Goal: Task Accomplishment & Management: Manage account settings

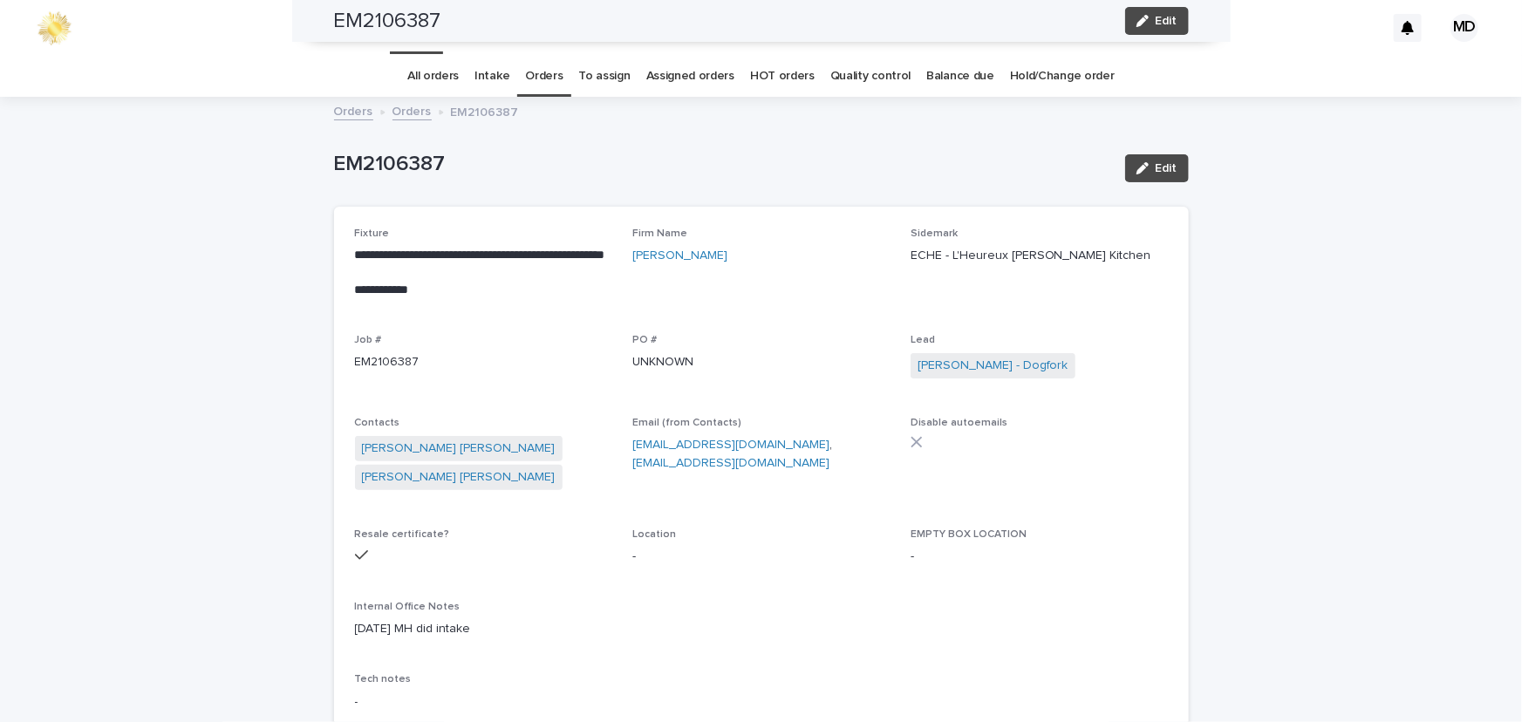
scroll to position [994, 0]
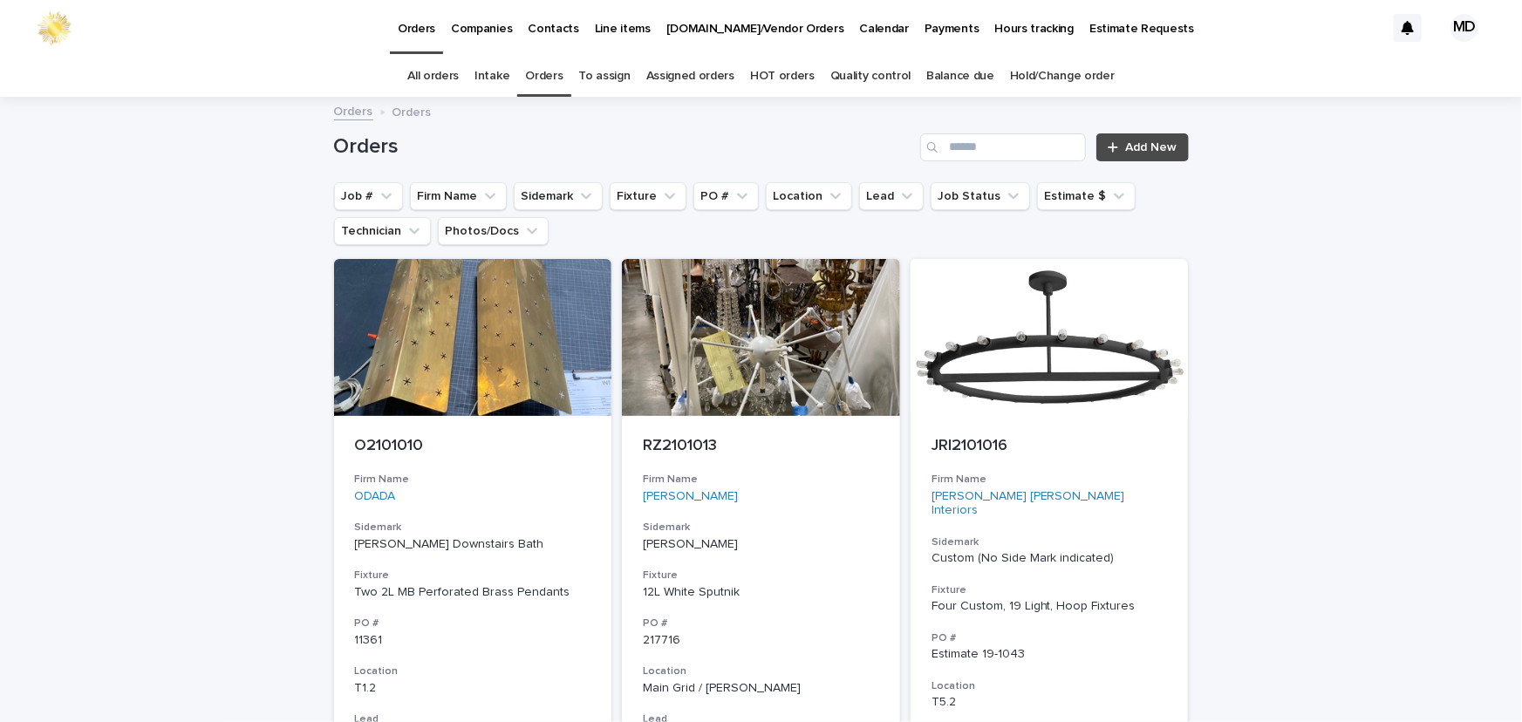
click at [542, 78] on link "Orders" at bounding box center [543, 76] width 37 height 41
click at [945, 202] on button "Job Status" at bounding box center [979, 196] width 99 height 28
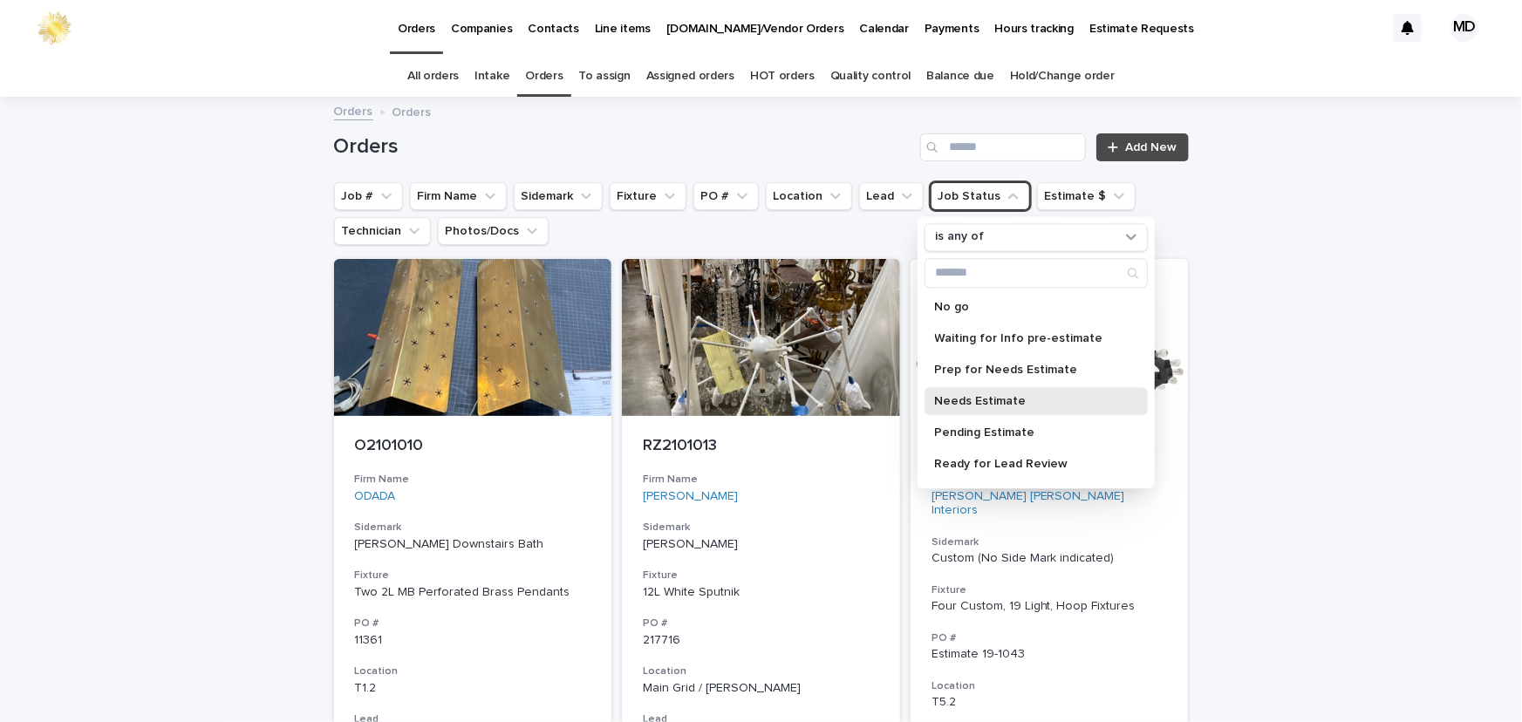
click at [975, 403] on p "Needs Estimate" at bounding box center [1027, 401] width 185 height 12
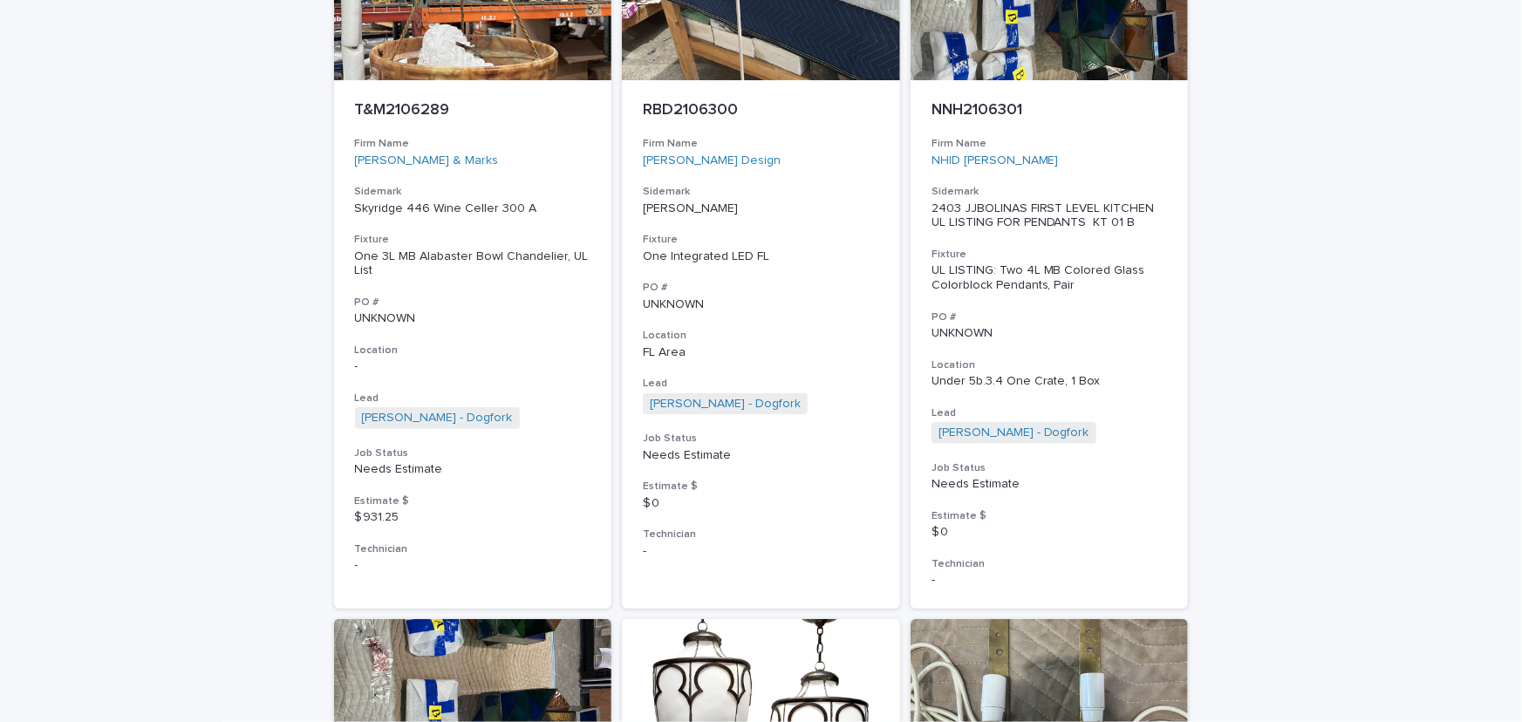
scroll to position [5232, 0]
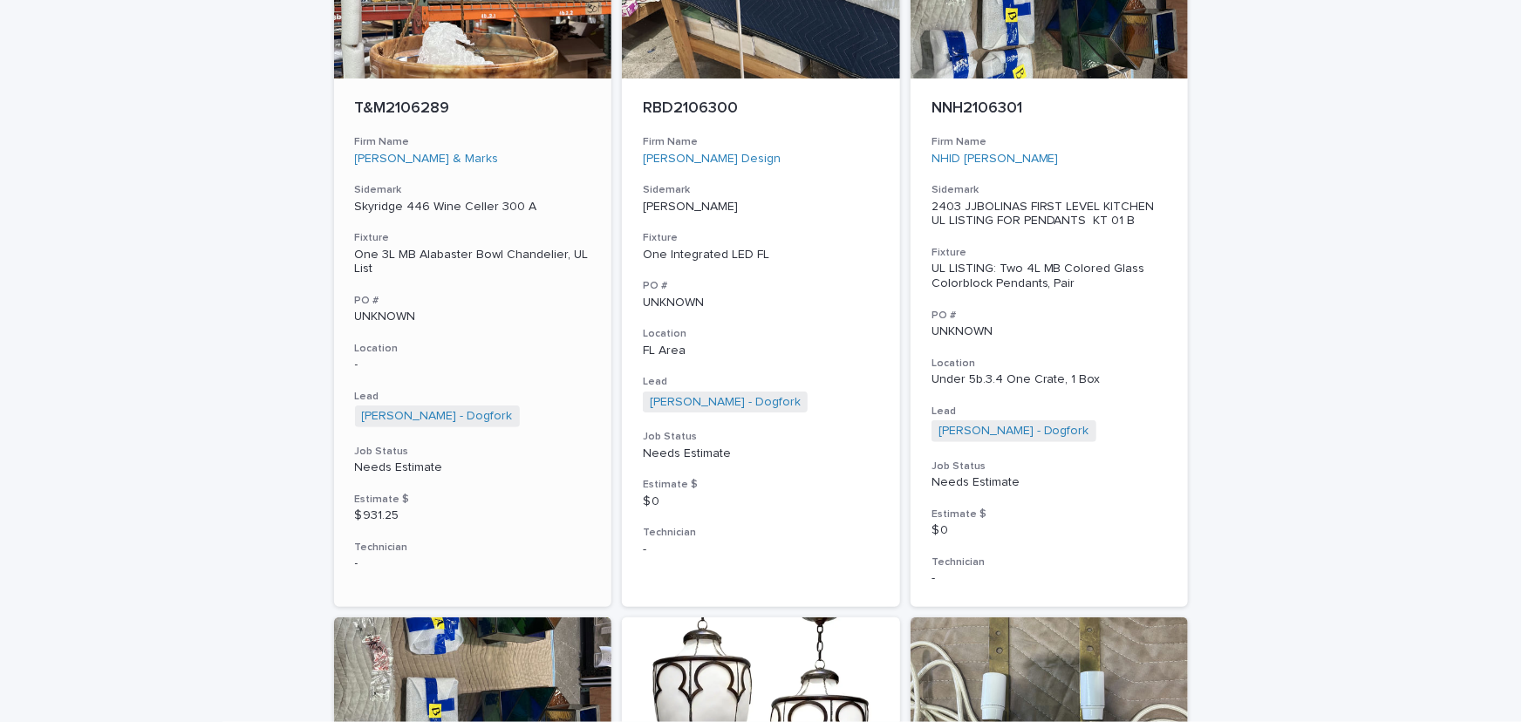
click at [452, 250] on div "One 3L MB Alabaster Bowl Chandelier, UL List" at bounding box center [473, 263] width 236 height 30
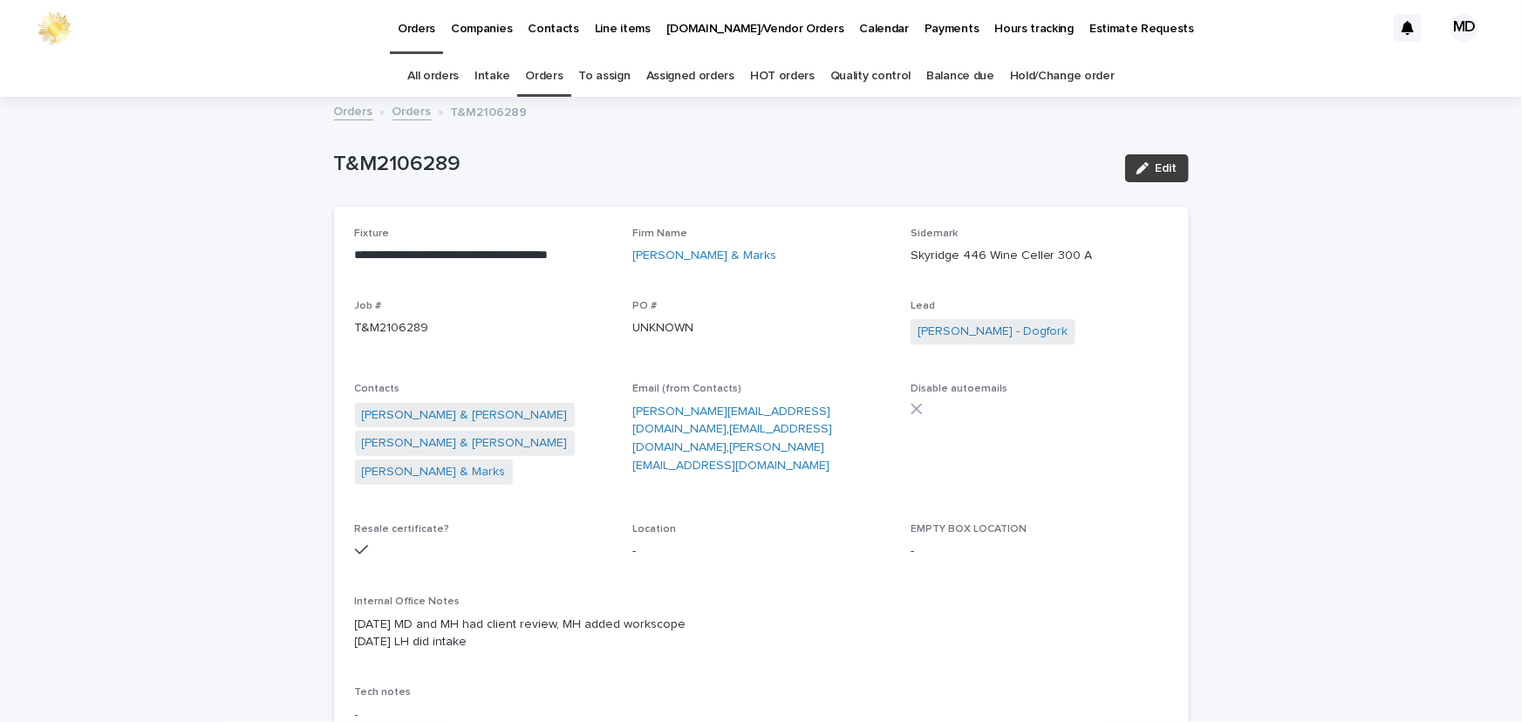
click at [1160, 171] on span "Edit" at bounding box center [1166, 168] width 22 height 12
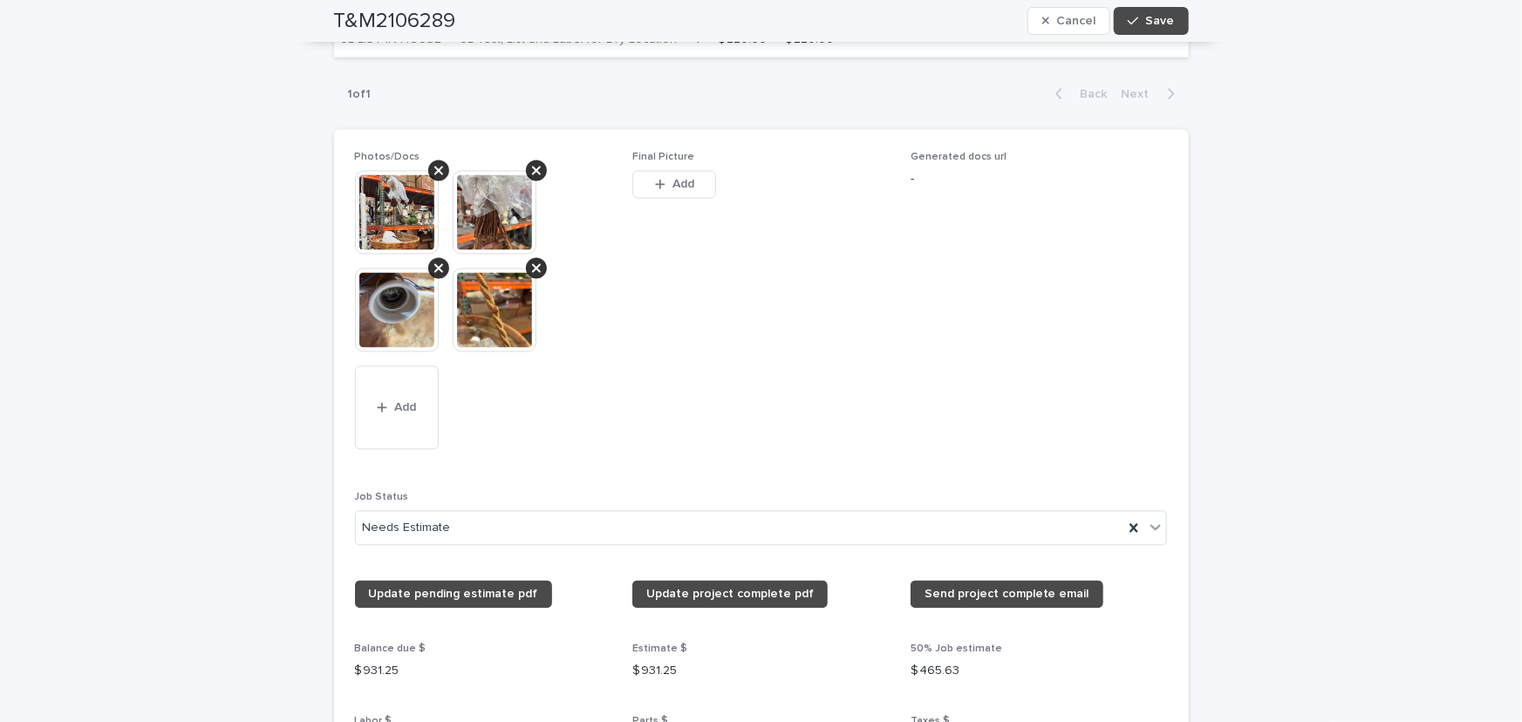
scroll to position [1506, 0]
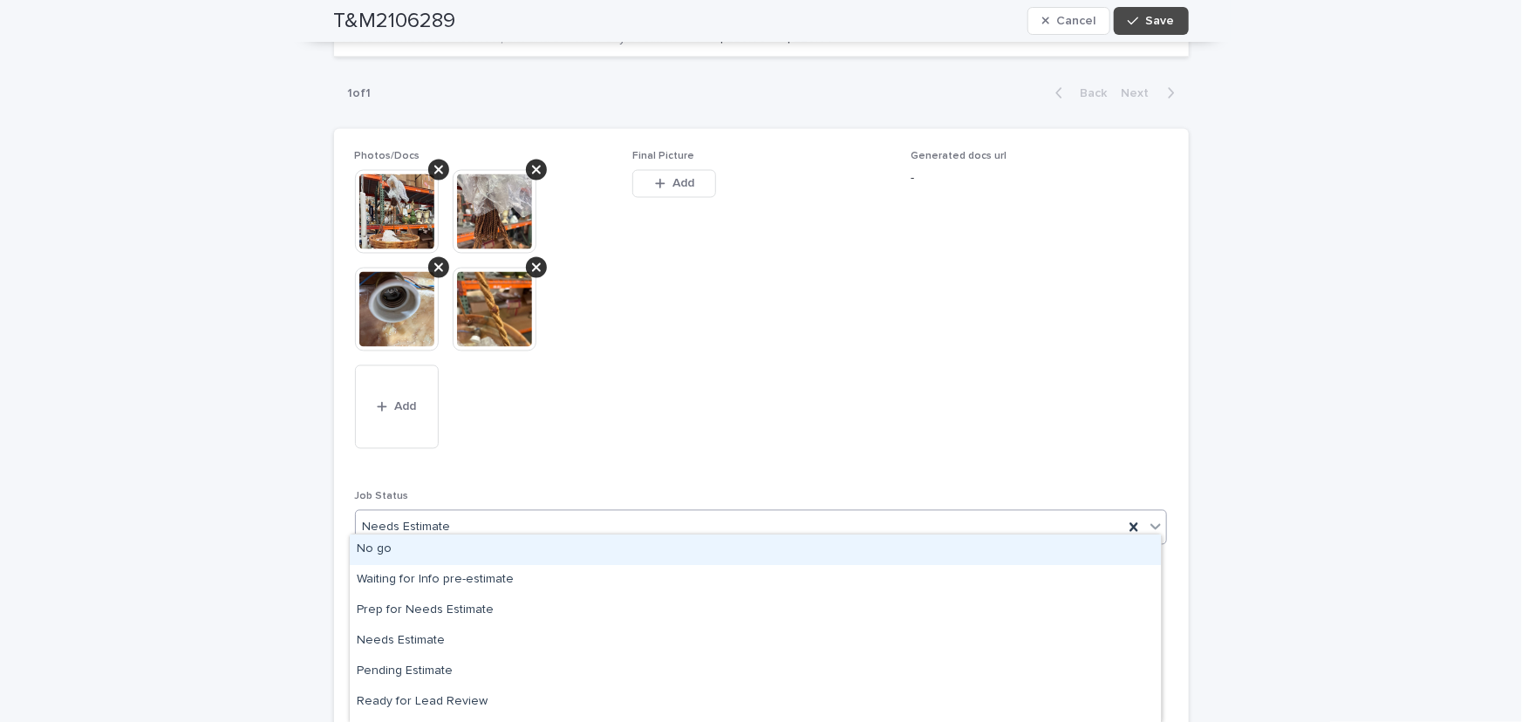
click at [1147, 518] on icon at bounding box center [1155, 526] width 17 height 17
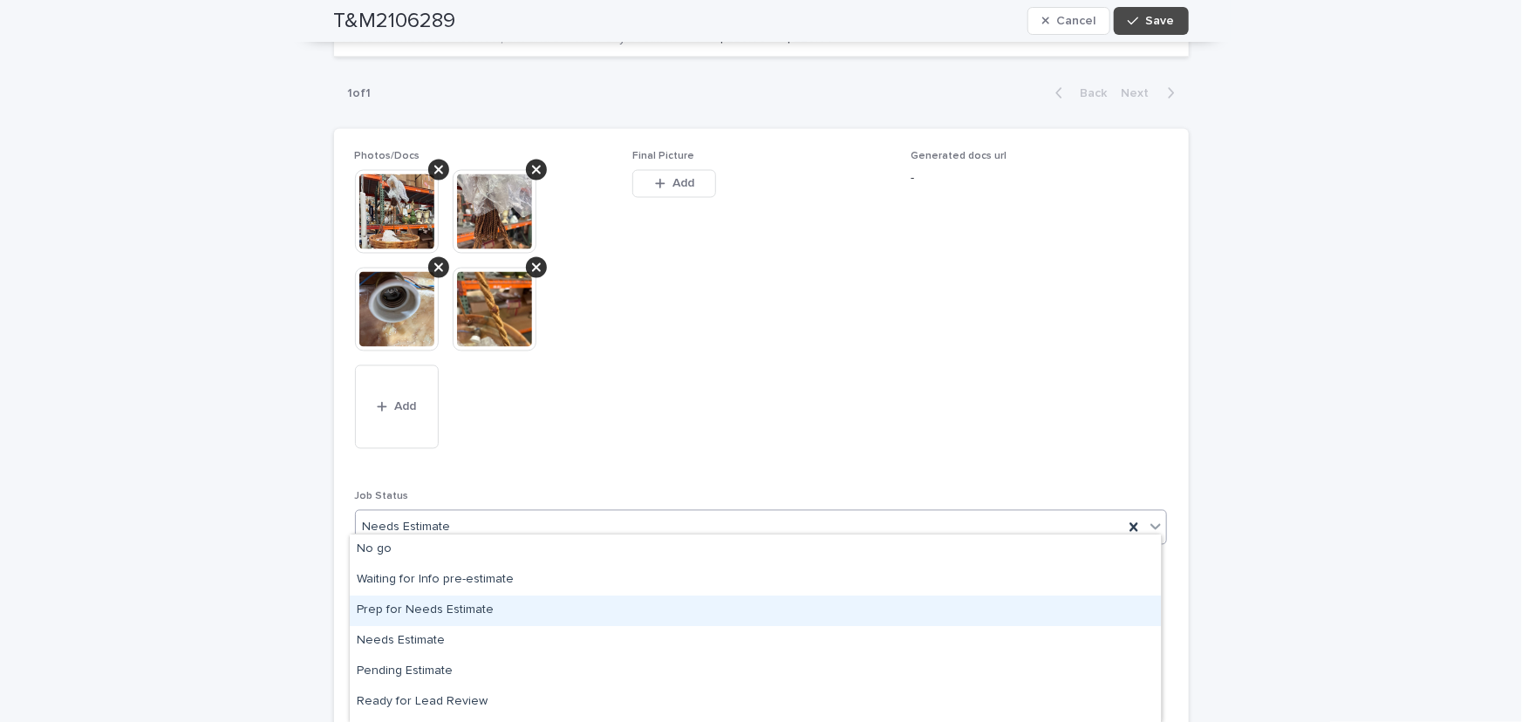
click at [426, 604] on div "Prep for Needs Estimate" at bounding box center [755, 611] width 811 height 31
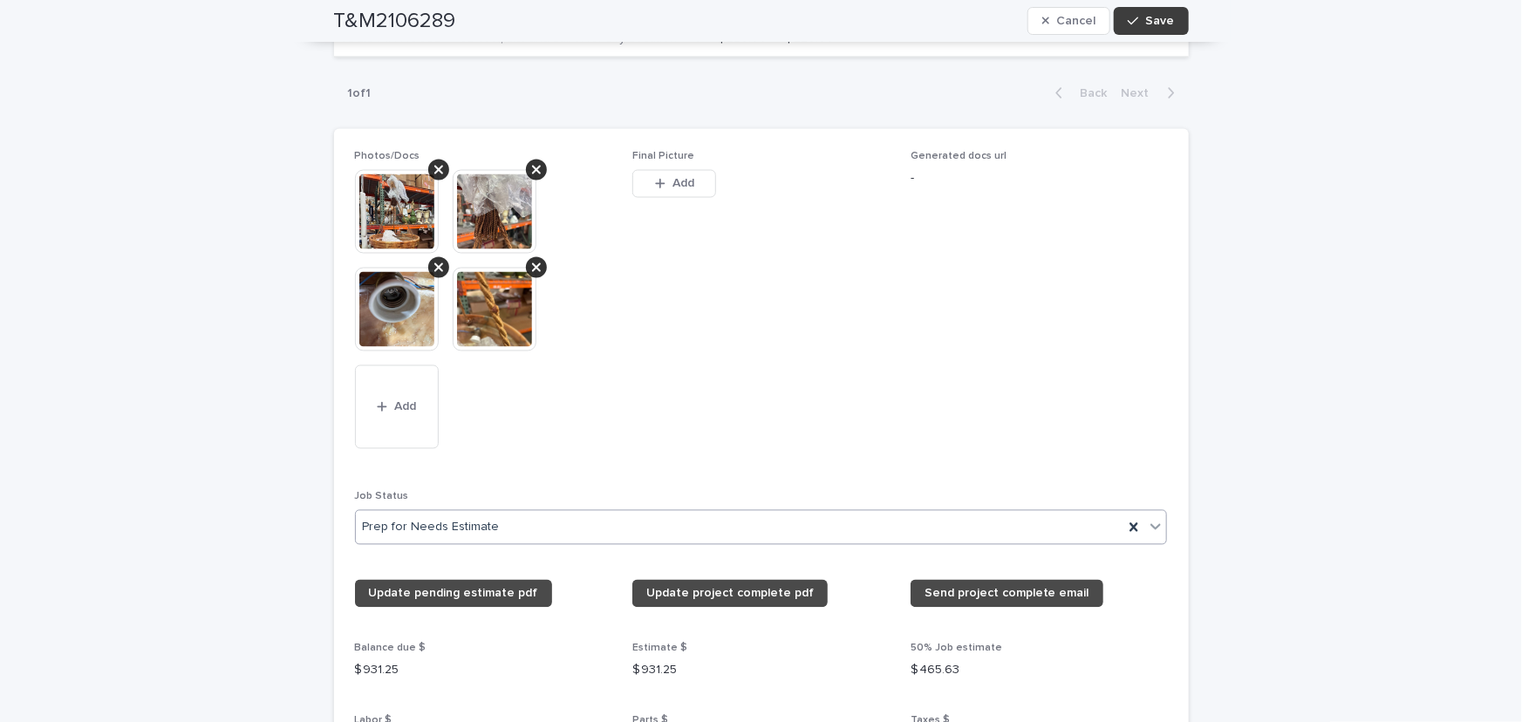
click at [1155, 20] on span "Save" at bounding box center [1160, 21] width 29 height 12
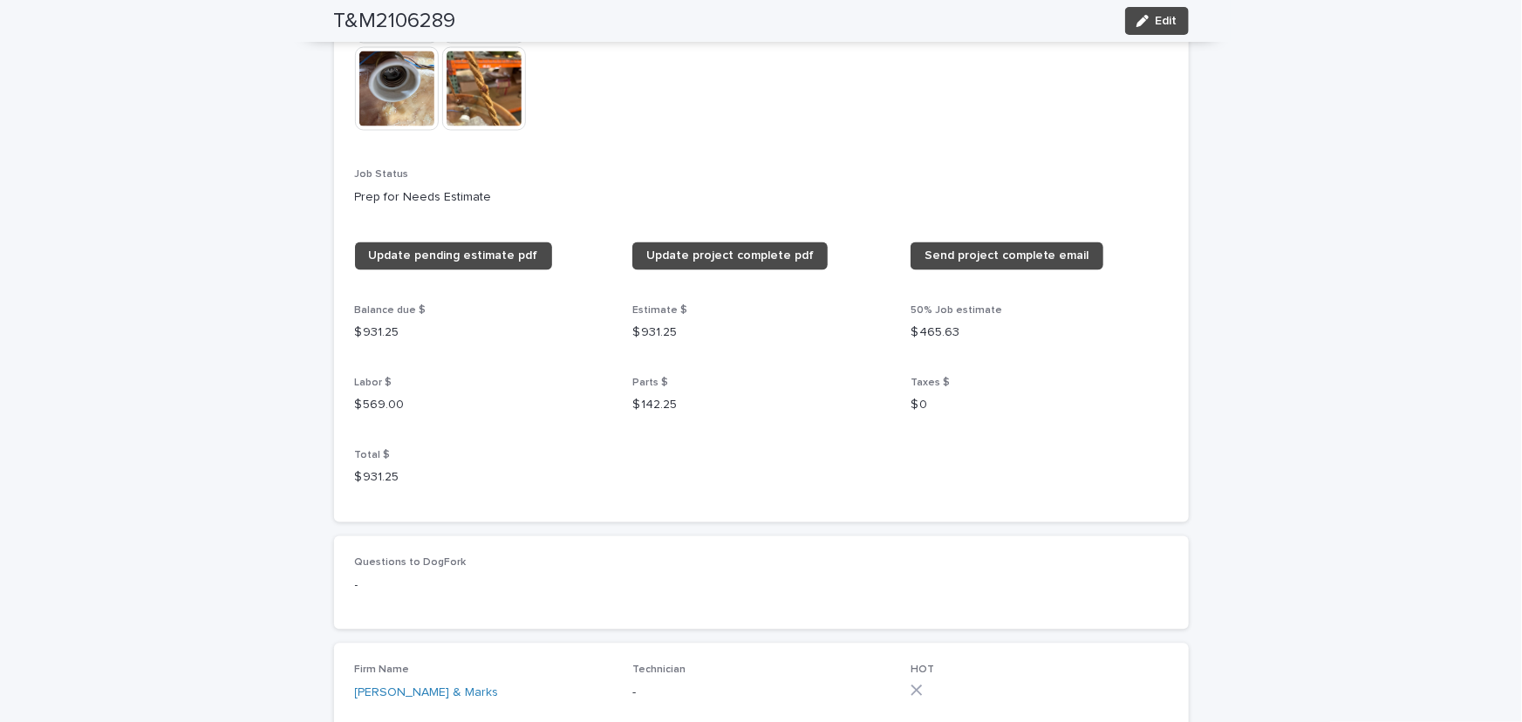
scroll to position [1282, 0]
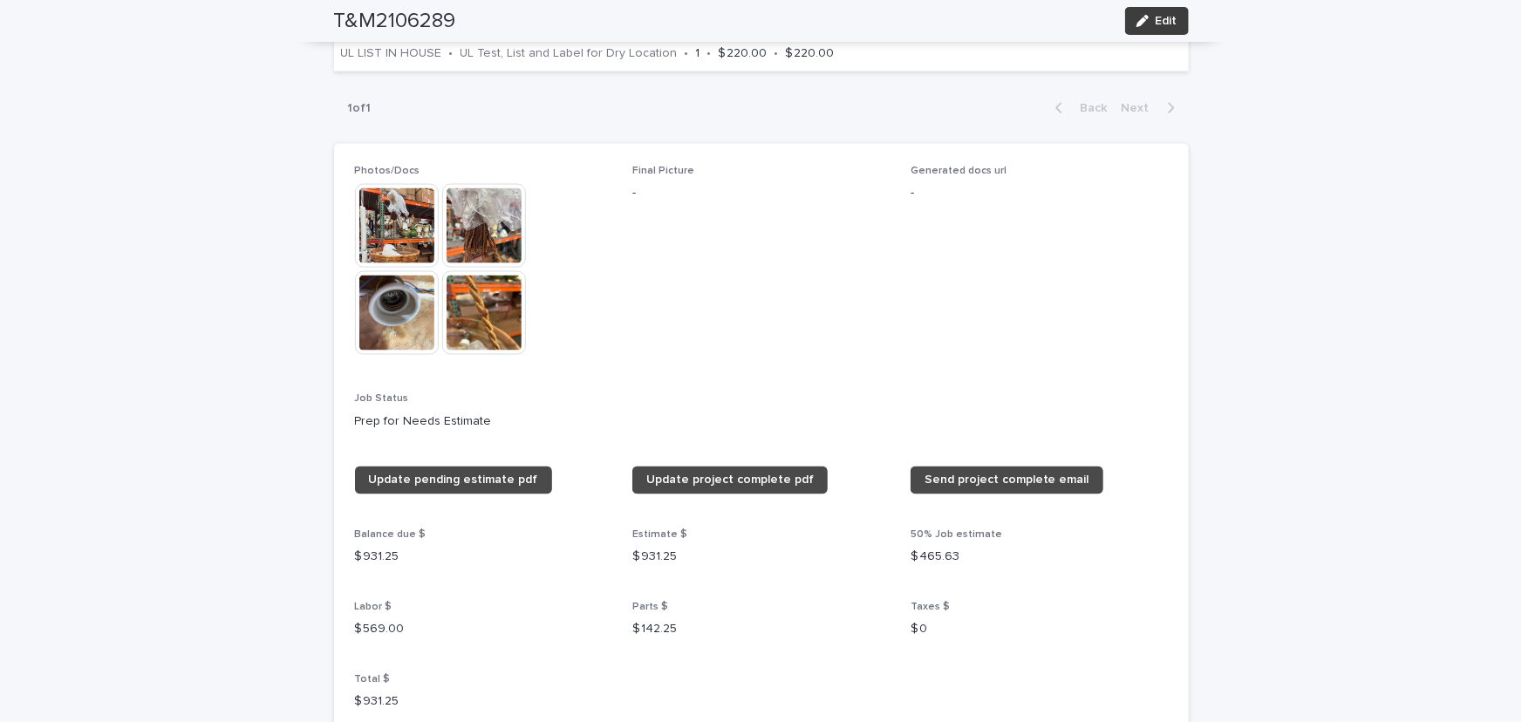
click at [1165, 21] on span "Edit" at bounding box center [1166, 21] width 22 height 12
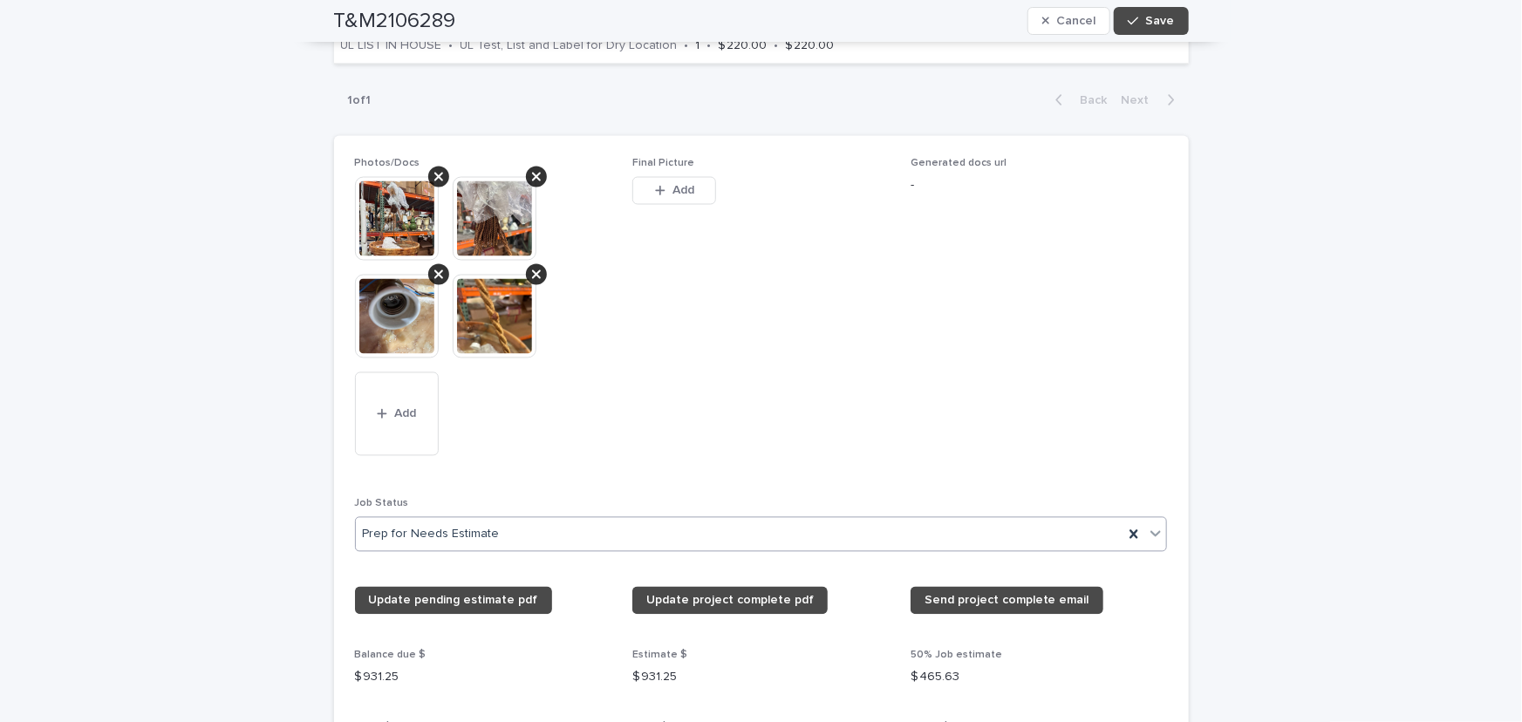
scroll to position [1491, 0]
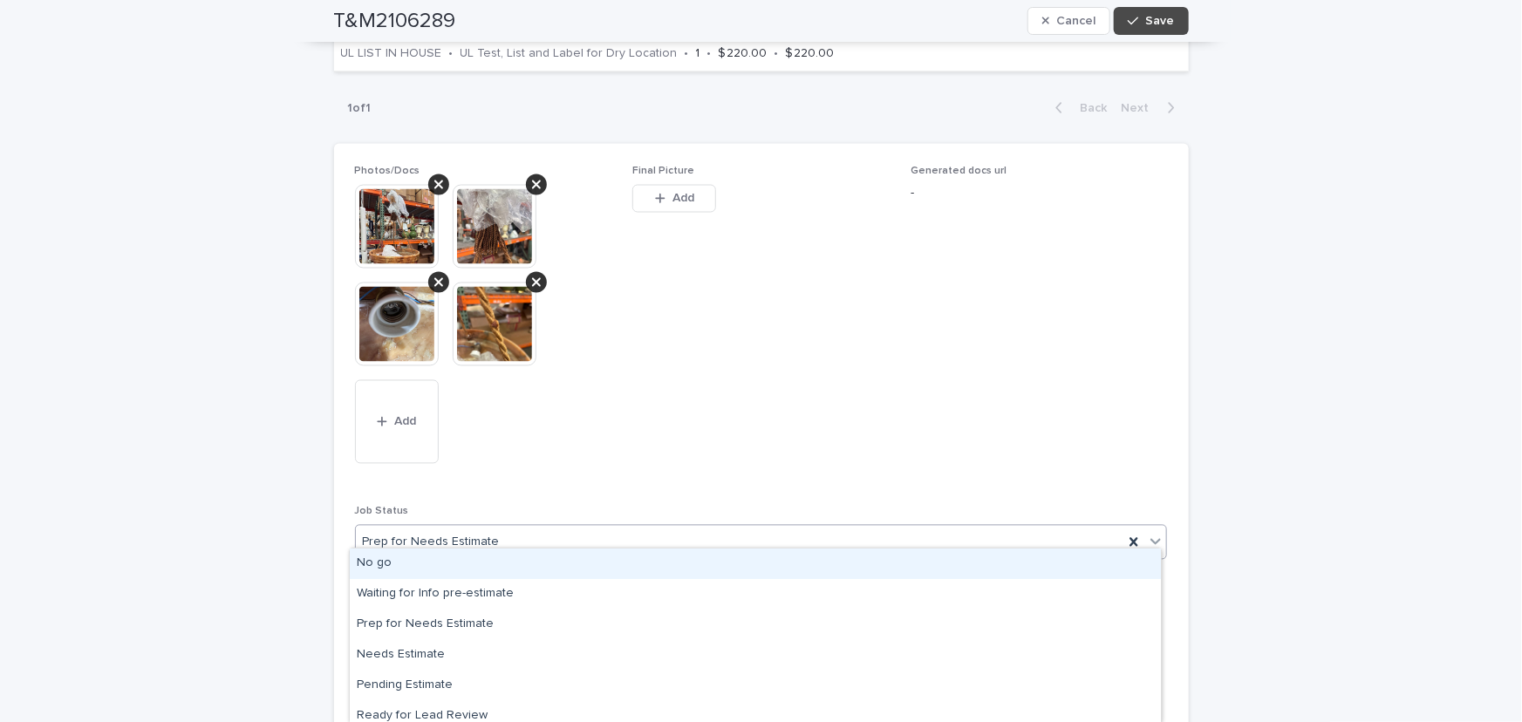
click at [1149, 533] on icon at bounding box center [1155, 541] width 17 height 17
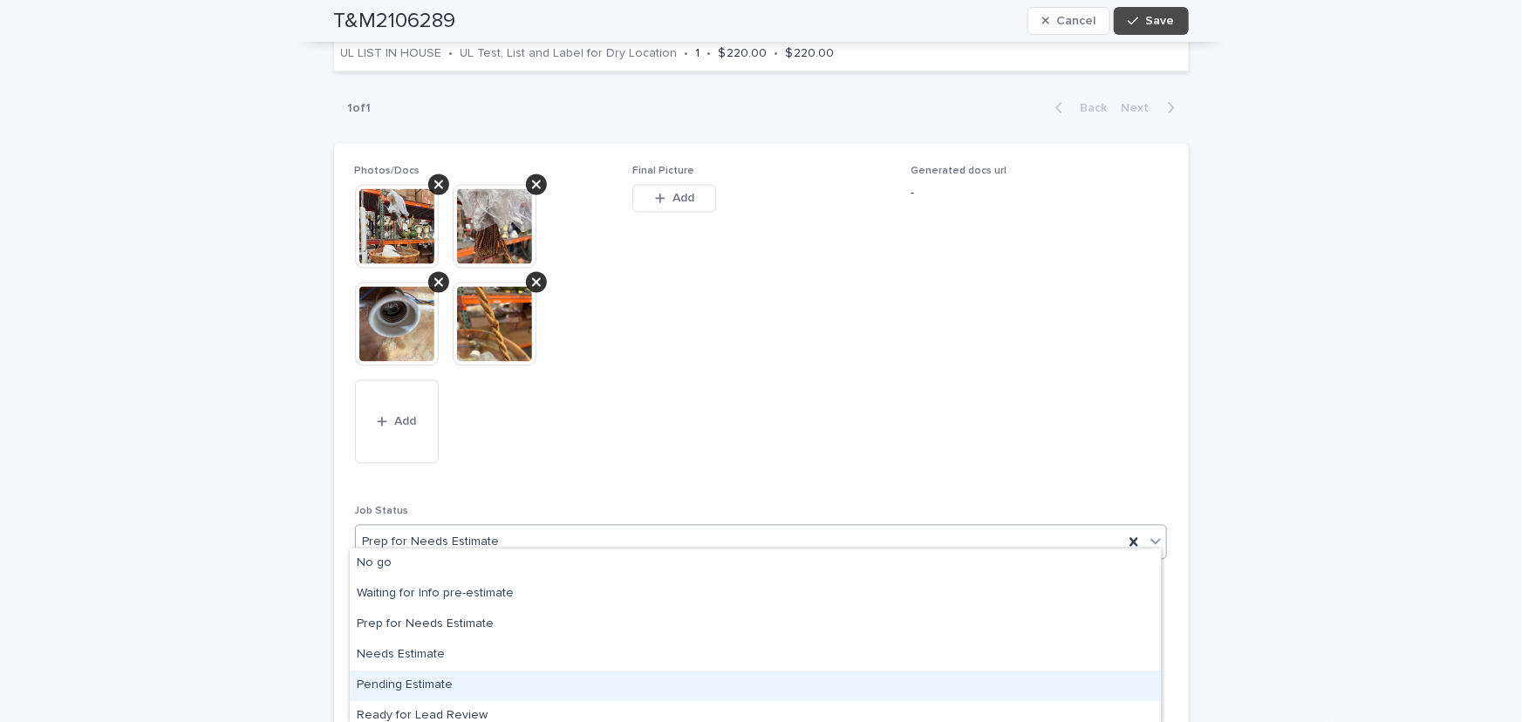
click at [419, 687] on div "Pending Estimate" at bounding box center [755, 686] width 811 height 31
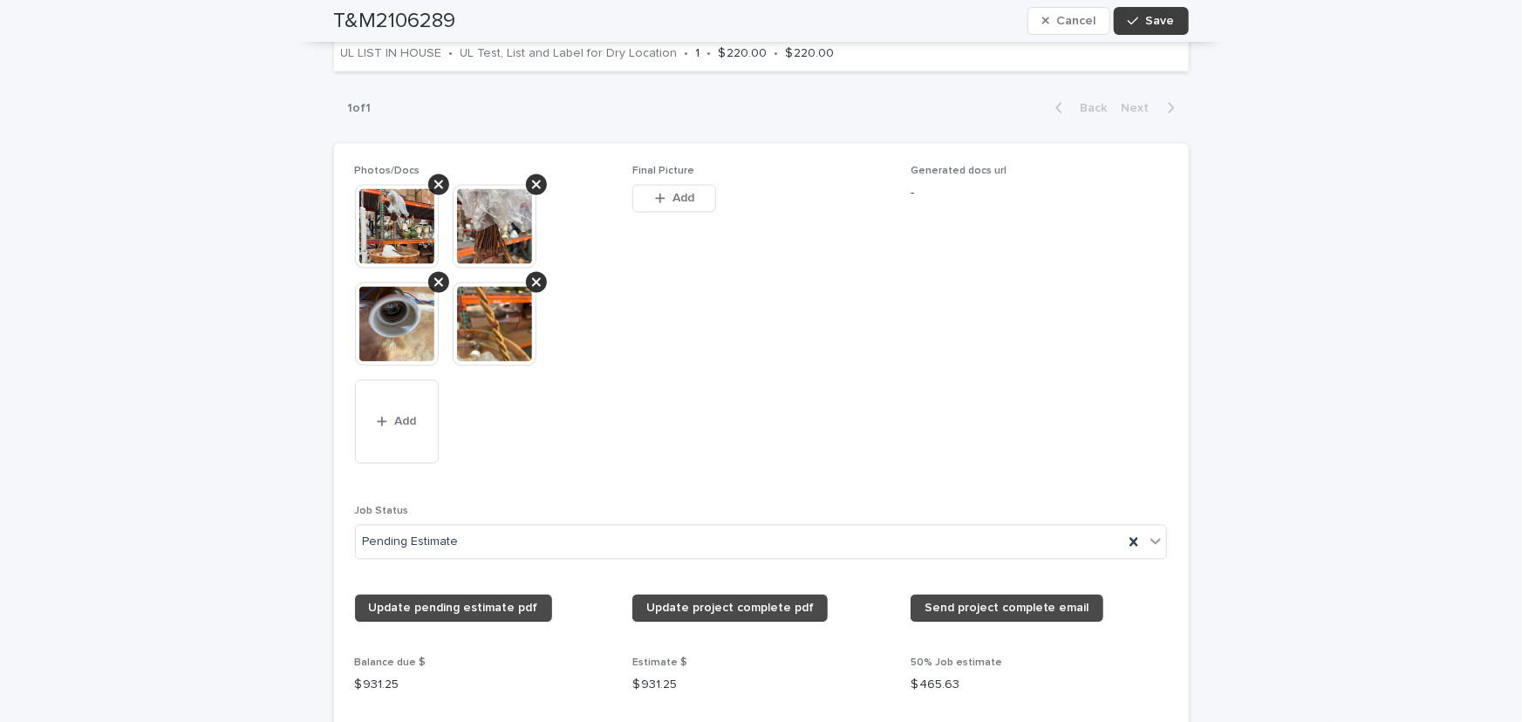
click at [1162, 24] on span "Save" at bounding box center [1160, 21] width 29 height 12
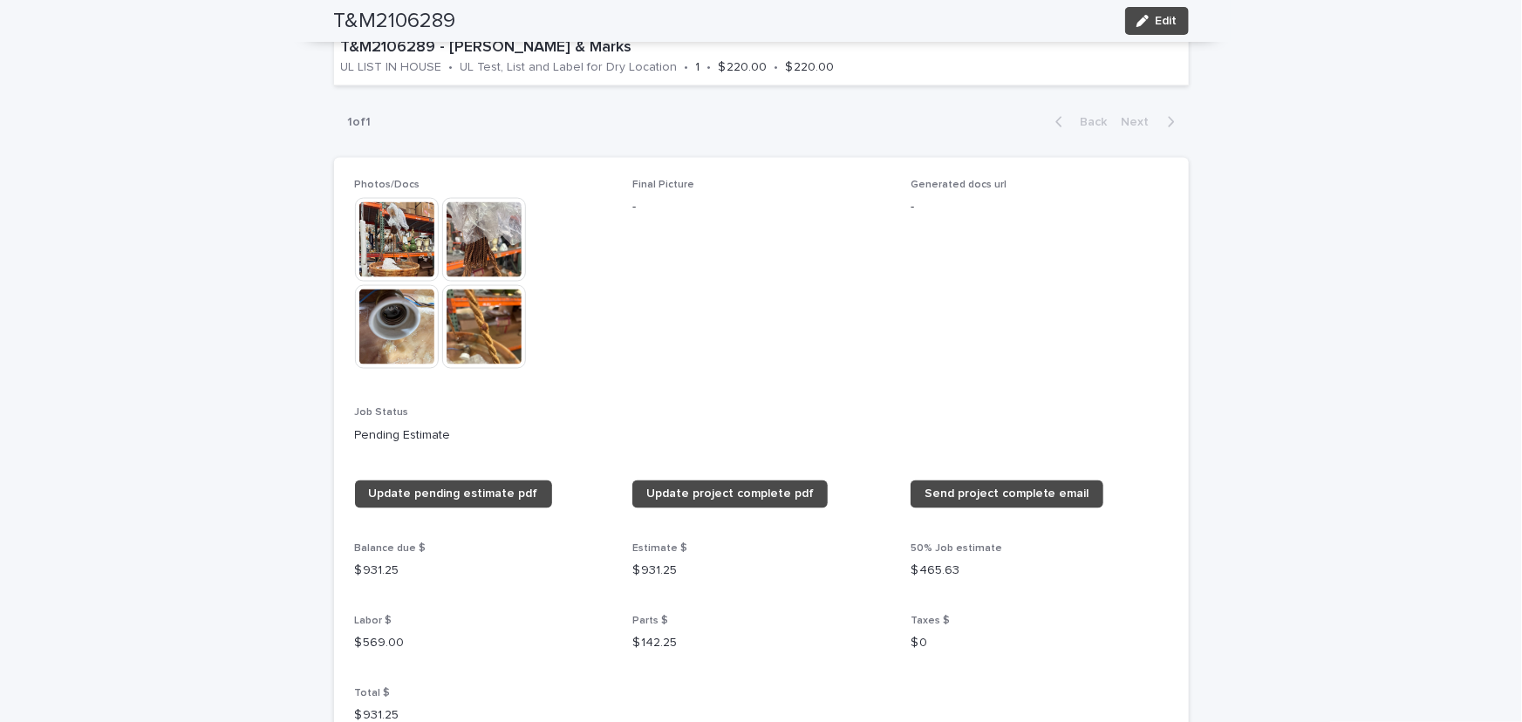
scroll to position [951, 0]
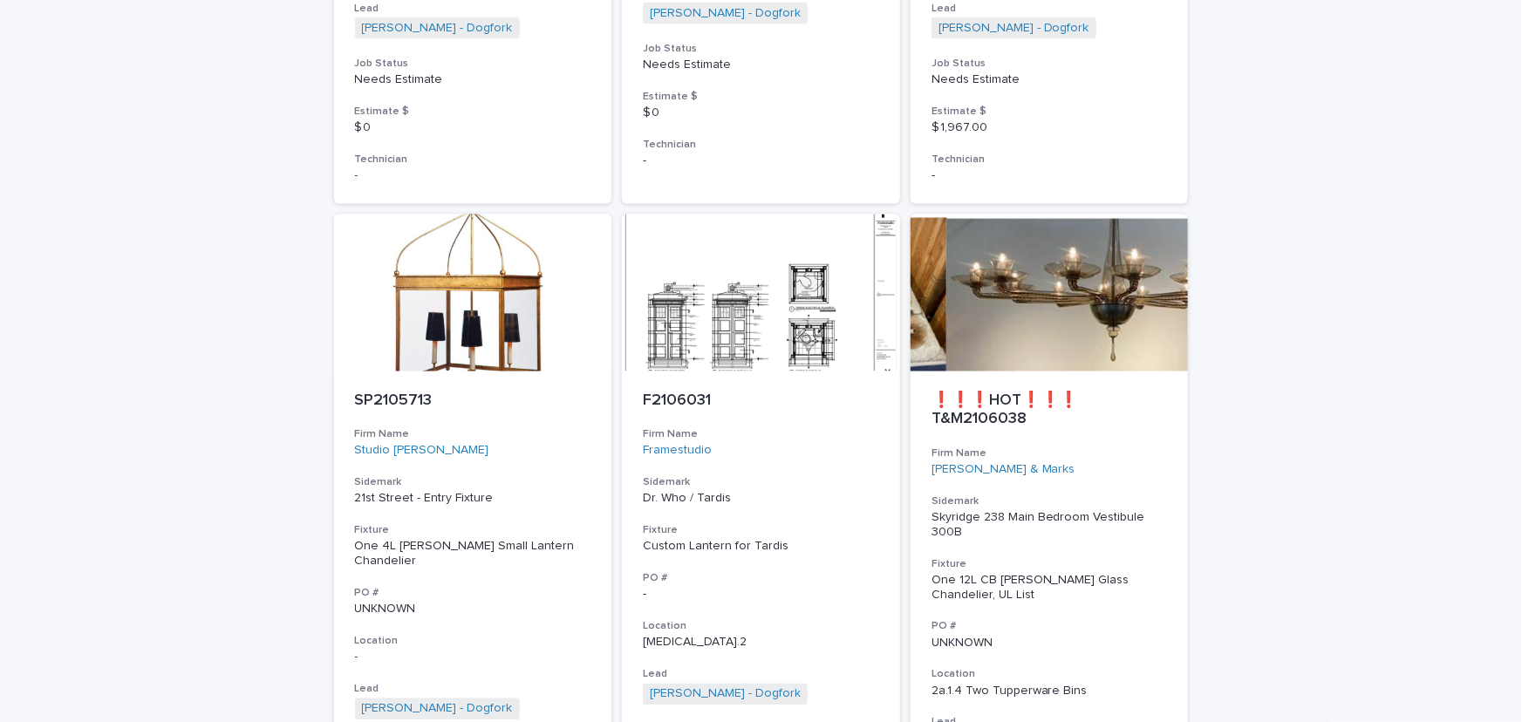
scroll to position [1403, 0]
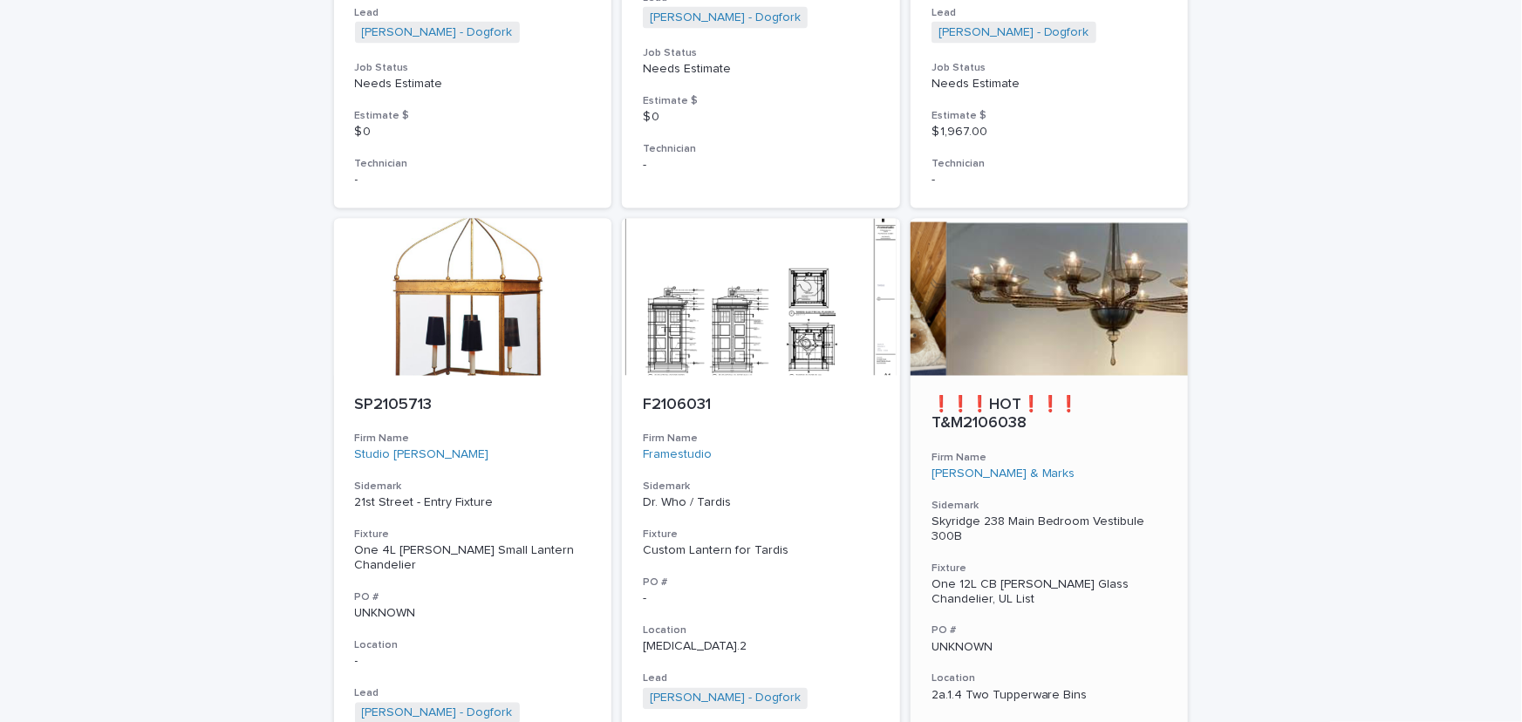
click at [959, 589] on div "One 12L CB Amber Murano Glass Chandelier, UL List" at bounding box center [1049, 593] width 236 height 30
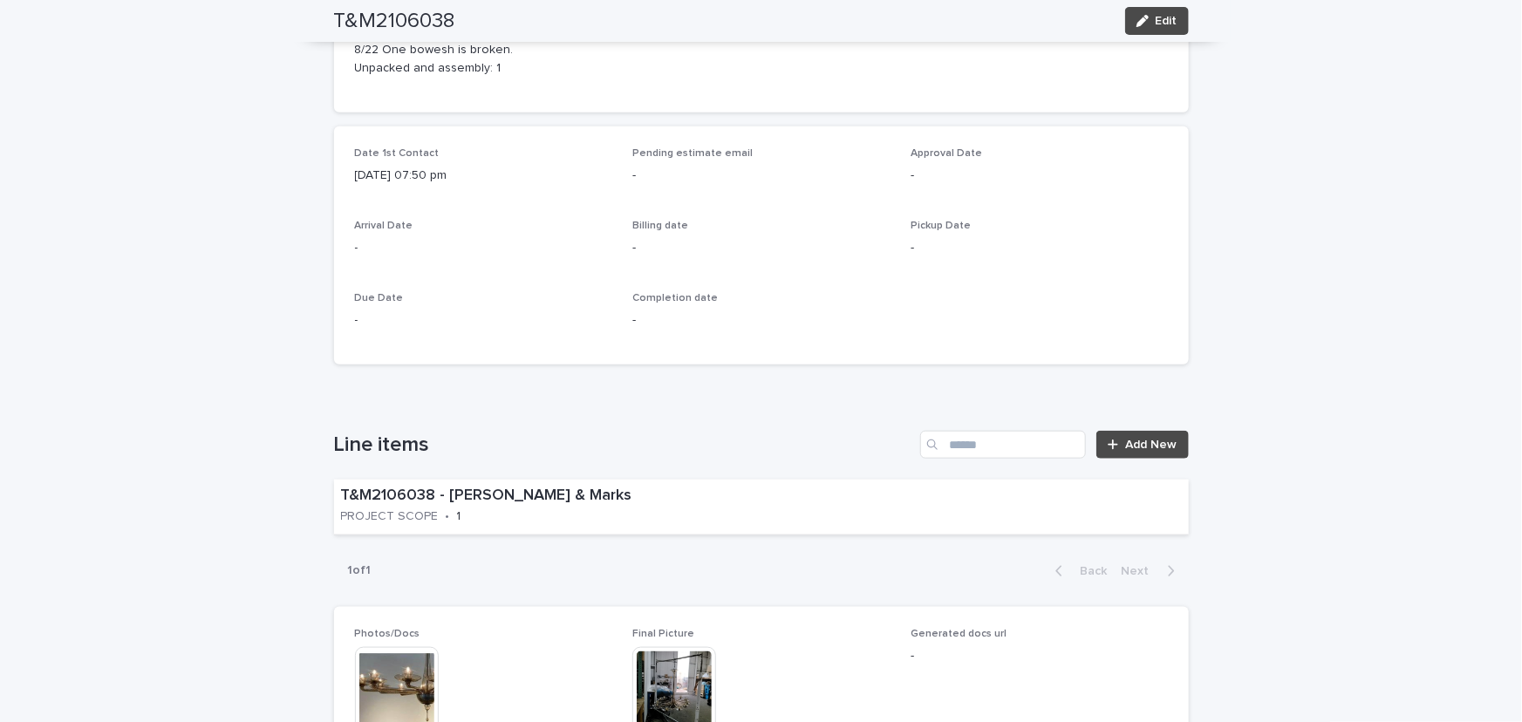
scroll to position [713, 0]
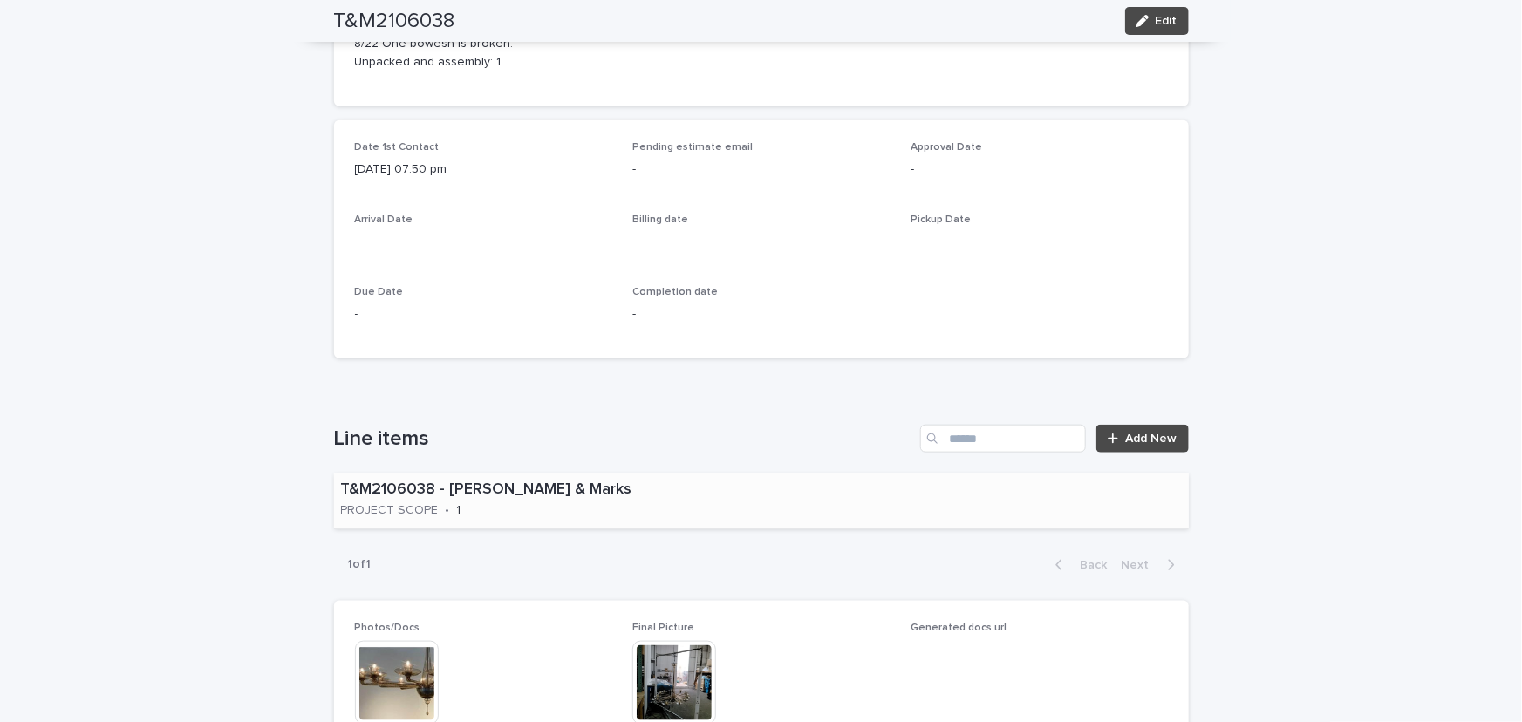
click at [624, 515] on div "T&M2106038 - Tucker & Marks PROJECT SCOPE • 1" at bounding box center [547, 501] width 426 height 54
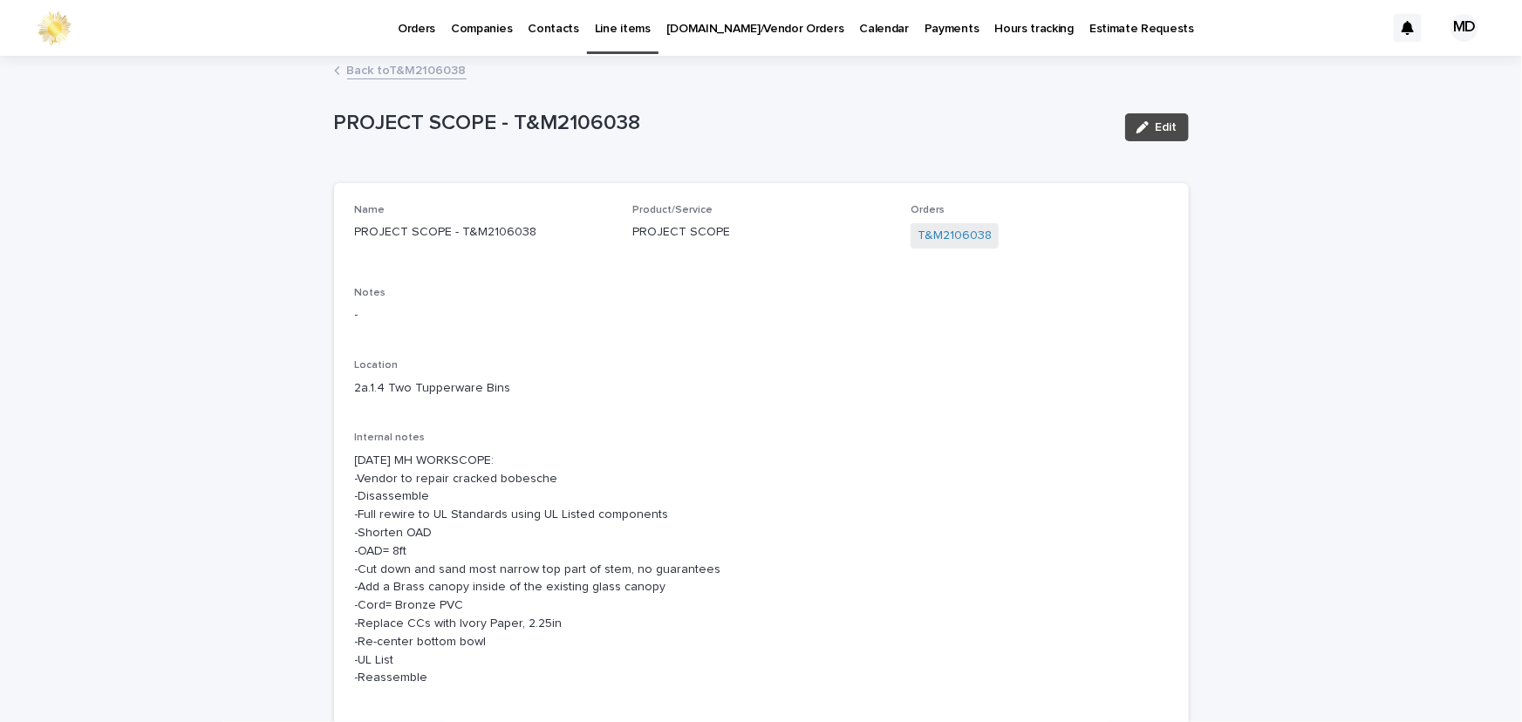
click at [355, 471] on p "9.3.25 MH WORKSCOPE: -Vendor to repair cracked bobesche -Disassemble -Full rewi…" at bounding box center [761, 624] width 813 height 344
drag, startPoint x: 1161, startPoint y: 120, endPoint x: 954, endPoint y: 217, distance: 228.2
click at [1160, 119] on button "Edit" at bounding box center [1157, 127] width 64 height 28
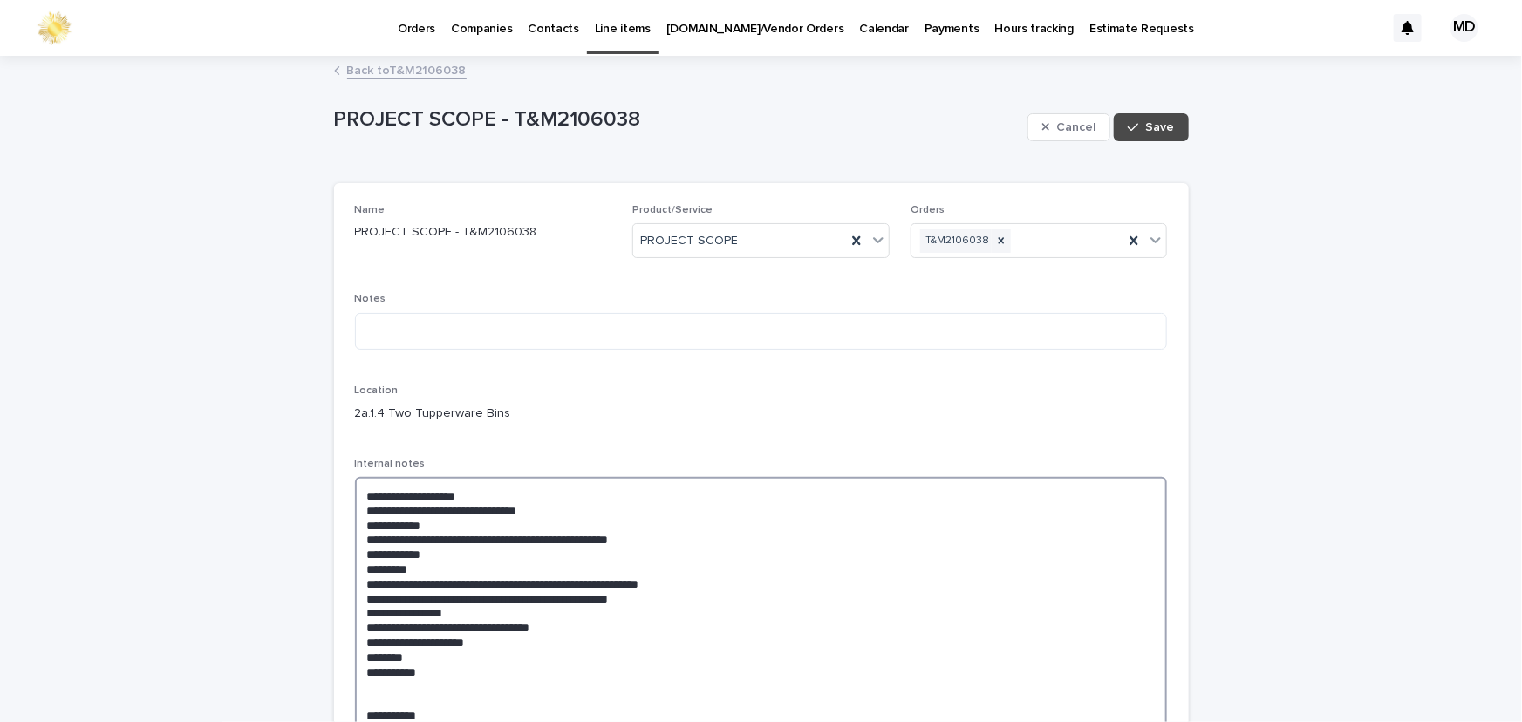
click at [355, 505] on textarea "**********" at bounding box center [761, 627] width 813 height 301
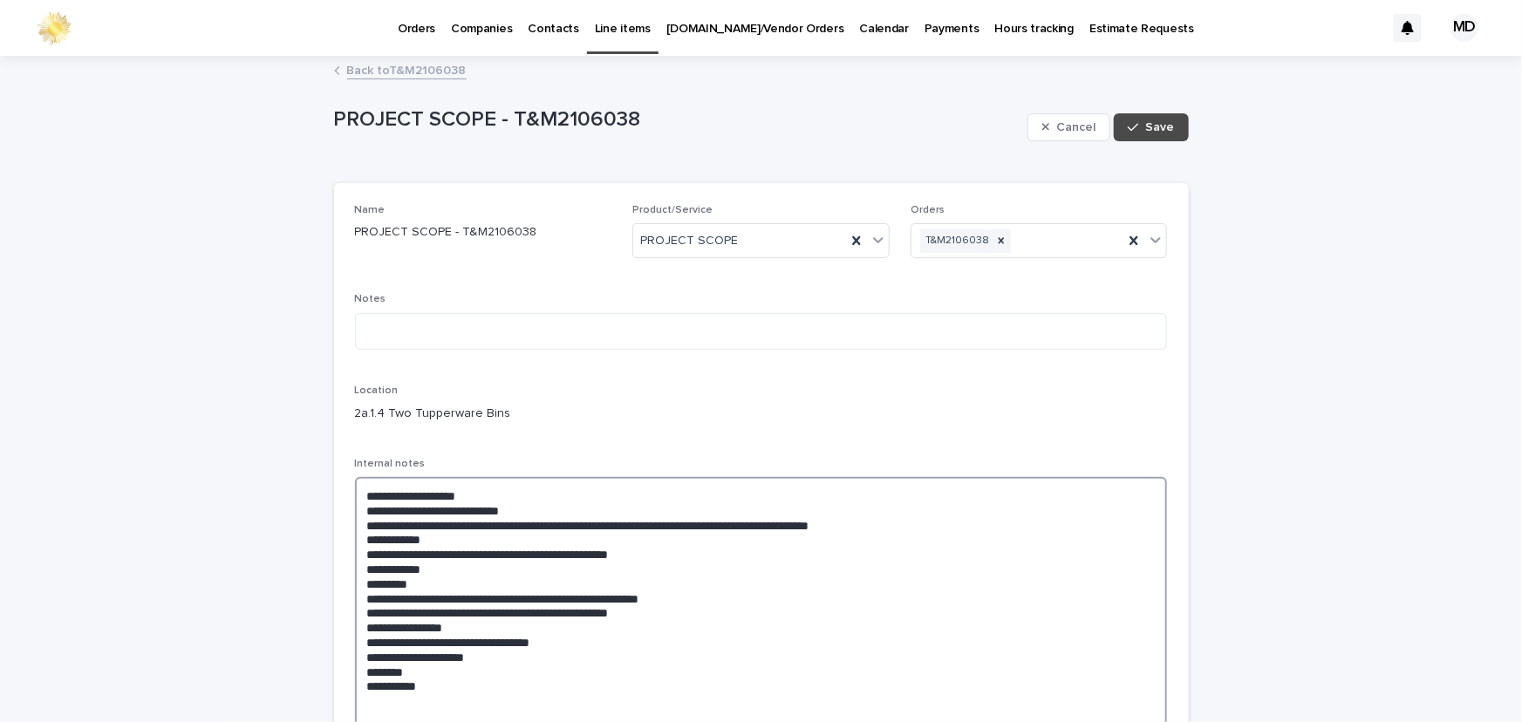
drag, startPoint x: 938, startPoint y: 526, endPoint x: 1060, endPoint y: 562, distance: 127.2
click at [1060, 562] on textarea "**********" at bounding box center [761, 635] width 813 height 316
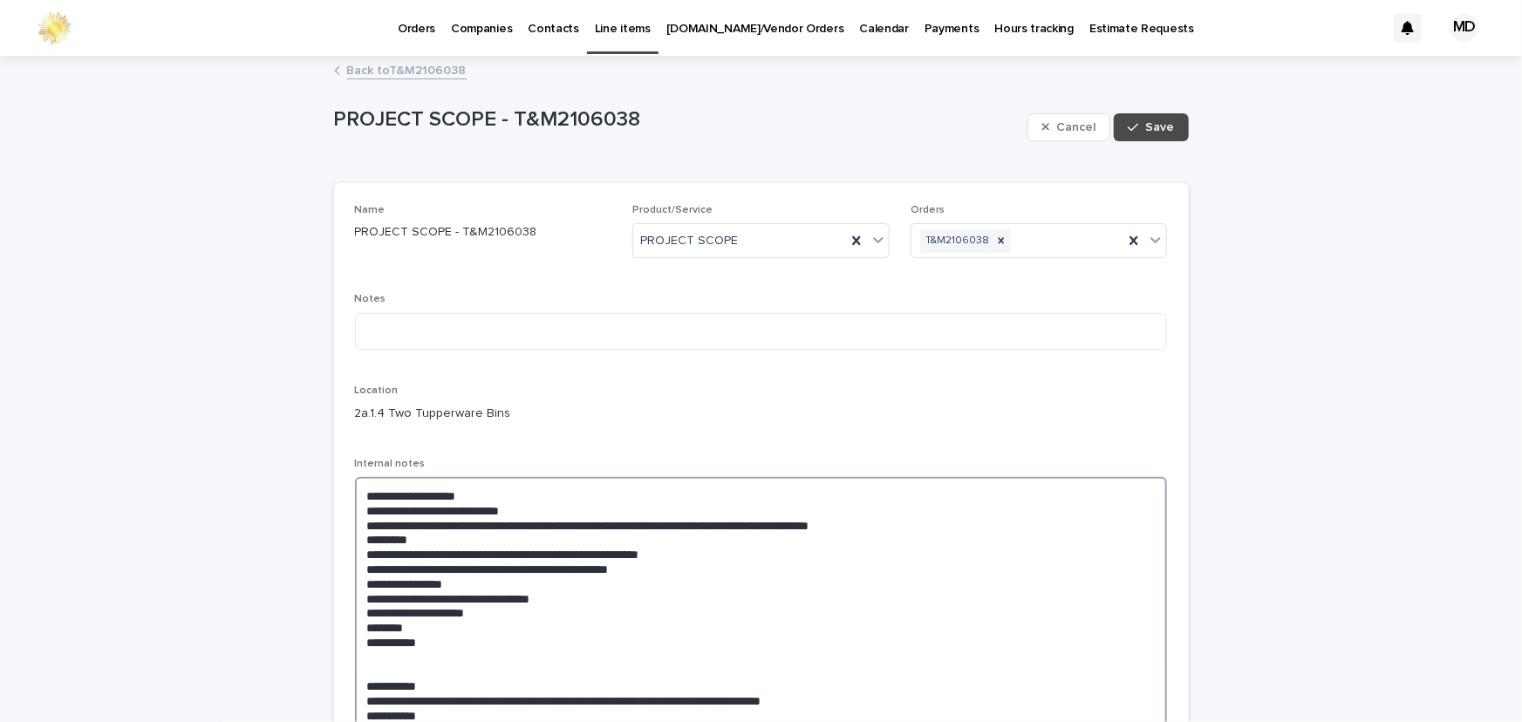
drag, startPoint x: 928, startPoint y: 525, endPoint x: 728, endPoint y: 534, distance: 199.9
click at [728, 534] on textarea "**********" at bounding box center [761, 613] width 813 height 272
click at [436, 537] on textarea "**********" at bounding box center [761, 613] width 813 height 272
click at [418, 537] on textarea "**********" at bounding box center [761, 613] width 813 height 272
drag, startPoint x: 939, startPoint y: 526, endPoint x: 733, endPoint y: 523, distance: 205.8
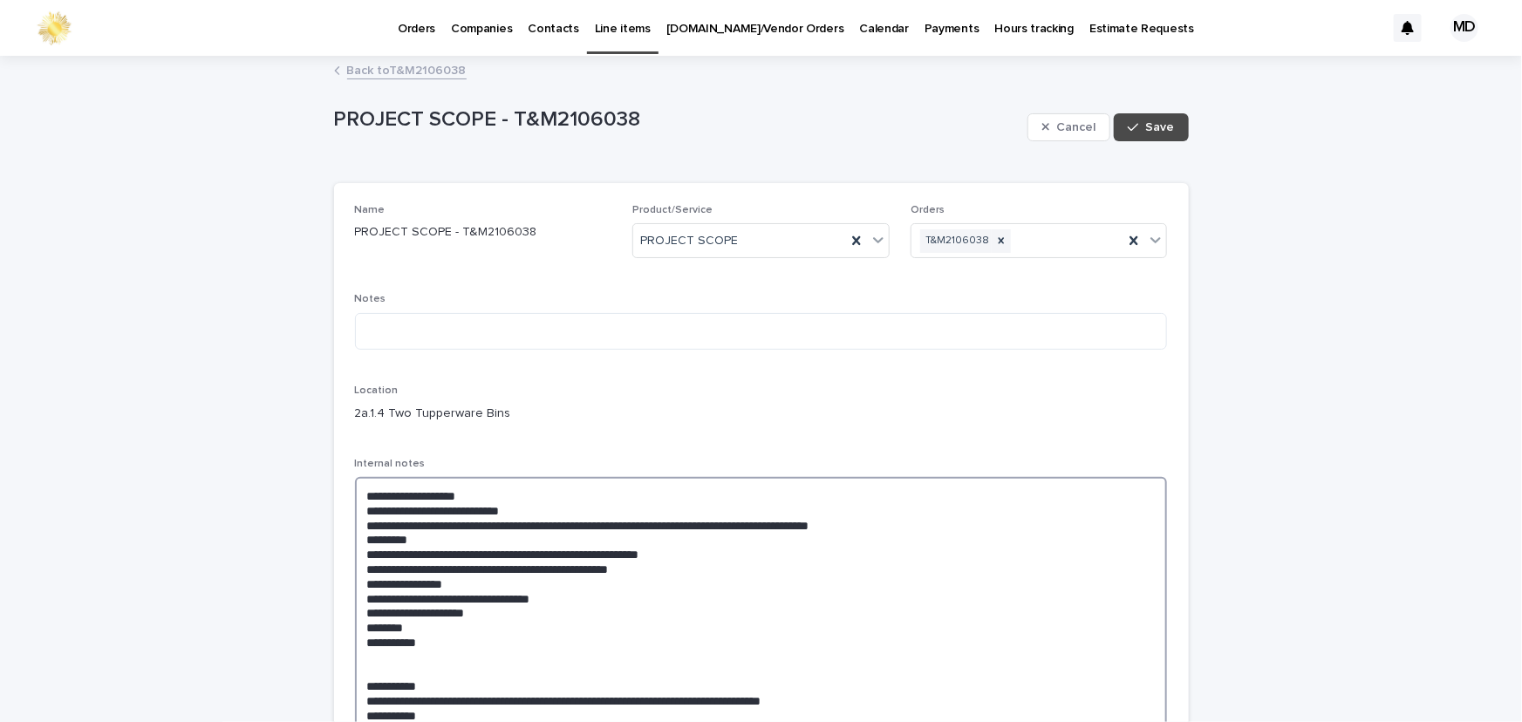
click at [735, 523] on textarea "**********" at bounding box center [761, 613] width 813 height 272
click at [776, 524] on textarea "**********" at bounding box center [761, 613] width 813 height 272
click at [945, 524] on textarea "**********" at bounding box center [761, 613] width 813 height 272
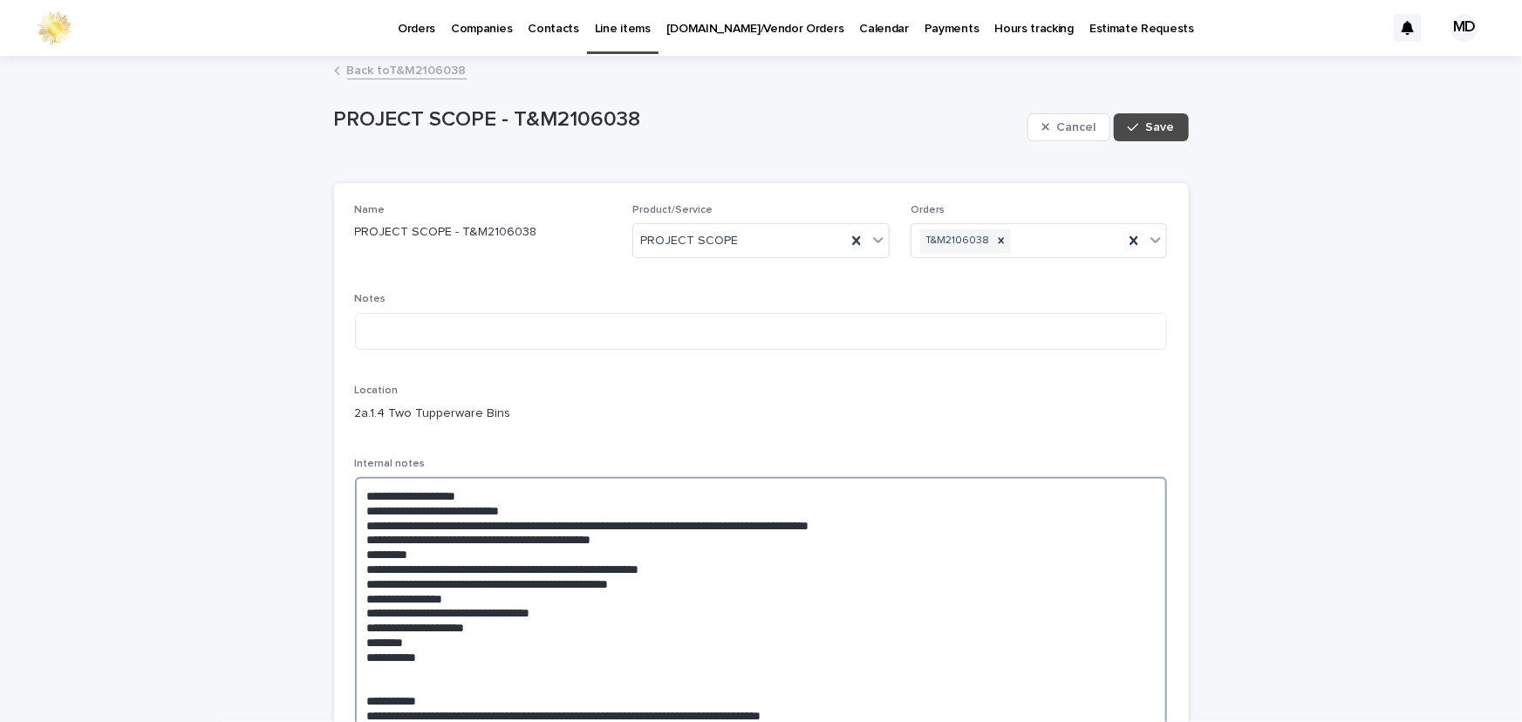
drag, startPoint x: 424, startPoint y: 555, endPoint x: 353, endPoint y: 555, distance: 70.6
click at [355, 555] on textarea "**********" at bounding box center [761, 620] width 813 height 286
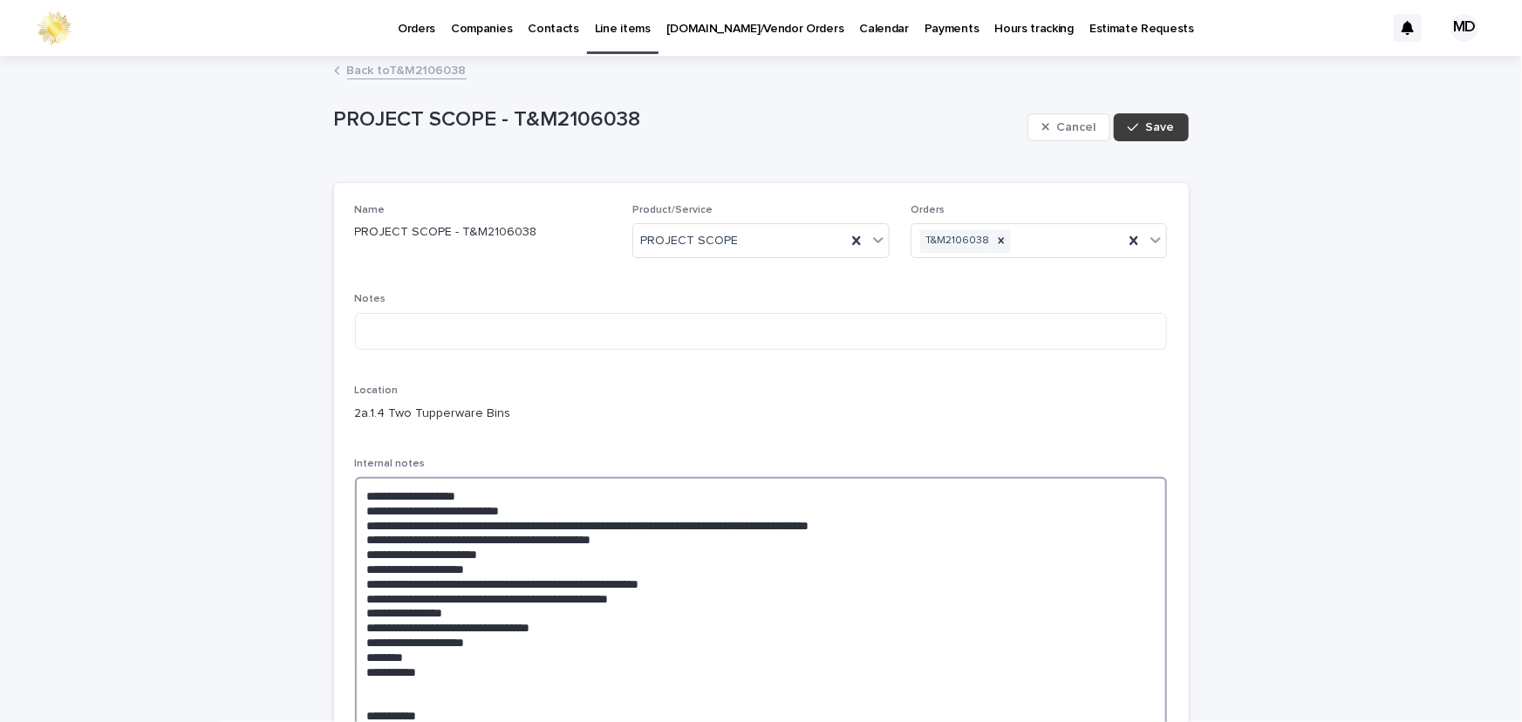
type textarea "**********"
click at [1138, 122] on div "button" at bounding box center [1136, 127] width 17 height 12
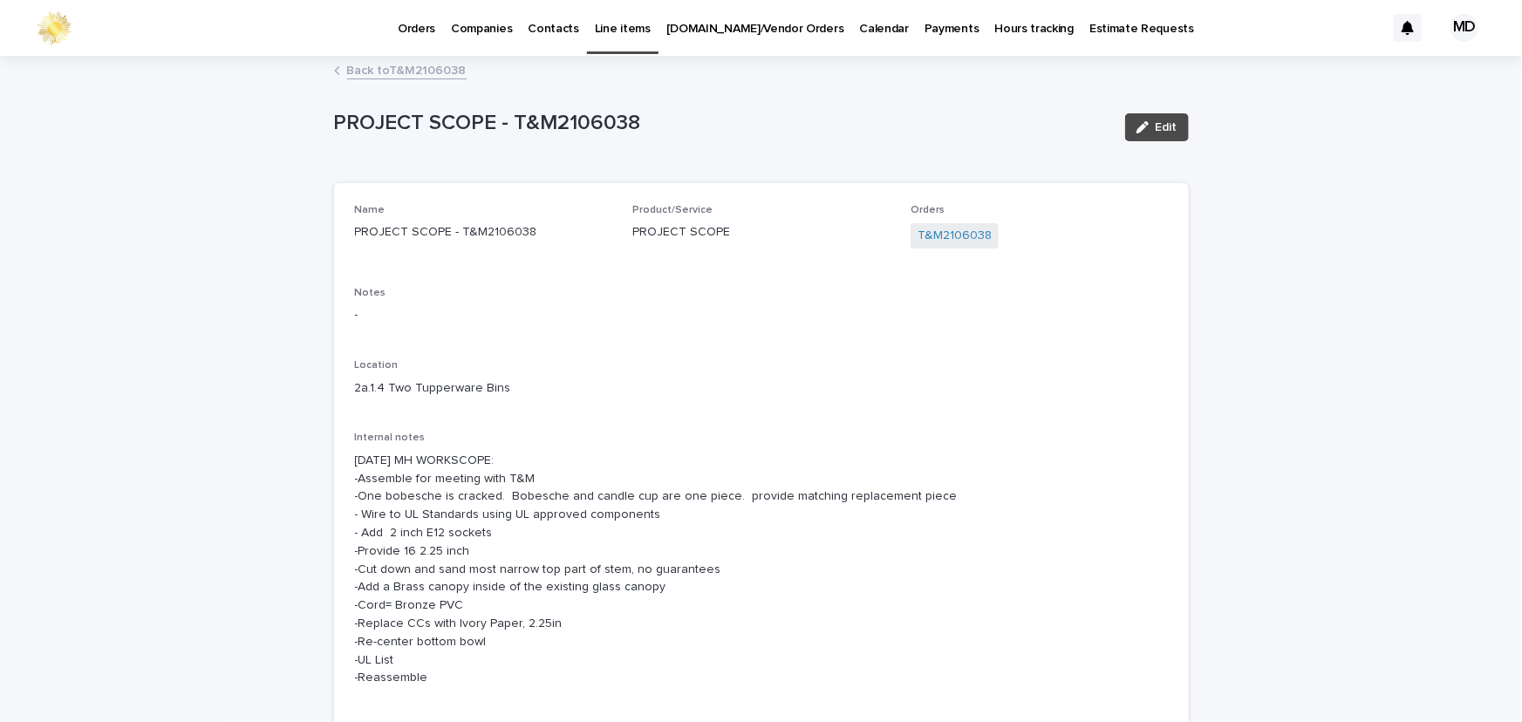
click at [417, 72] on link "Back to T&M2106038" at bounding box center [406, 69] width 119 height 20
click at [388, 72] on link "Back to T&M2106038" at bounding box center [406, 69] width 119 height 20
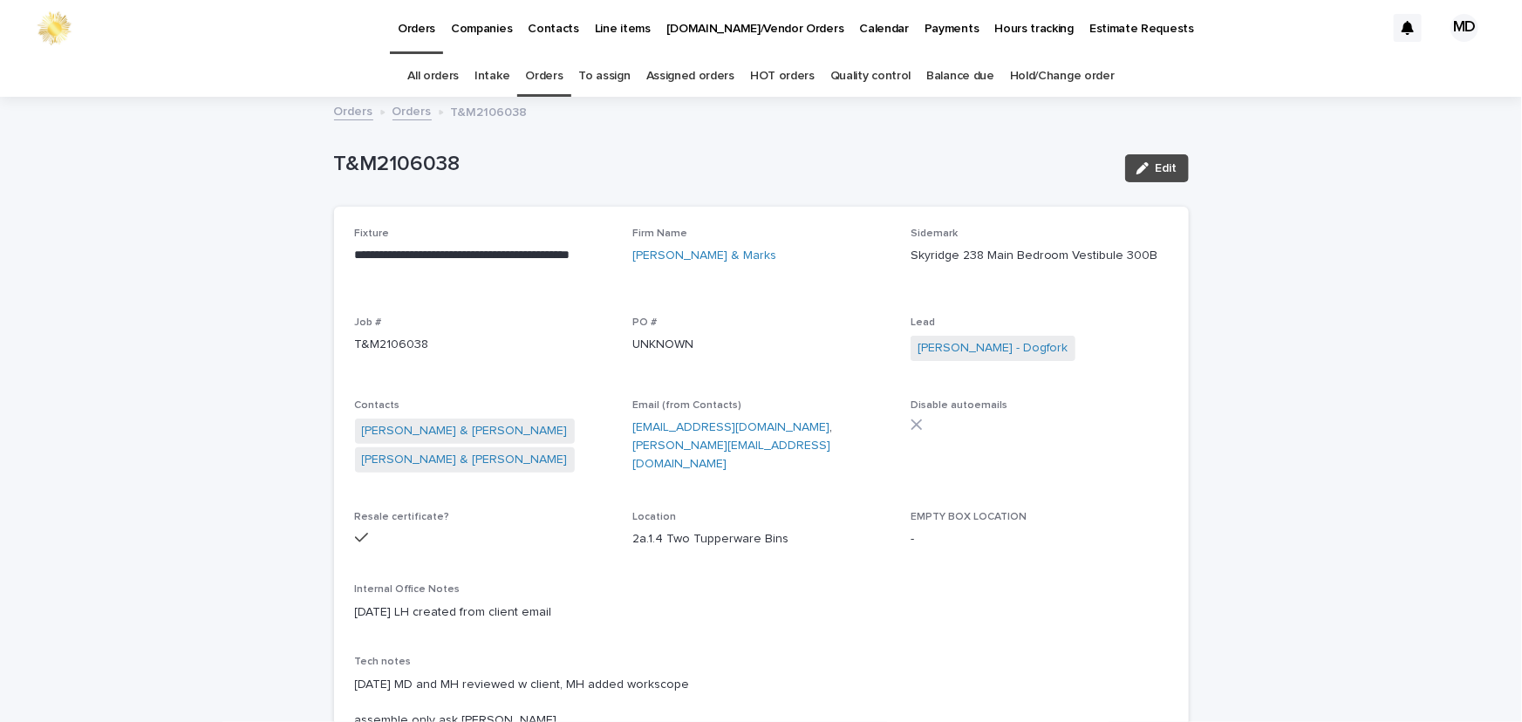
scroll to position [55, 0]
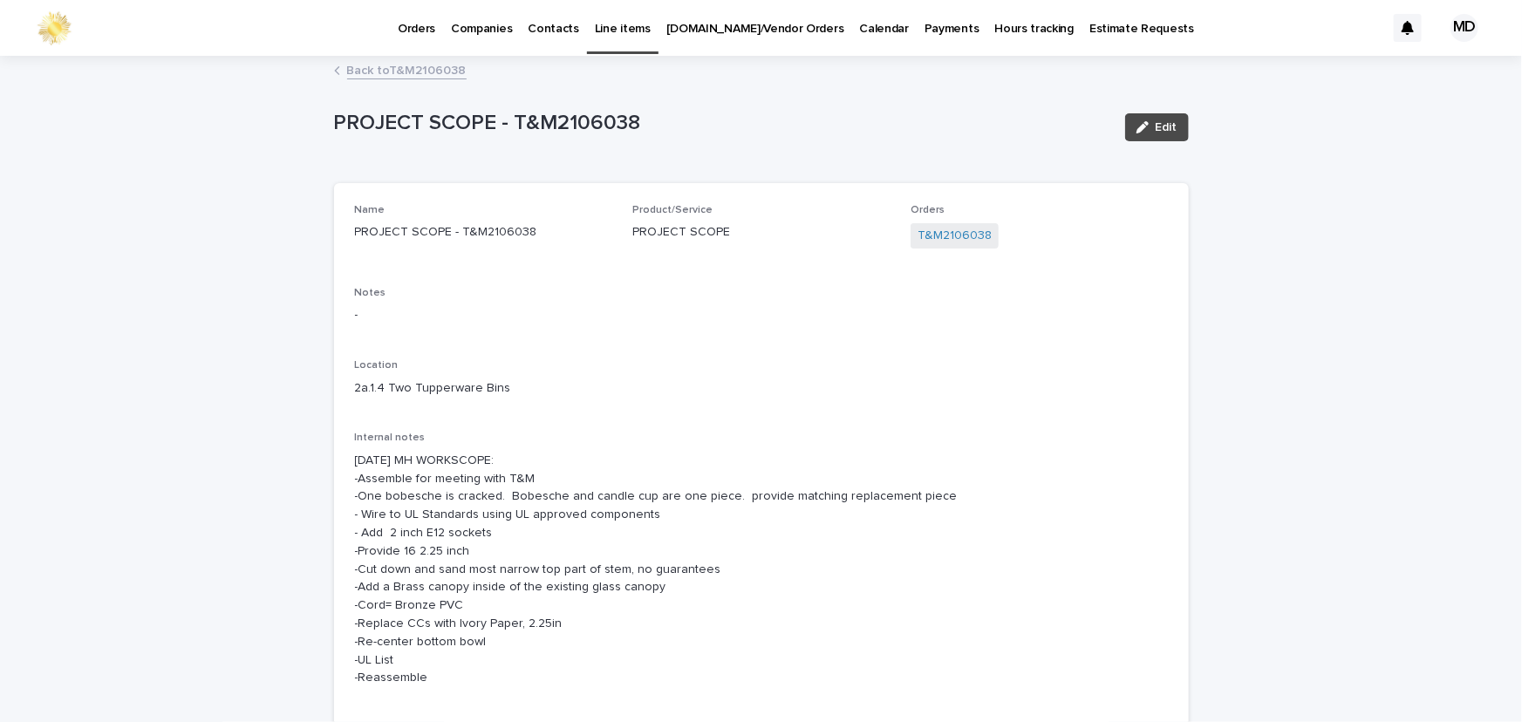
click at [436, 65] on link "Back to T&M2106038" at bounding box center [406, 69] width 119 height 20
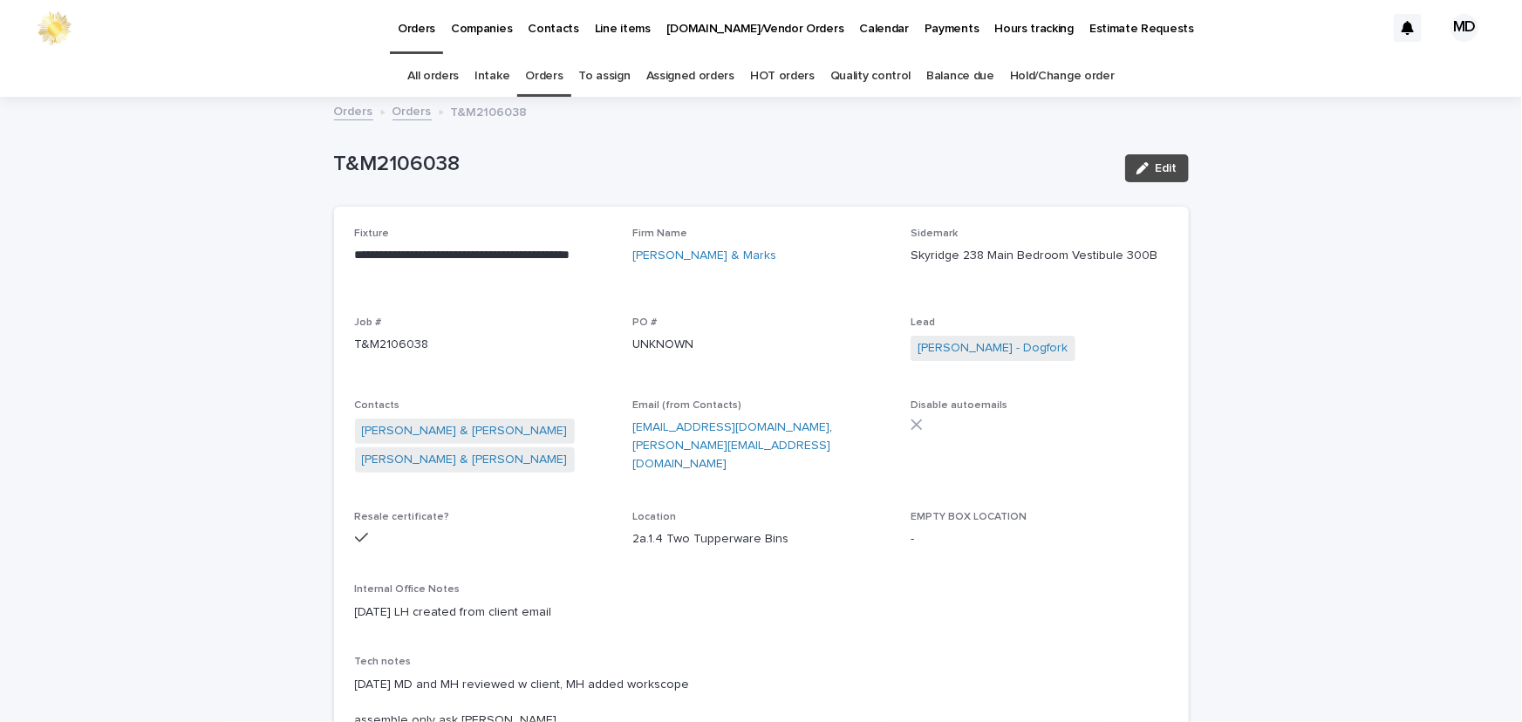
click at [536, 78] on link "Orders" at bounding box center [543, 76] width 37 height 41
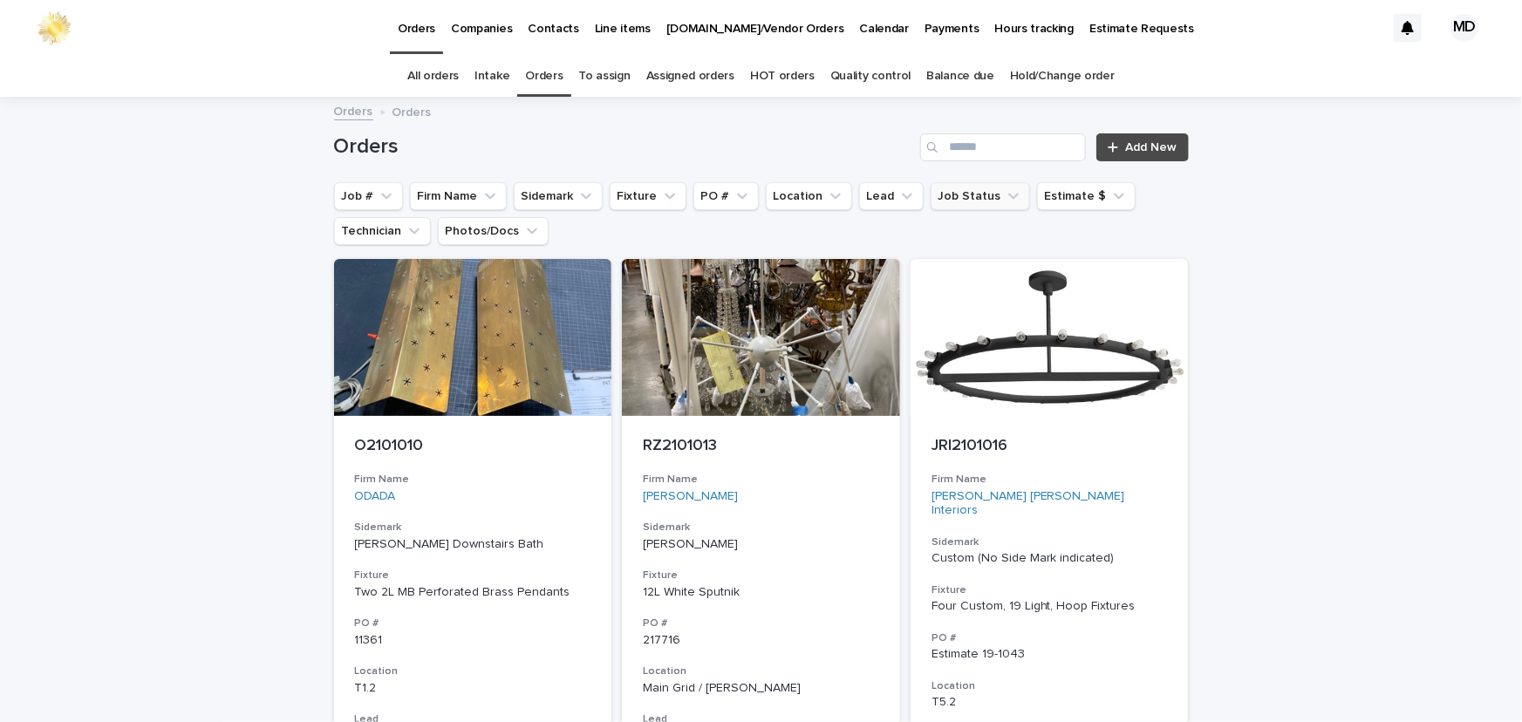
click at [970, 198] on button "Job Status" at bounding box center [979, 196] width 99 height 28
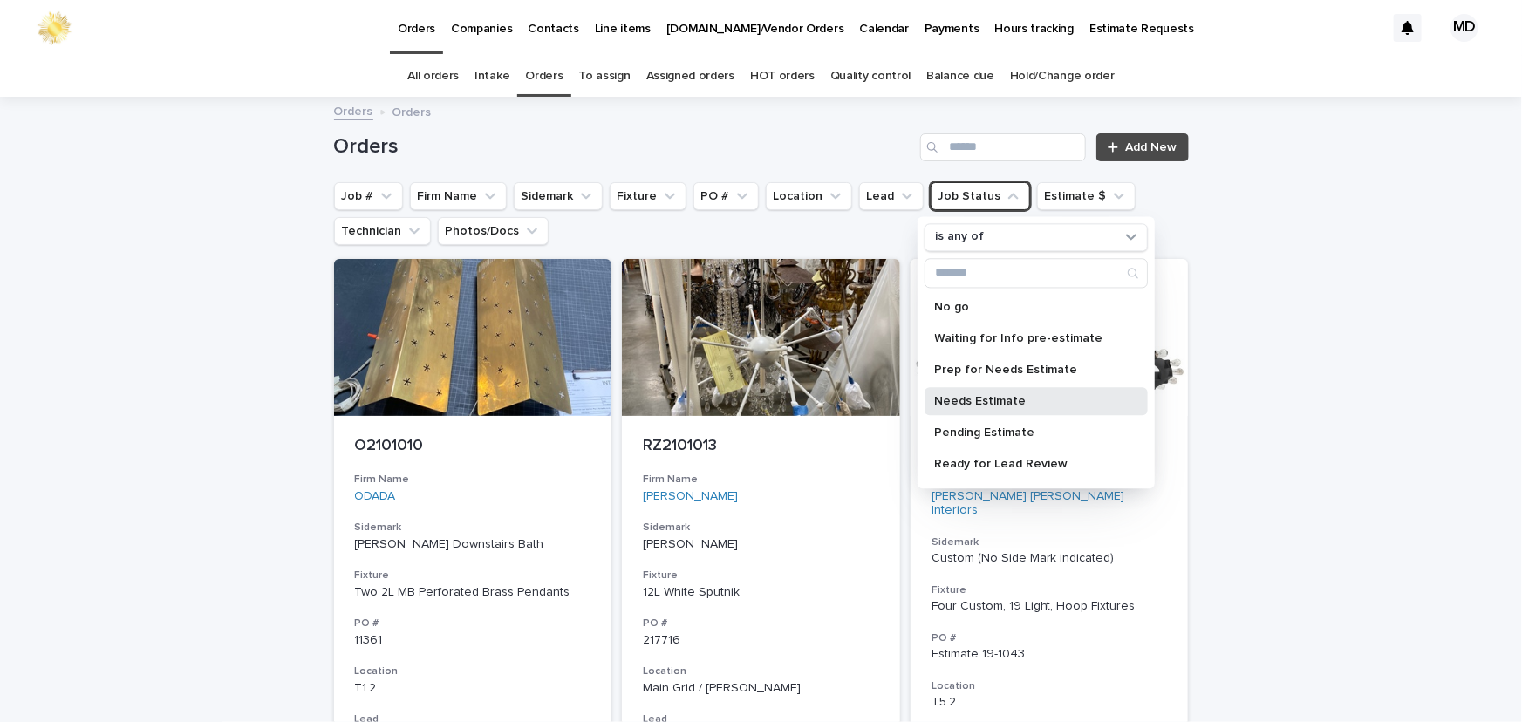
click at [959, 403] on p "Needs Estimate" at bounding box center [1027, 401] width 185 height 12
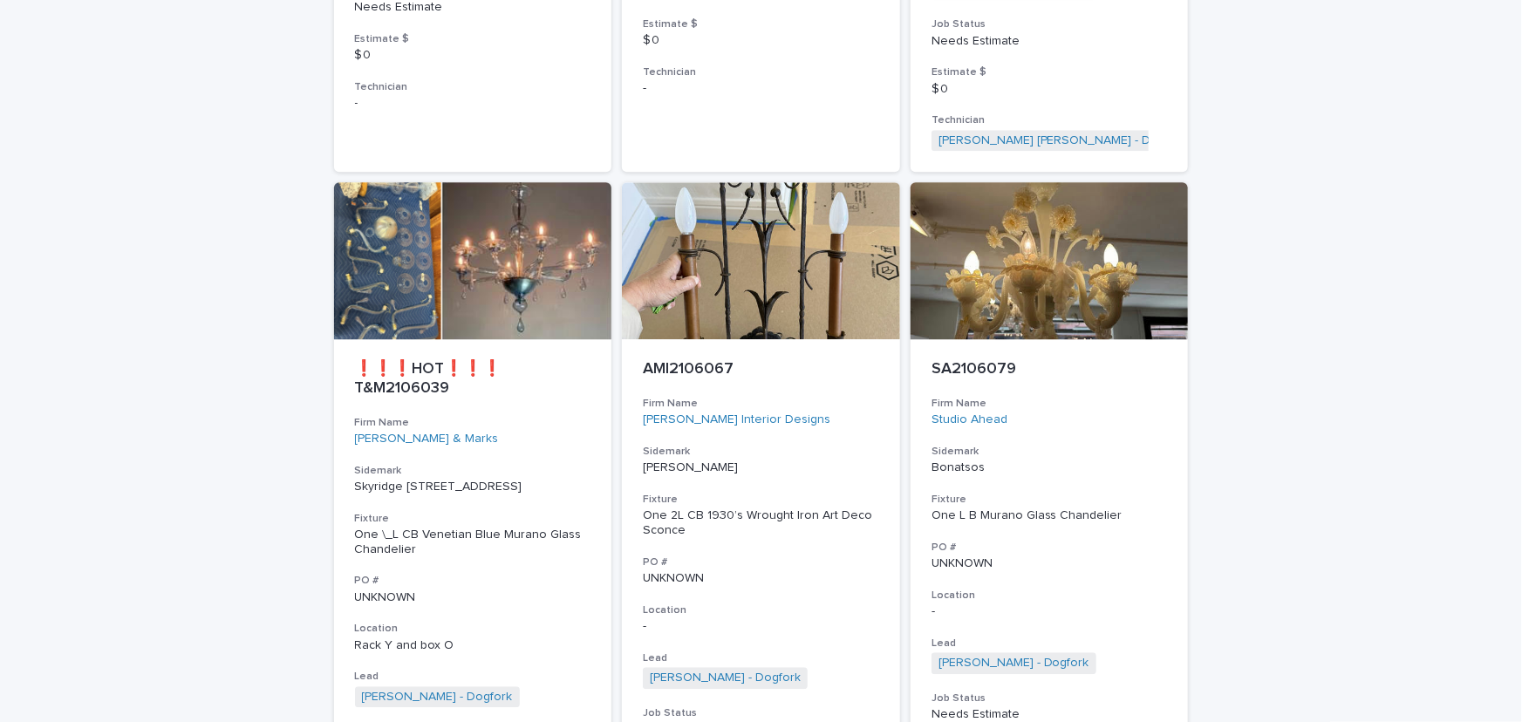
scroll to position [2219, 0]
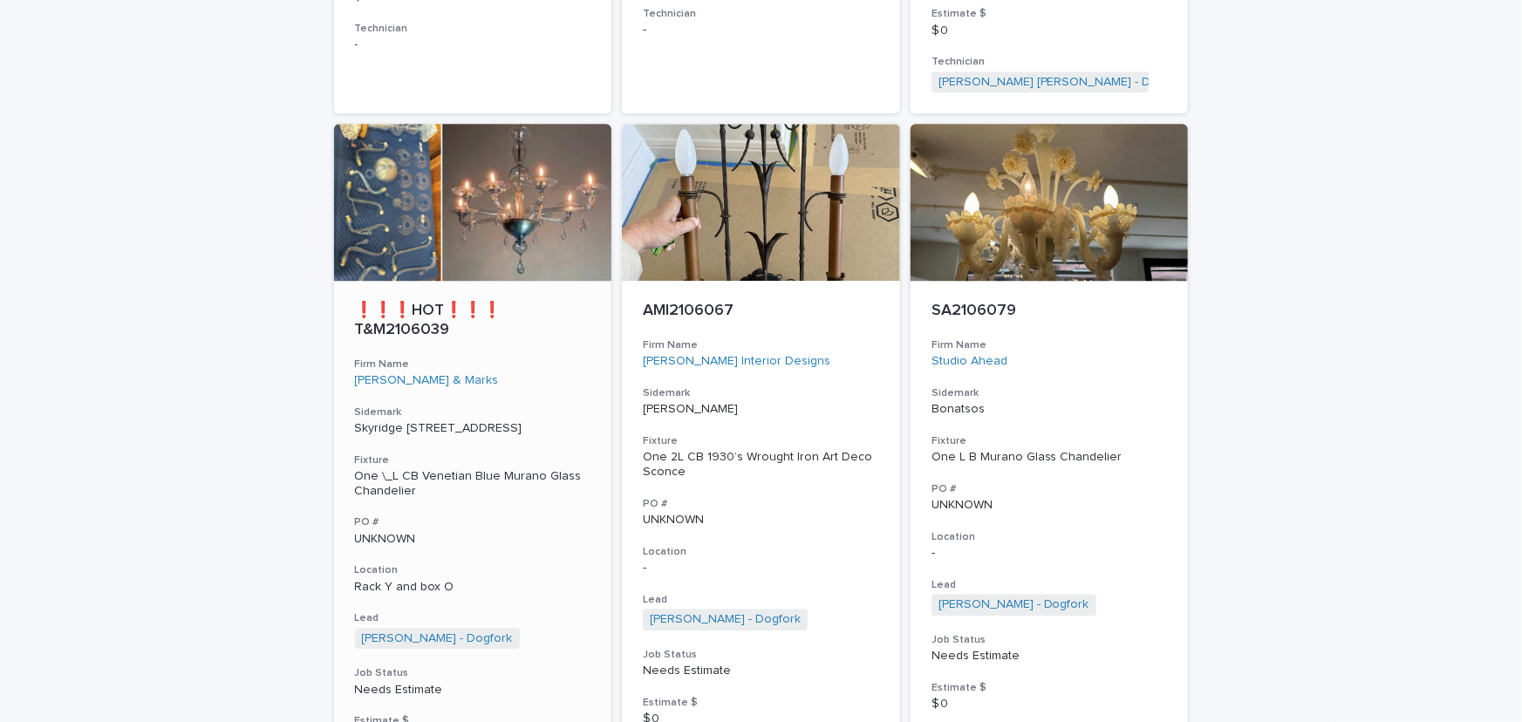
click at [437, 476] on div "One \_L CB Venetian Blue Murano Glass Chandelier" at bounding box center [473, 484] width 236 height 30
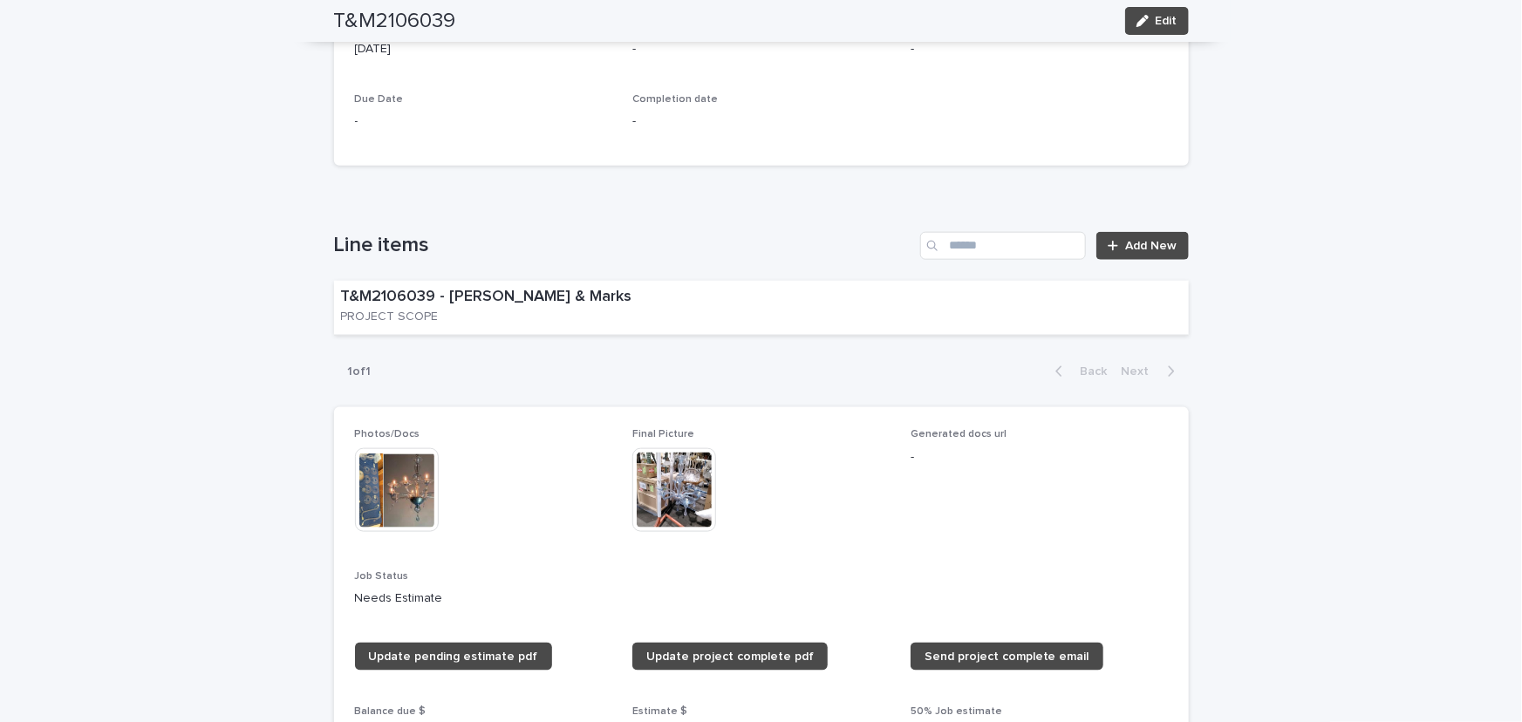
scroll to position [872, 0]
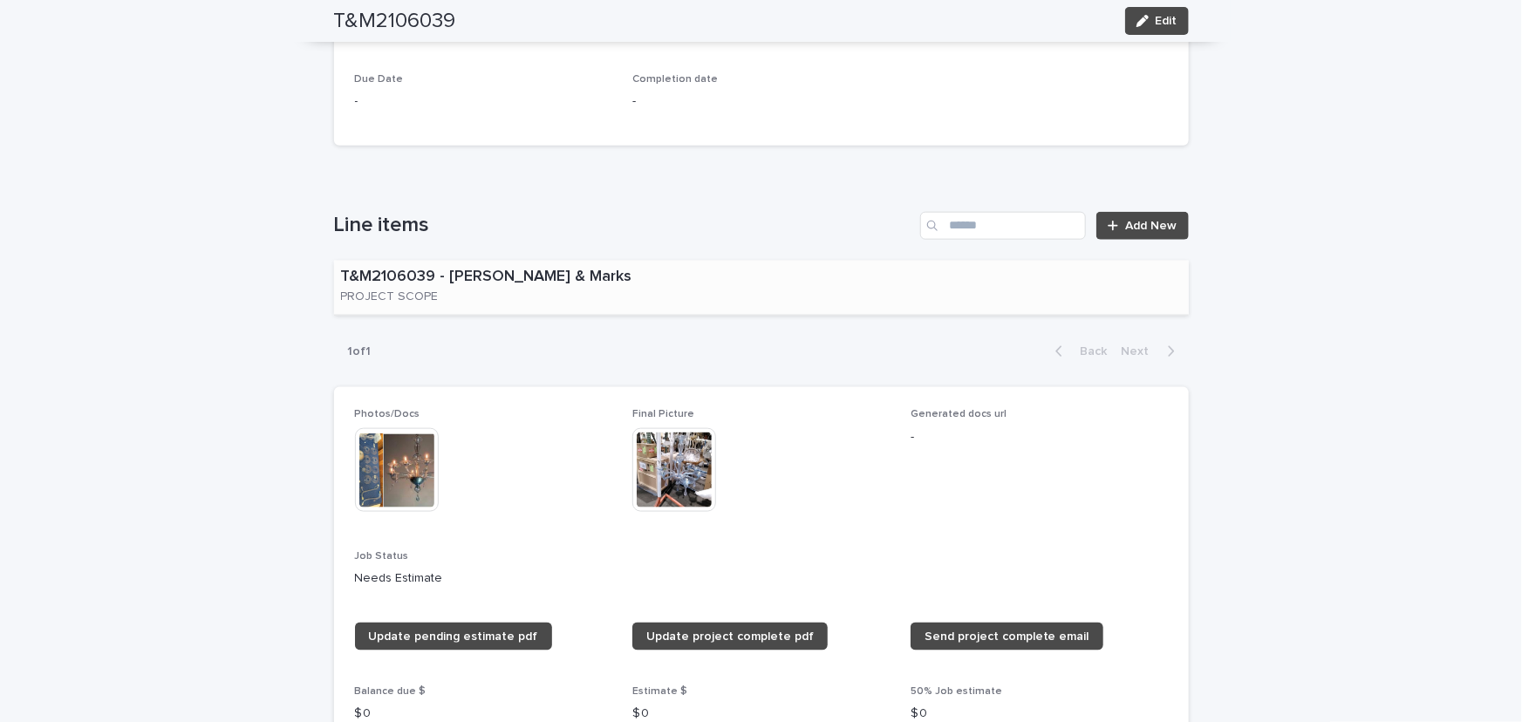
click at [615, 294] on div "T&M2106039 - Tucker & Marks PROJECT SCOPE" at bounding box center [535, 288] width 403 height 54
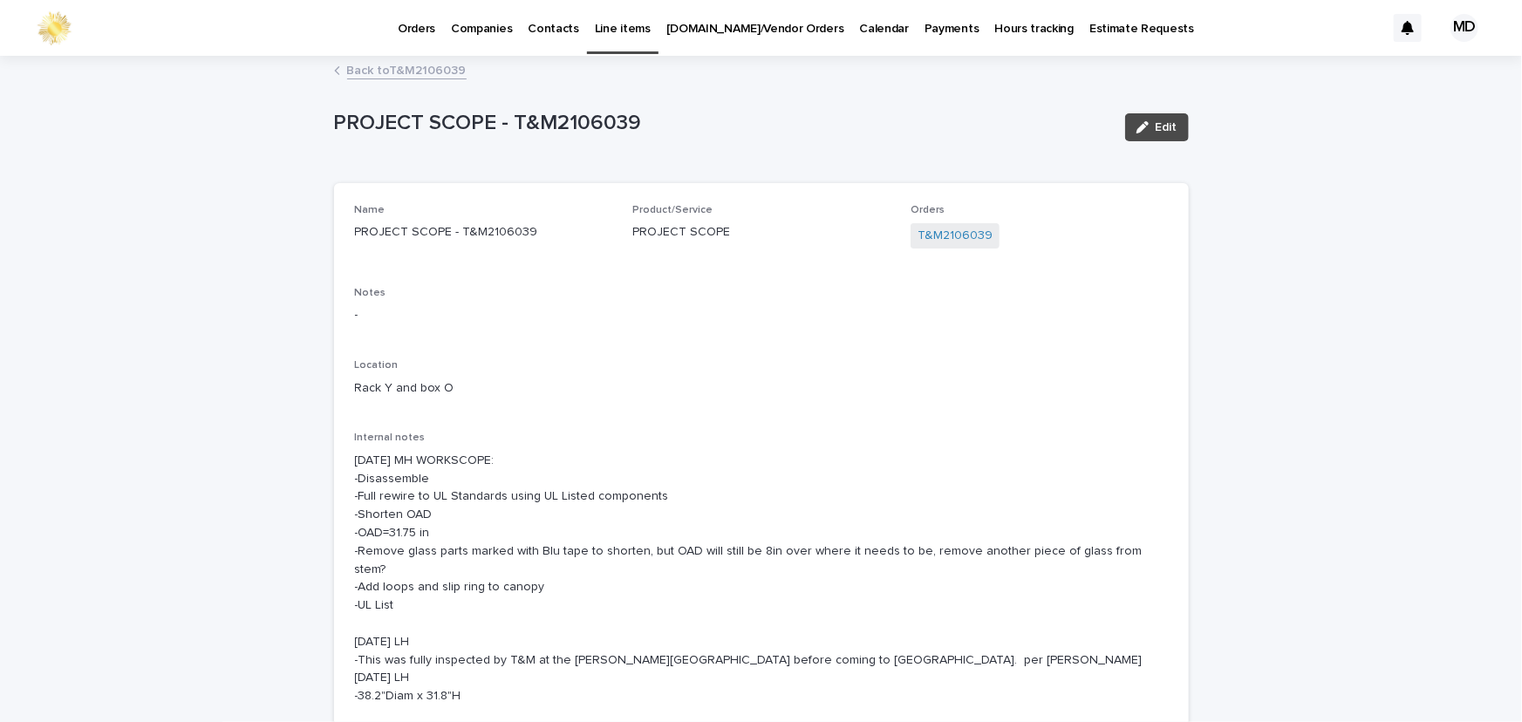
drag, startPoint x: 549, startPoint y: 596, endPoint x: 415, endPoint y: 65, distance: 546.7
click at [415, 65] on link "Back to T&M2106039" at bounding box center [406, 69] width 119 height 20
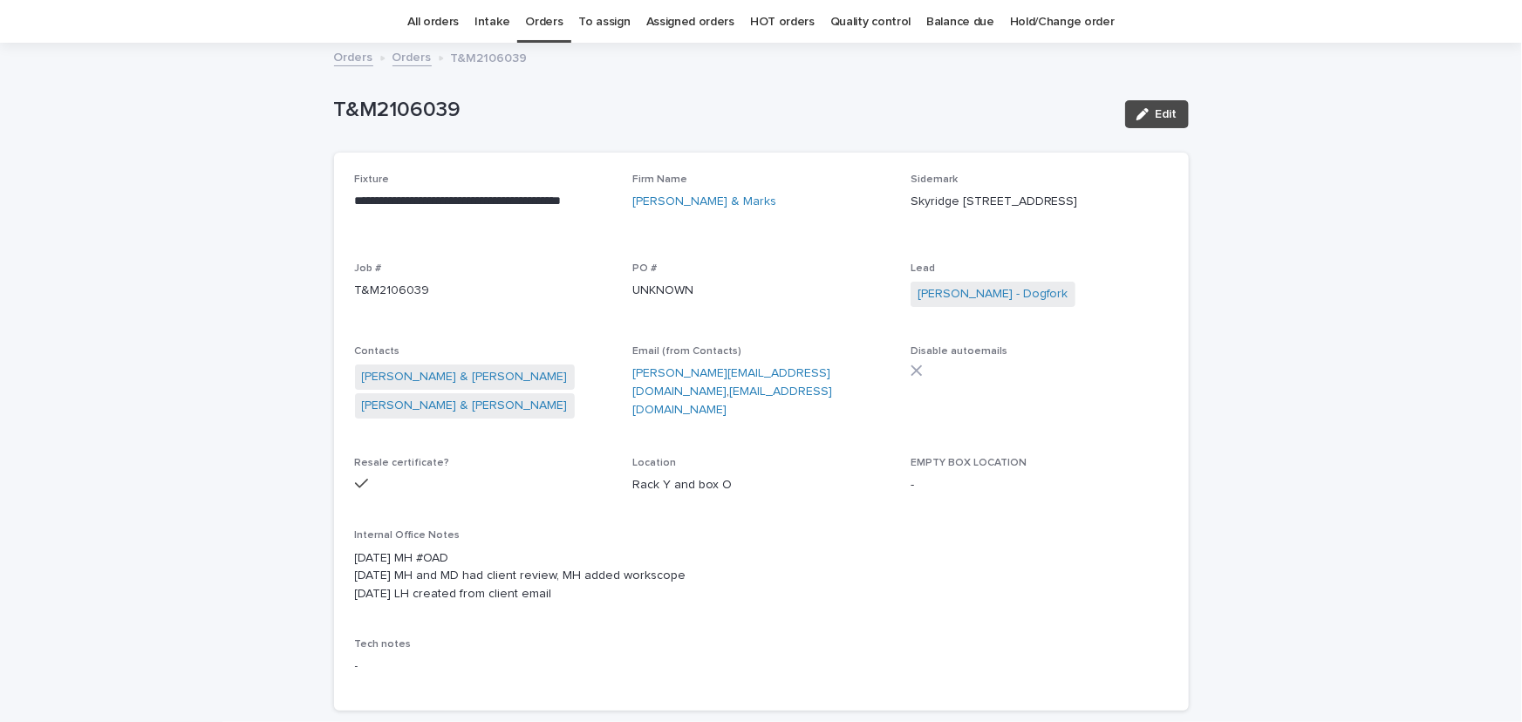
scroll to position [55, 0]
drag, startPoint x: 532, startPoint y: 218, endPoint x: 955, endPoint y: 620, distance: 583.5
click at [955, 621] on div "**********" at bounding box center [761, 431] width 813 height 516
drag, startPoint x: 1150, startPoint y: 104, endPoint x: 896, endPoint y: 329, distance: 339.1
click at [1151, 104] on button "Edit" at bounding box center [1157, 113] width 64 height 28
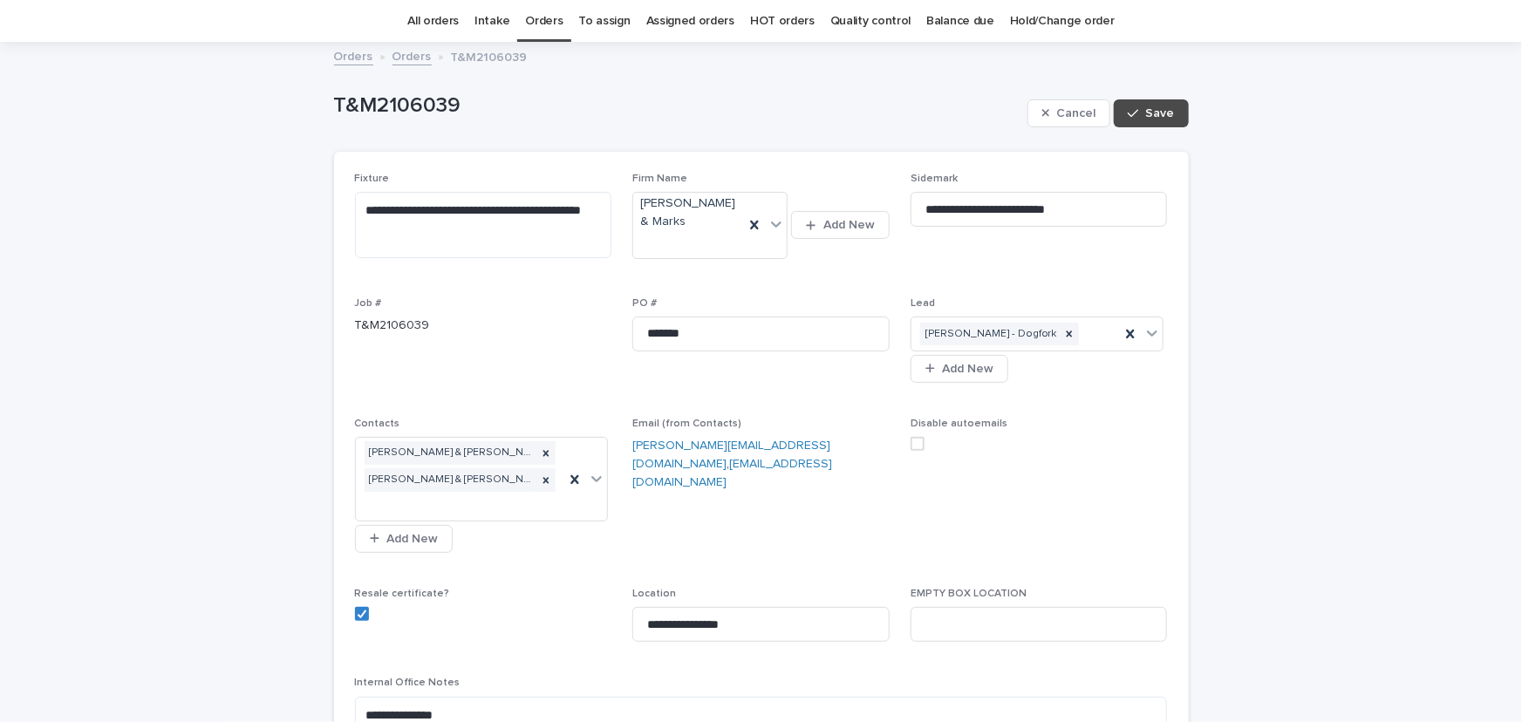
click at [1175, 488] on div "**********" at bounding box center [761, 521] width 855 height 738
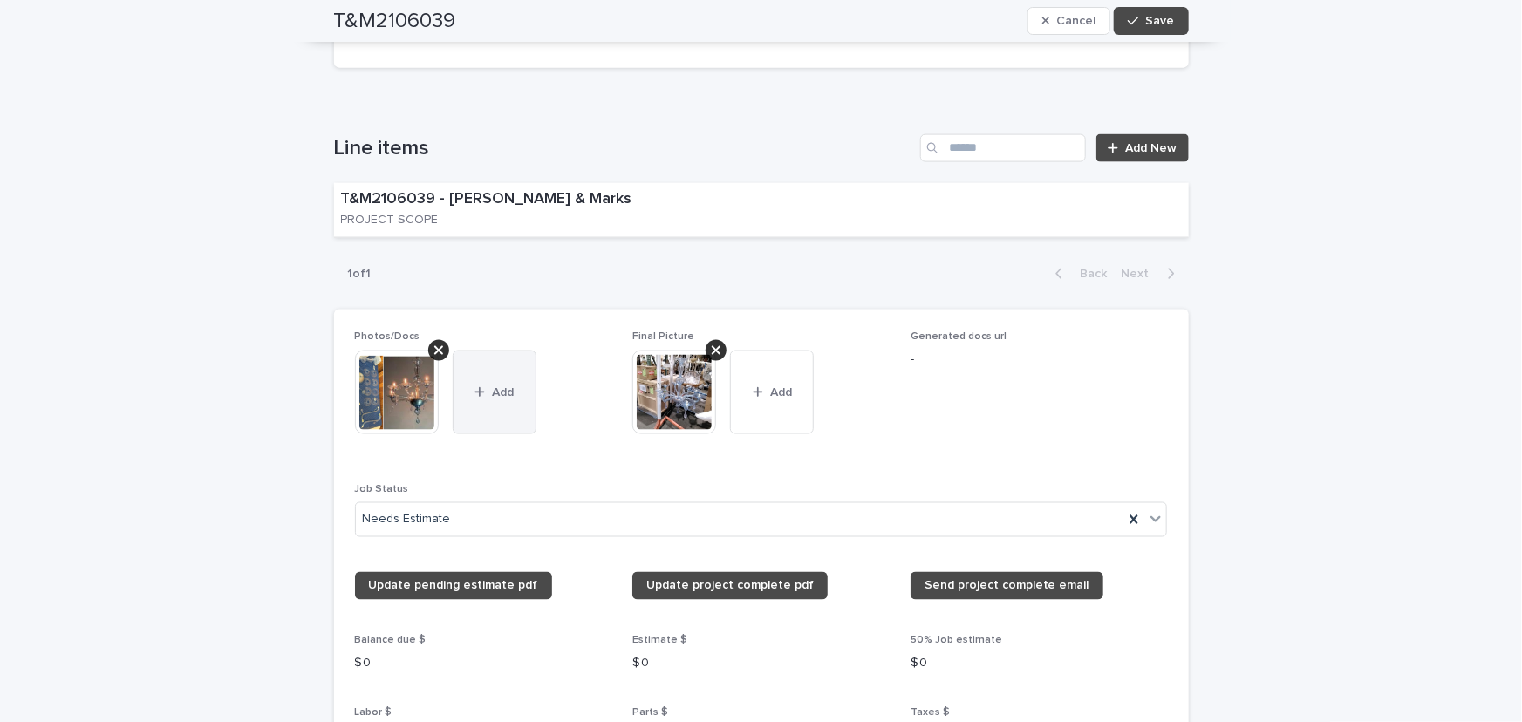
scroll to position [927, 0]
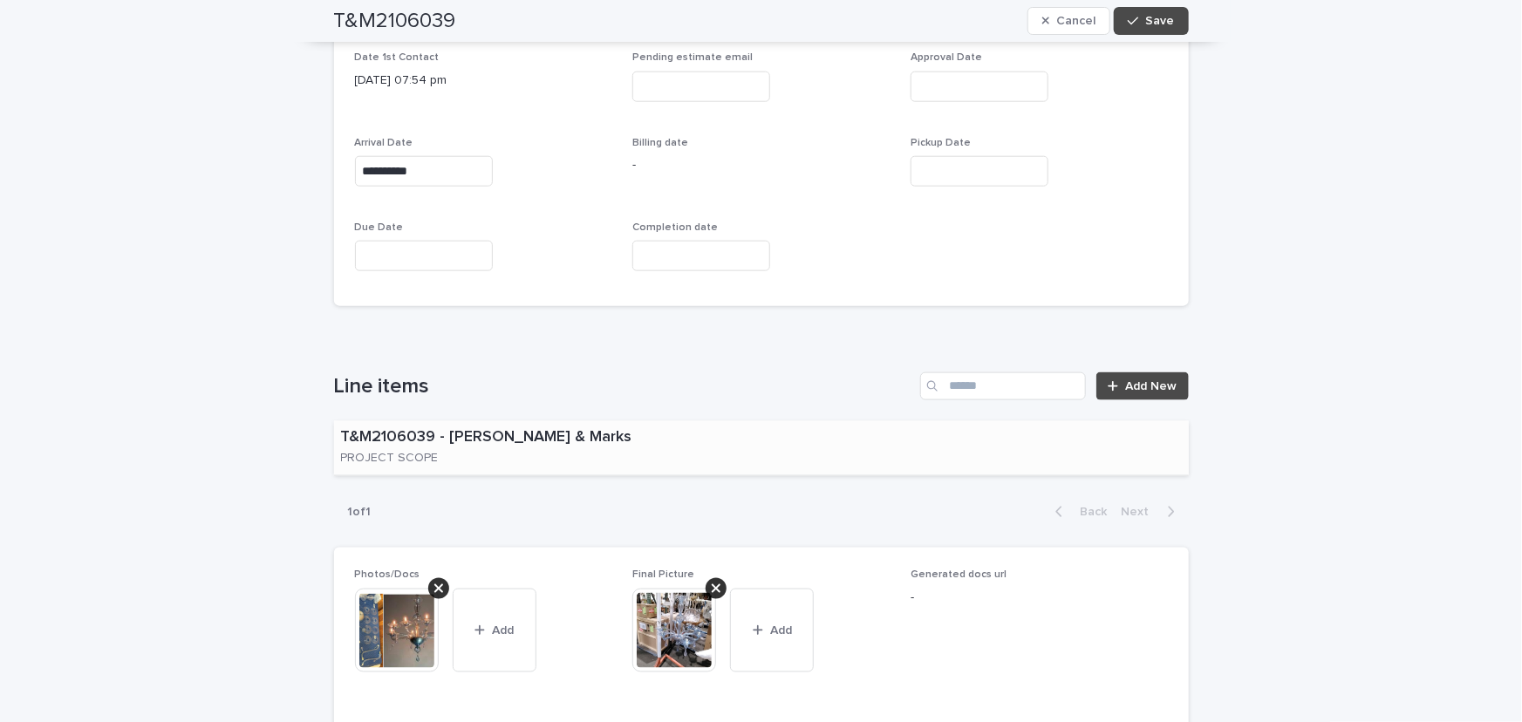
click at [633, 421] on div "T&M2106039 - Tucker & Marks PROJECT SCOPE" at bounding box center [535, 448] width 403 height 54
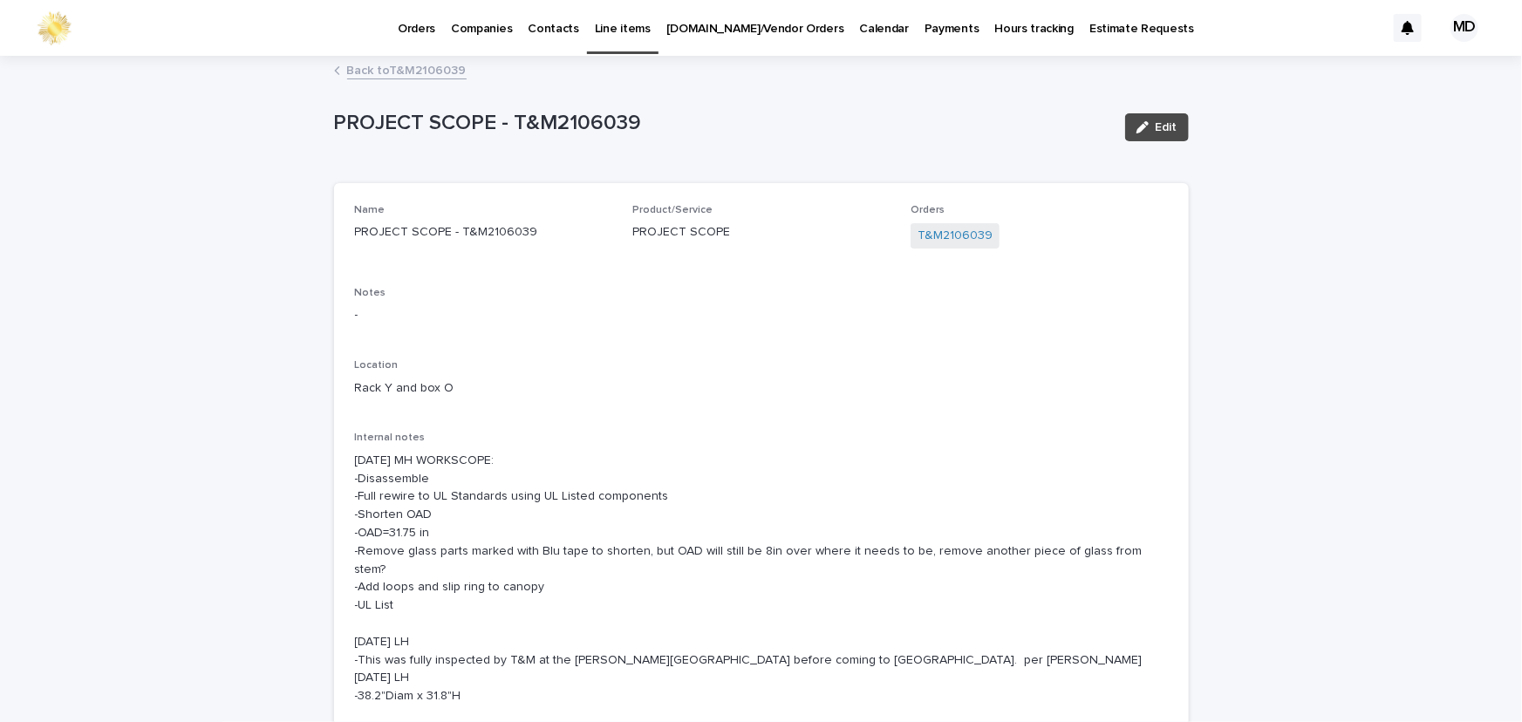
click at [583, 495] on p "9.3.25 MH WORKSCOPE: -Disassemble -Full rewire to UL Standards using UL Listed …" at bounding box center [761, 579] width 813 height 254
drag, startPoint x: 583, startPoint y: 495, endPoint x: 607, endPoint y: 464, distance: 39.8
drag, startPoint x: 607, startPoint y: 464, endPoint x: 1177, endPoint y: 129, distance: 661.4
click at [1177, 129] on button "Edit" at bounding box center [1157, 127] width 64 height 28
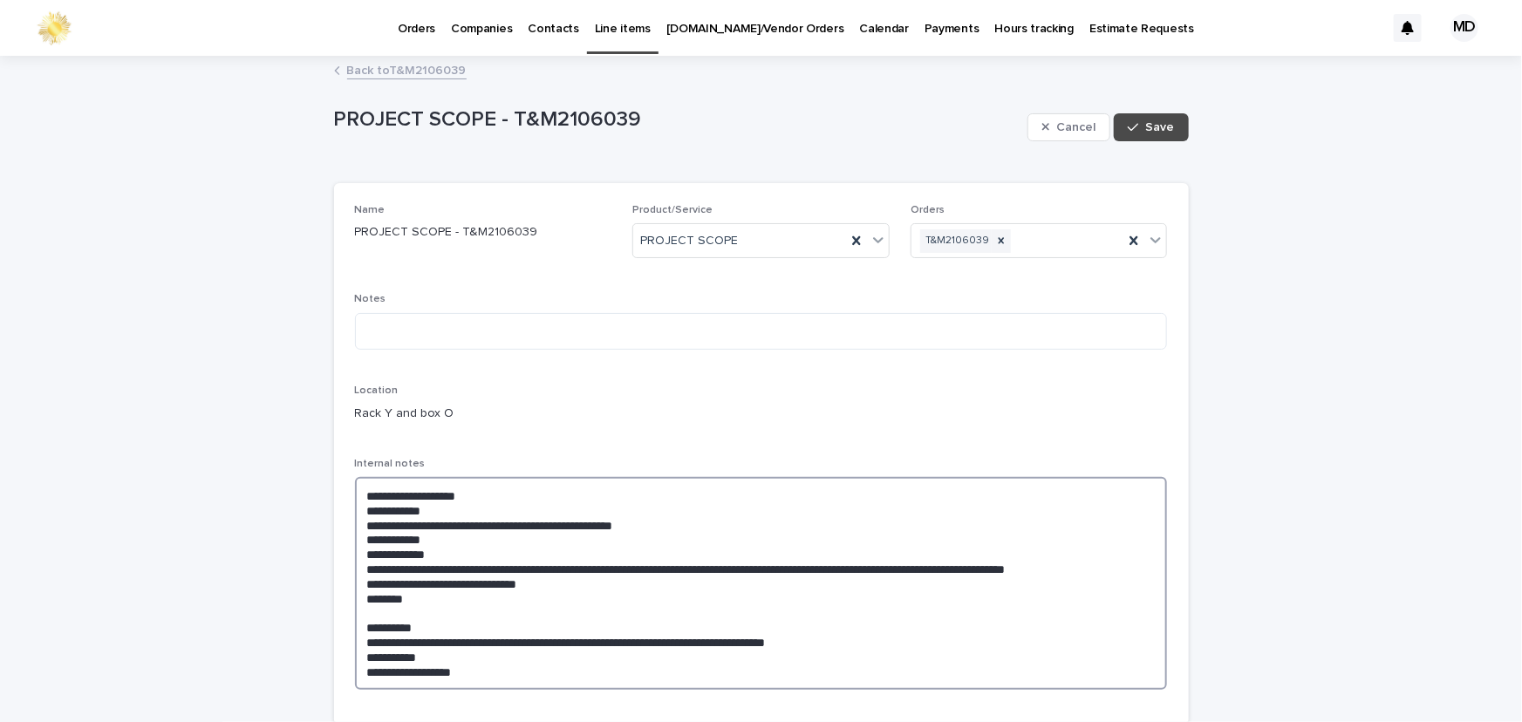
click at [595, 521] on textarea "**********" at bounding box center [761, 583] width 813 height 213
drag, startPoint x: 448, startPoint y: 543, endPoint x: 337, endPoint y: 522, distance: 112.7
click at [340, 523] on div "**********" at bounding box center [761, 454] width 855 height 542
click at [813, 535] on textarea "**********" at bounding box center [761, 583] width 813 height 213
drag, startPoint x: 412, startPoint y: 530, endPoint x: 327, endPoint y: 523, distance: 84.9
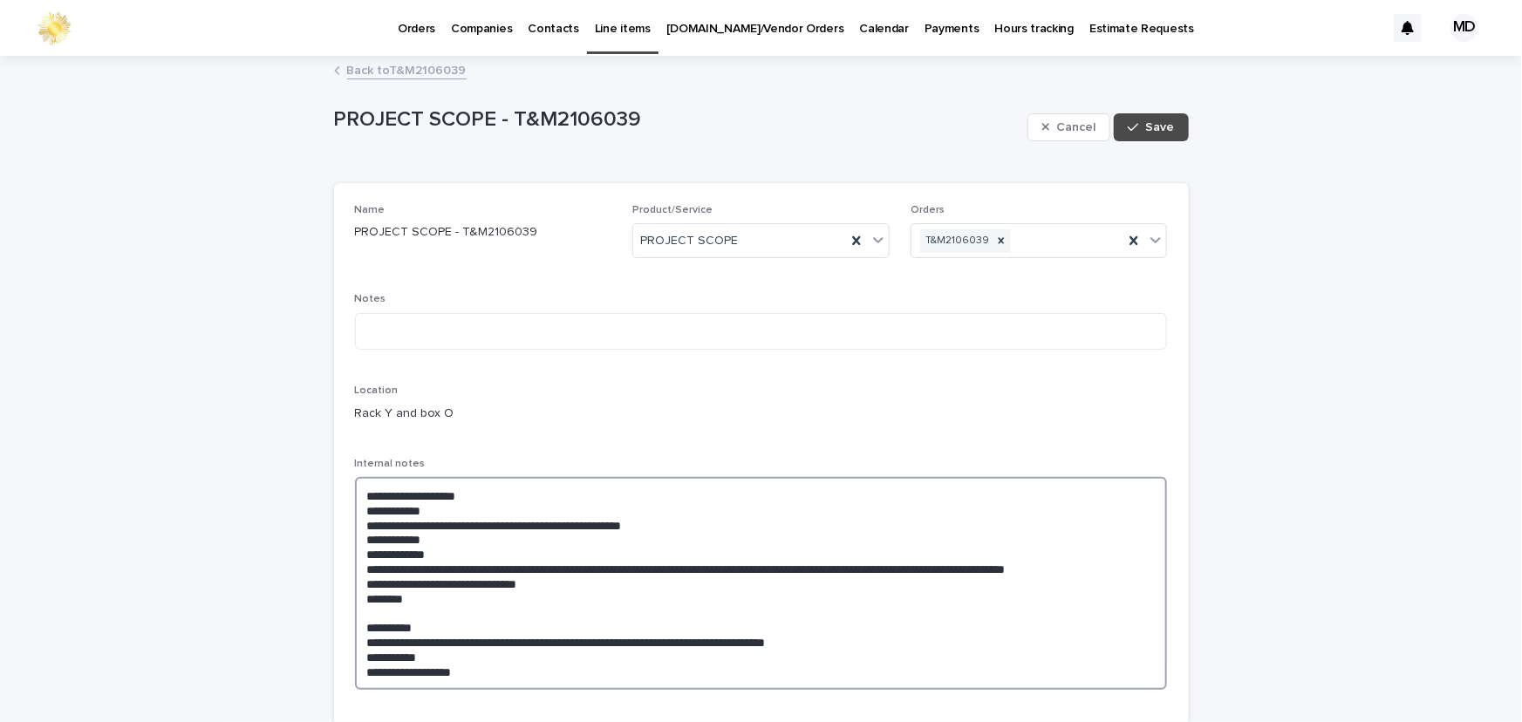
click at [334, 523] on div "**********" at bounding box center [761, 454] width 855 height 542
click at [790, 519] on textarea "**********" at bounding box center [761, 583] width 813 height 213
type textarea "**********"
click at [414, 71] on link "Back to T&M2106039" at bounding box center [406, 69] width 119 height 20
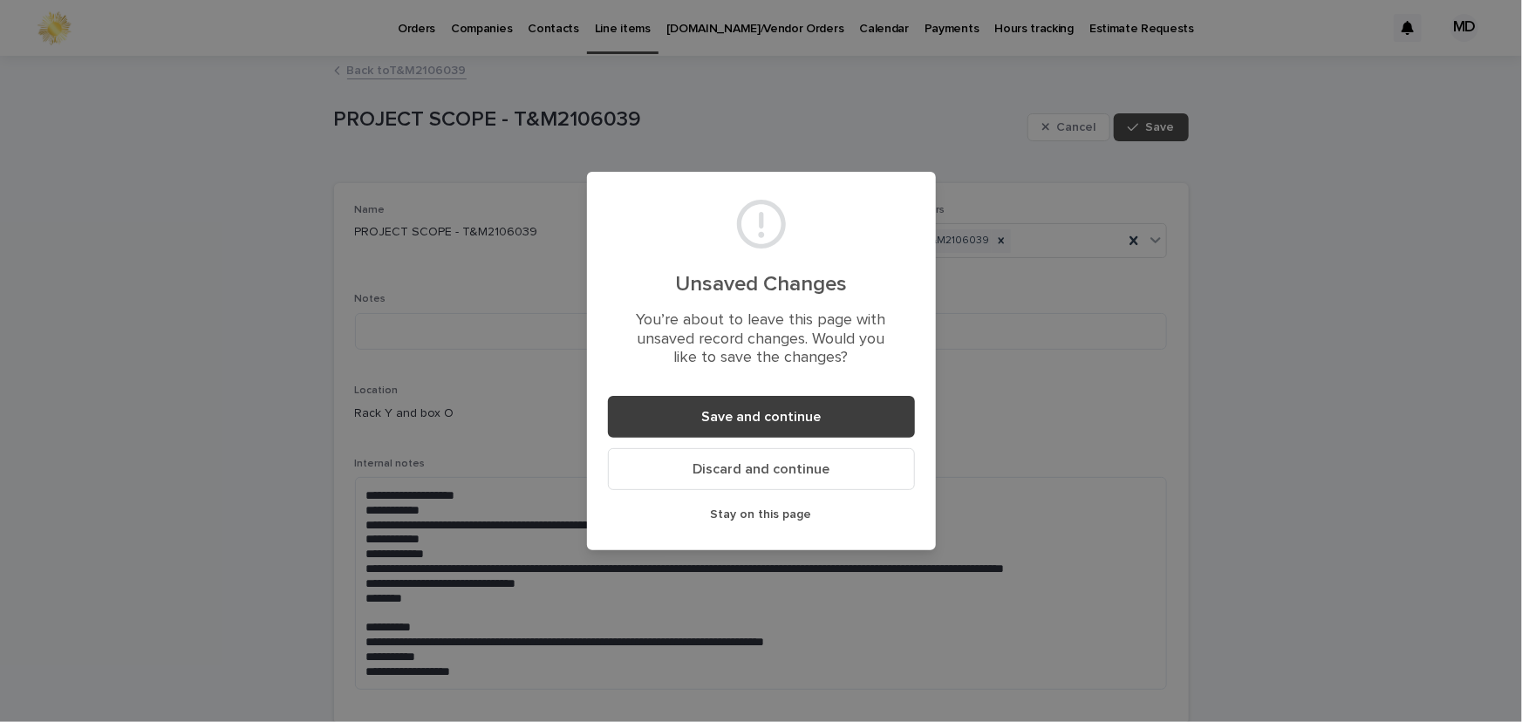
click at [791, 416] on span "Save and continue" at bounding box center [760, 417] width 119 height 14
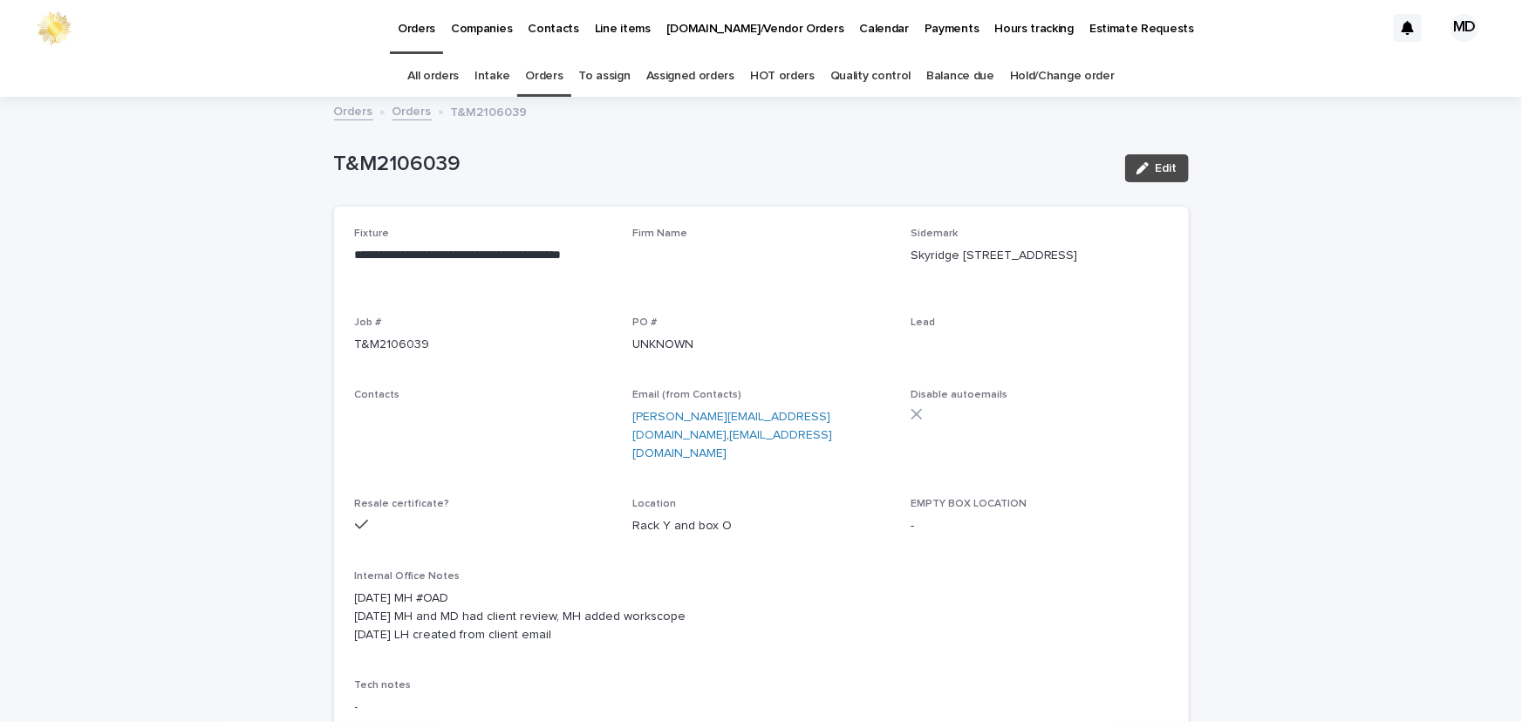
scroll to position [55, 0]
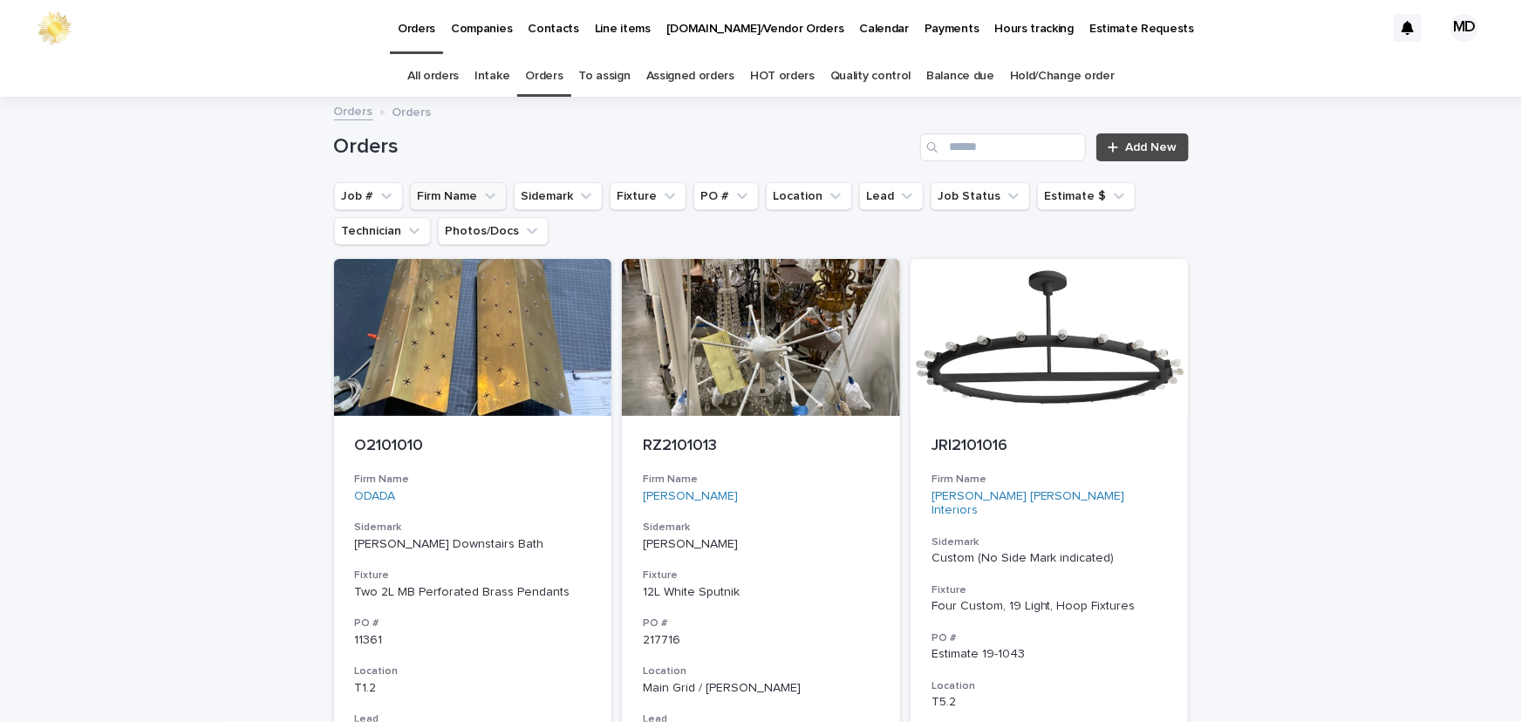
click at [433, 193] on button "Firm Name" at bounding box center [458, 196] width 97 height 28
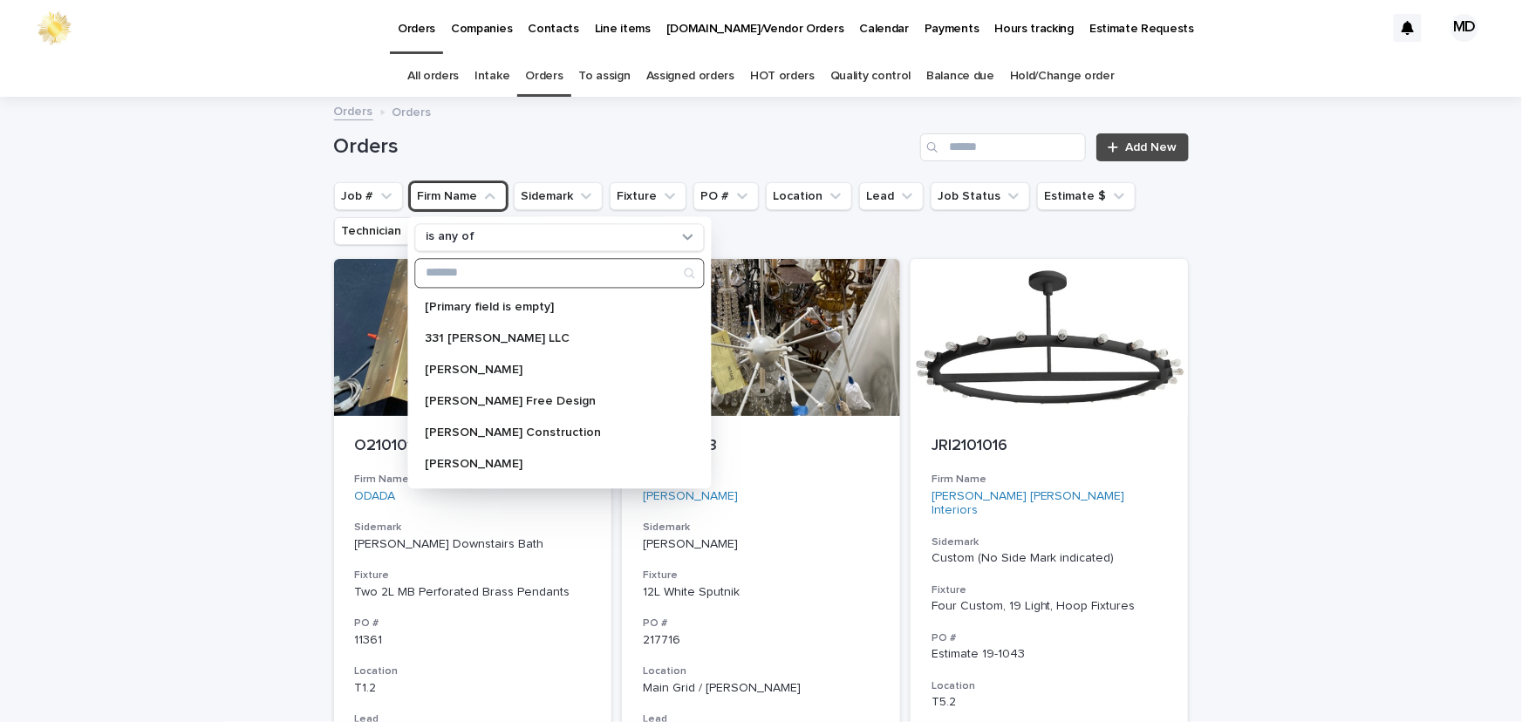
click at [446, 271] on input "Search" at bounding box center [559, 273] width 288 height 28
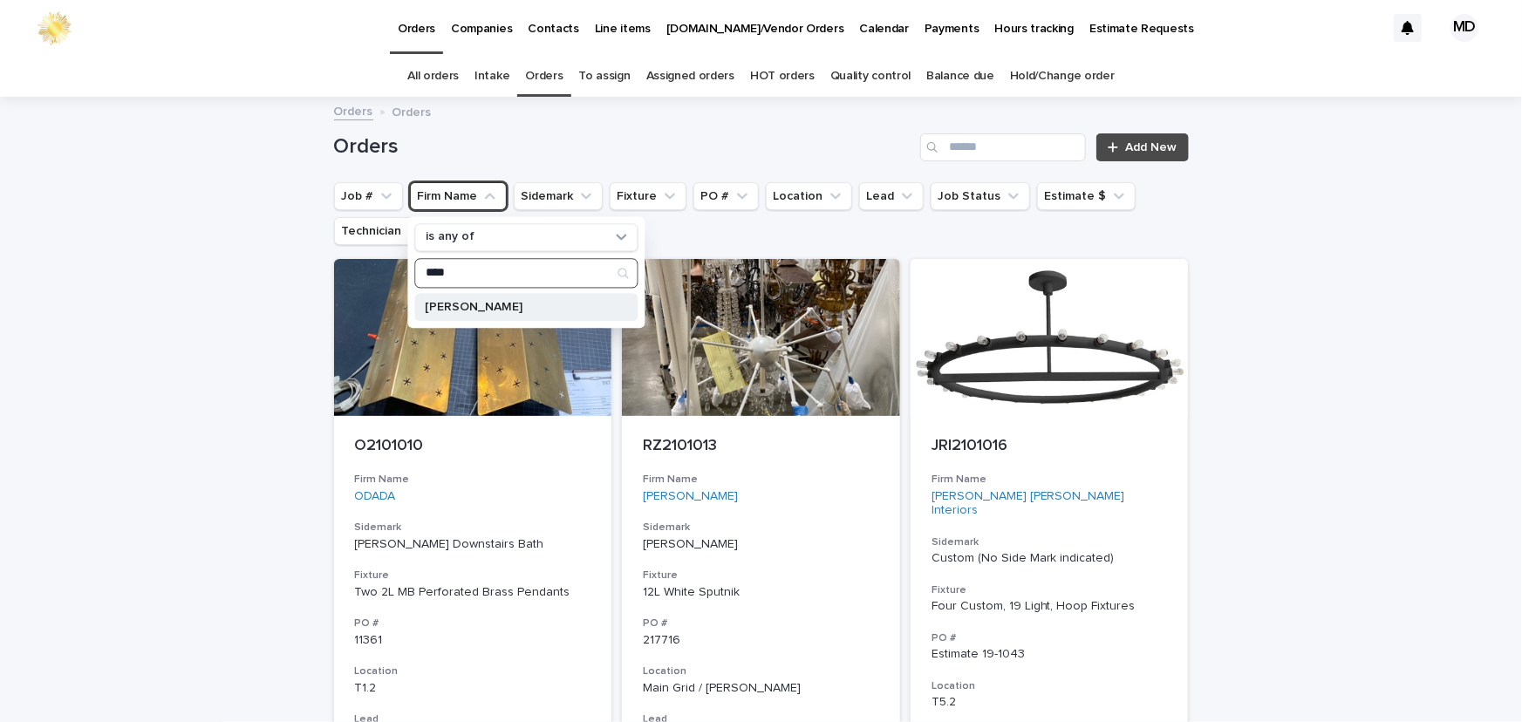
type input "****"
click at [479, 306] on p "Eche Martinez" at bounding box center [517, 307] width 185 height 12
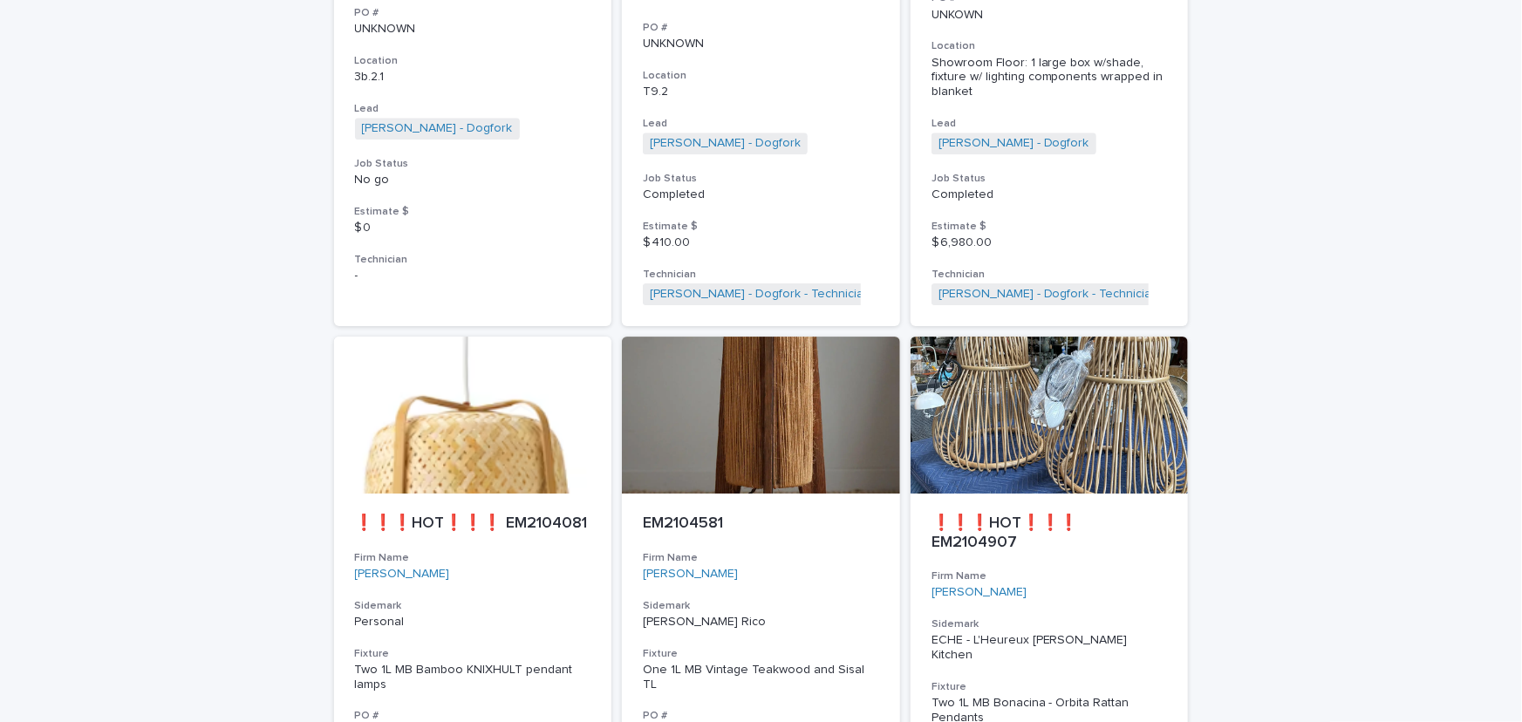
scroll to position [2695, 0]
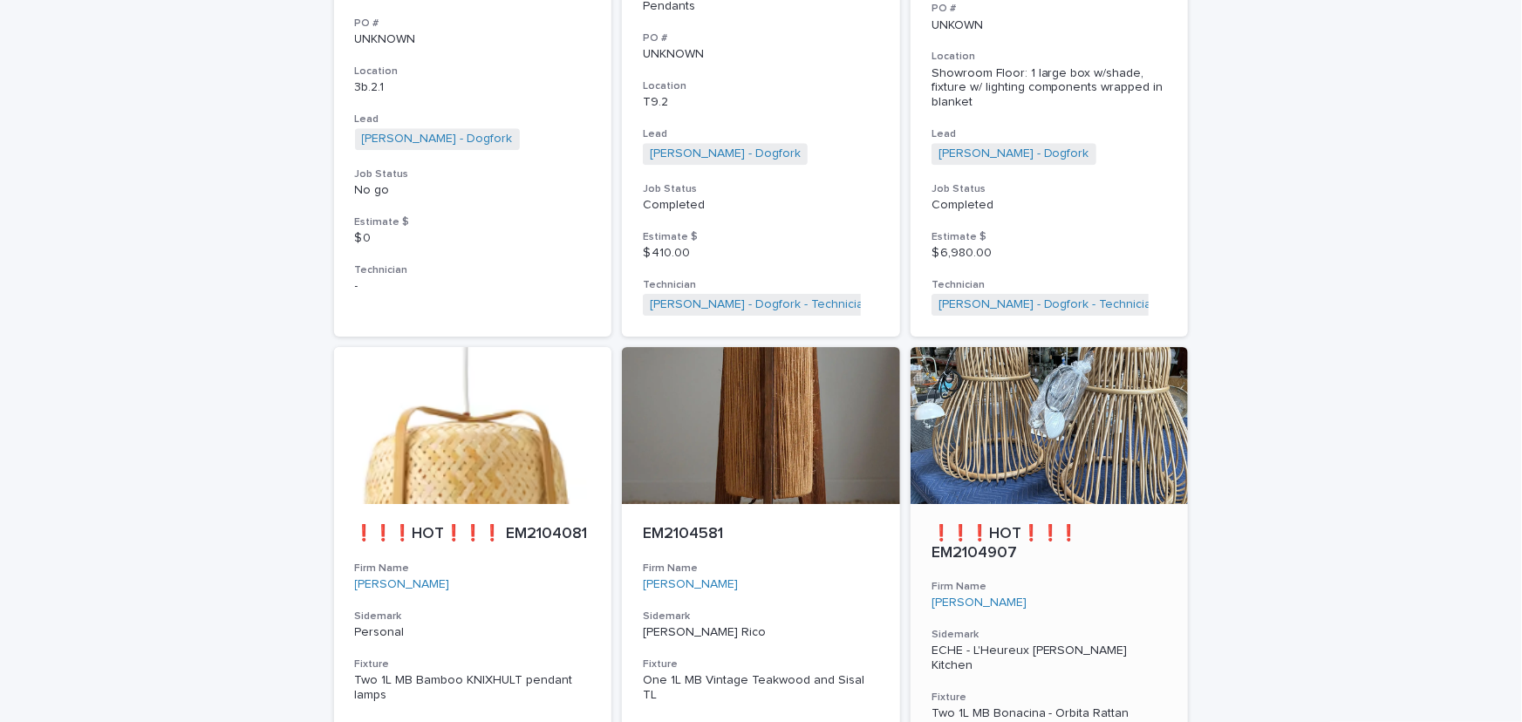
click at [978, 658] on p "ECHE - L'Heureux Stinson Kitchen" at bounding box center [1049, 659] width 236 height 30
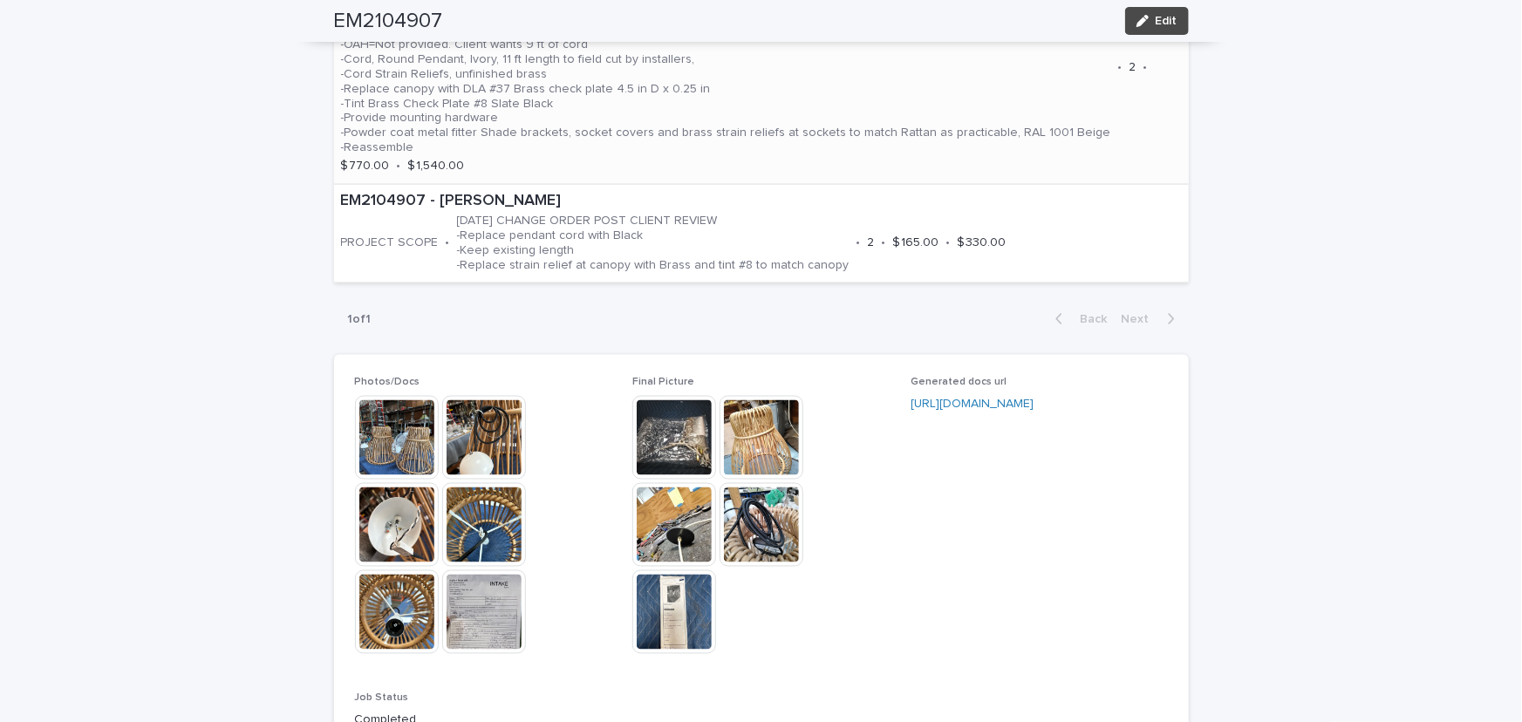
scroll to position [1427, 0]
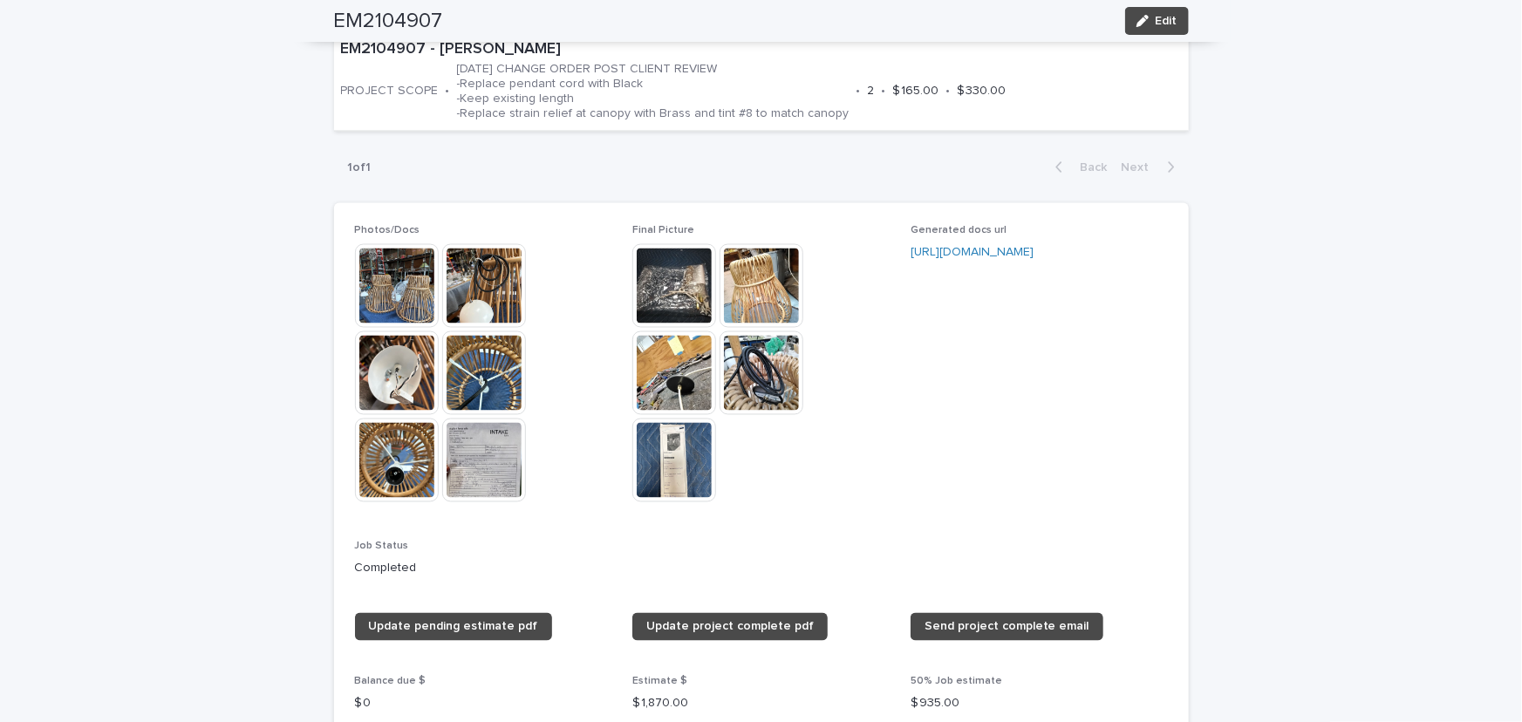
click at [670, 273] on img at bounding box center [674, 286] width 84 height 84
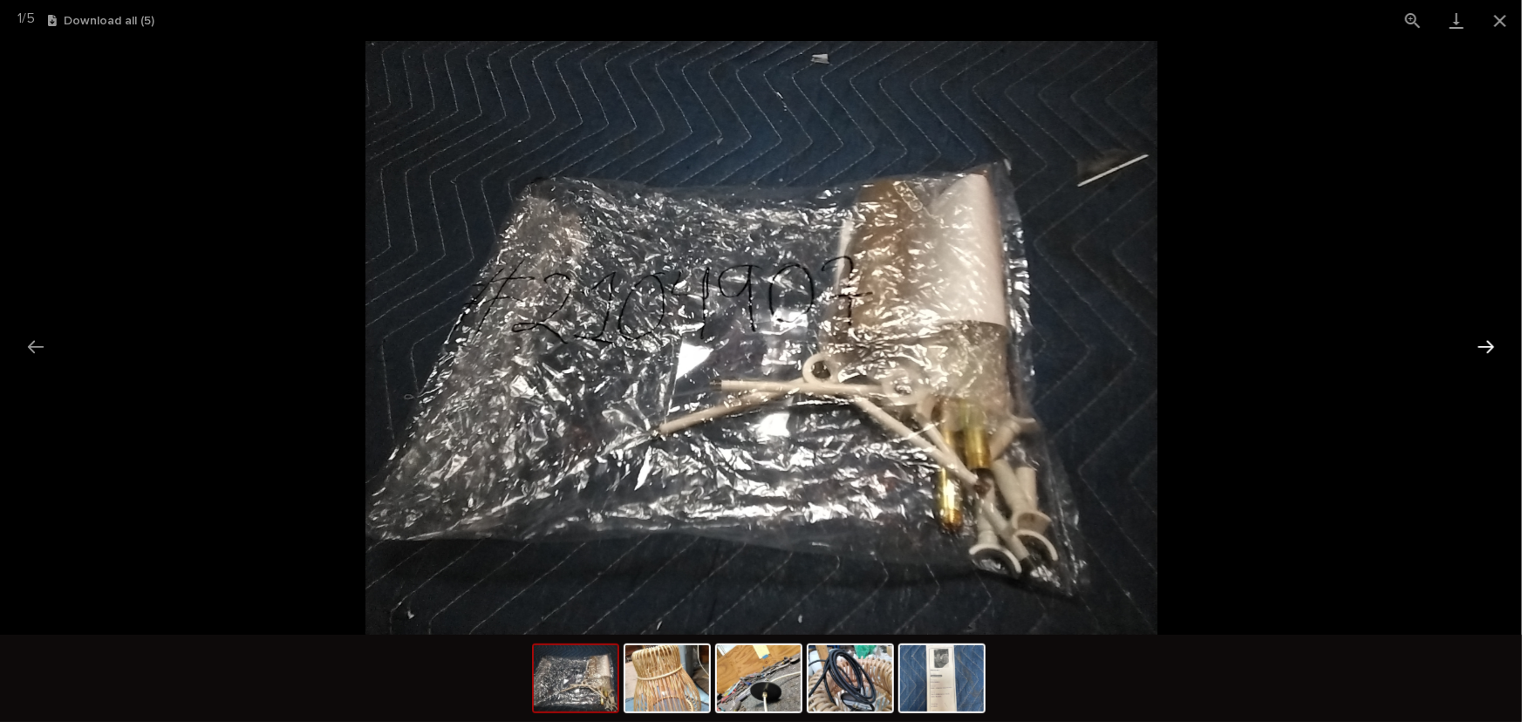
click at [1491, 341] on button "Next slide" at bounding box center [1486, 347] width 37 height 34
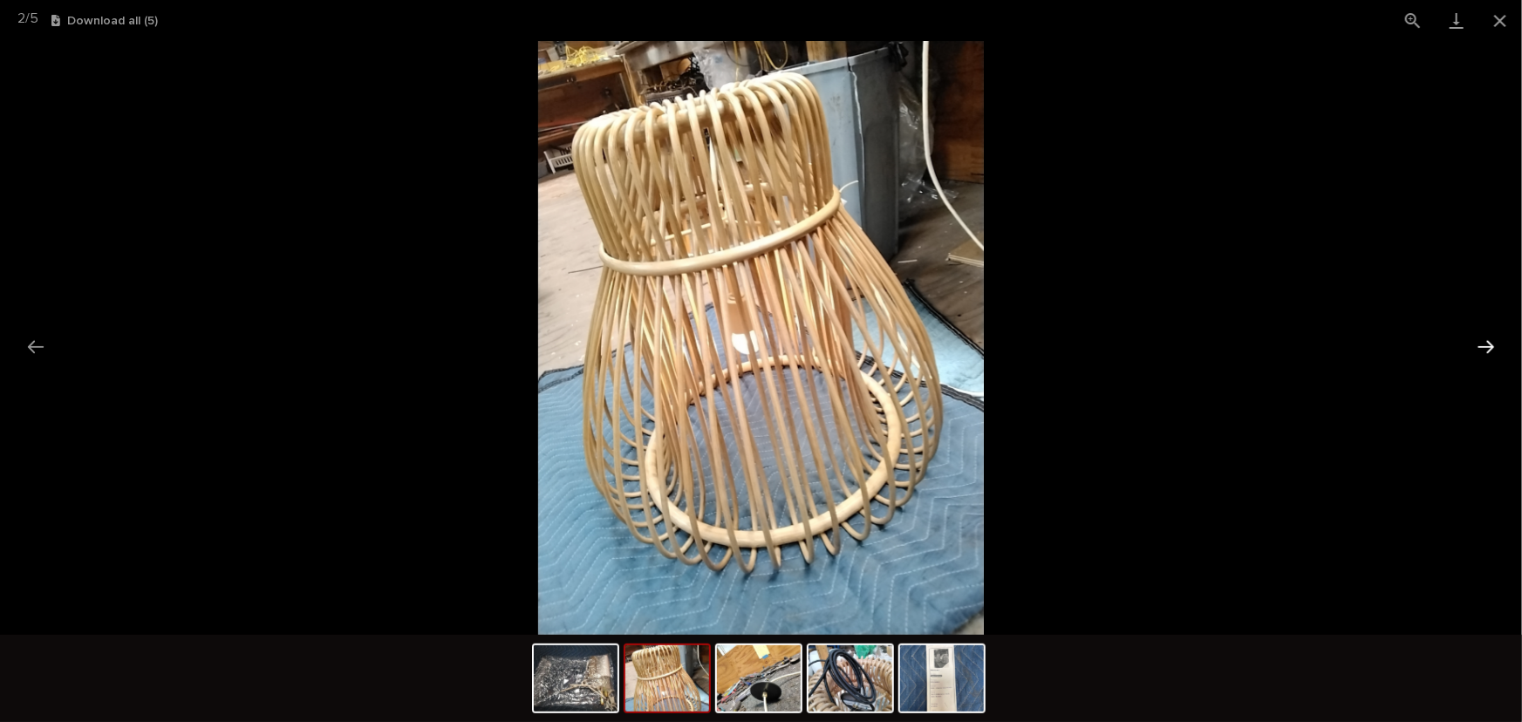
click at [1491, 341] on button "Next slide" at bounding box center [1486, 347] width 37 height 34
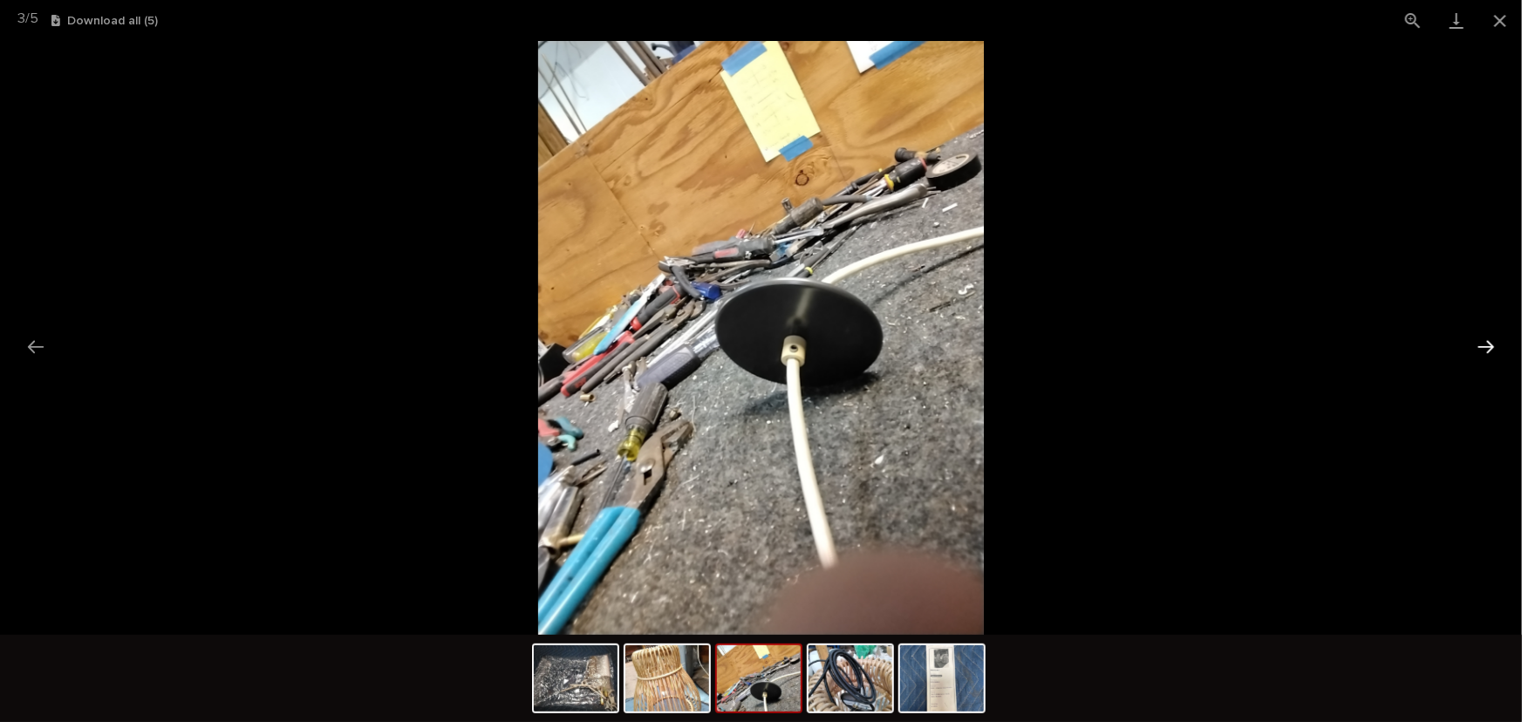
click at [1491, 341] on button "Next slide" at bounding box center [1486, 347] width 37 height 34
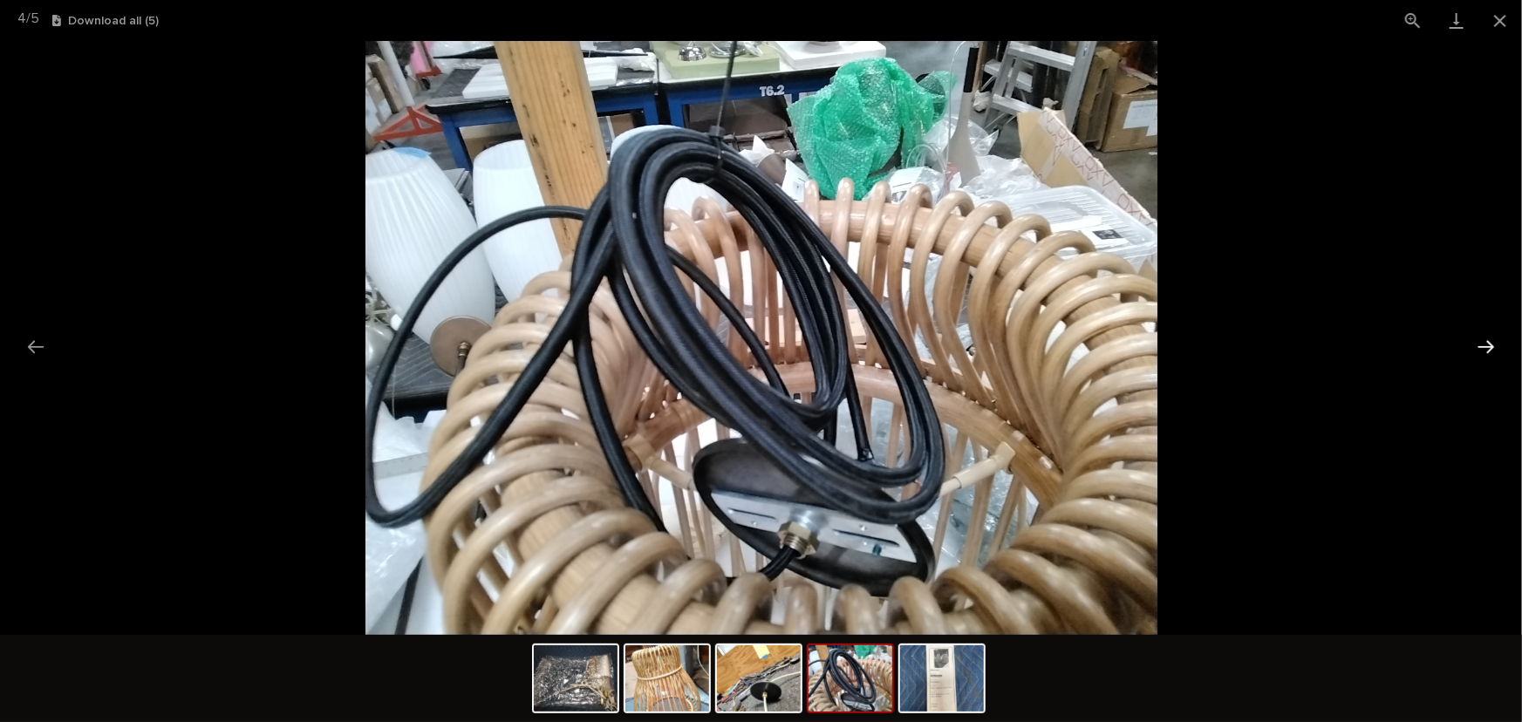
click at [1490, 341] on button "Next slide" at bounding box center [1486, 347] width 37 height 34
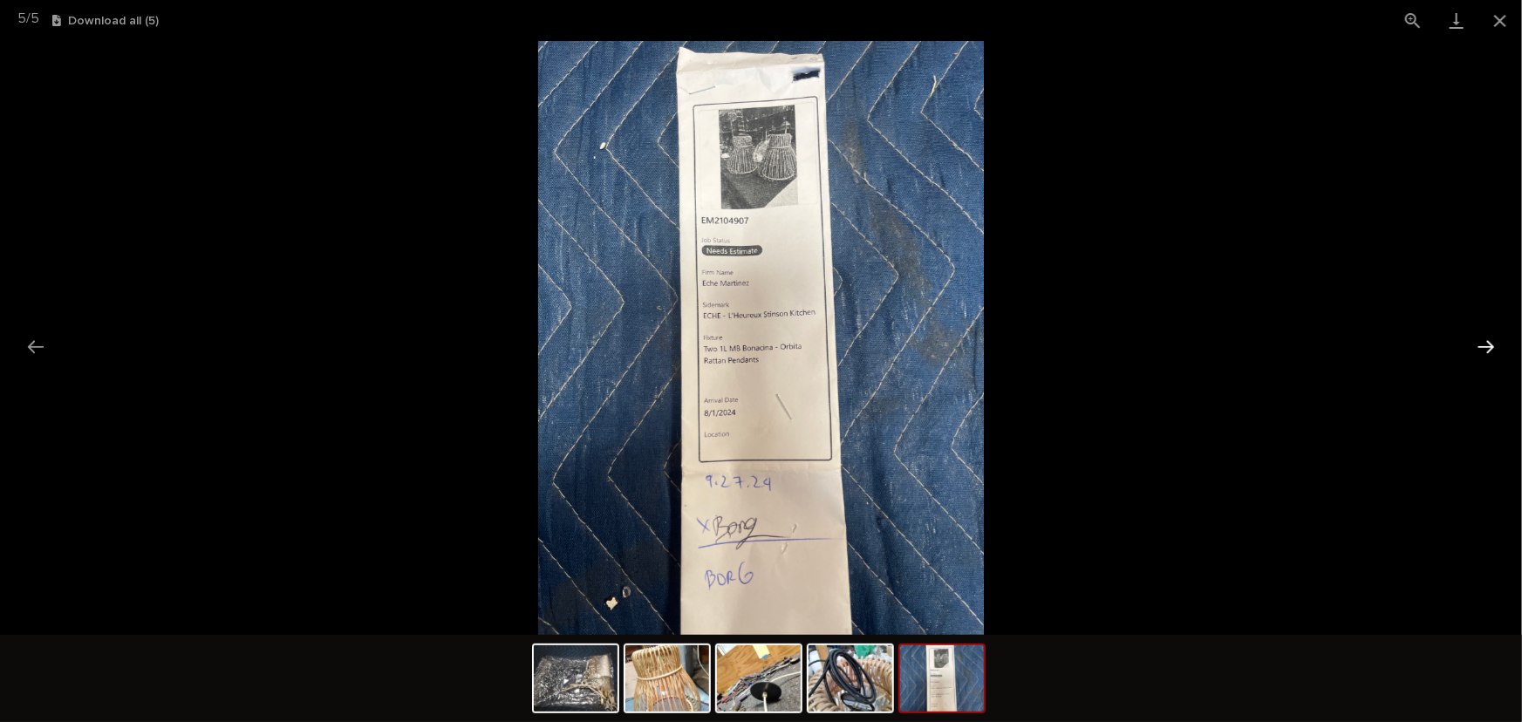
click at [1489, 342] on button "Next slide" at bounding box center [1486, 347] width 37 height 34
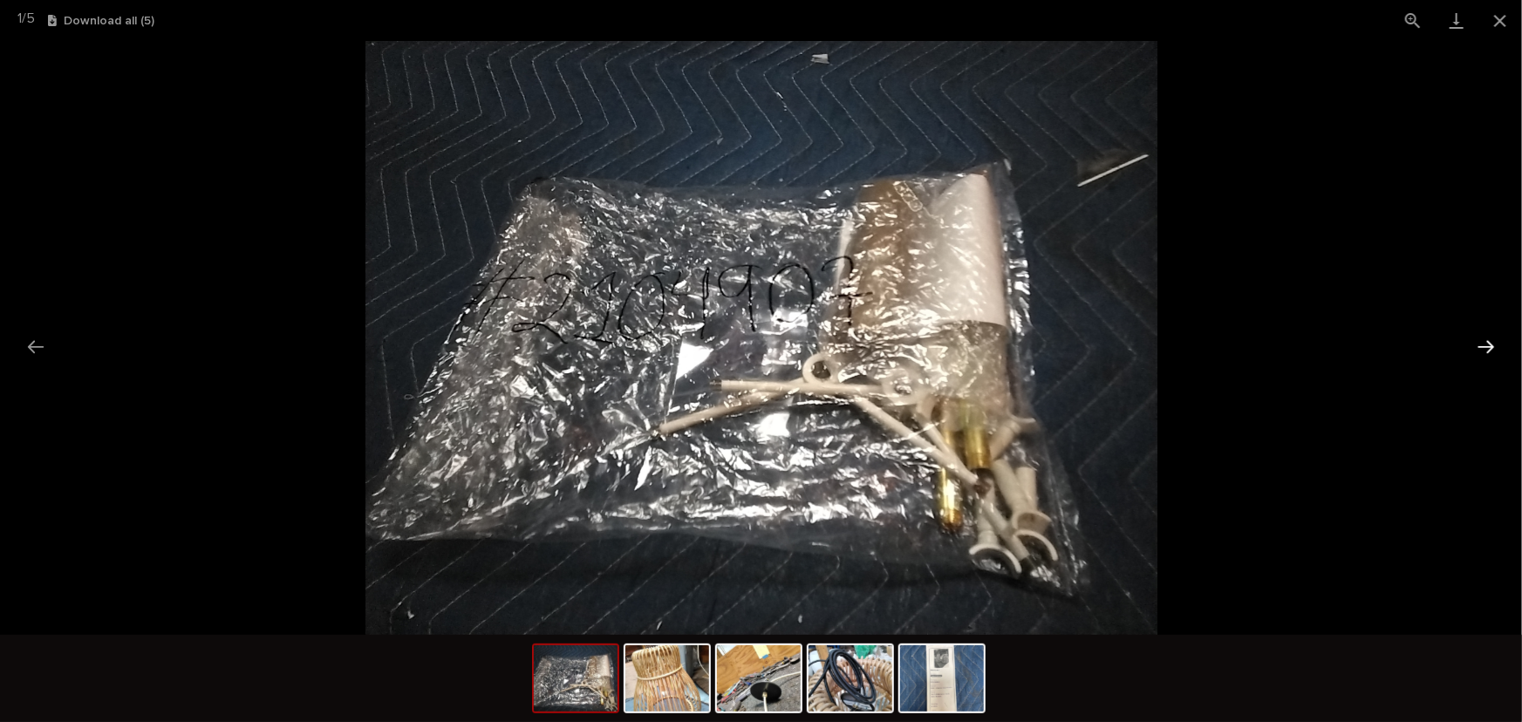
click at [1489, 342] on button "Next slide" at bounding box center [1486, 347] width 37 height 34
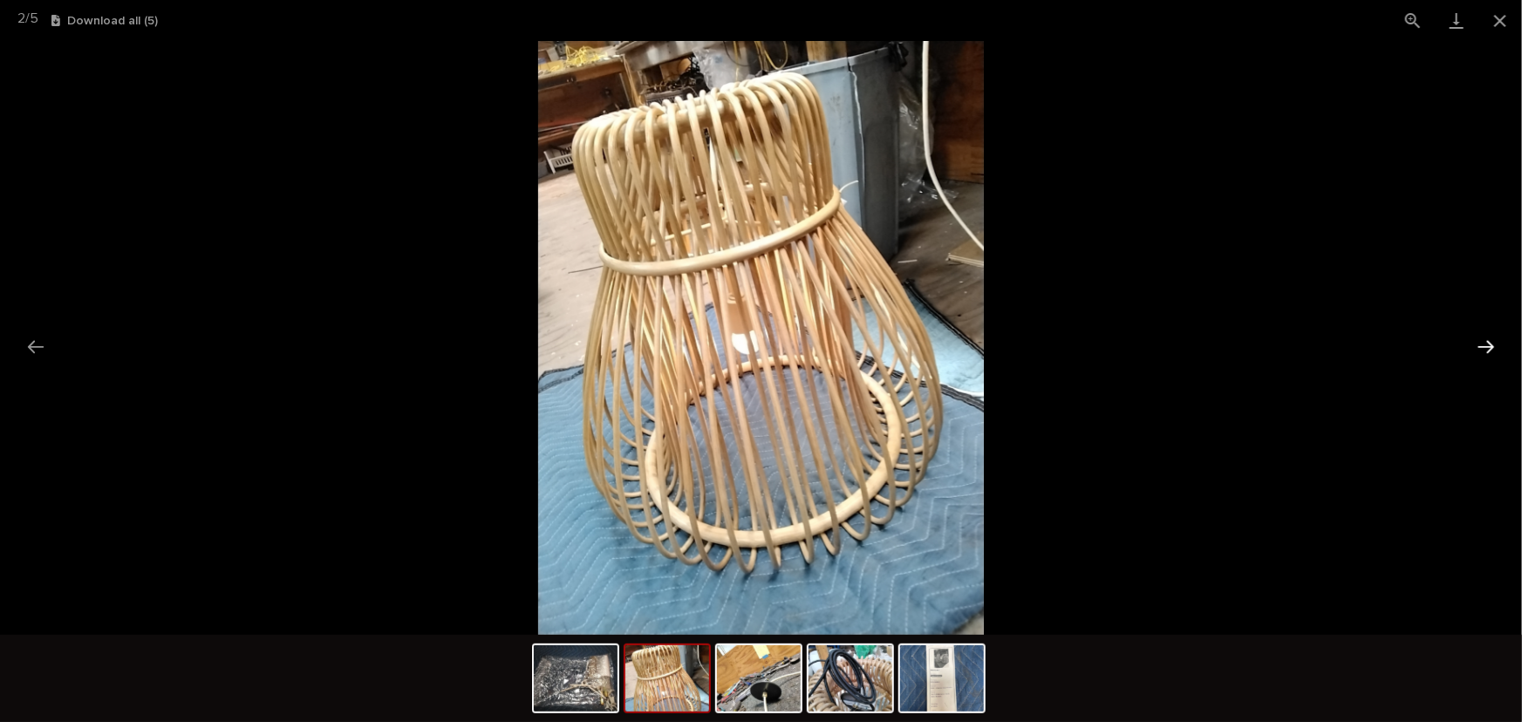
click at [1488, 344] on button "Next slide" at bounding box center [1486, 347] width 37 height 34
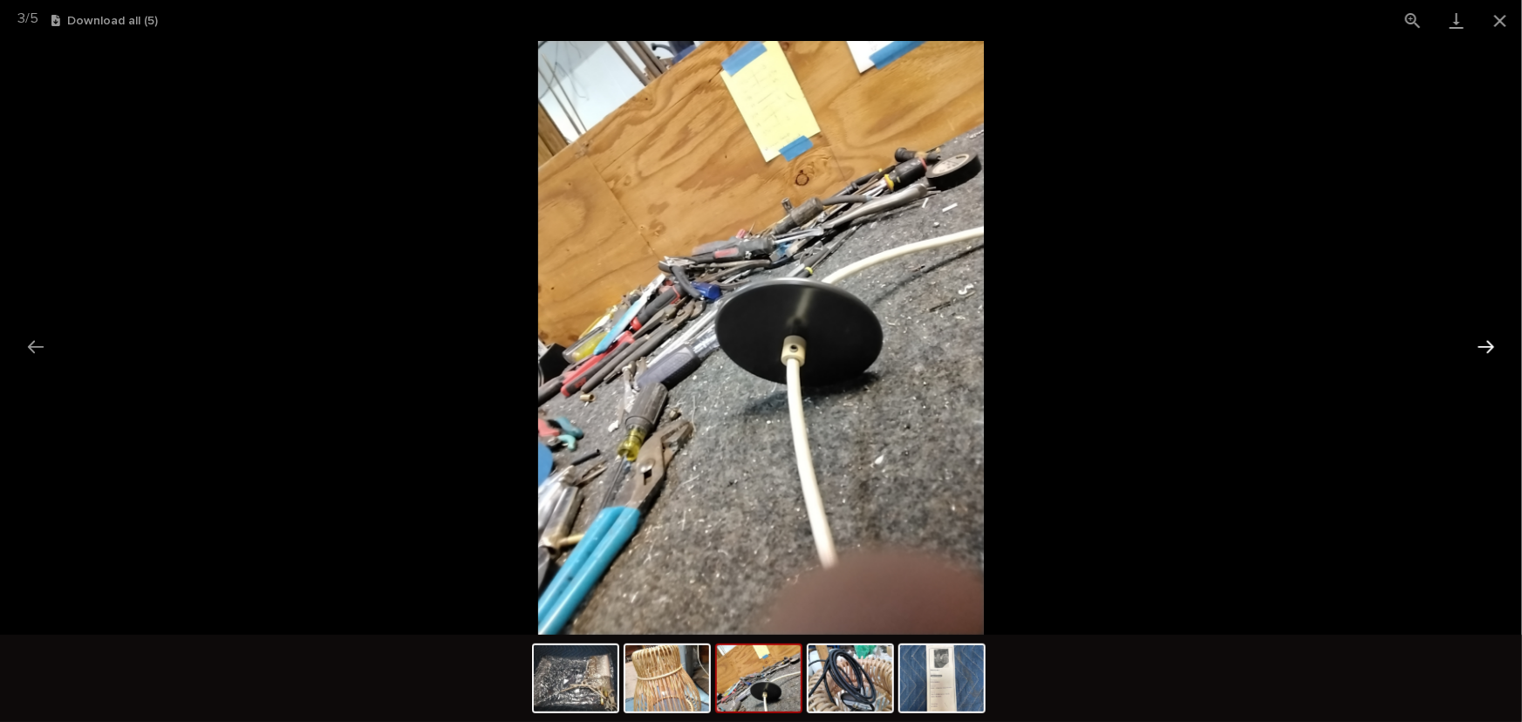
click at [1488, 344] on button "Next slide" at bounding box center [1486, 347] width 37 height 34
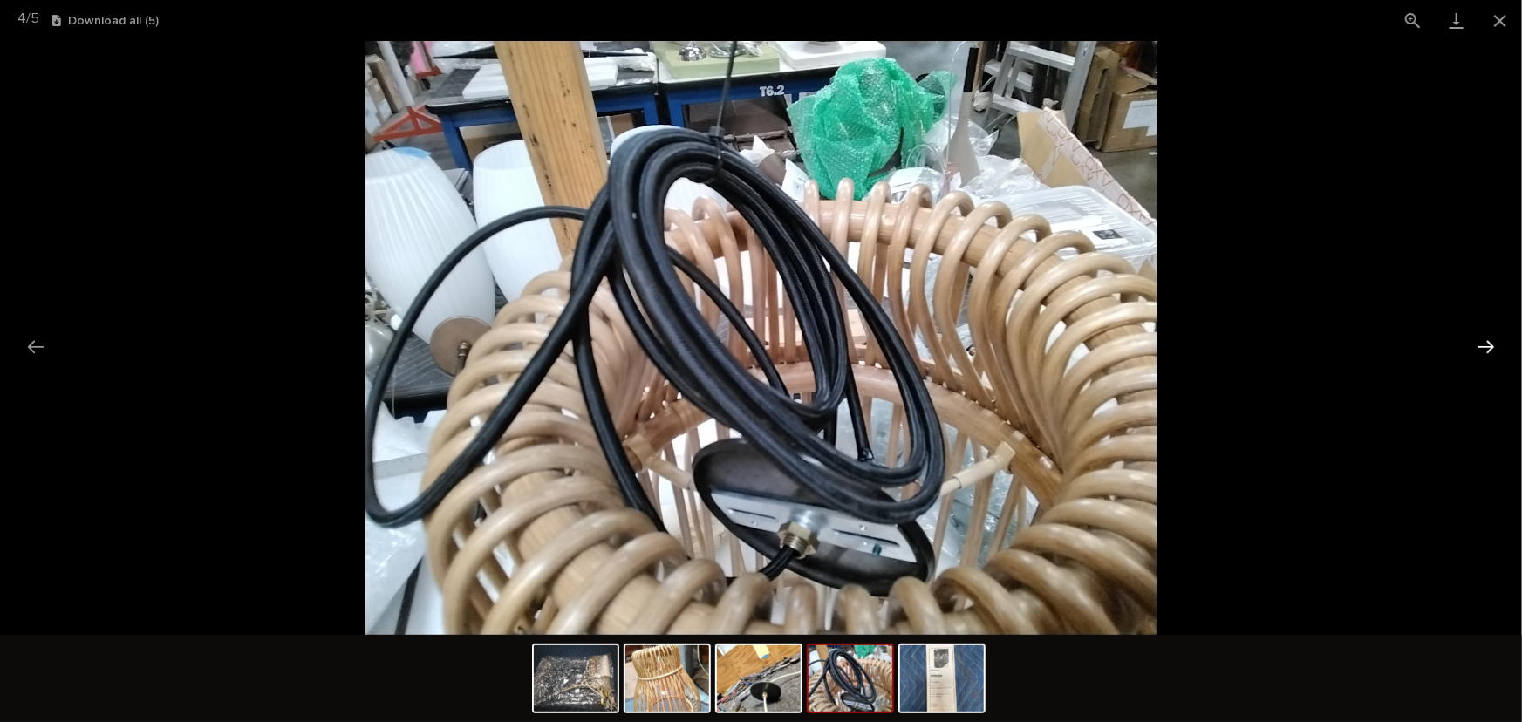
click at [1486, 345] on button "Next slide" at bounding box center [1486, 347] width 37 height 34
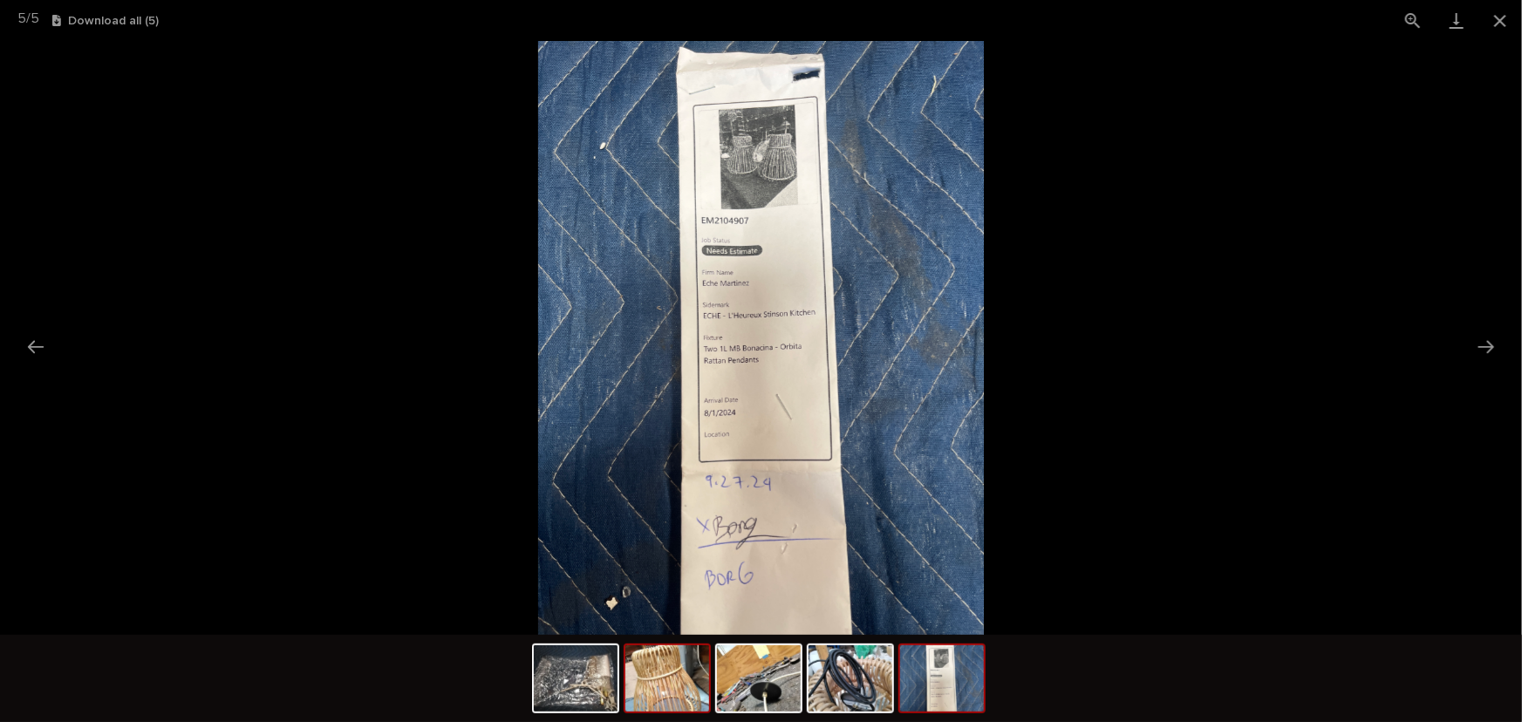
click at [666, 682] on img at bounding box center [667, 678] width 84 height 66
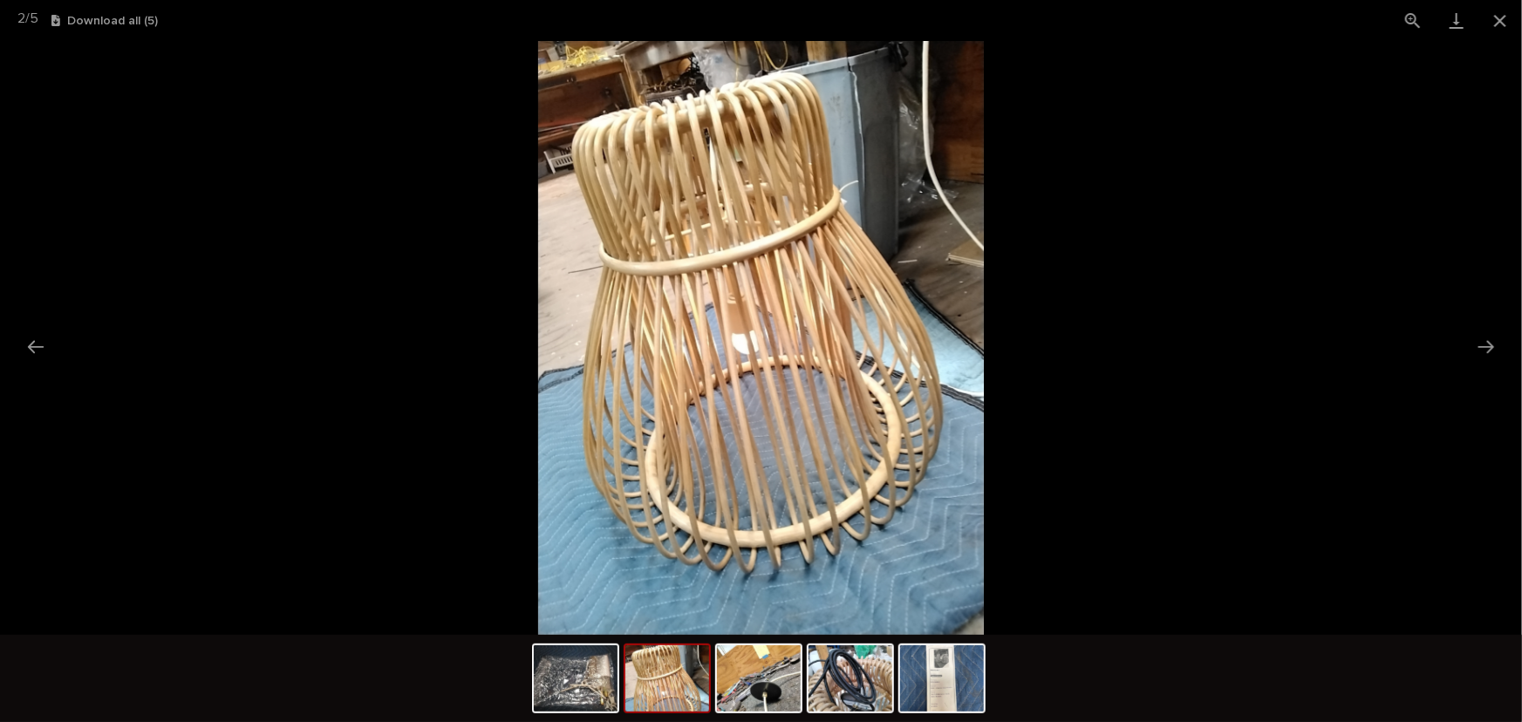
drag, startPoint x: 92, startPoint y: 369, endPoint x: 100, endPoint y: 360, distance: 12.3
click at [35, 344] on button "Previous slide" at bounding box center [35, 347] width 37 height 34
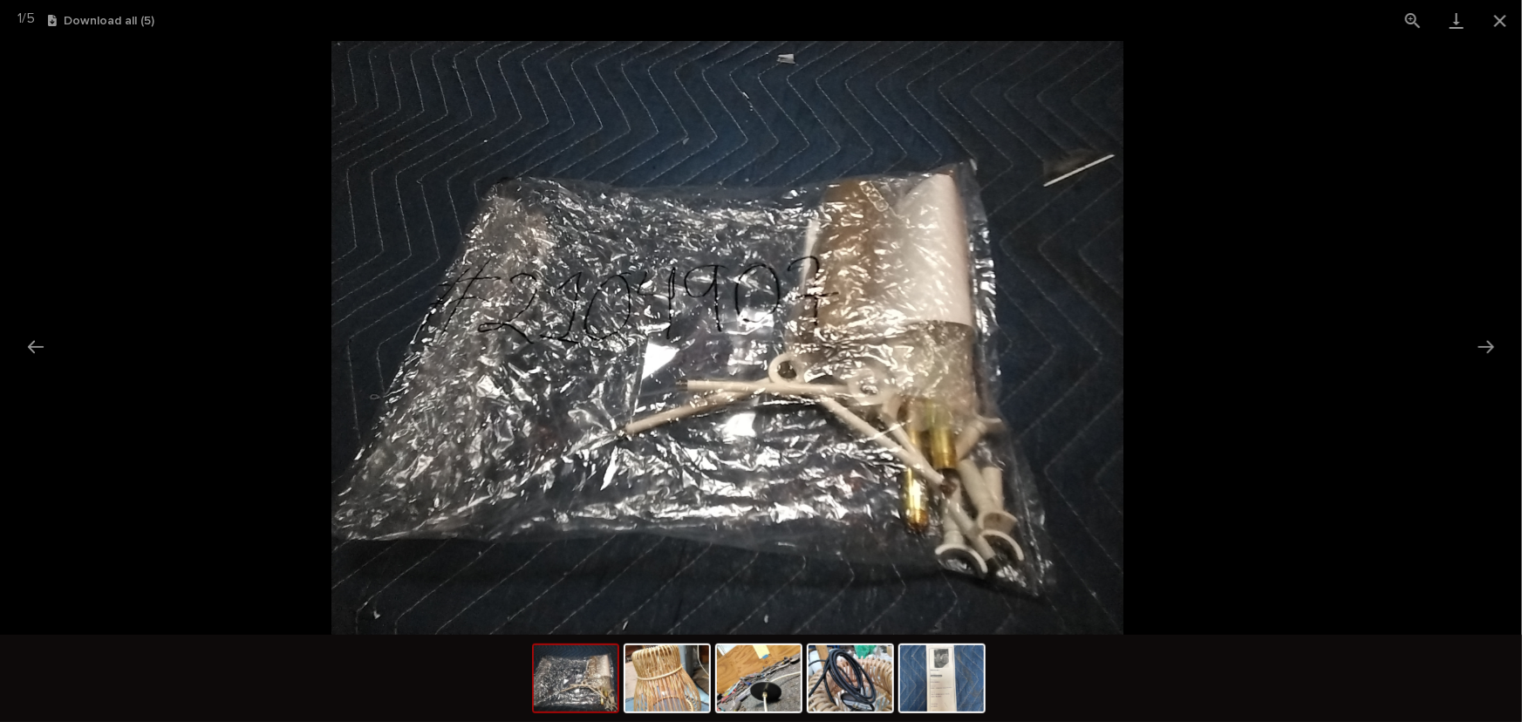
drag, startPoint x: 645, startPoint y: 143, endPoint x: 103, endPoint y: -92, distance: 591.0
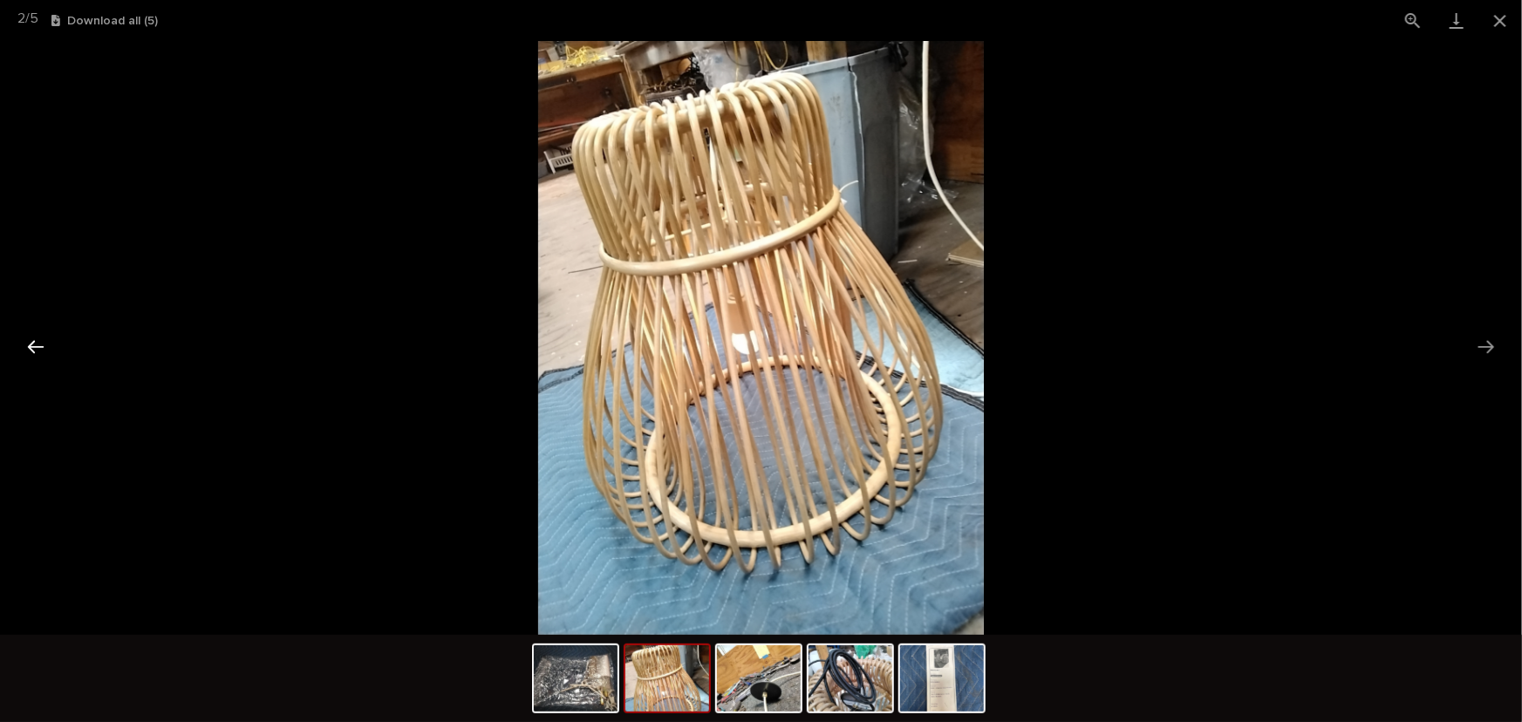
click at [34, 344] on button "Previous slide" at bounding box center [35, 347] width 37 height 34
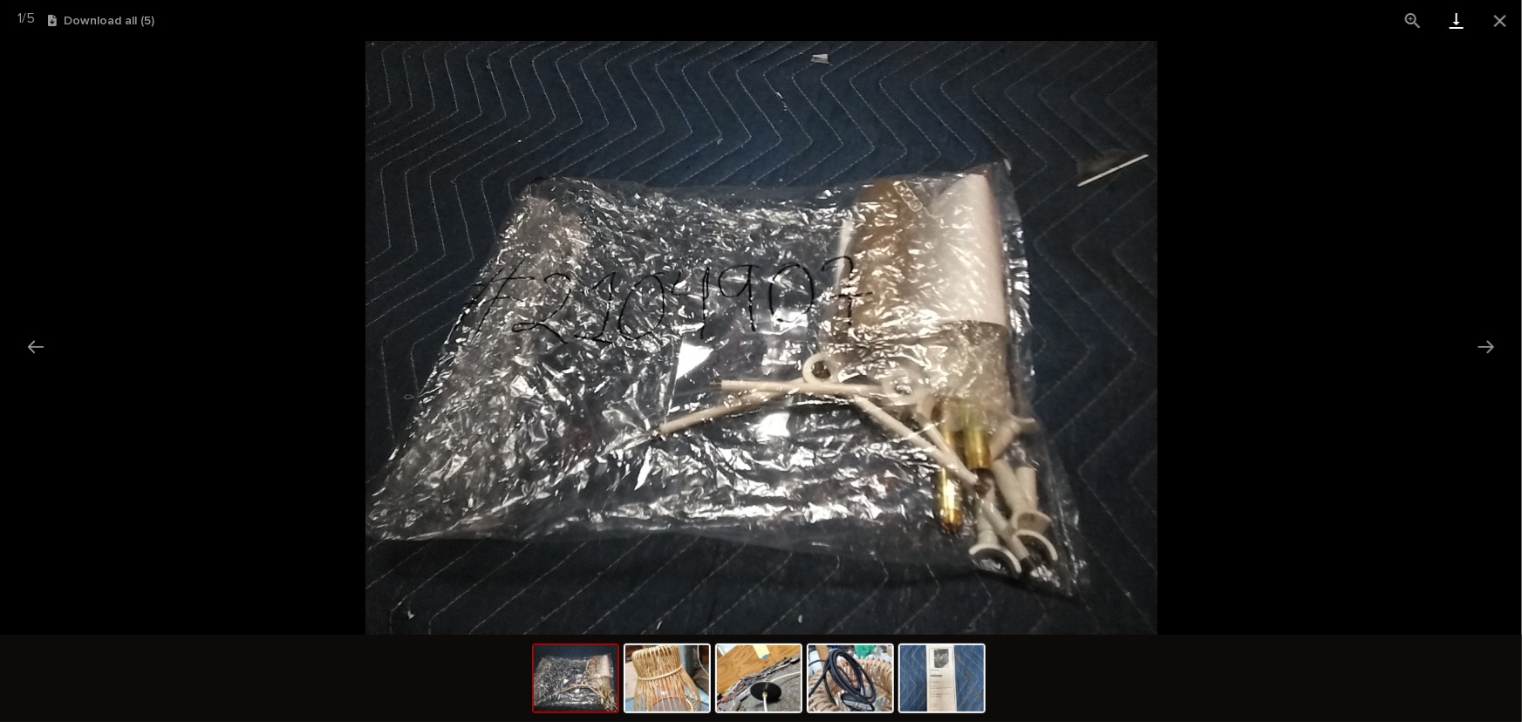
drag, startPoint x: 1499, startPoint y: 17, endPoint x: 1455, endPoint y: 2, distance: 46.1
click at [1495, 11] on button "Close gallery" at bounding box center [1500, 20] width 44 height 41
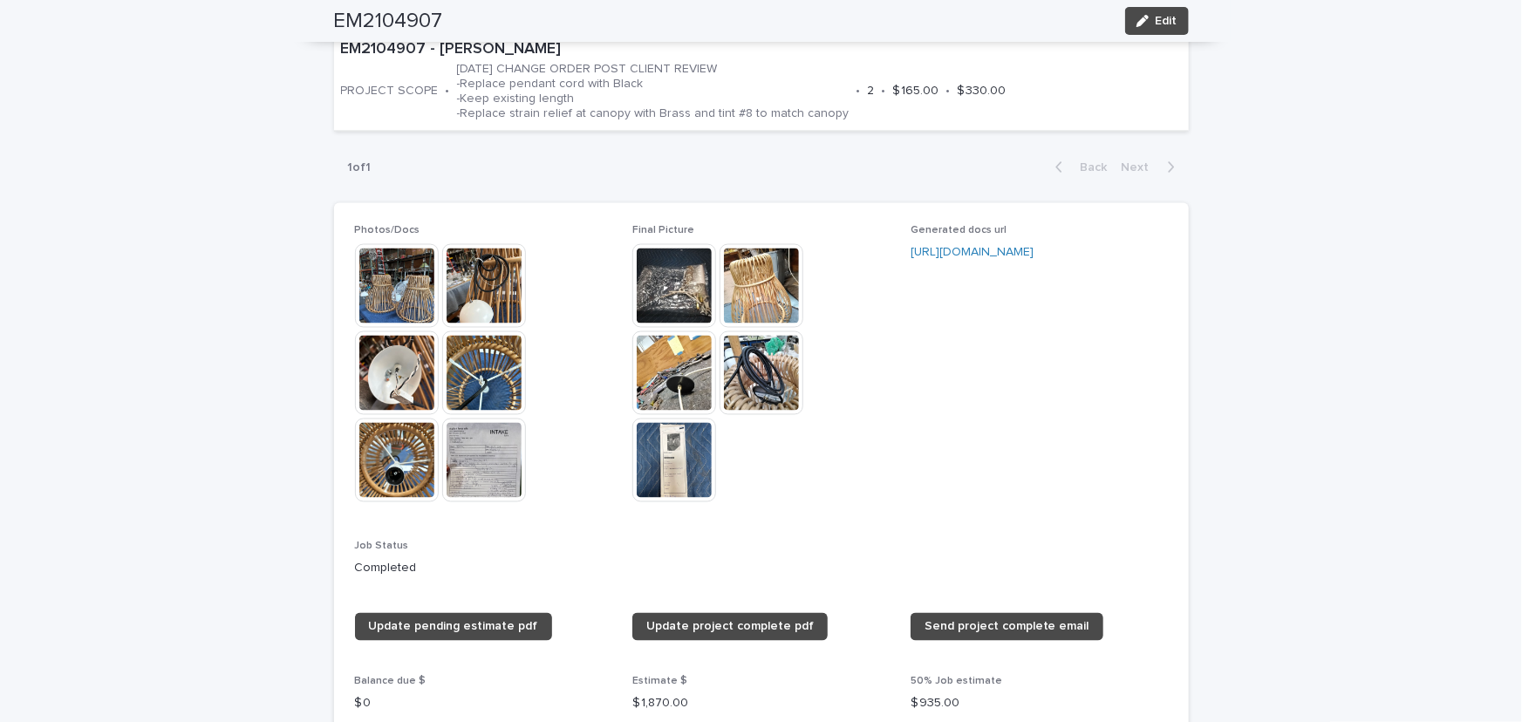
click at [399, 267] on img at bounding box center [397, 286] width 84 height 84
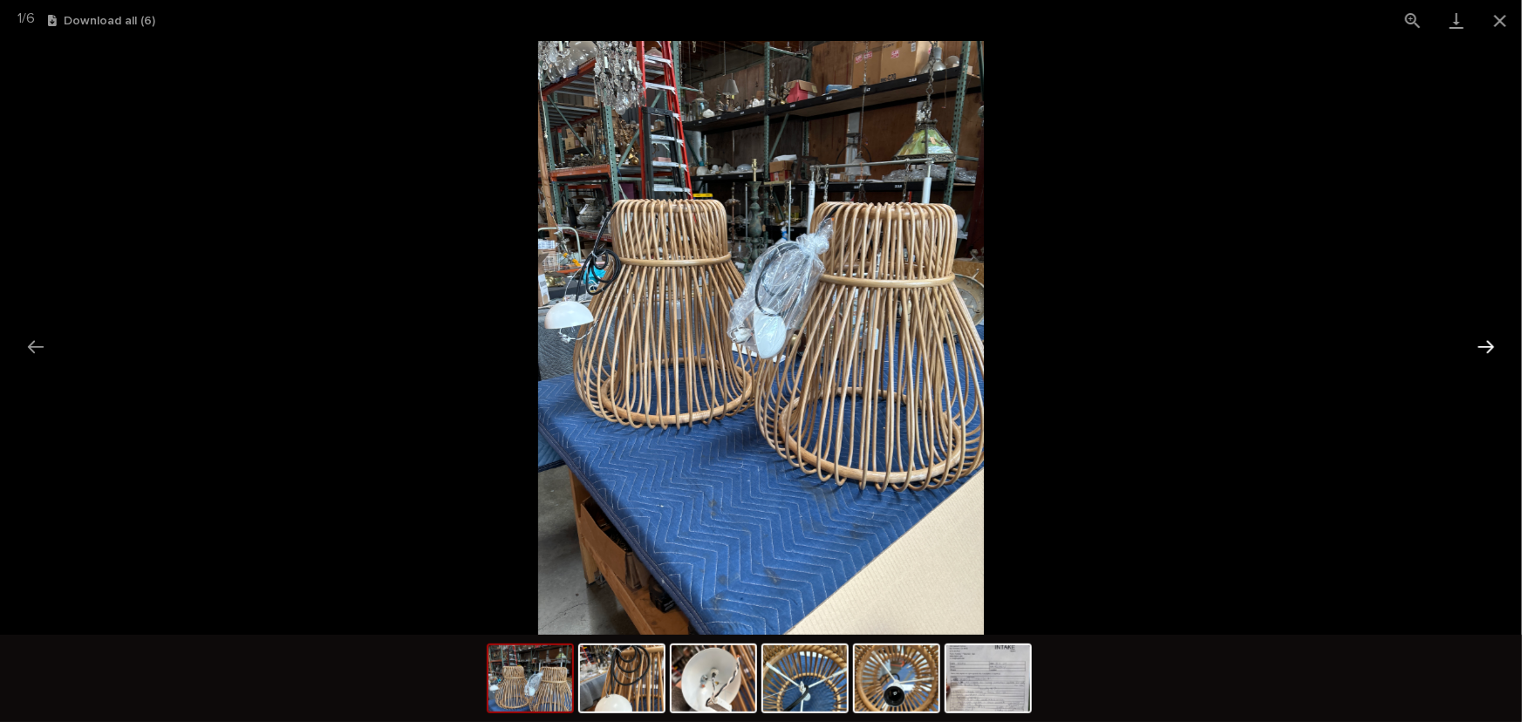
click at [1489, 345] on button "Next slide" at bounding box center [1486, 347] width 37 height 34
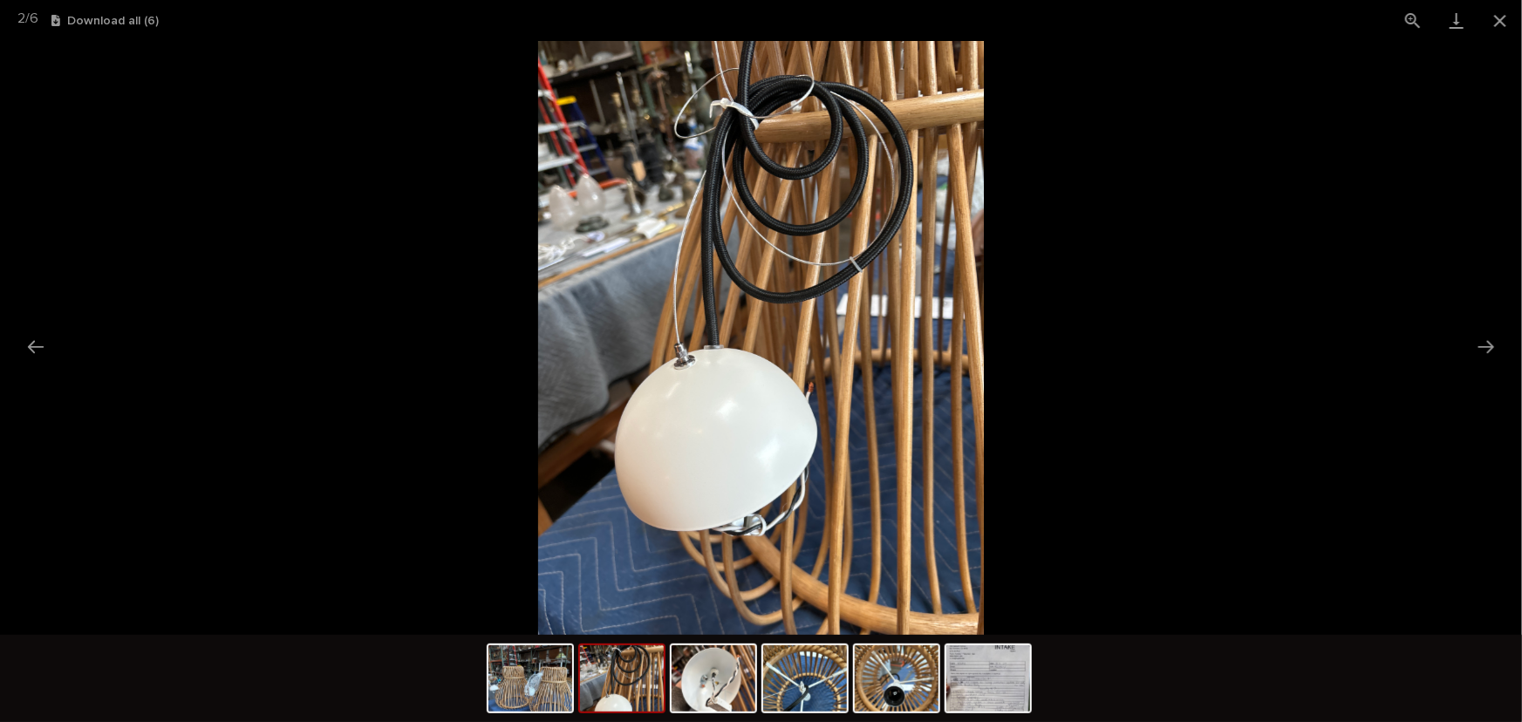
drag, startPoint x: 1285, startPoint y: 359, endPoint x: 1207, endPoint y: 181, distance: 195.2
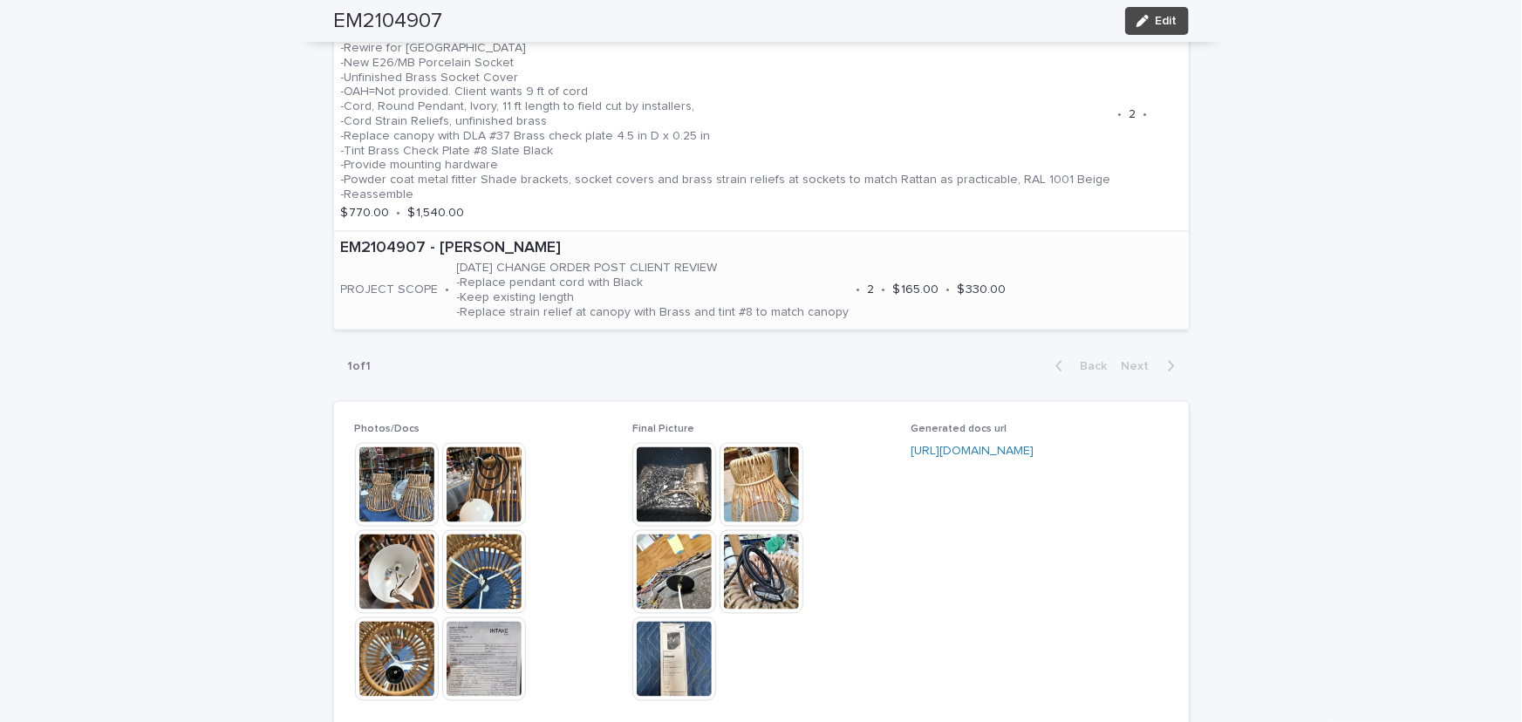
drag, startPoint x: 433, startPoint y: 354, endPoint x: 433, endPoint y: 338, distance: 15.7
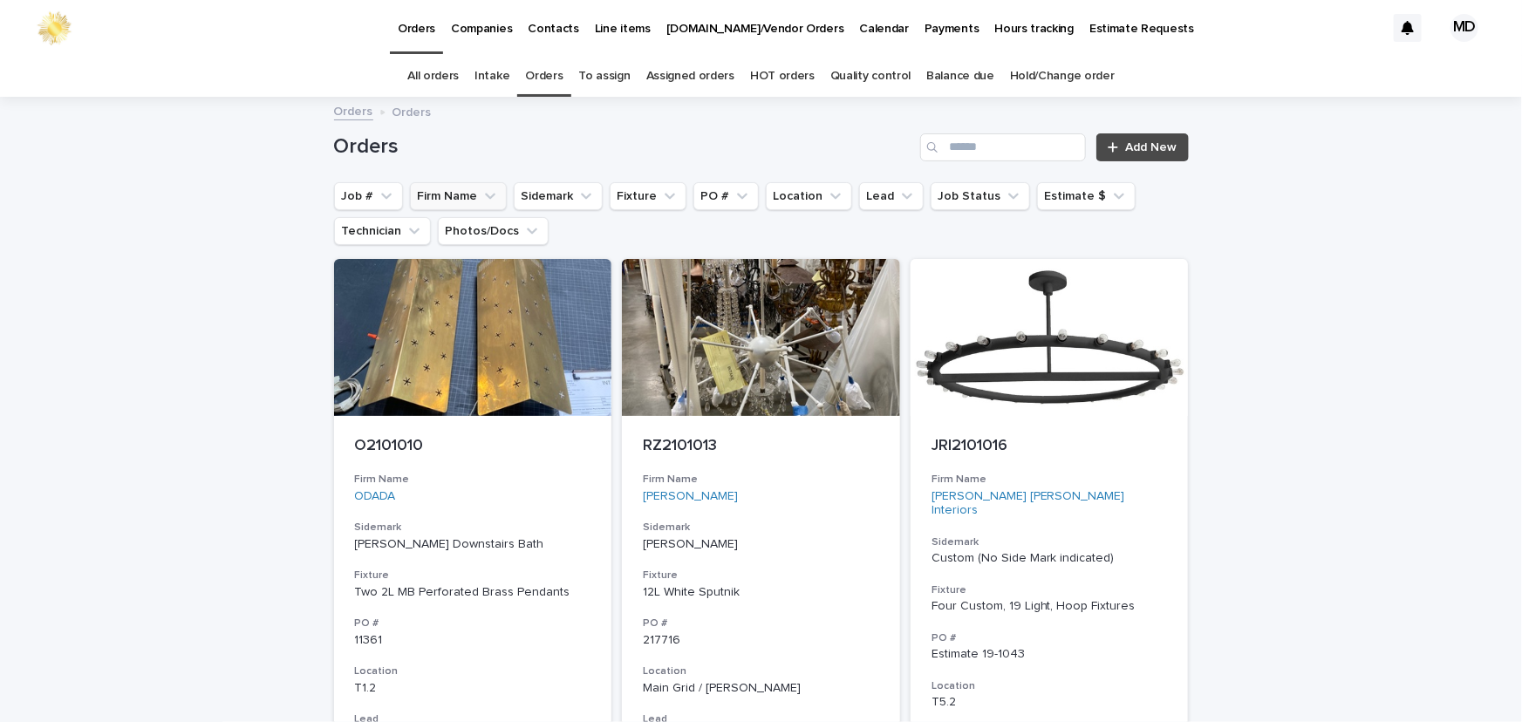
click at [460, 196] on button "Firm Name" at bounding box center [458, 196] width 97 height 28
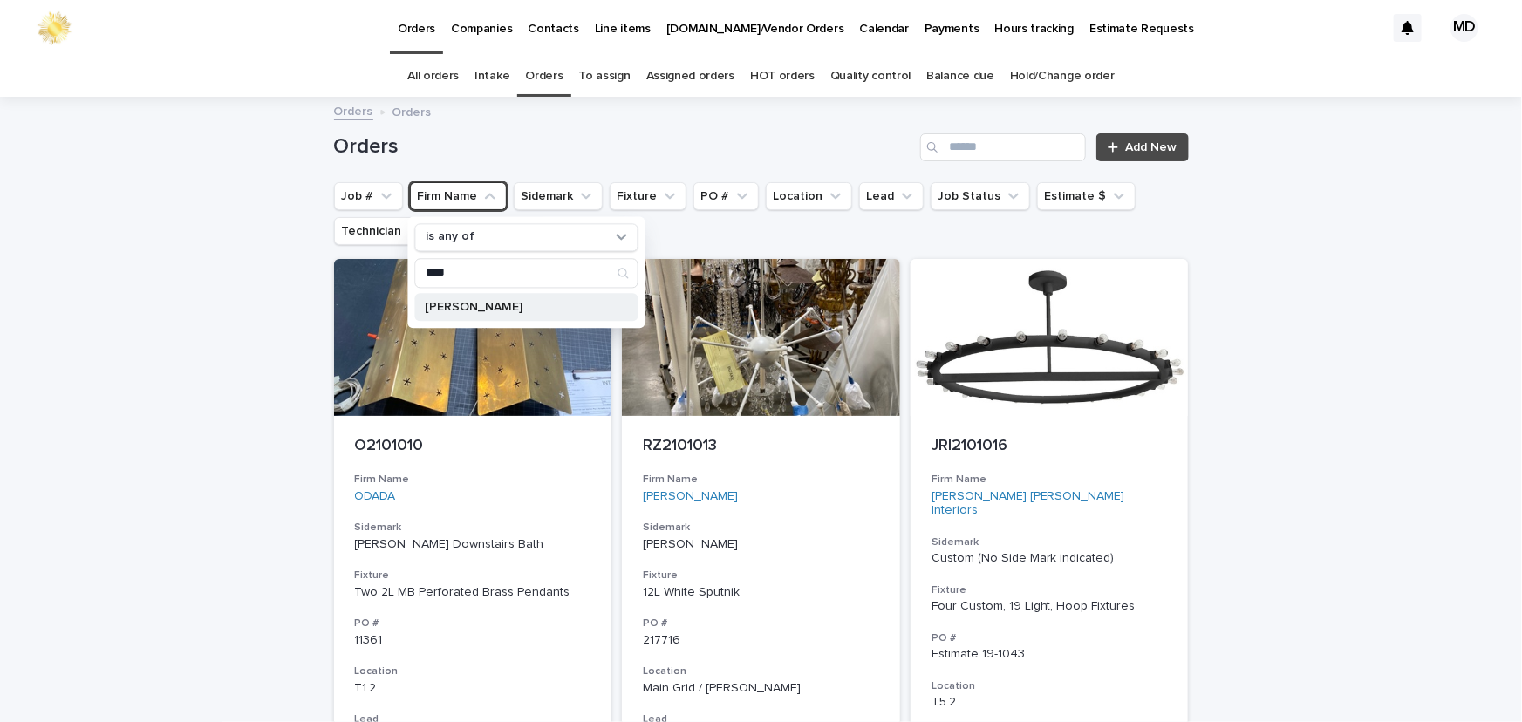
type input "****"
click at [483, 303] on p "[PERSON_NAME]" at bounding box center [517, 307] width 185 height 12
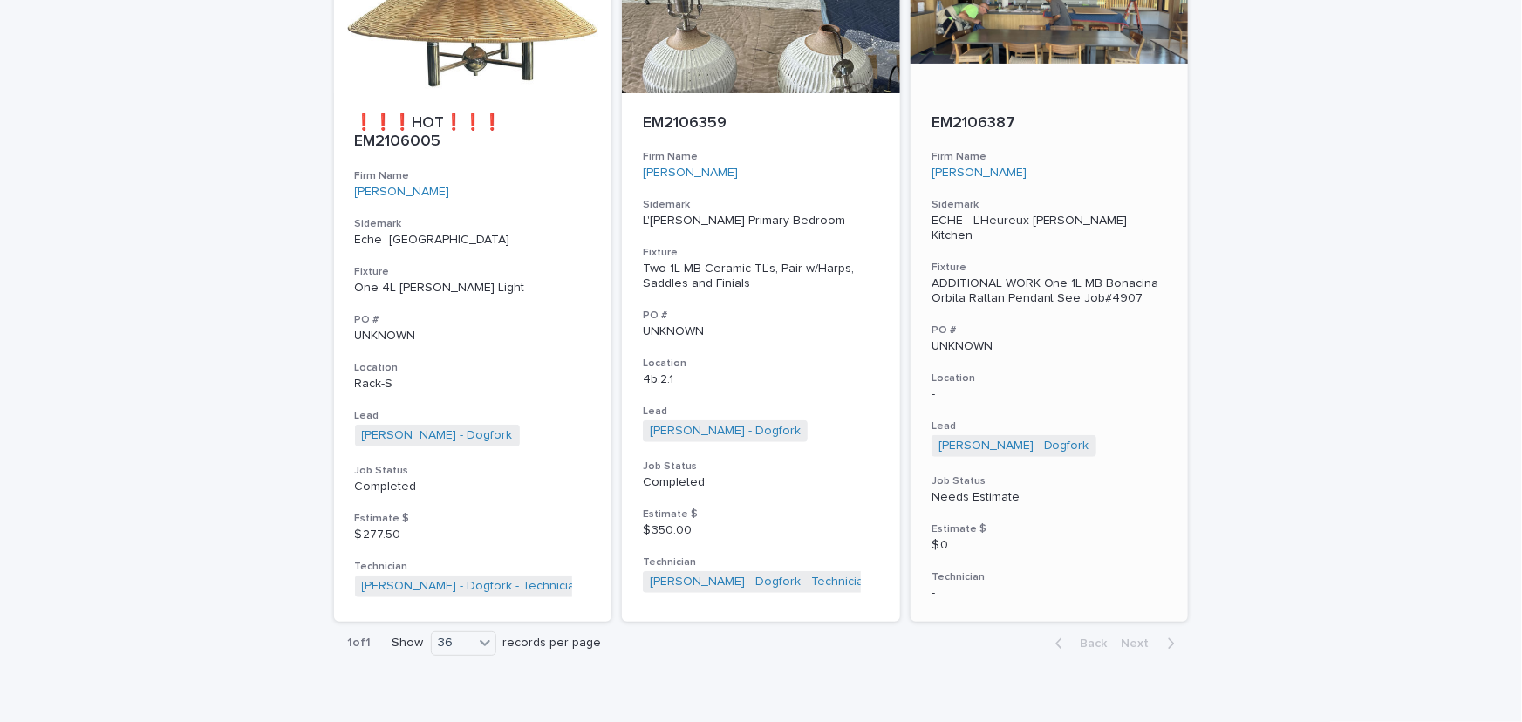
scroll to position [6670, 0]
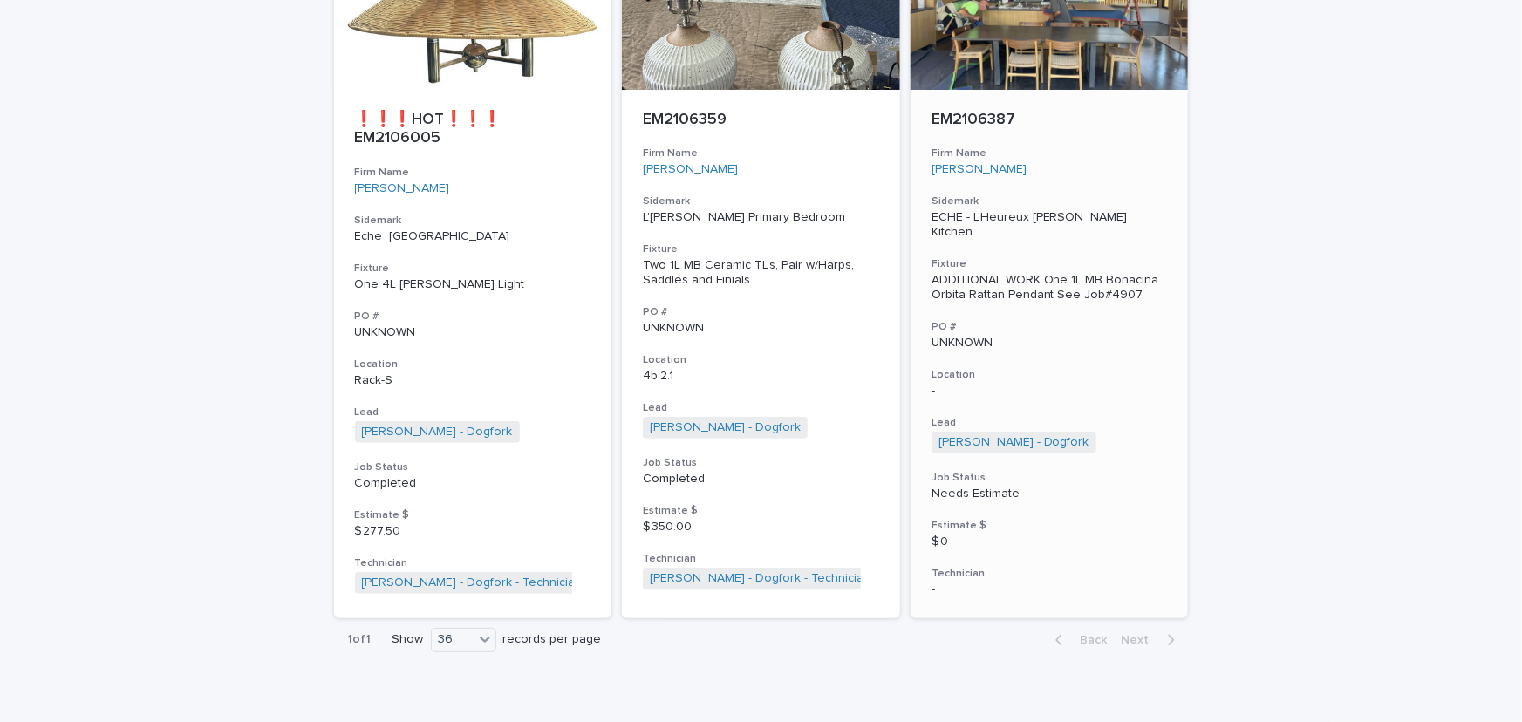
click at [998, 273] on div "ADDITIONAL WORK One 1L MB Bonacina Orbita Rattan Pendant See Job#4907" at bounding box center [1049, 288] width 236 height 30
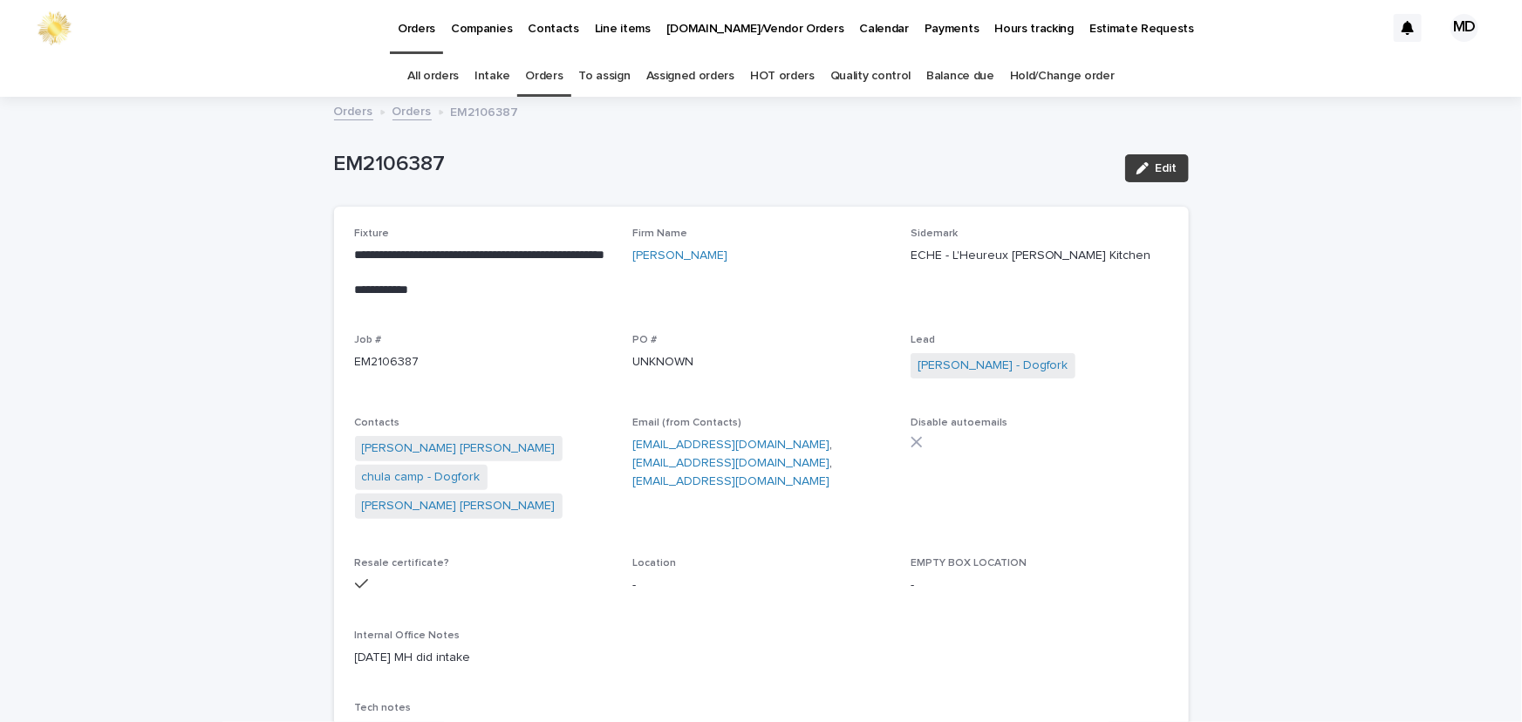
click at [1155, 167] on span "Edit" at bounding box center [1166, 168] width 22 height 12
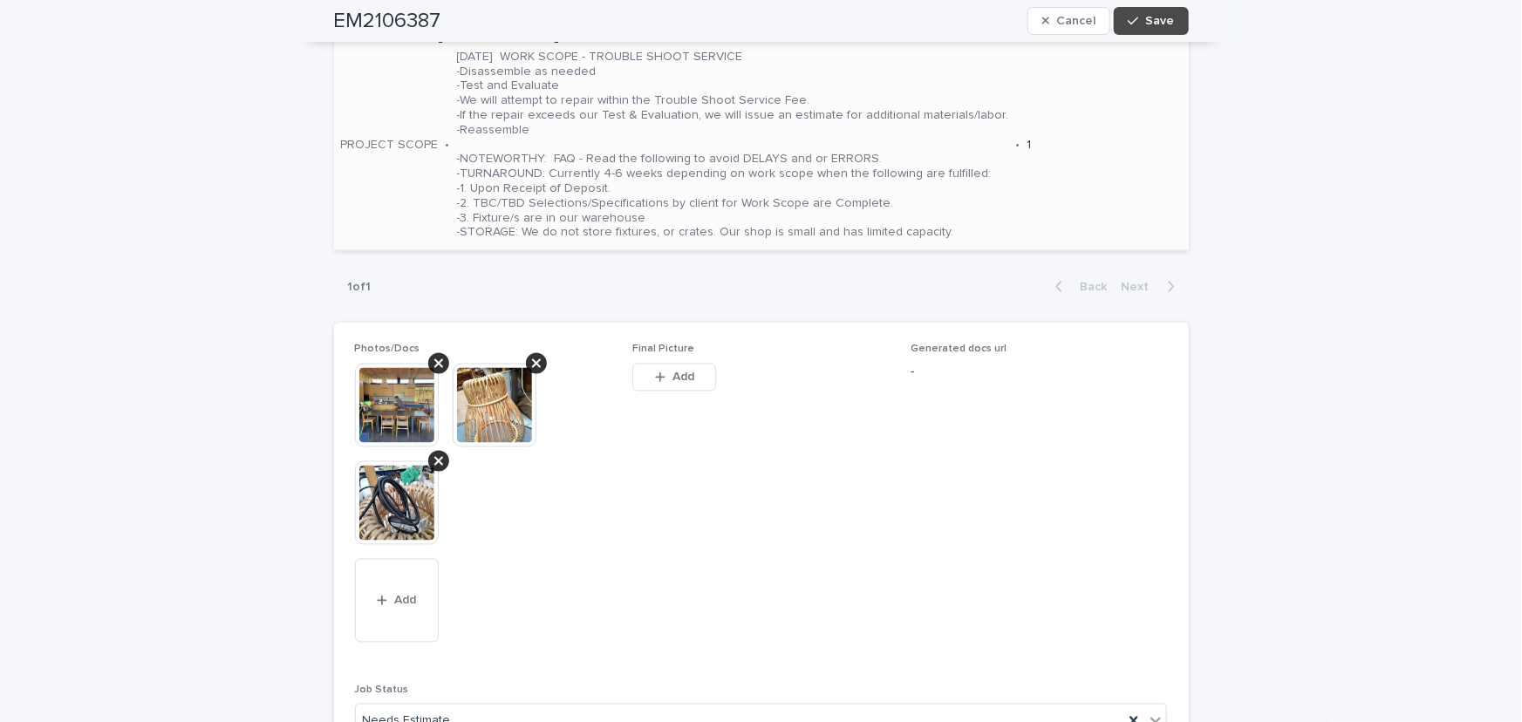
scroll to position [1585, 0]
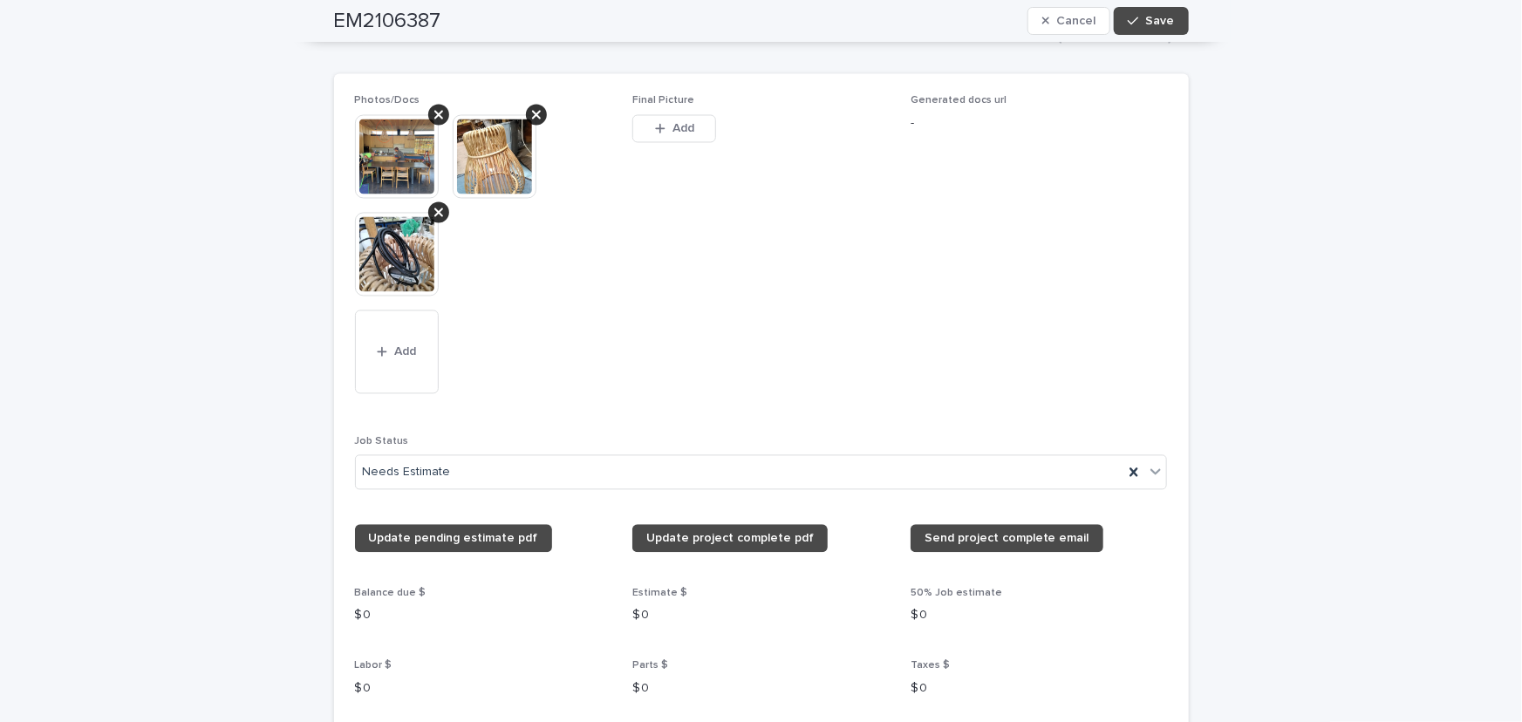
drag, startPoint x: 1148, startPoint y: 436, endPoint x: 1094, endPoint y: 419, distance: 56.5
click at [1111, 455] on div "Needs Estimate" at bounding box center [761, 472] width 813 height 35
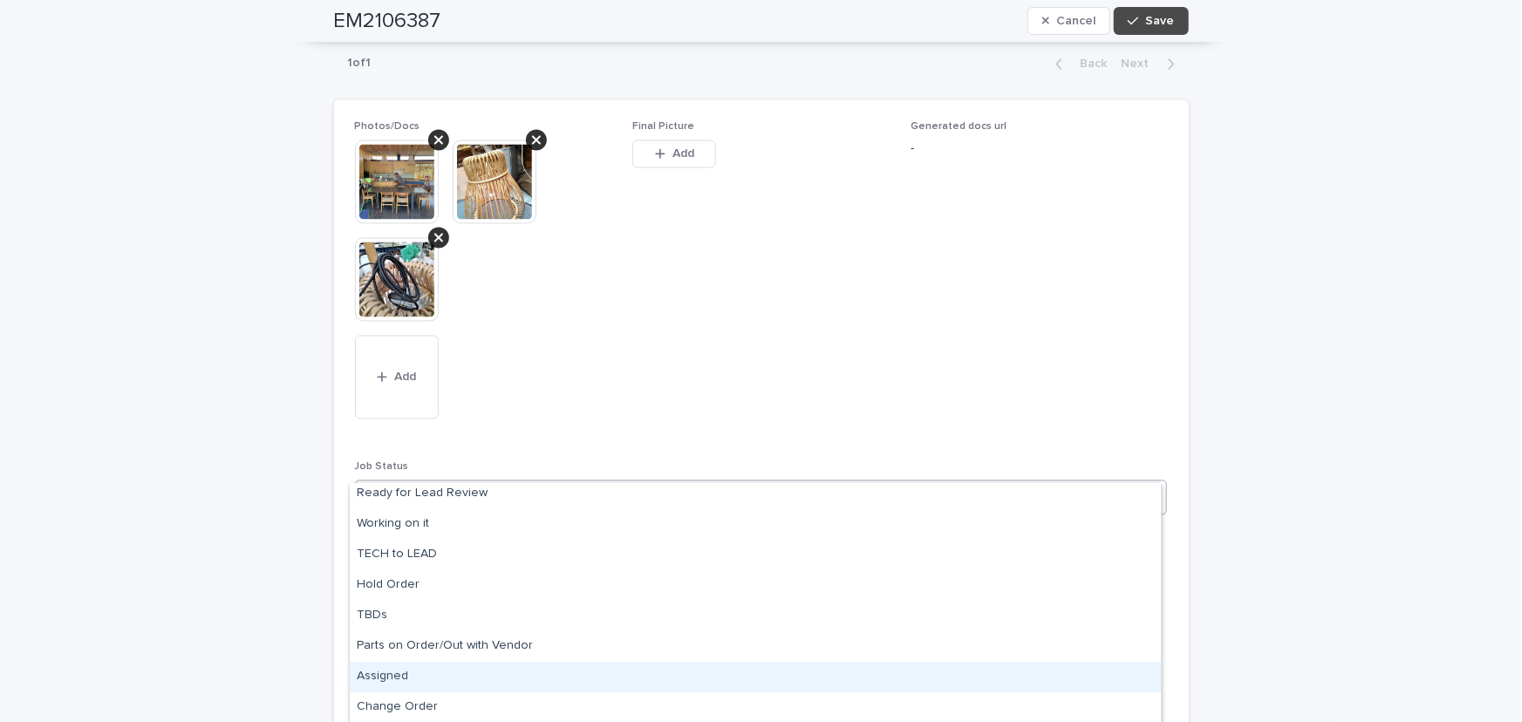
scroll to position [166, 0]
click at [378, 670] on div "Assigned" at bounding box center [755, 669] width 811 height 31
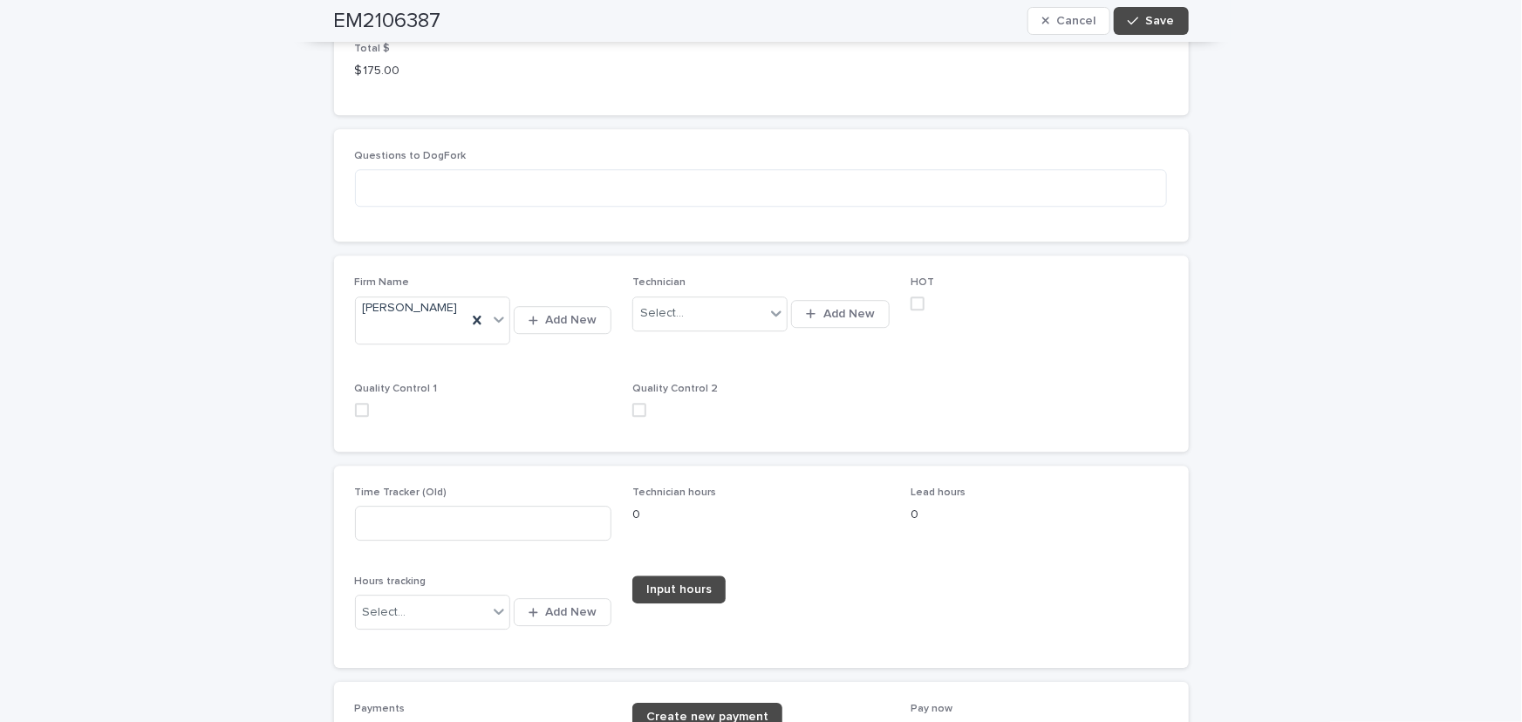
scroll to position [2403, 0]
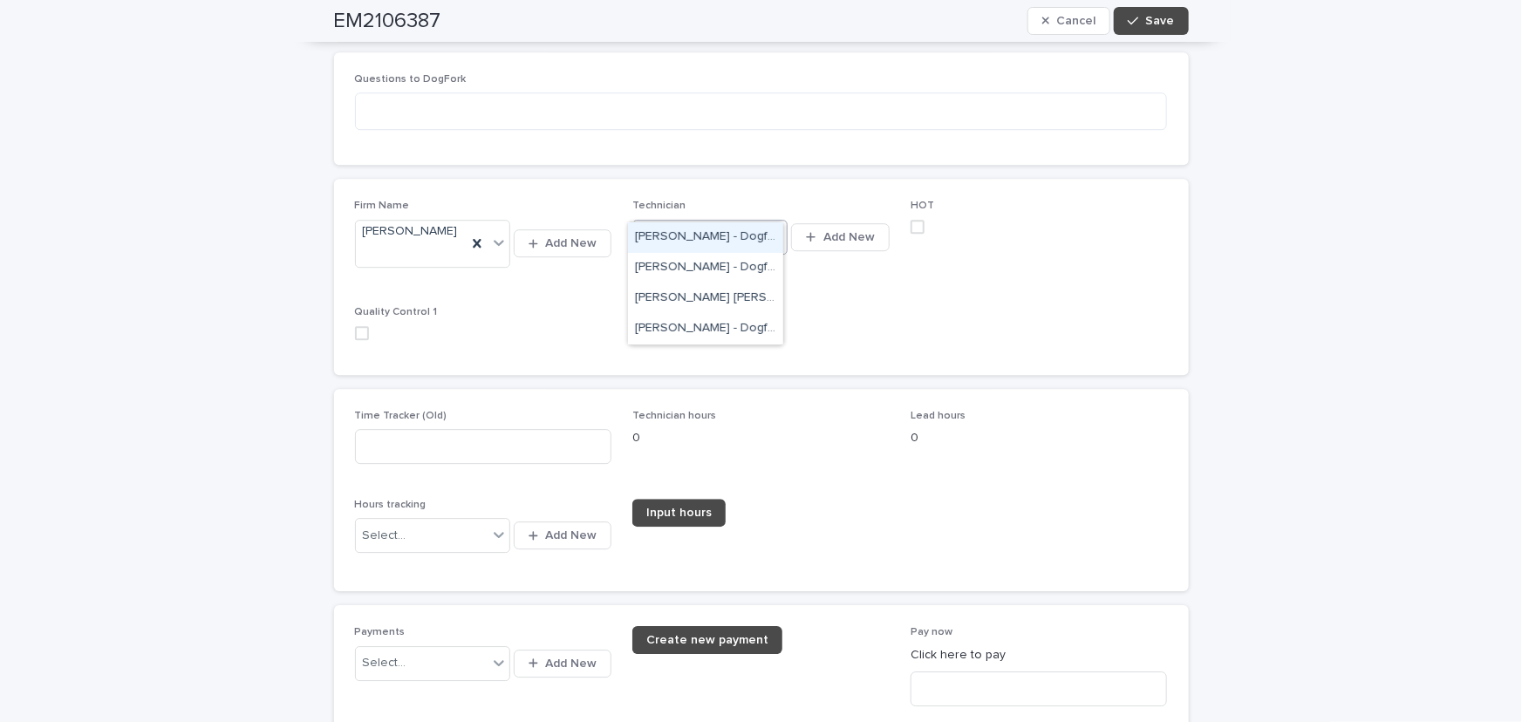
click at [775, 234] on icon at bounding box center [777, 237] width 10 height 6
click at [670, 328] on div "[PERSON_NAME] - Dogfork - Technician" at bounding box center [705, 329] width 155 height 31
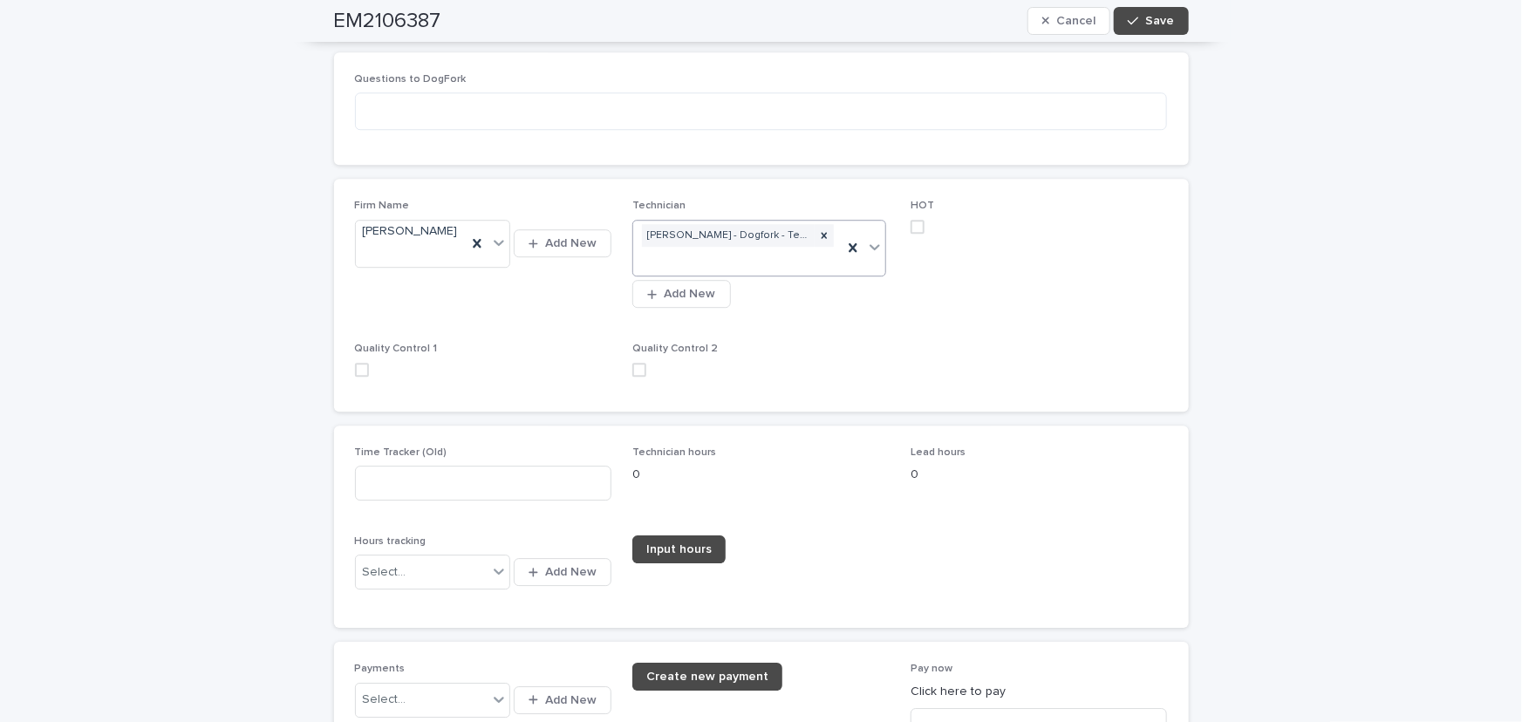
click at [914, 220] on span at bounding box center [917, 227] width 14 height 14
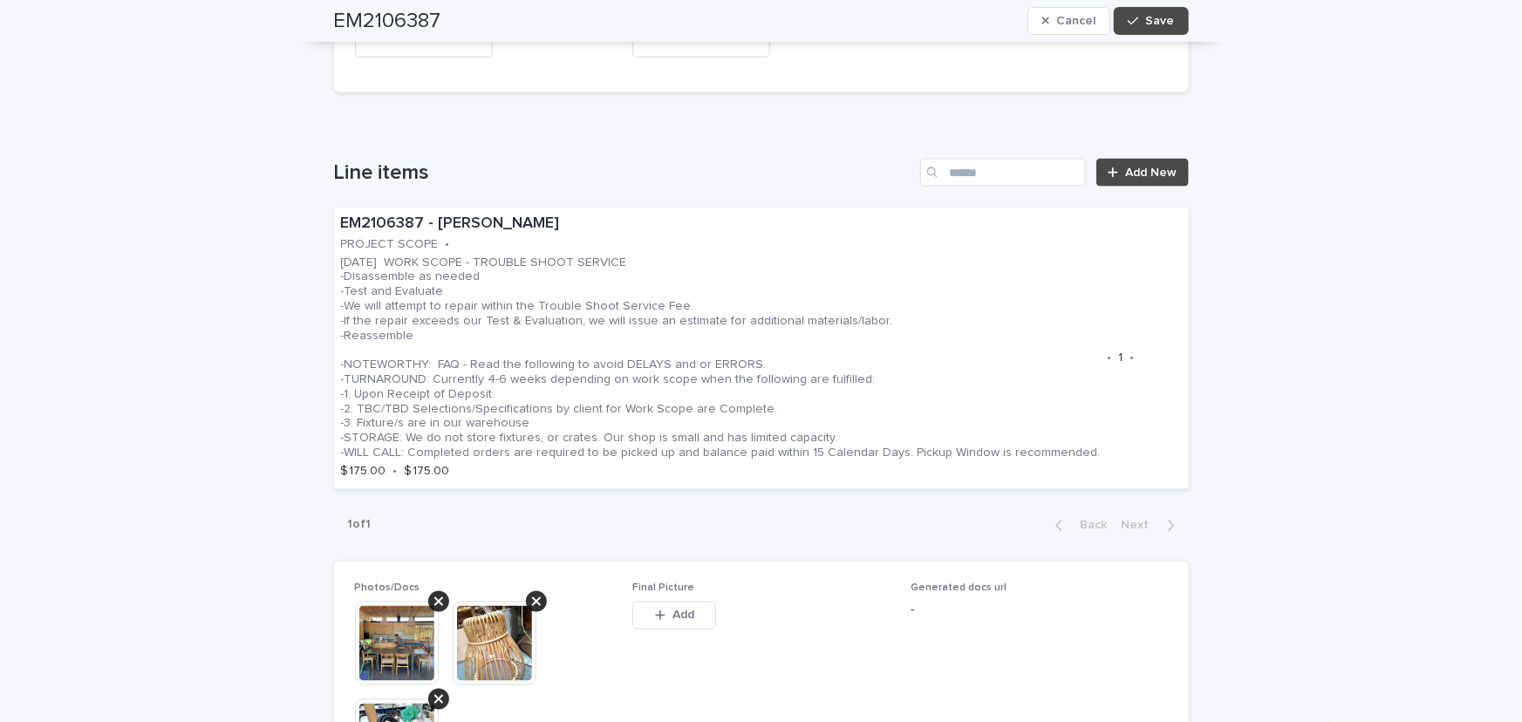
scroll to position [1135, 0]
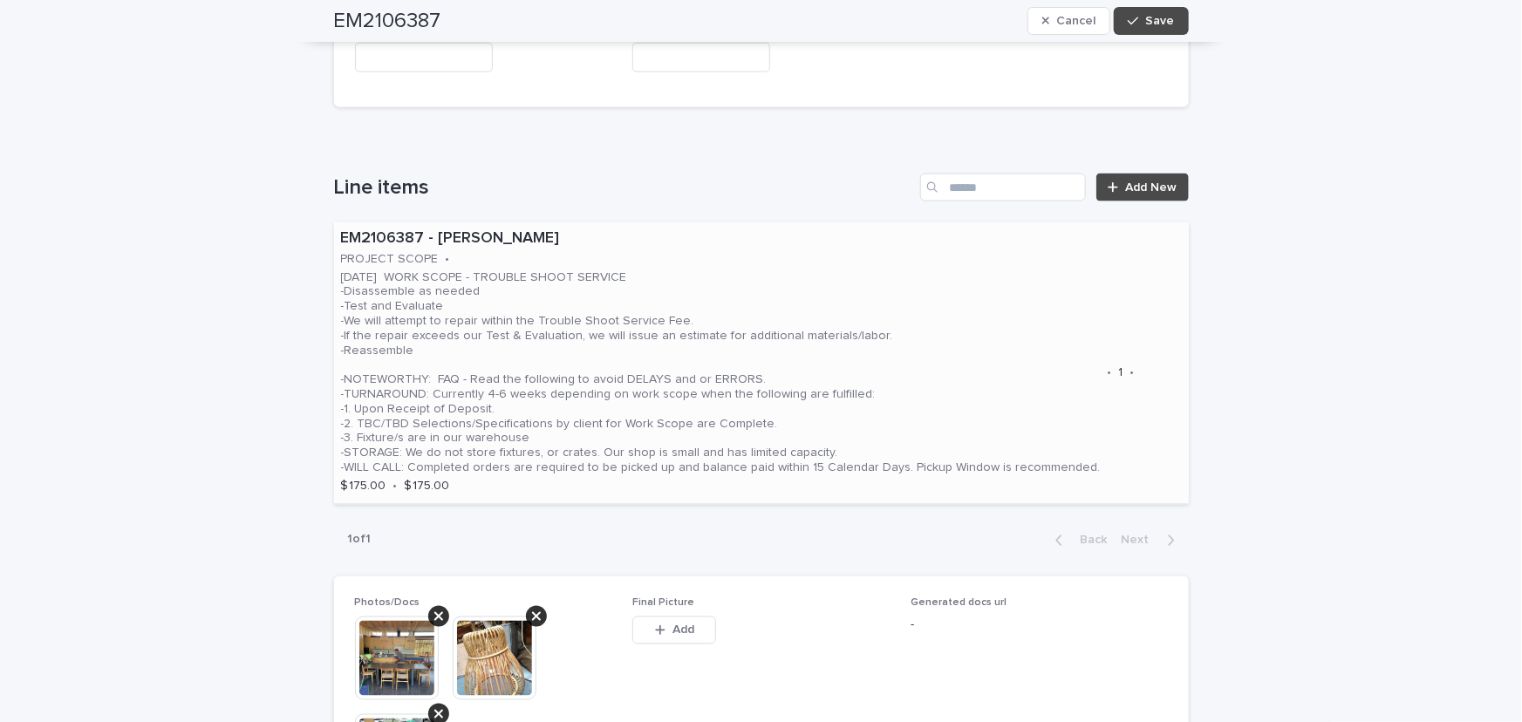
click at [883, 290] on p "09.19.25 WORK SCOPE - TROUBLE SHOOT SERVICE -Disassemble as needed -Test and Ev…" at bounding box center [721, 372] width 760 height 205
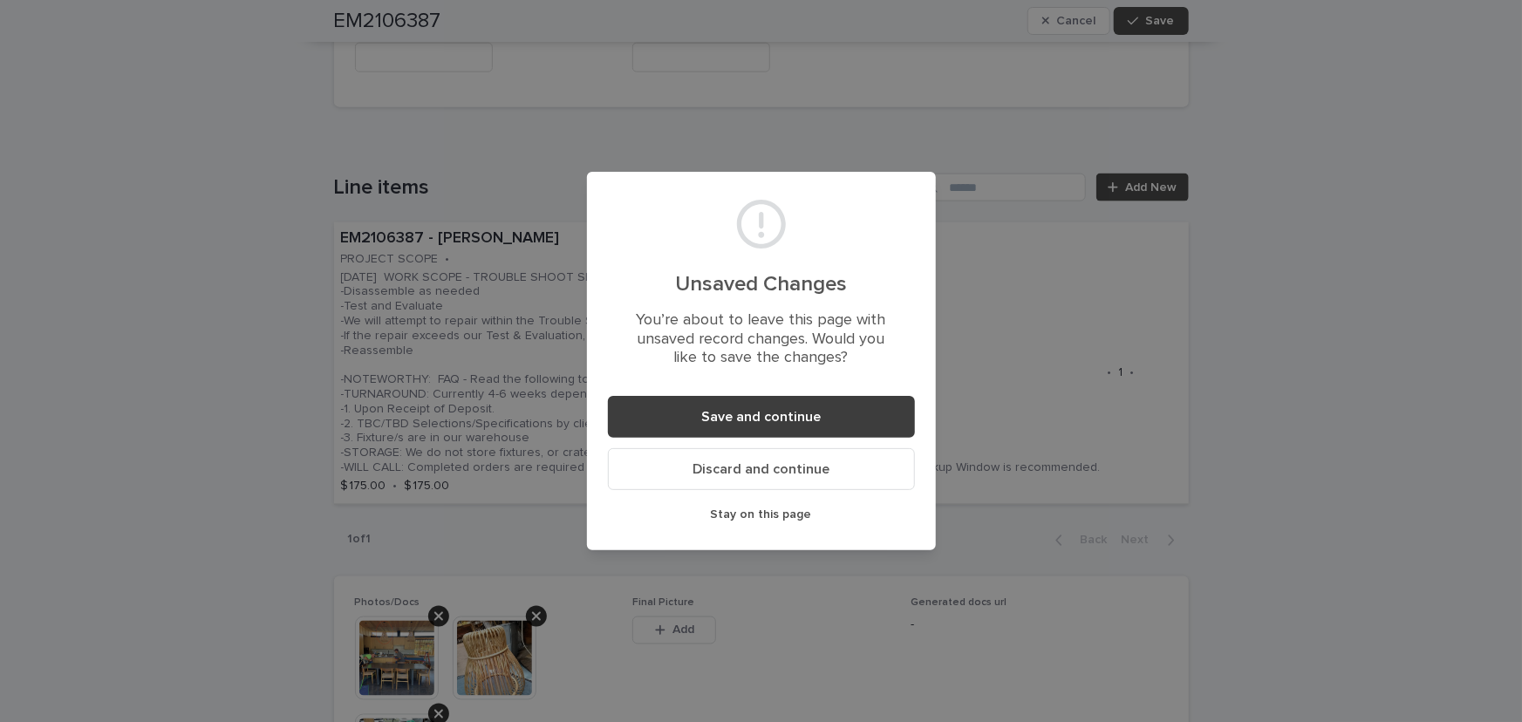
click at [836, 407] on button "Save and continue" at bounding box center [761, 417] width 307 height 42
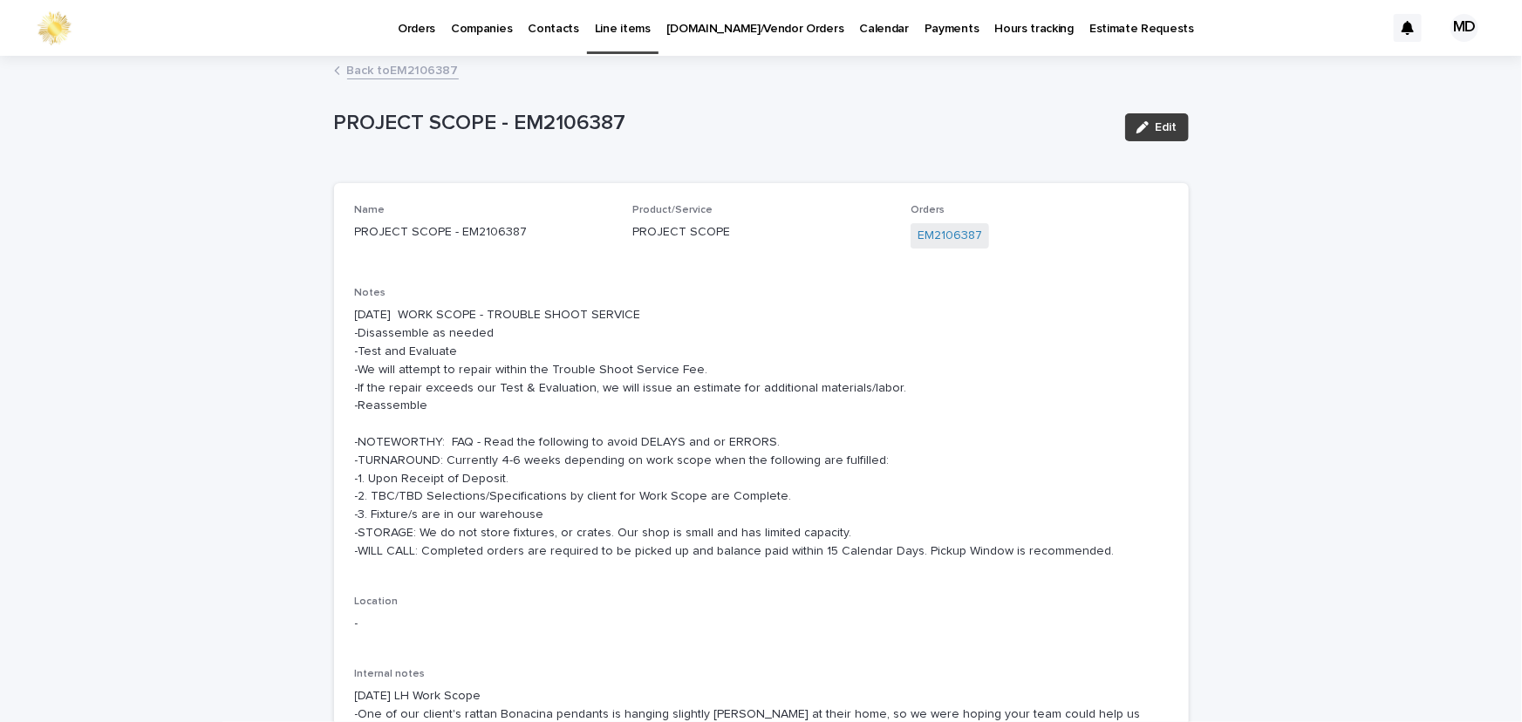
click at [1155, 127] on span "Edit" at bounding box center [1166, 127] width 22 height 12
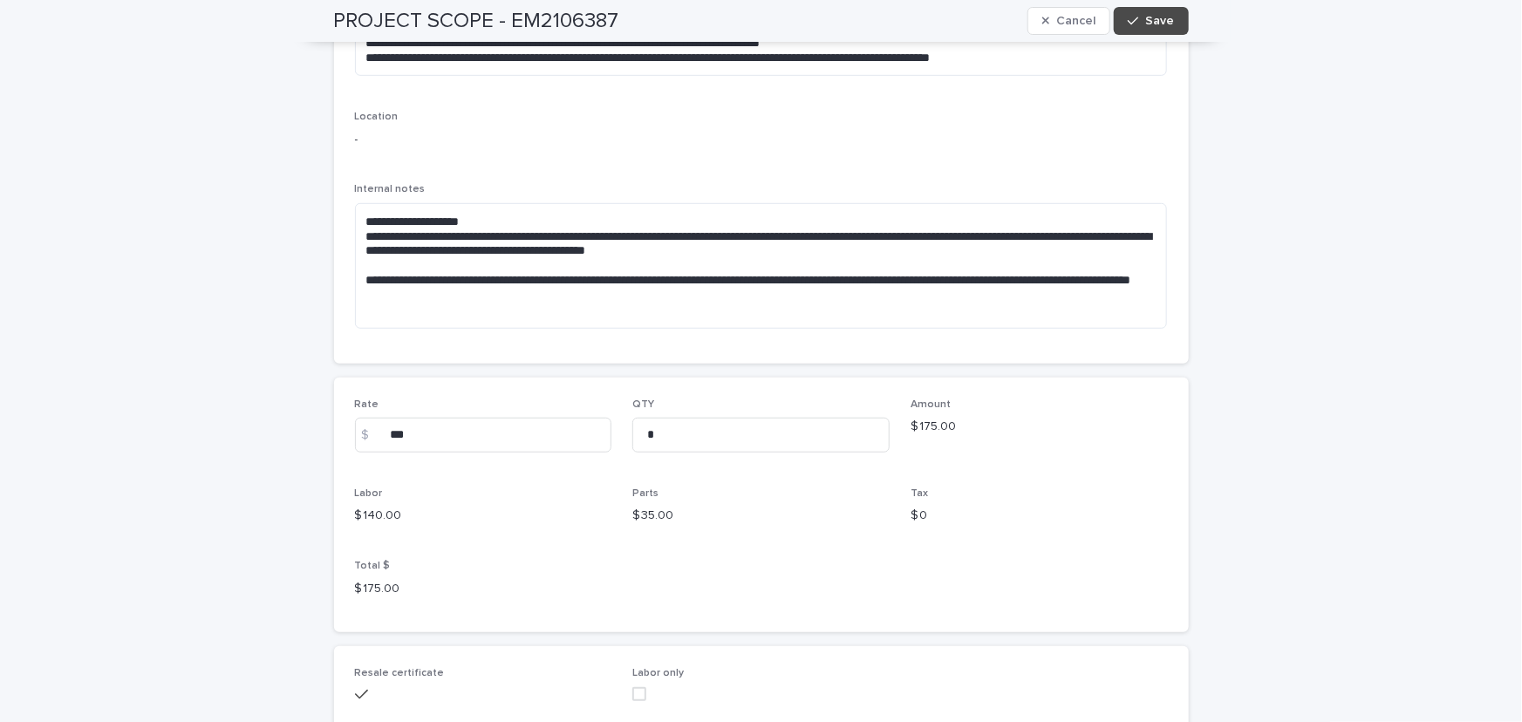
scroll to position [158, 0]
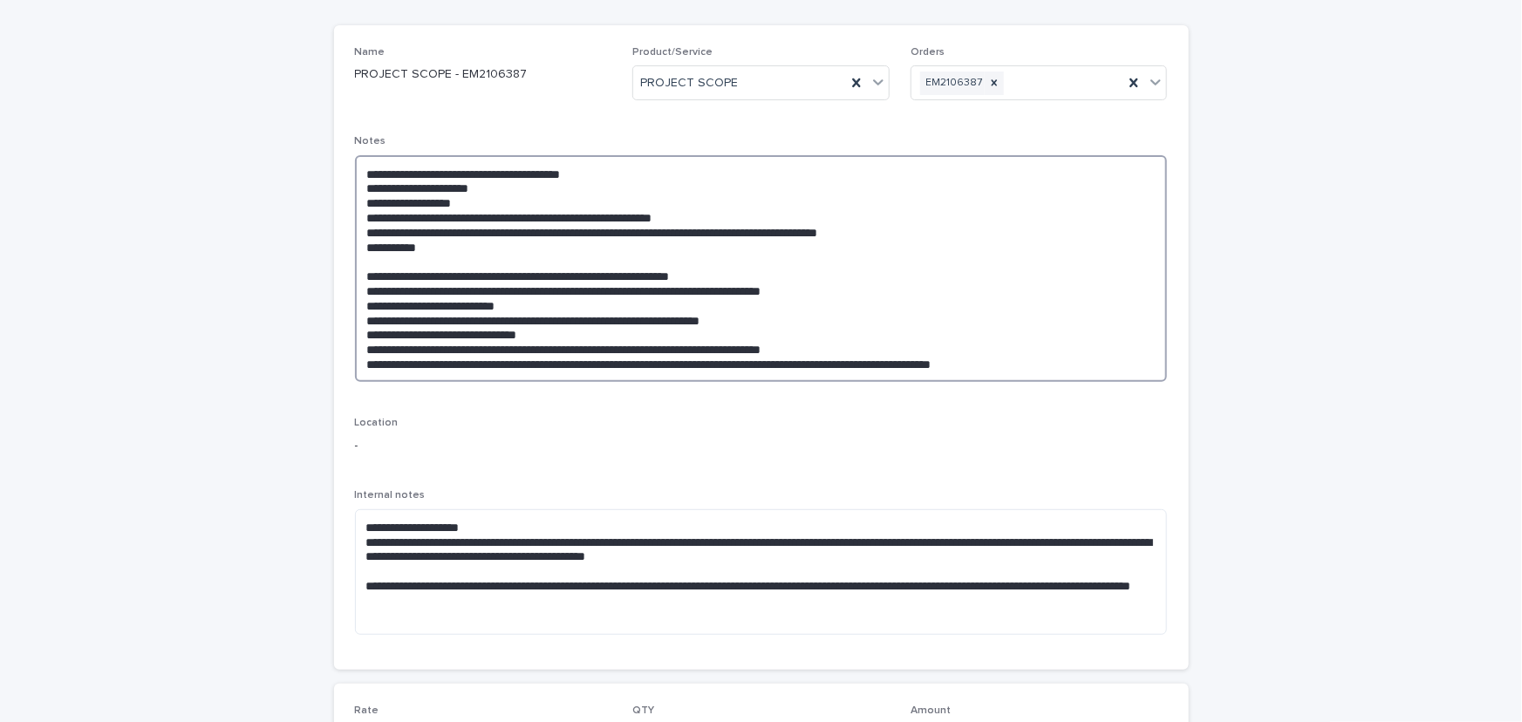
drag, startPoint x: 440, startPoint y: 242, endPoint x: 326, endPoint y: 193, distance: 123.4
click at [326, 193] on div "**********" at bounding box center [761, 501] width 872 height 1202
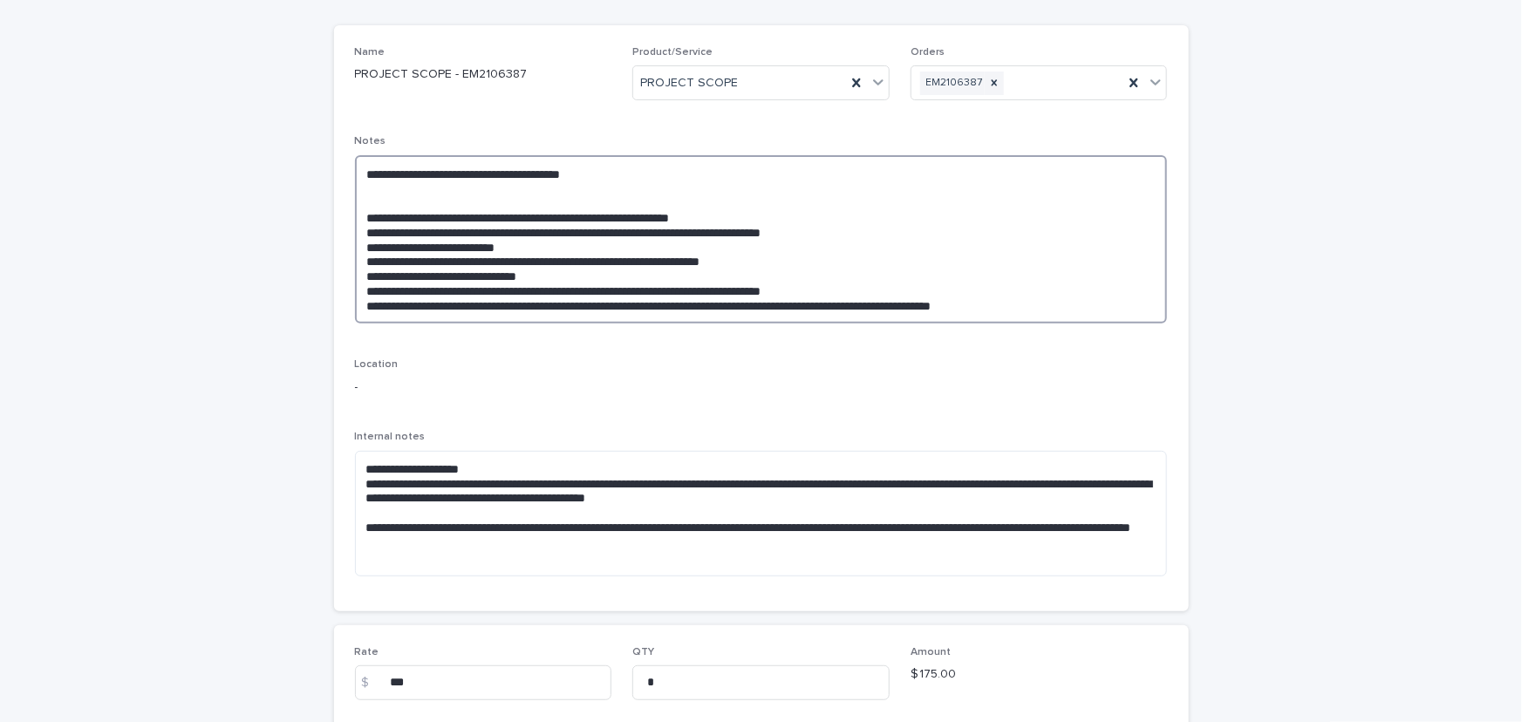
click at [676, 173] on textarea "**********" at bounding box center [761, 239] width 813 height 169
click at [361, 187] on textarea "**********" at bounding box center [761, 239] width 813 height 169
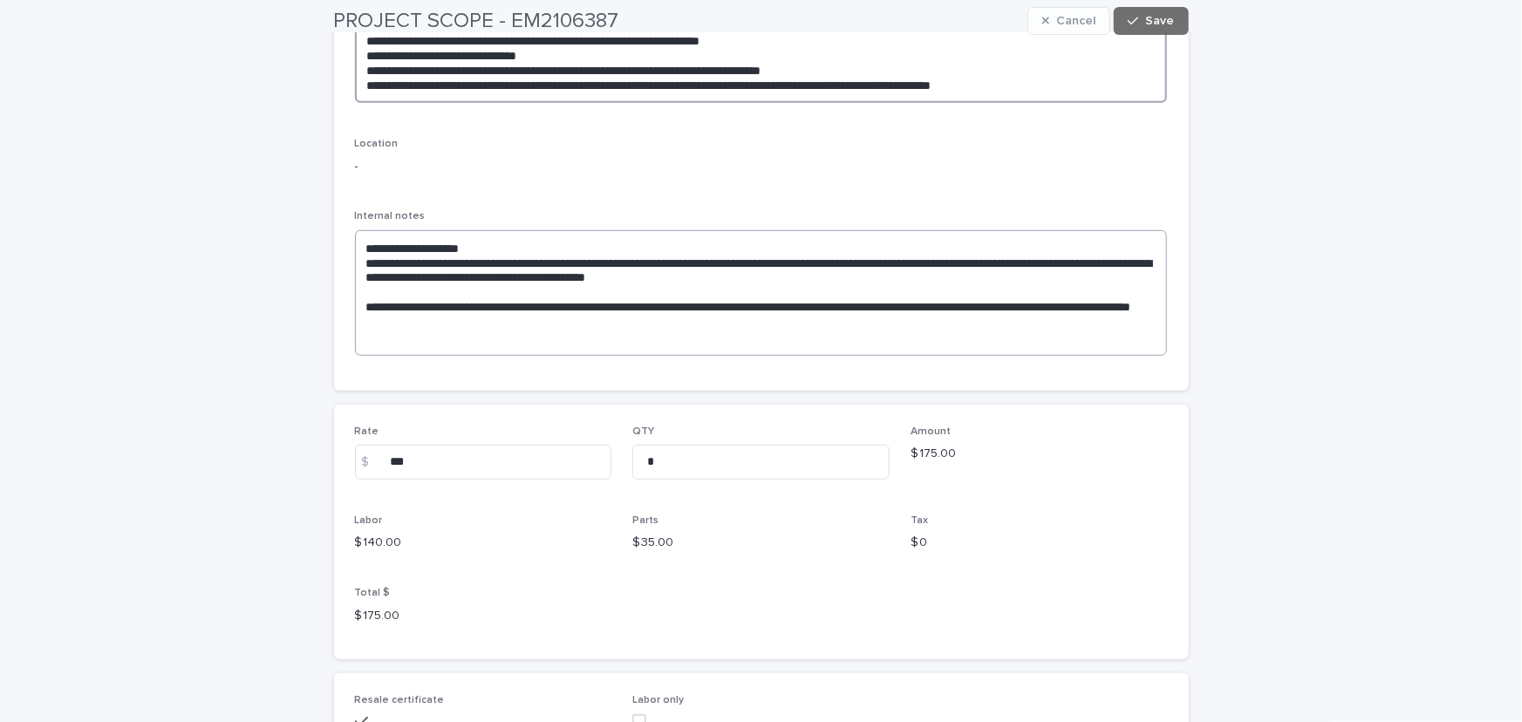
scroll to position [396, 0]
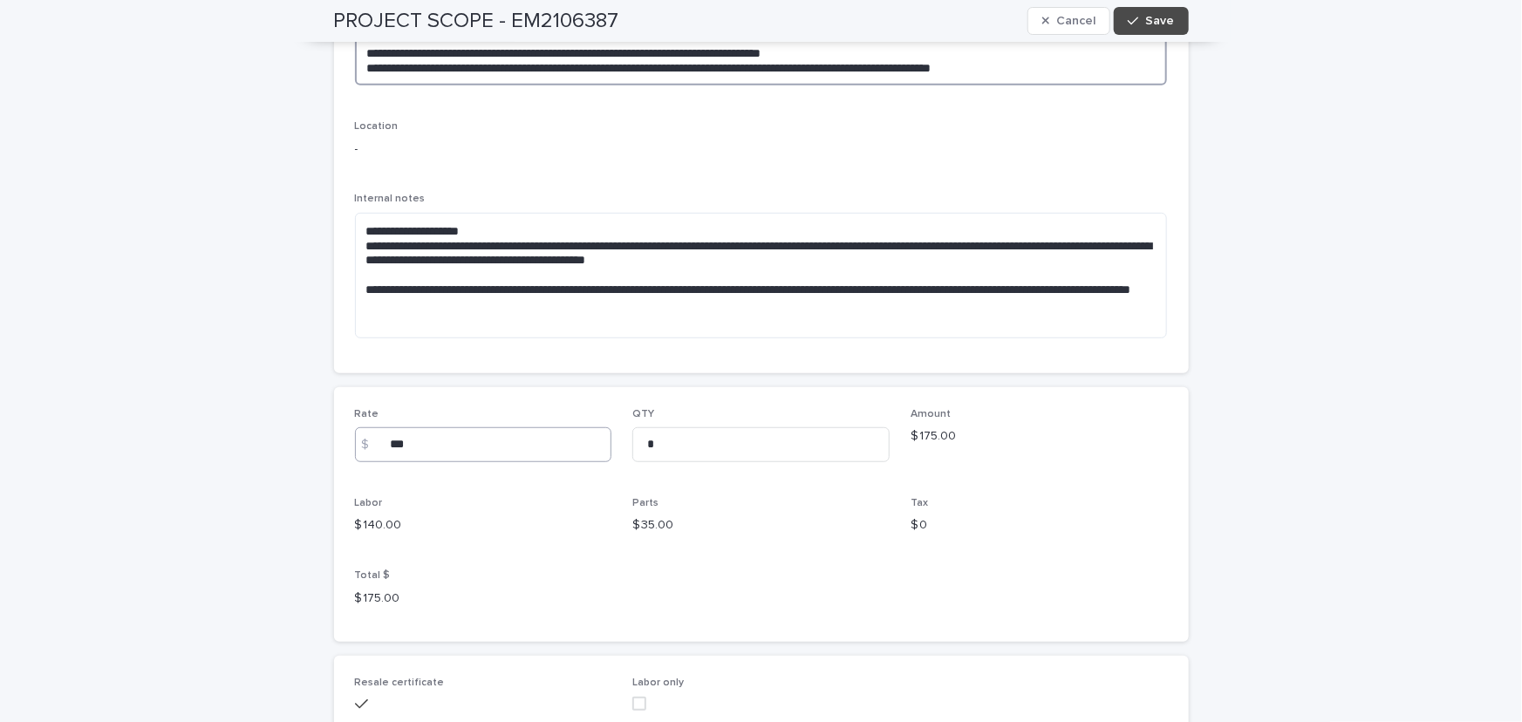
type textarea "**********"
click at [418, 444] on input "***" at bounding box center [483, 444] width 257 height 35
type input "*"
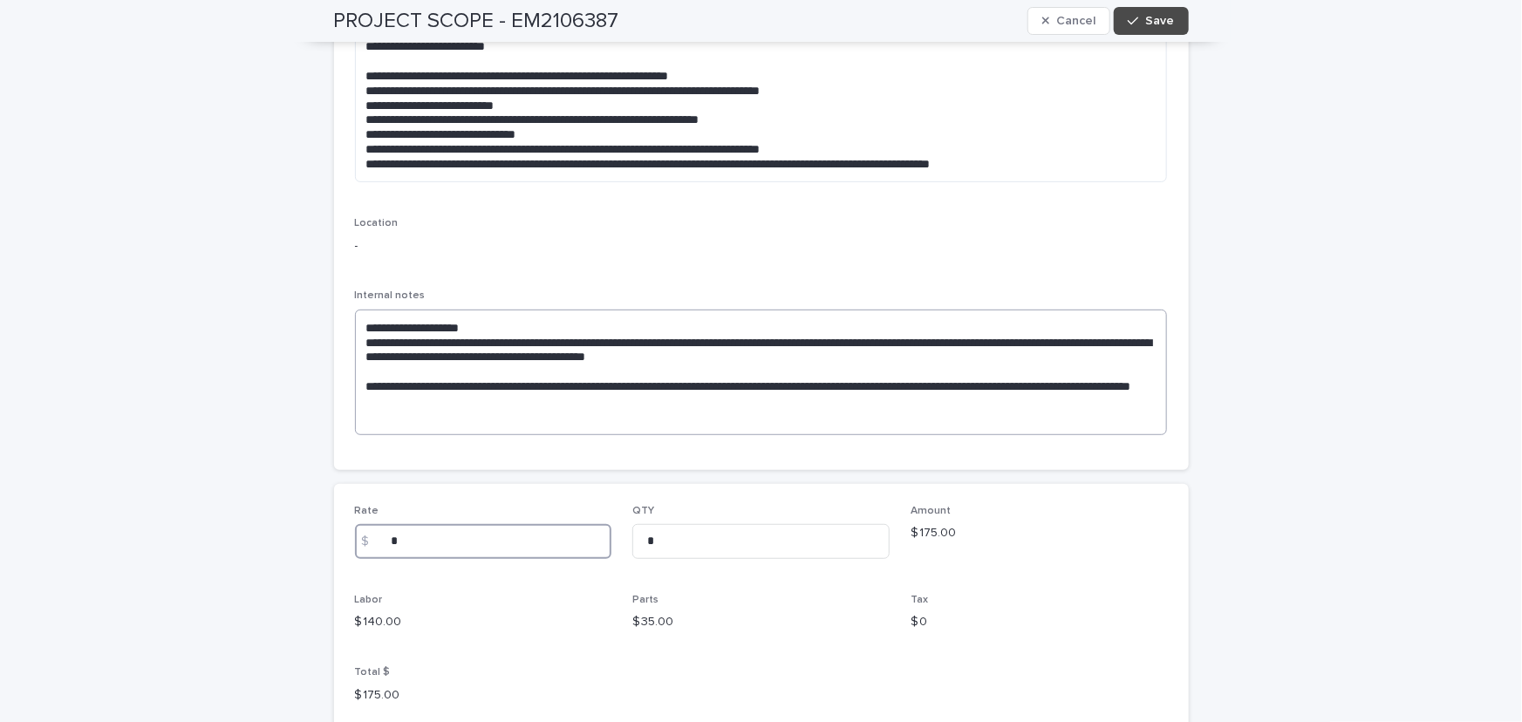
scroll to position [158, 0]
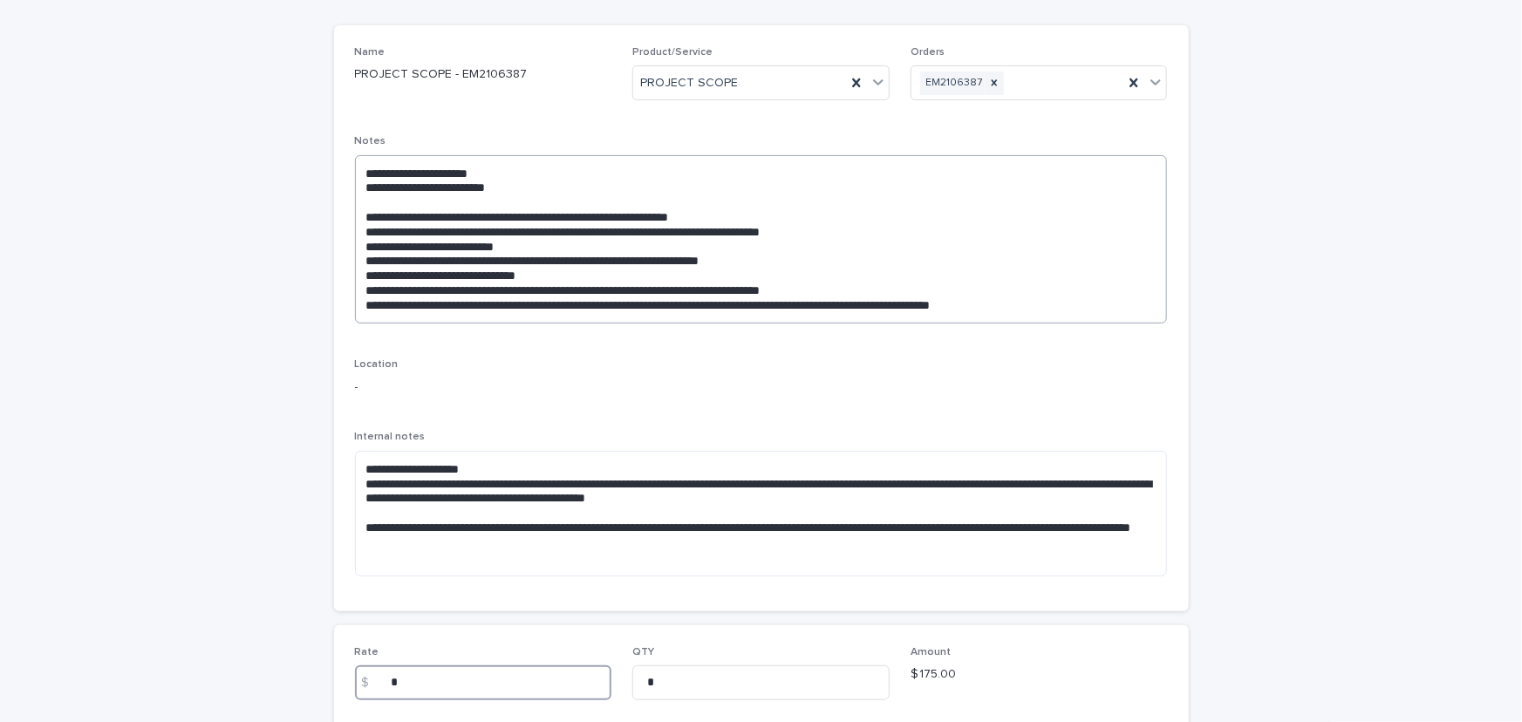
type input "*"
click at [364, 201] on textarea "**********" at bounding box center [761, 239] width 813 height 169
click at [402, 202] on textarea "**********" at bounding box center [761, 239] width 813 height 169
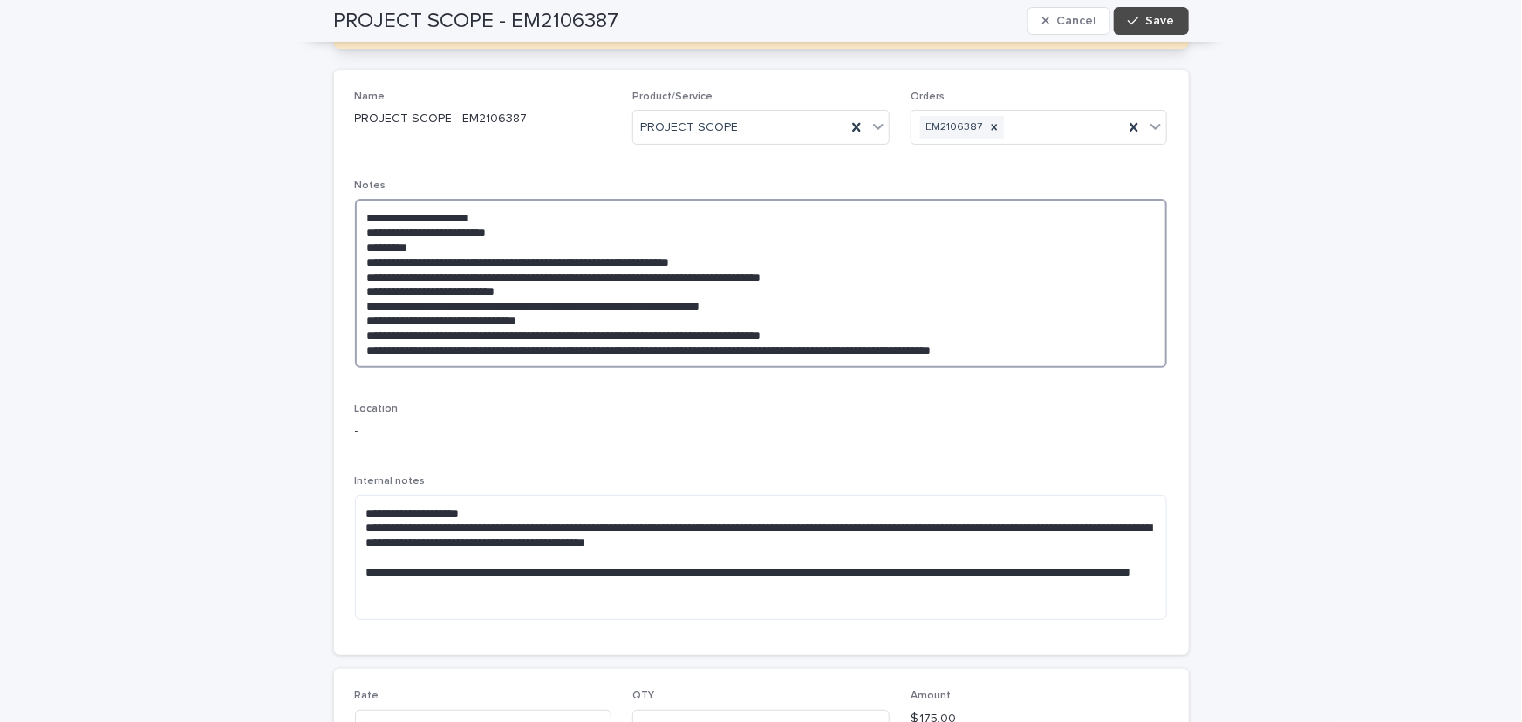
click at [443, 202] on textarea "**********" at bounding box center [761, 283] width 813 height 169
click at [419, 245] on textarea "**********" at bounding box center [761, 283] width 813 height 169
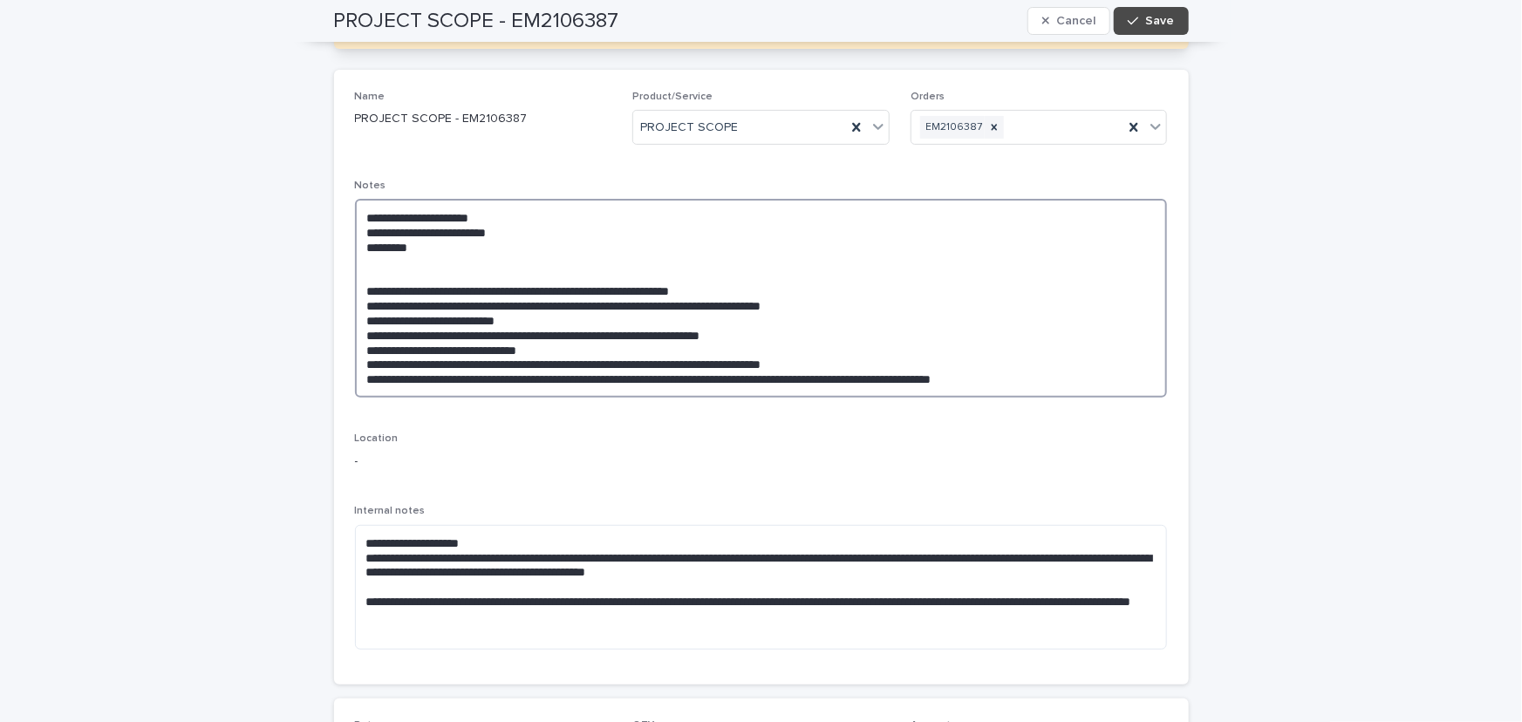
click at [366, 245] on textarea "**********" at bounding box center [761, 298] width 813 height 199
type textarea "**********"
click at [1160, 22] on span "Save" at bounding box center [1160, 21] width 29 height 12
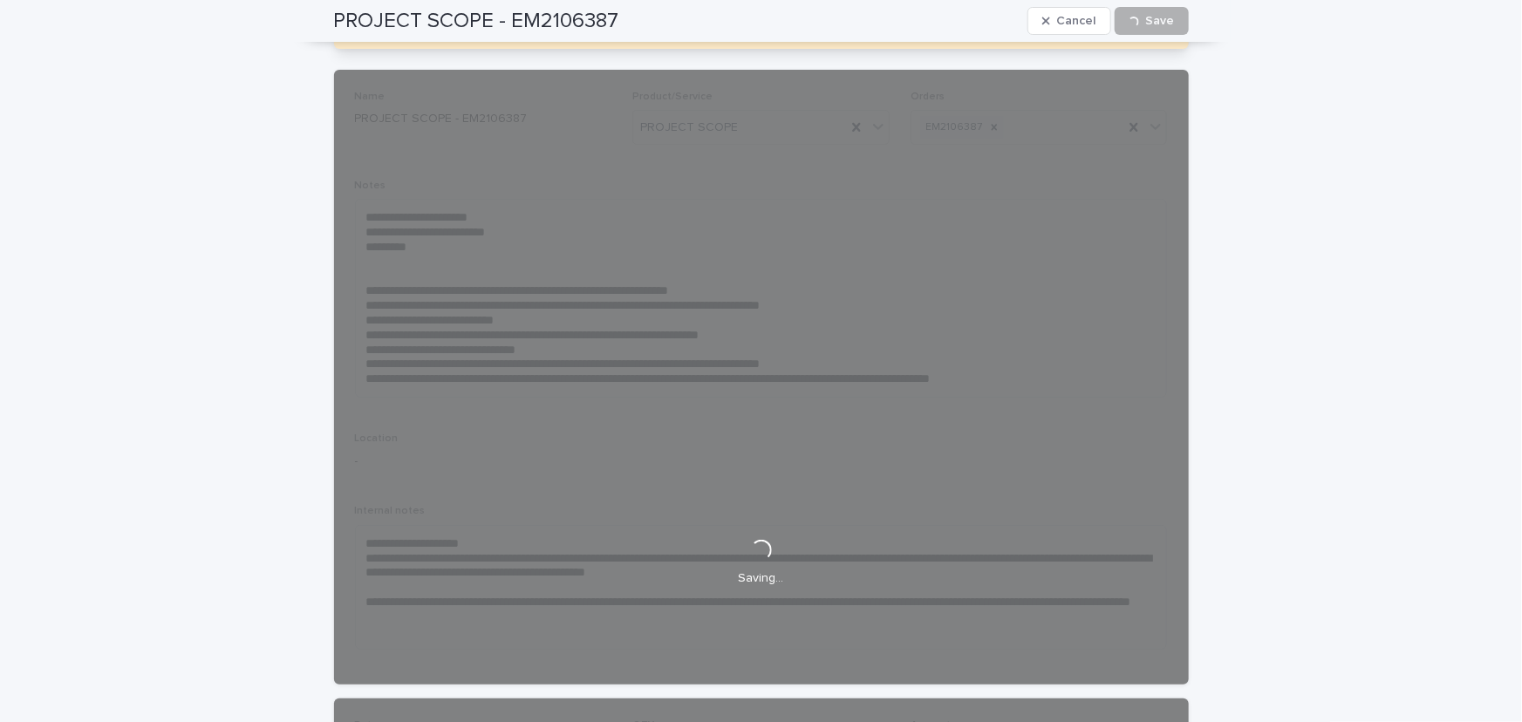
scroll to position [193, 0]
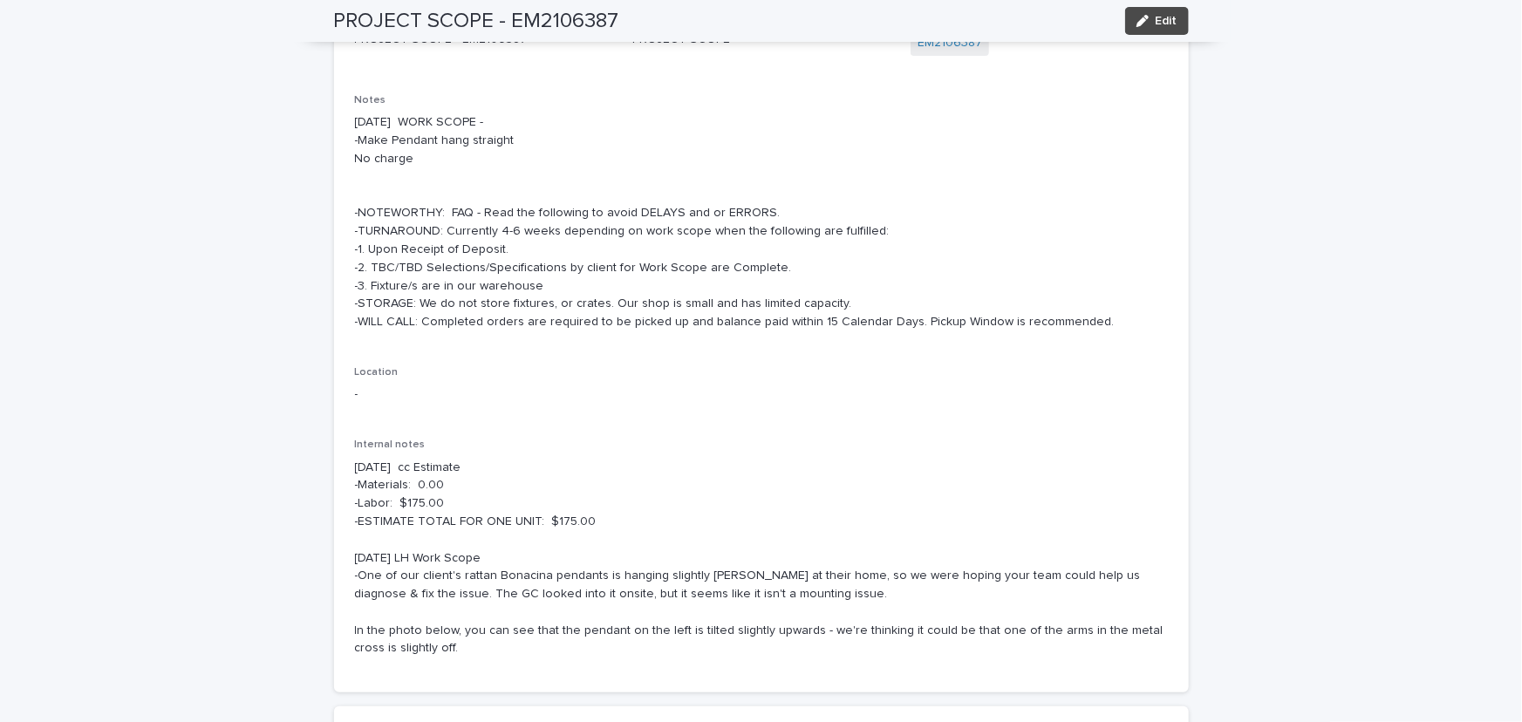
drag, startPoint x: 1147, startPoint y: 27, endPoint x: 619, endPoint y: 208, distance: 557.9
click at [1141, 31] on button "Edit" at bounding box center [1157, 21] width 64 height 28
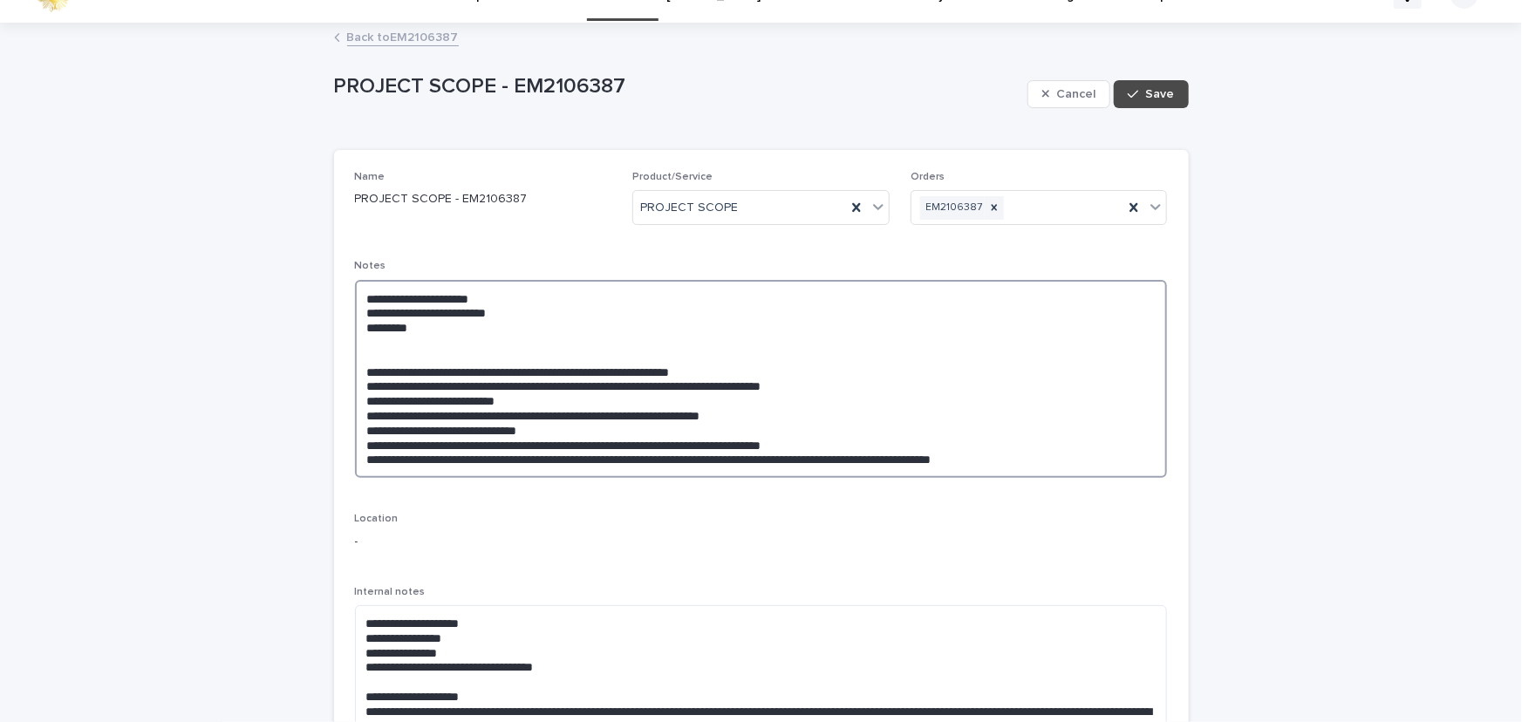
drag, startPoint x: 364, startPoint y: 344, endPoint x: 356, endPoint y: 358, distance: 16.0
click at [358, 353] on textarea "**********" at bounding box center [761, 379] width 813 height 199
type textarea "**********"
click at [1153, 86] on button "Save" at bounding box center [1151, 94] width 74 height 28
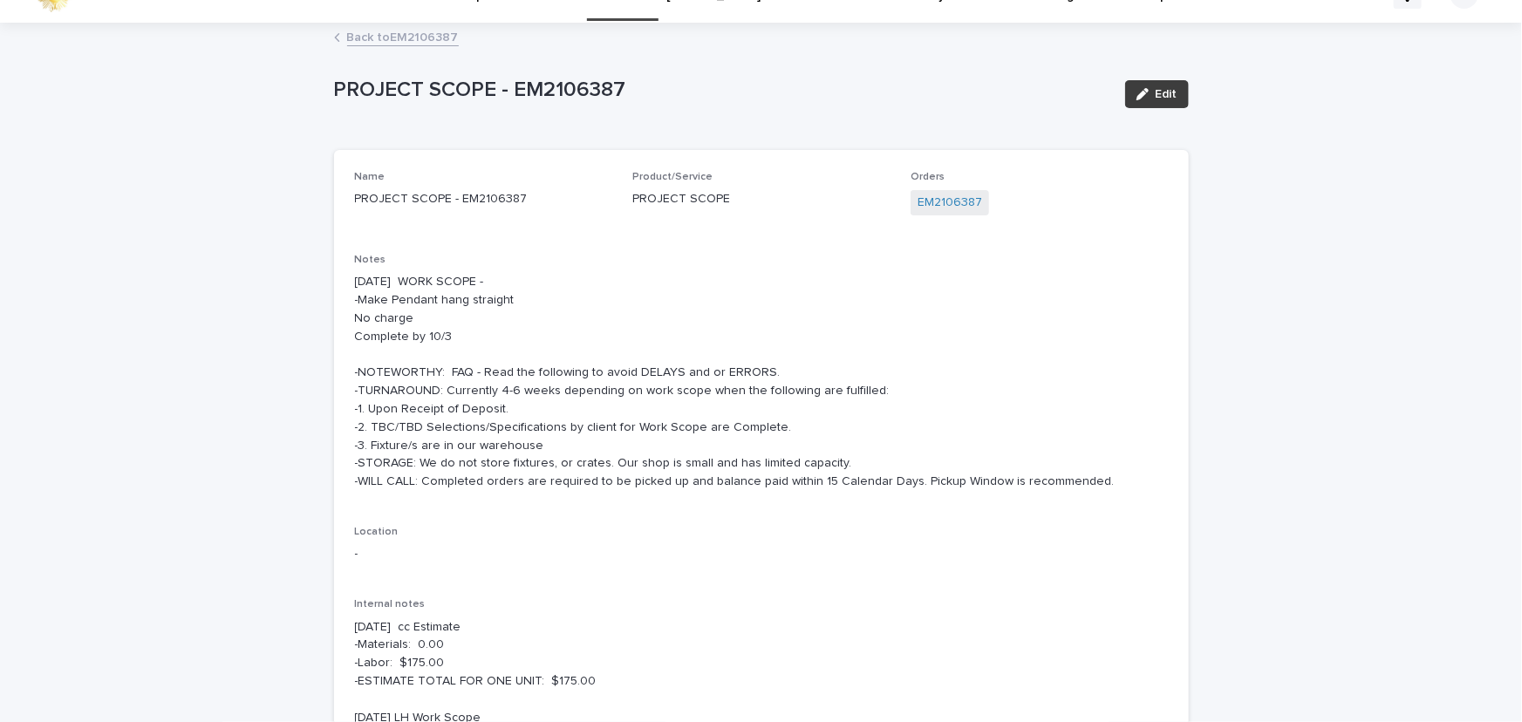
click at [1155, 92] on span "Edit" at bounding box center [1166, 94] width 22 height 12
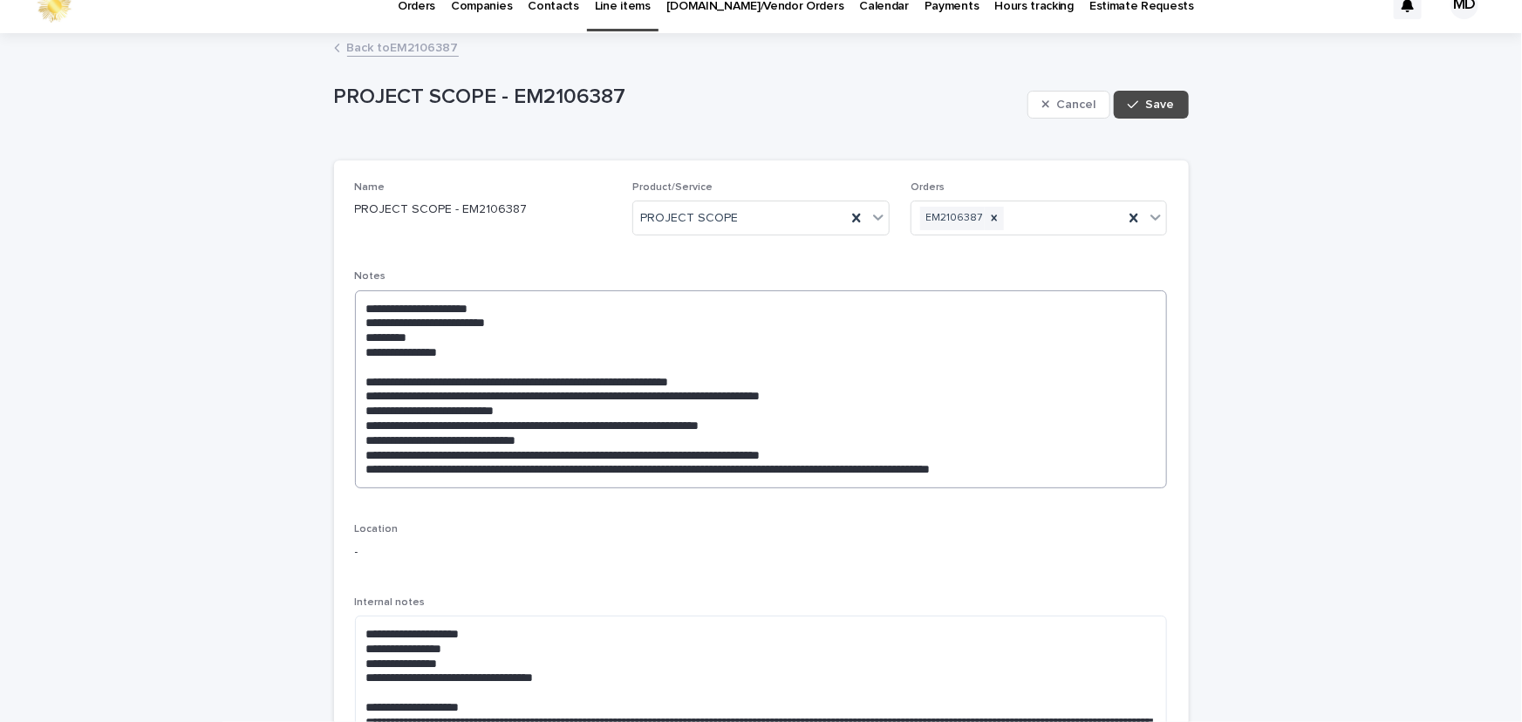
scroll to position [0, 0]
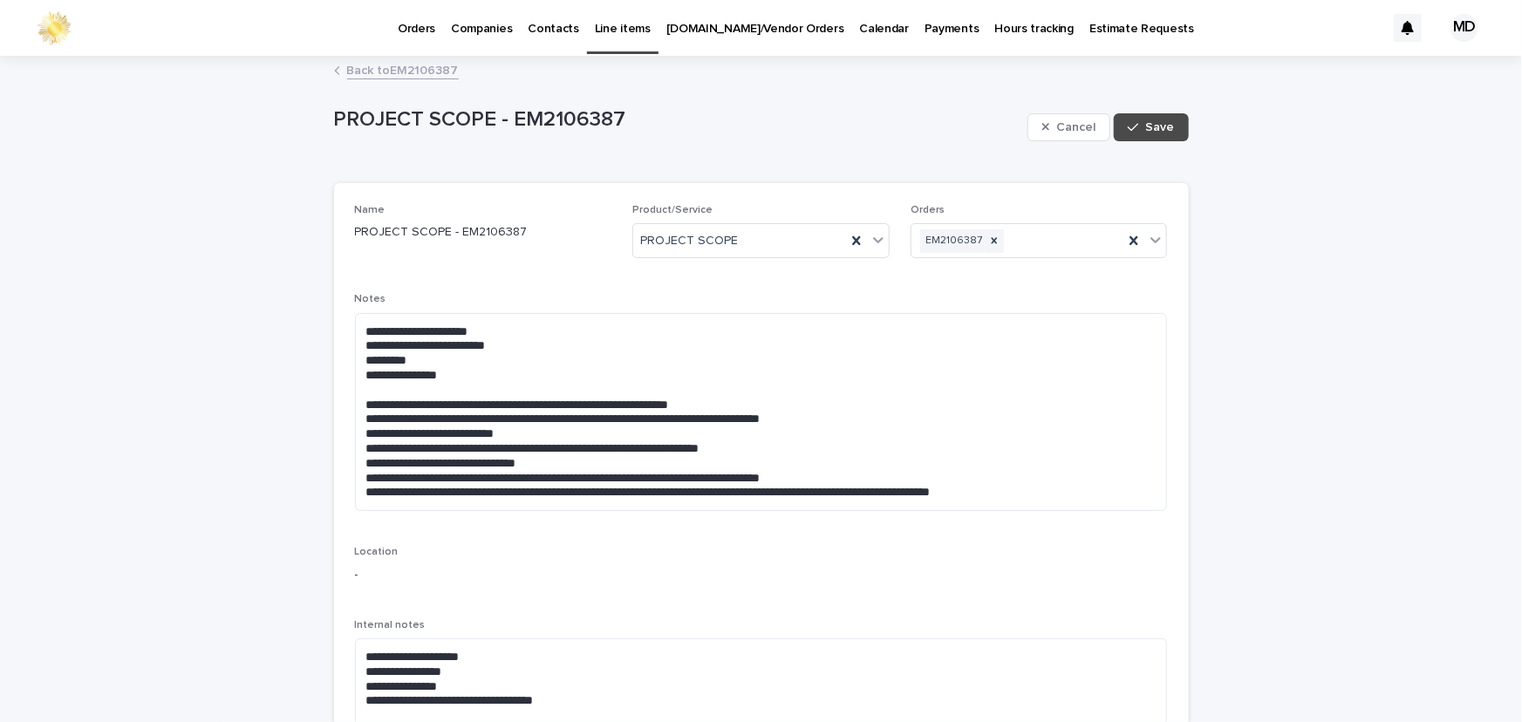
click at [385, 73] on link "Back to EM2106387" at bounding box center [403, 69] width 112 height 20
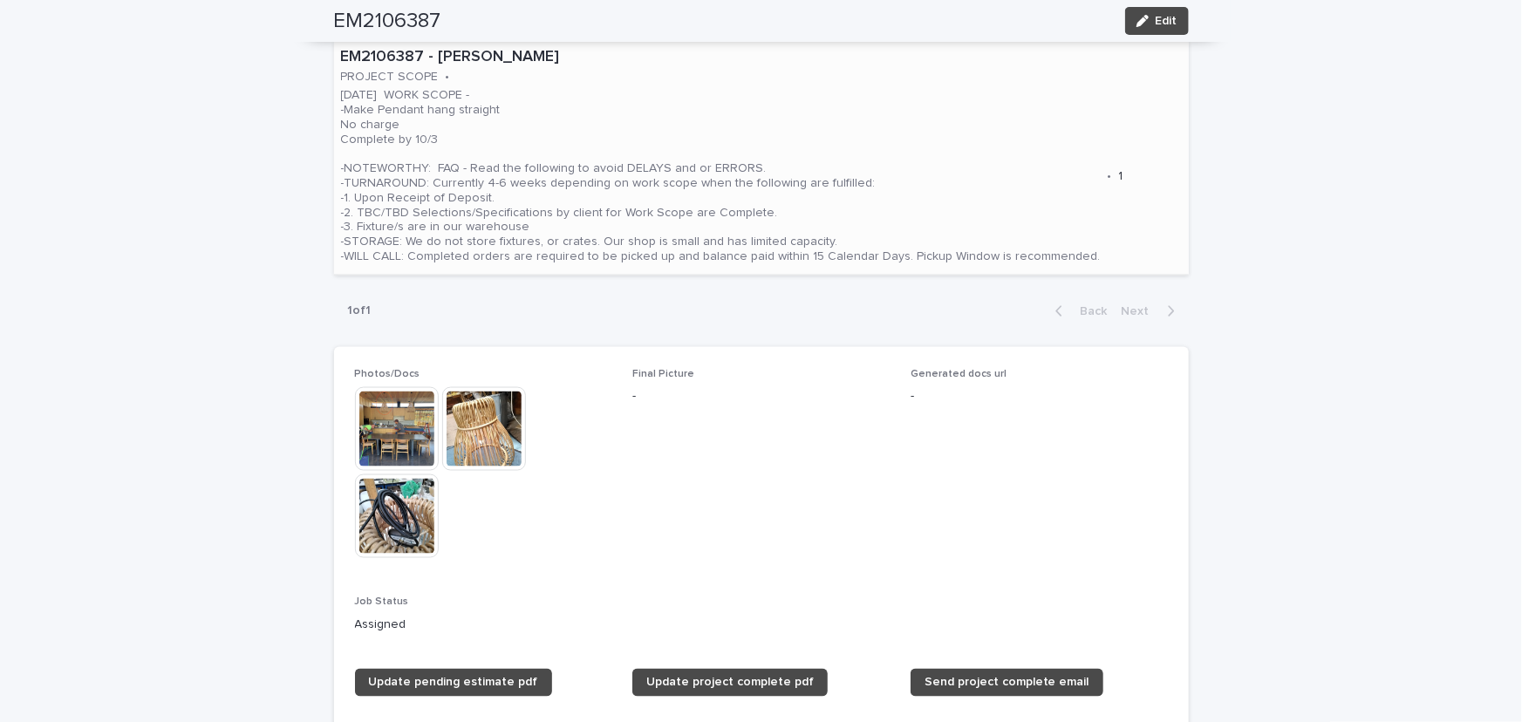
scroll to position [1244, 0]
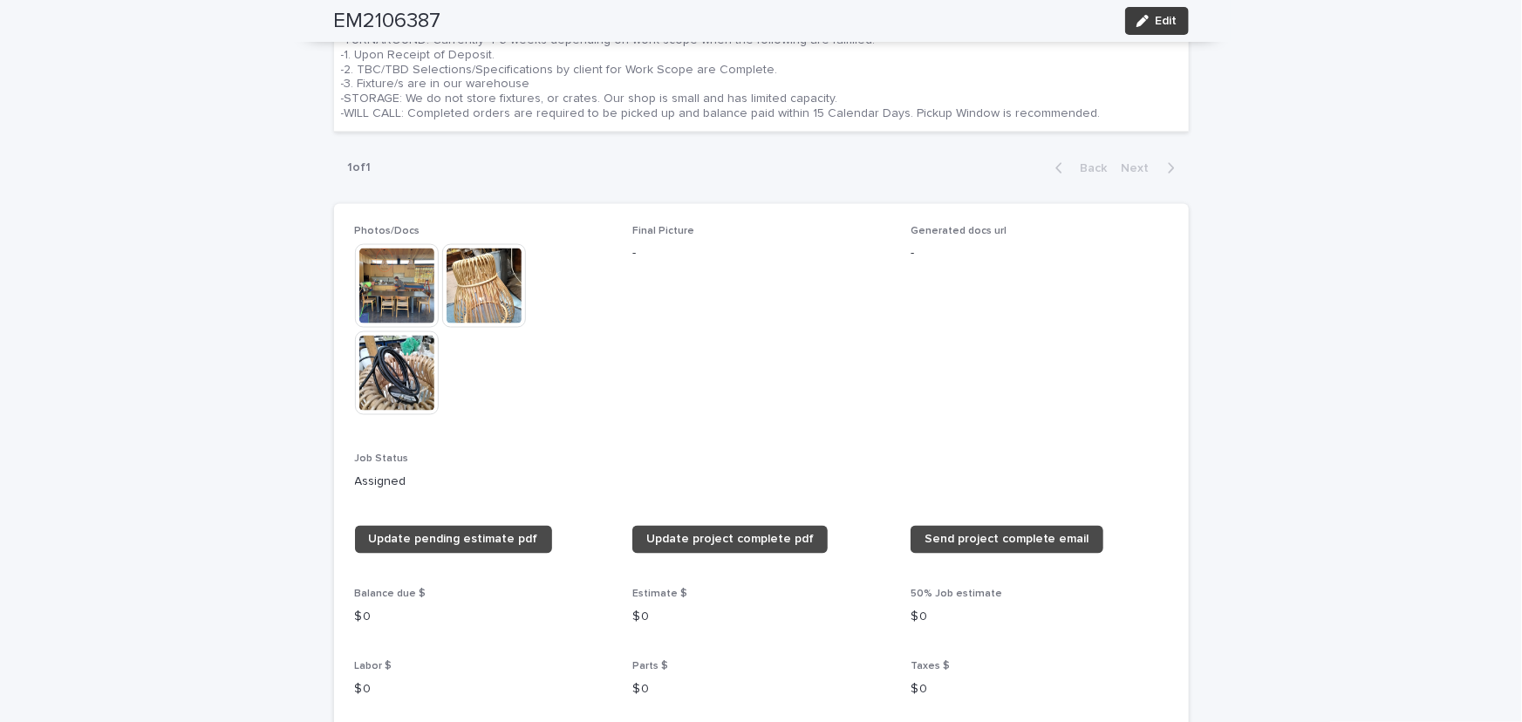
click at [1146, 17] on div "button" at bounding box center [1145, 21] width 19 height 12
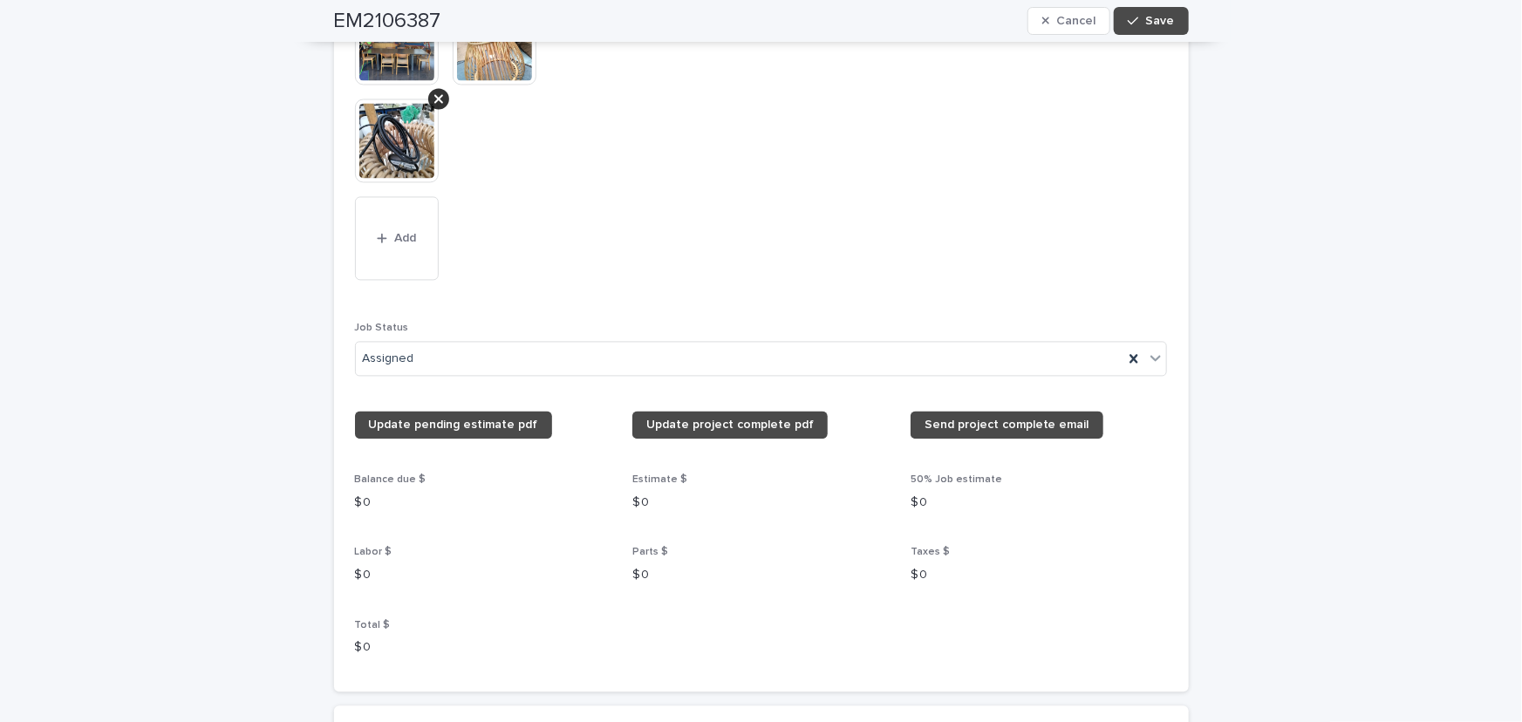
scroll to position [1860, 0]
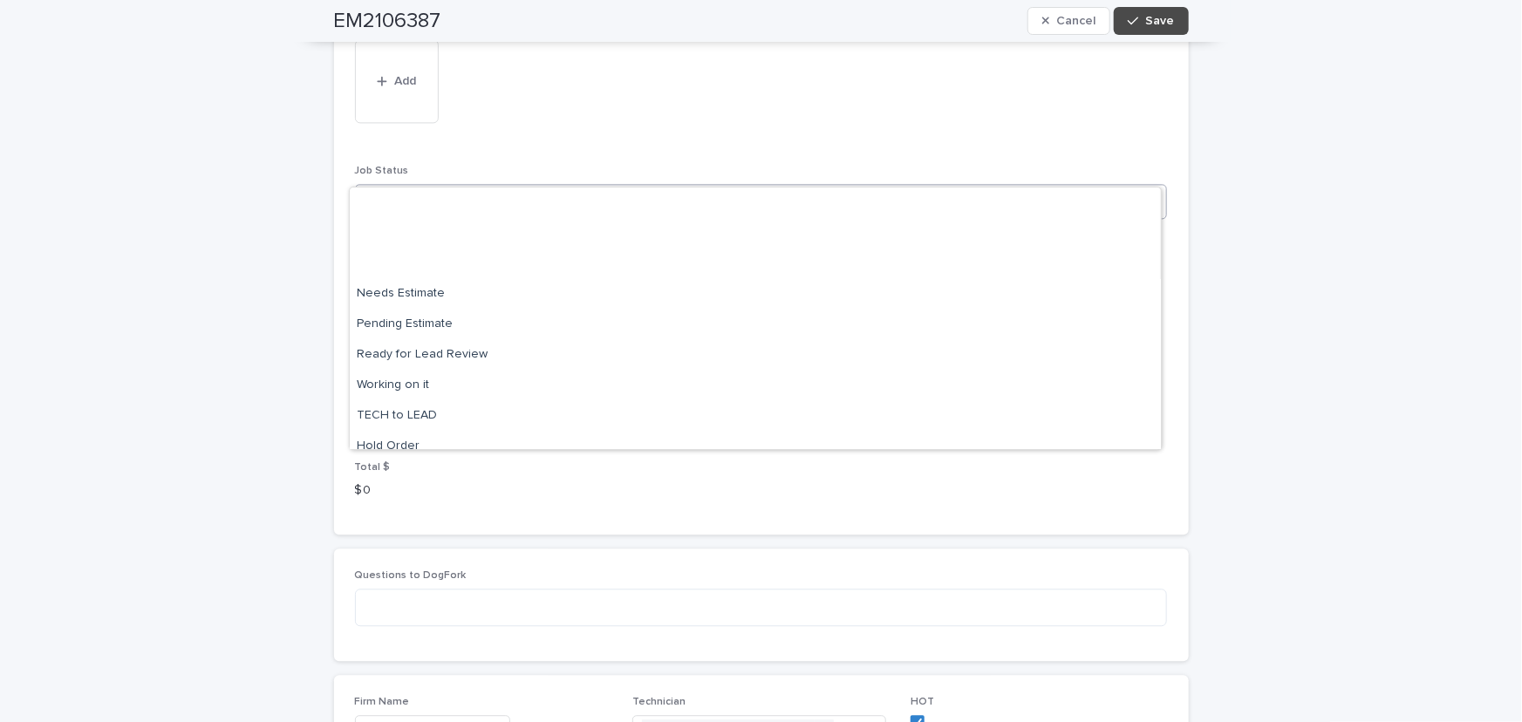
click at [1151, 192] on icon at bounding box center [1155, 200] width 17 height 17
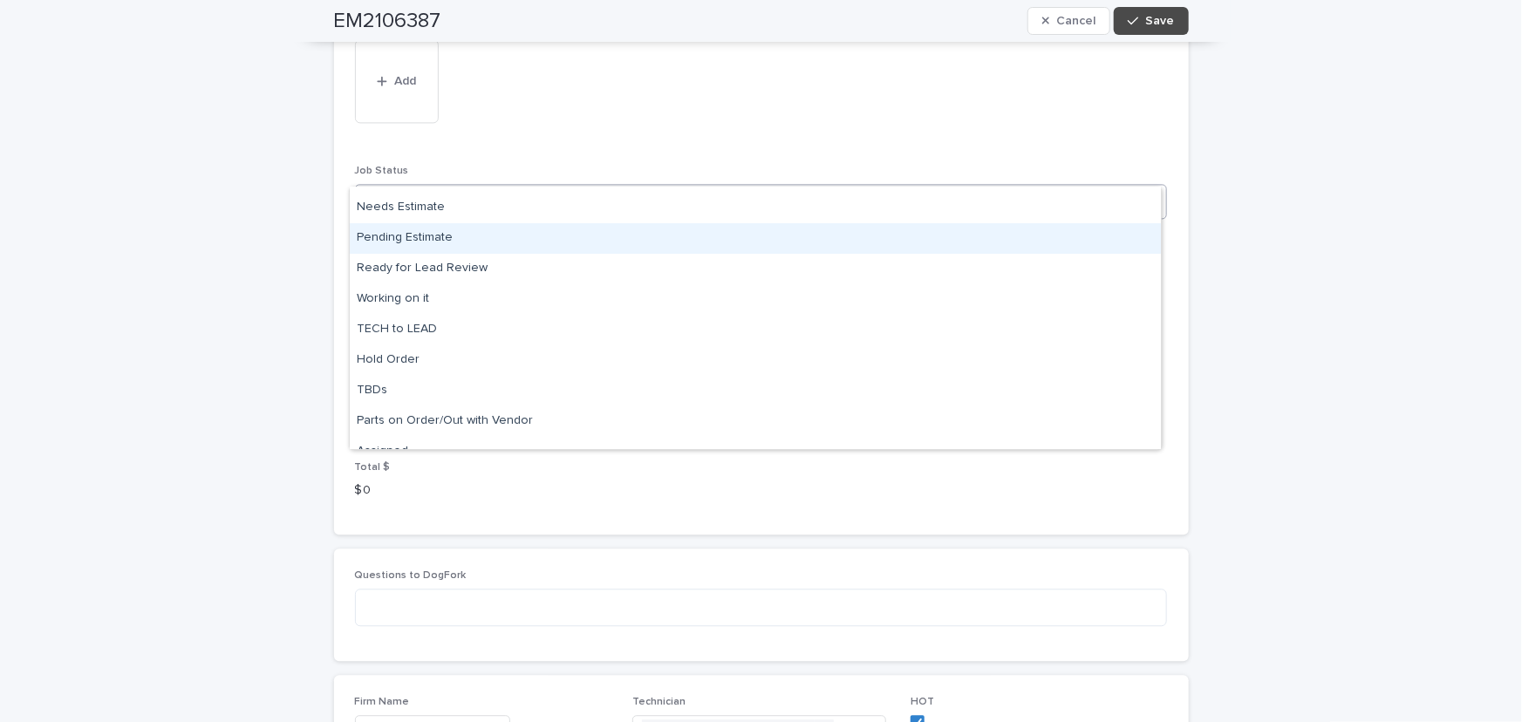
scroll to position [0, 0]
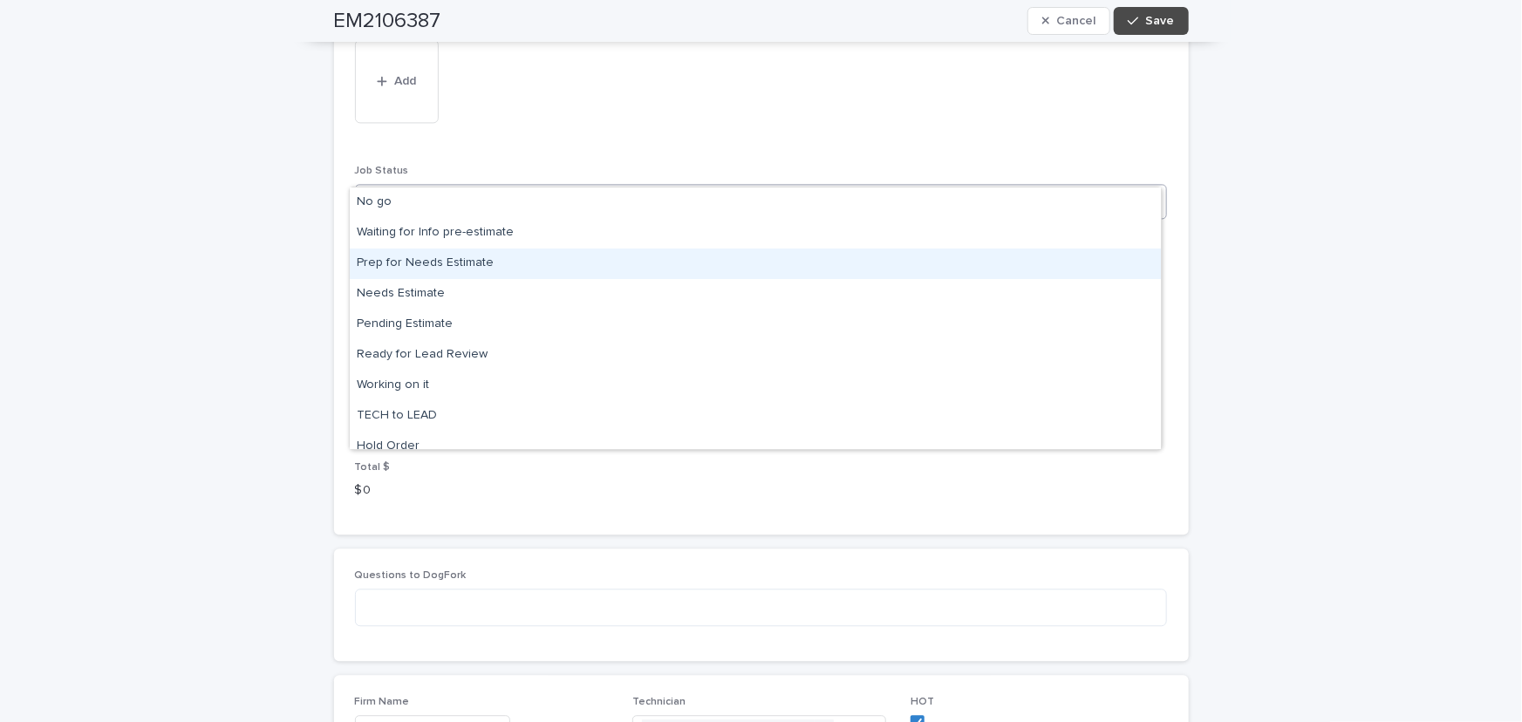
click at [453, 261] on div "Prep for Needs Estimate" at bounding box center [755, 264] width 811 height 31
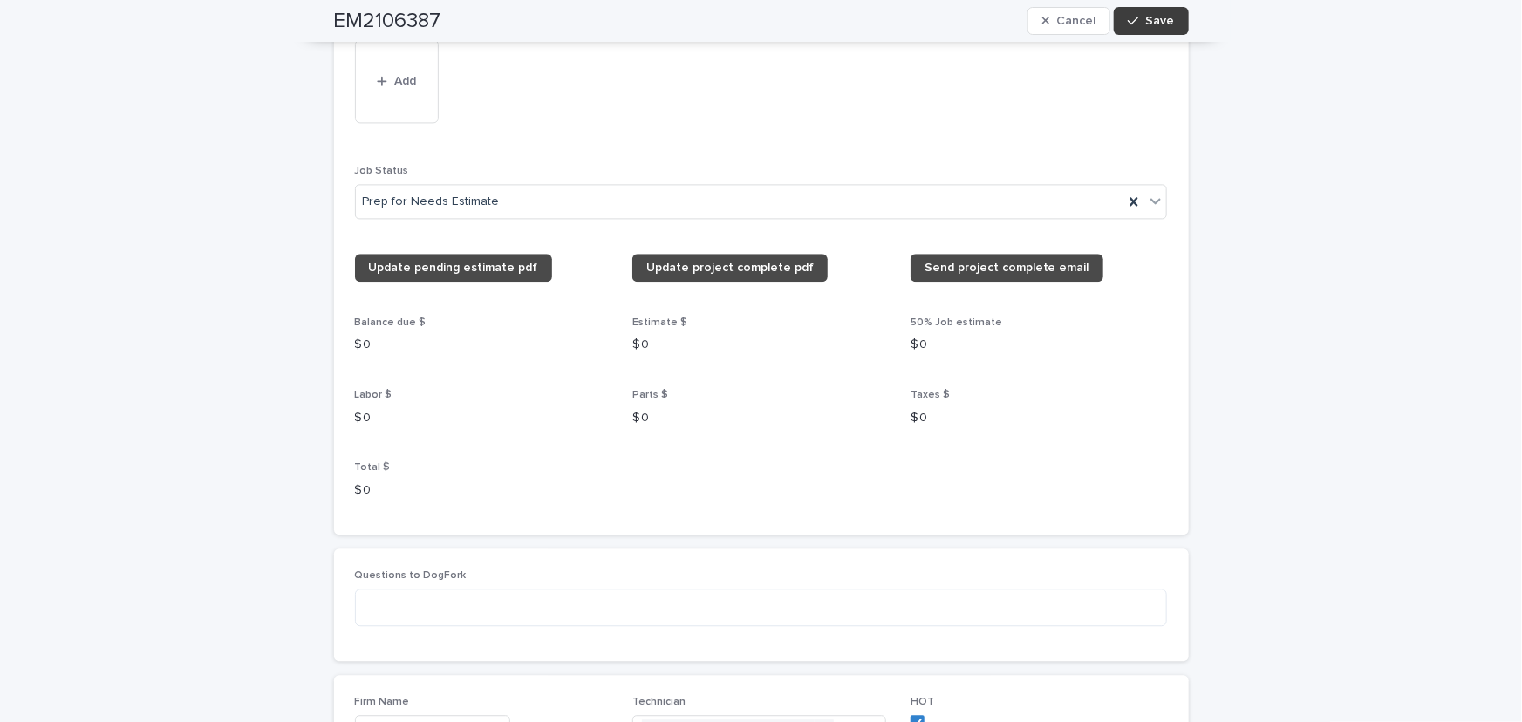
click at [1154, 23] on span "Save" at bounding box center [1160, 21] width 29 height 12
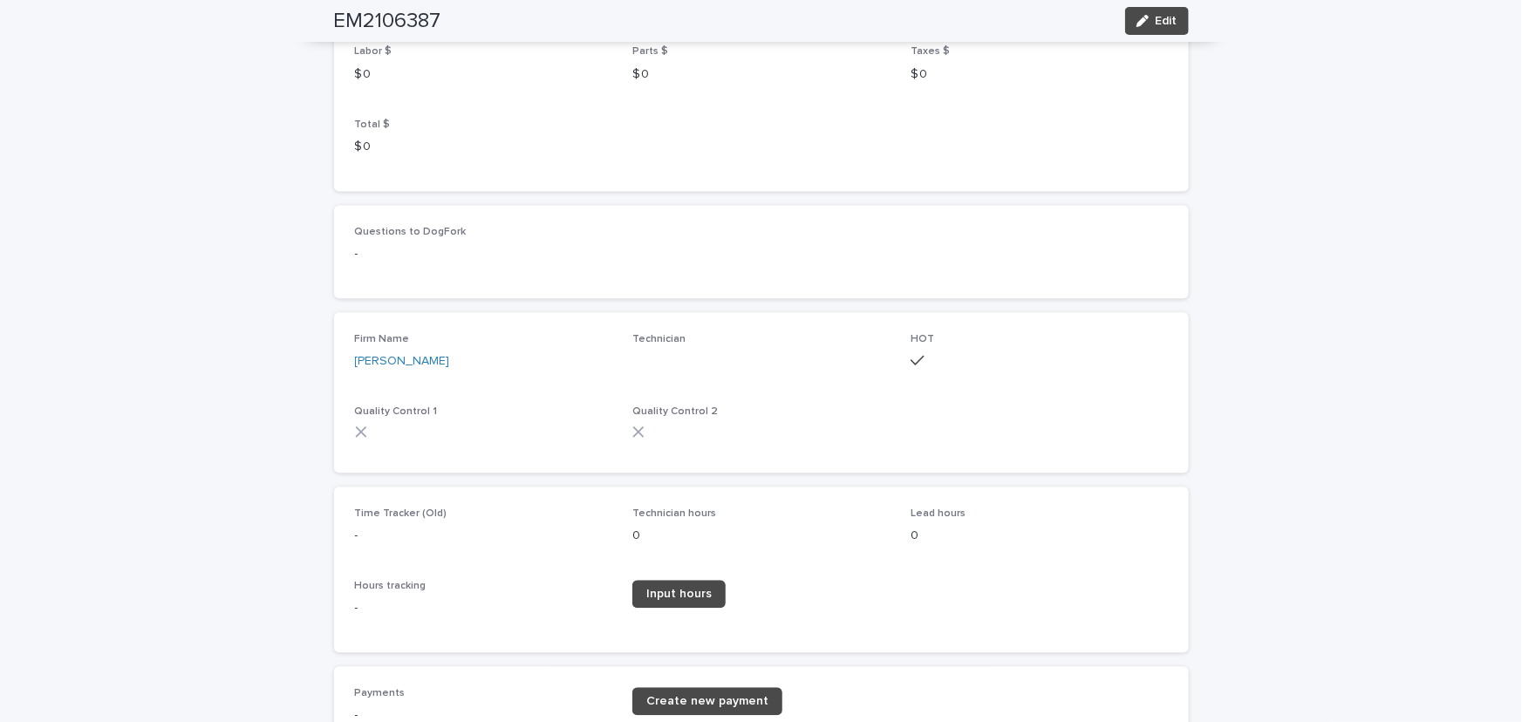
scroll to position [1619, 0]
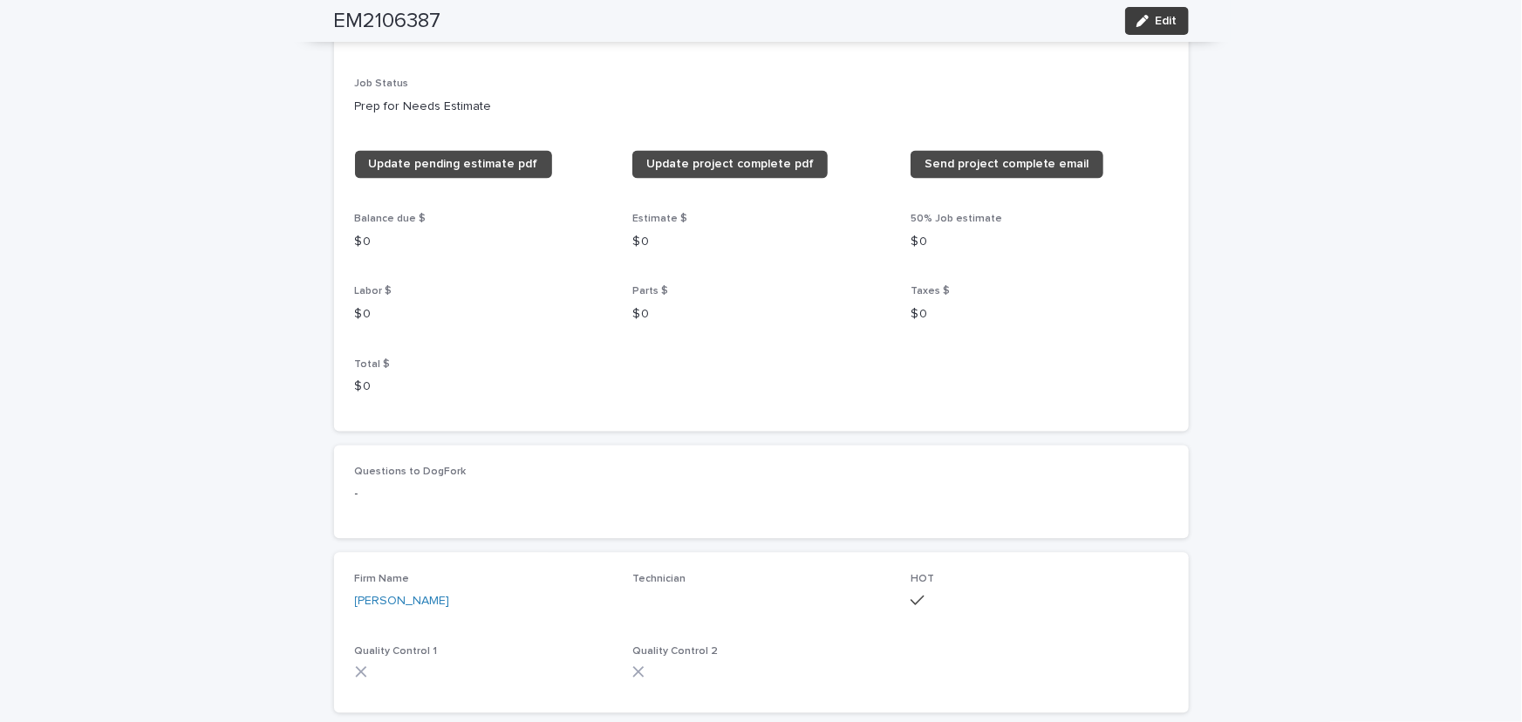
click at [1162, 21] on span "Edit" at bounding box center [1166, 21] width 22 height 12
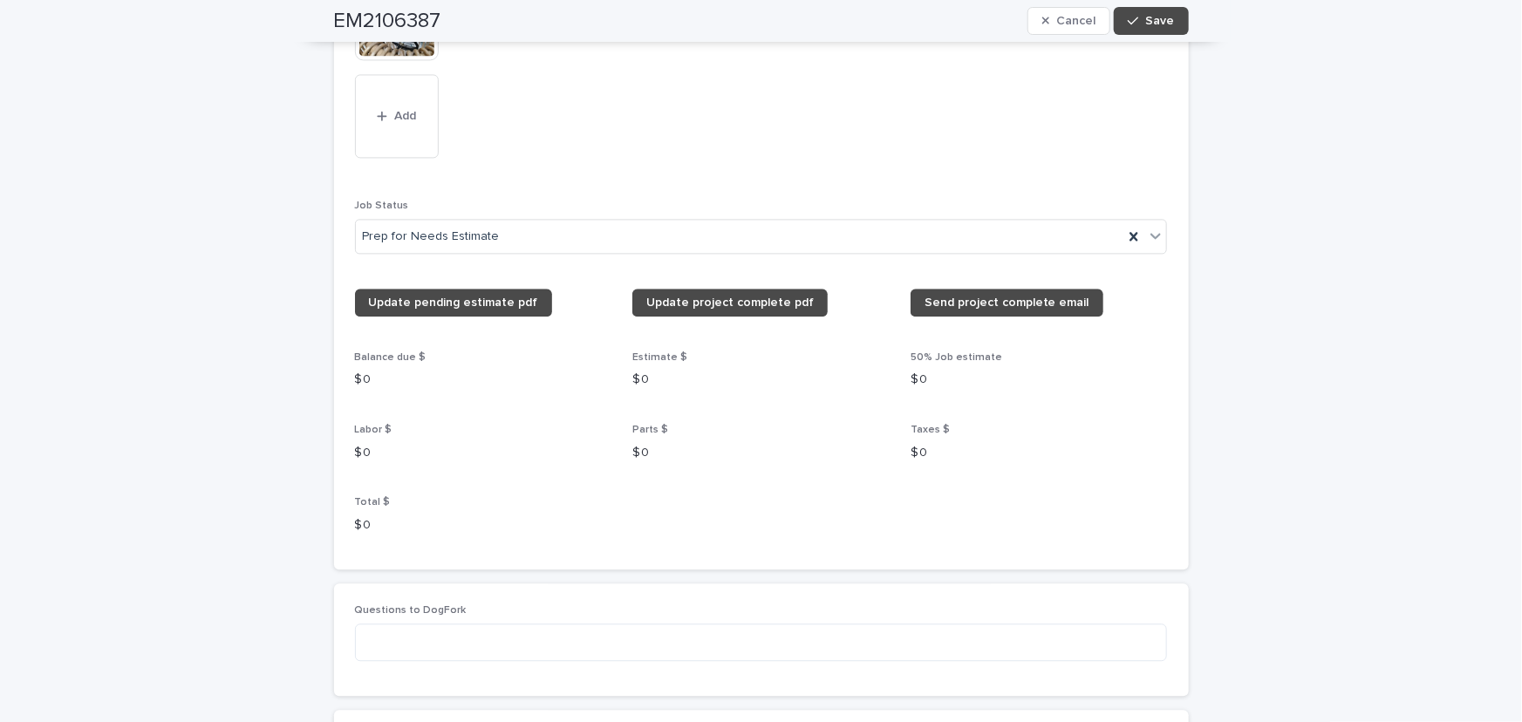
scroll to position [1839, 0]
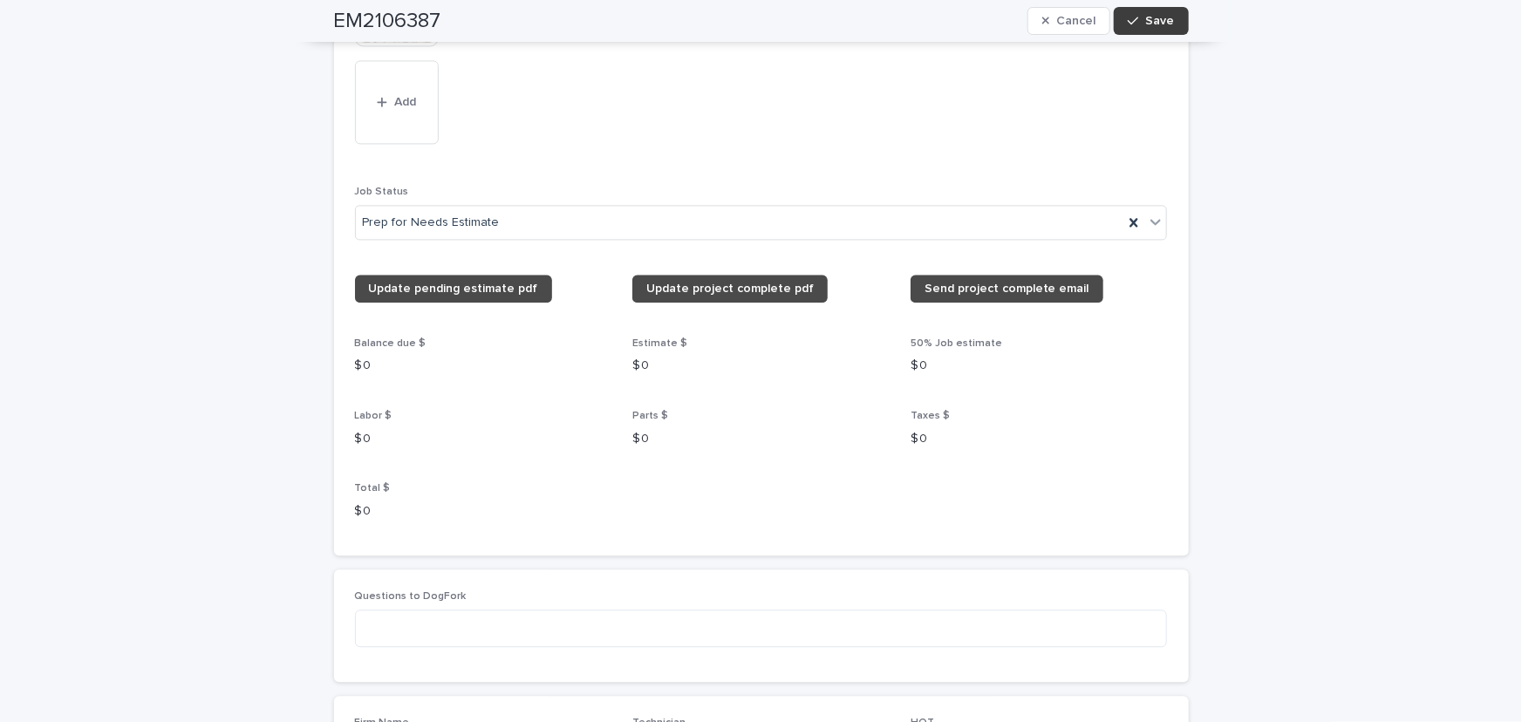
click at [1157, 15] on span "Save" at bounding box center [1160, 21] width 29 height 12
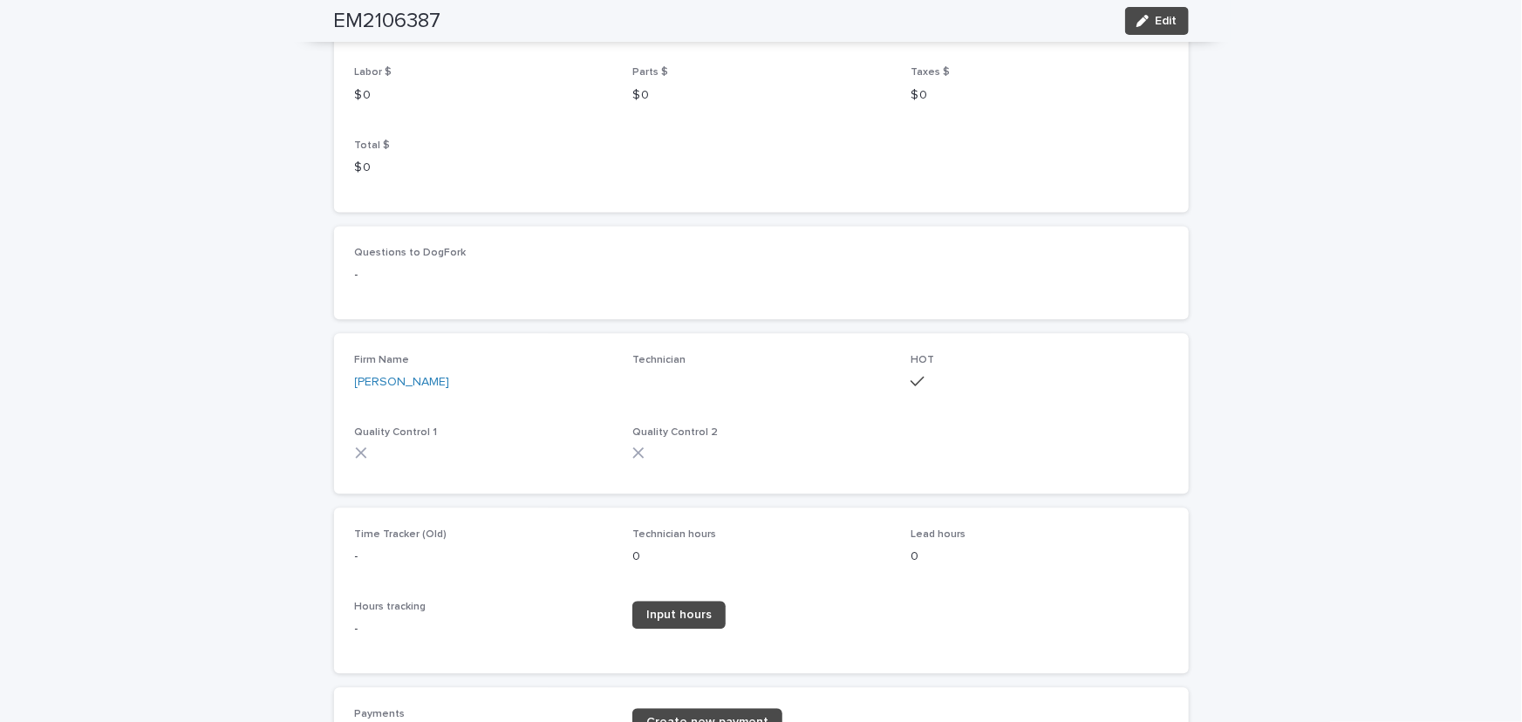
scroll to position [1598, 0]
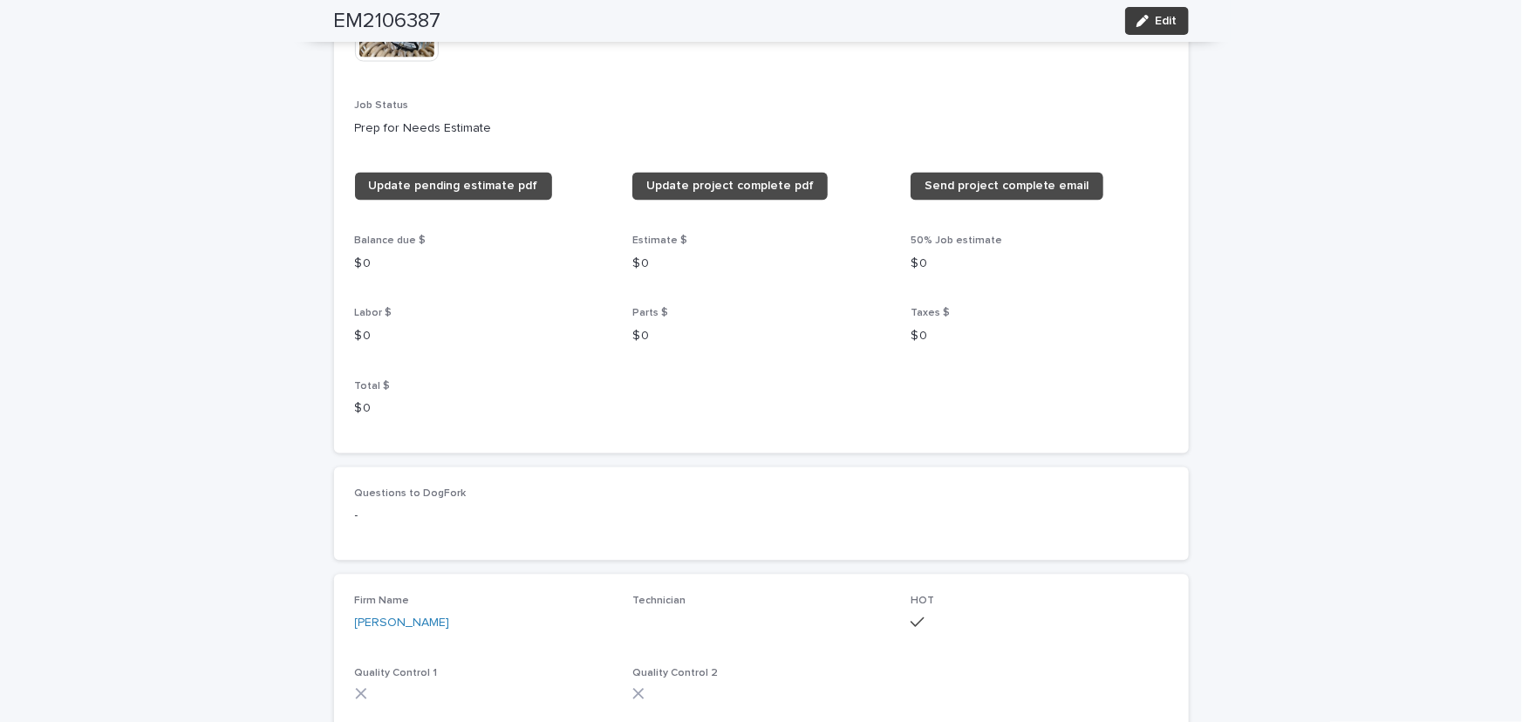
click at [1155, 17] on span "Edit" at bounding box center [1166, 21] width 22 height 12
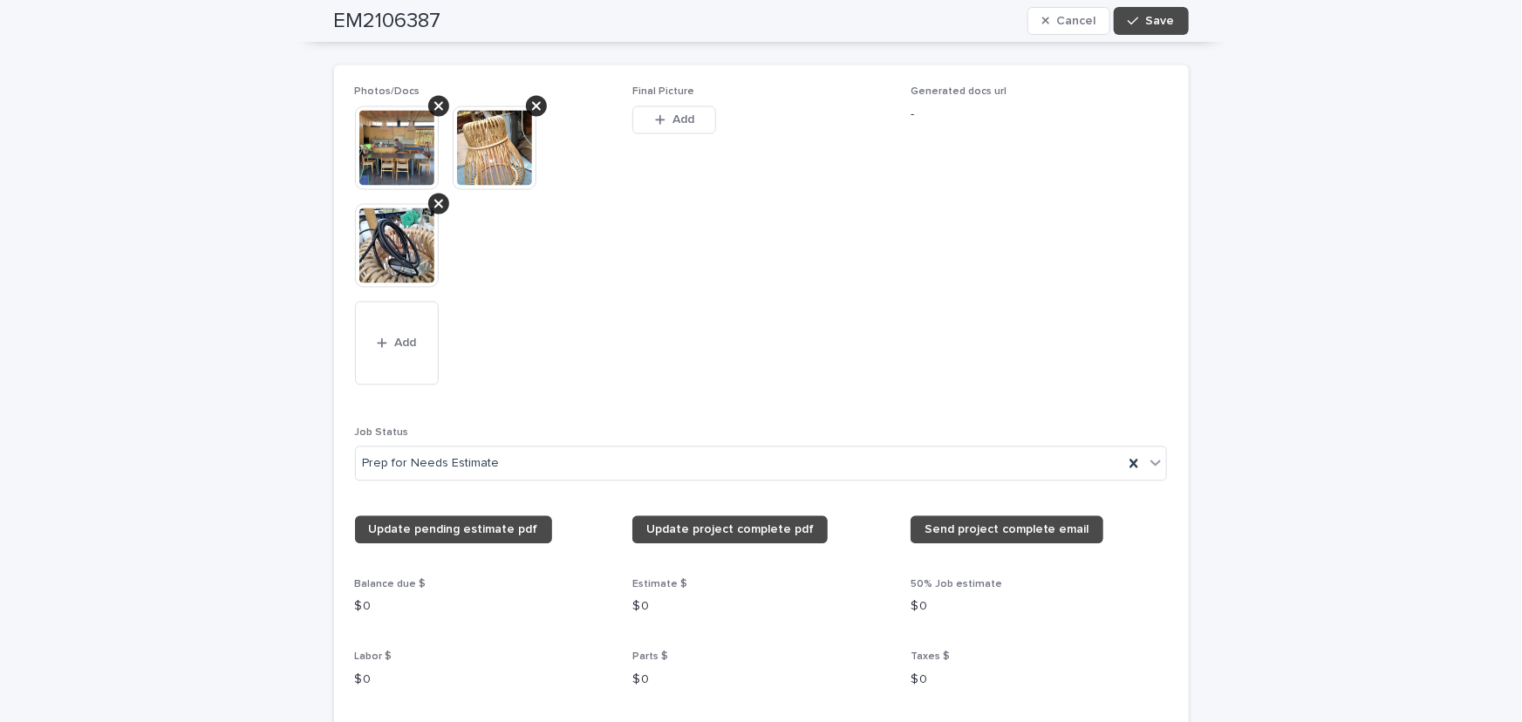
scroll to position [1816, 0]
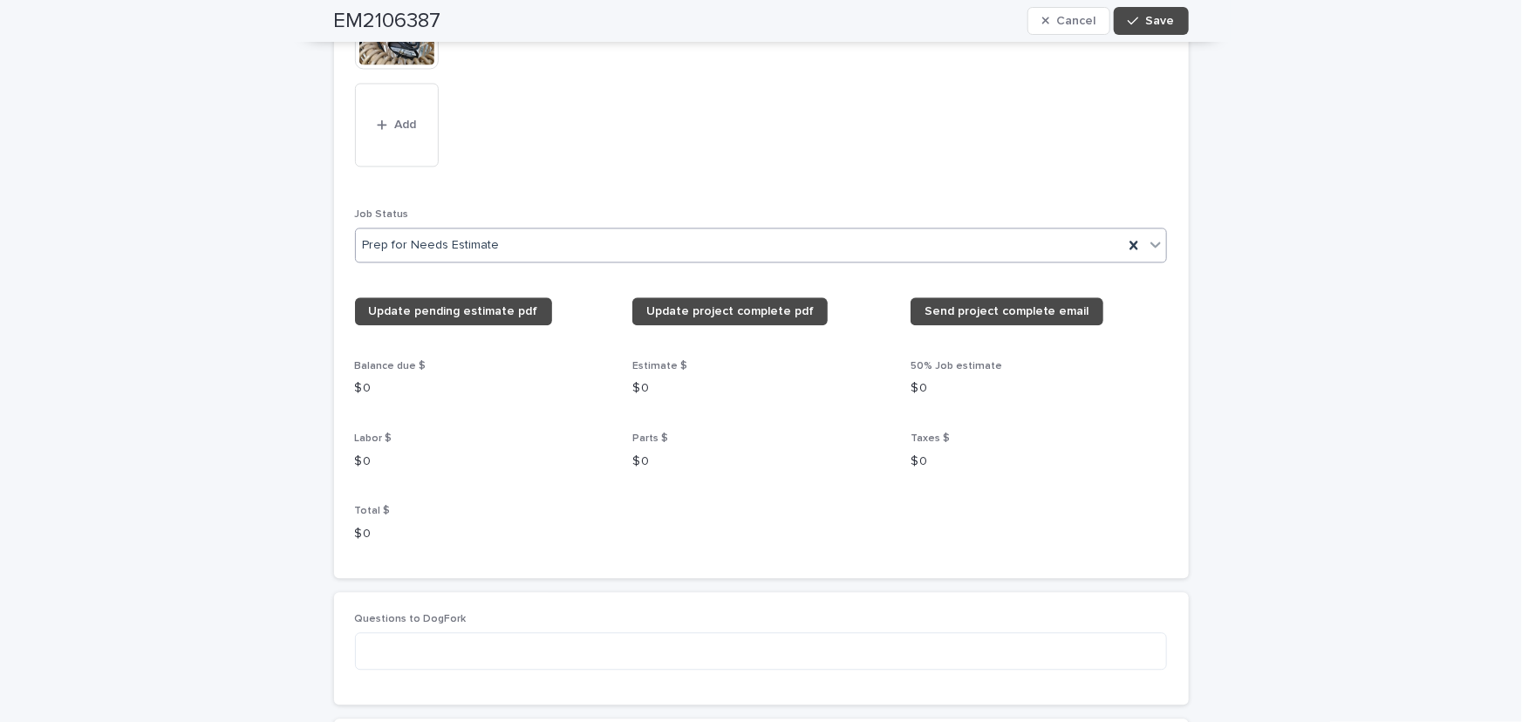
click at [1151, 242] on icon at bounding box center [1156, 245] width 10 height 6
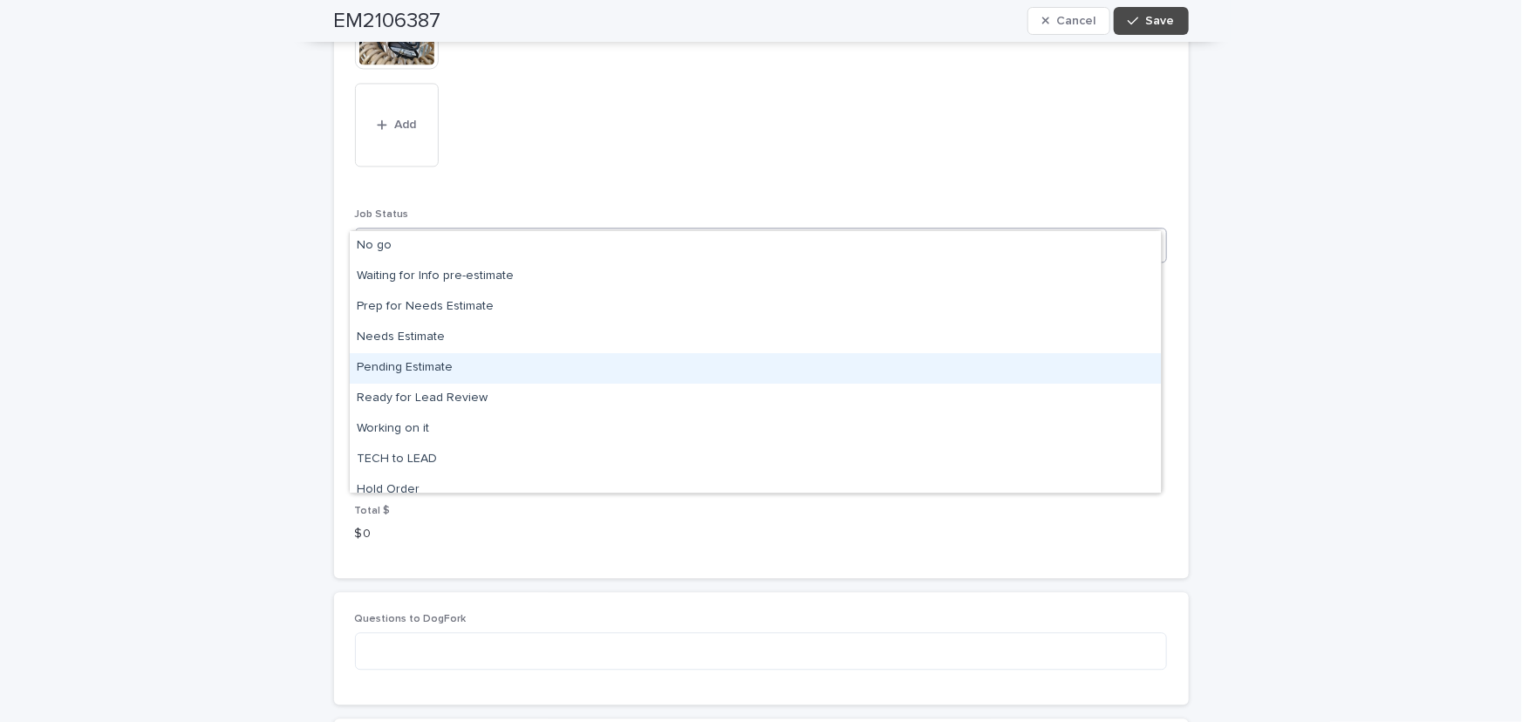
click at [401, 366] on div "Pending Estimate" at bounding box center [755, 368] width 811 height 31
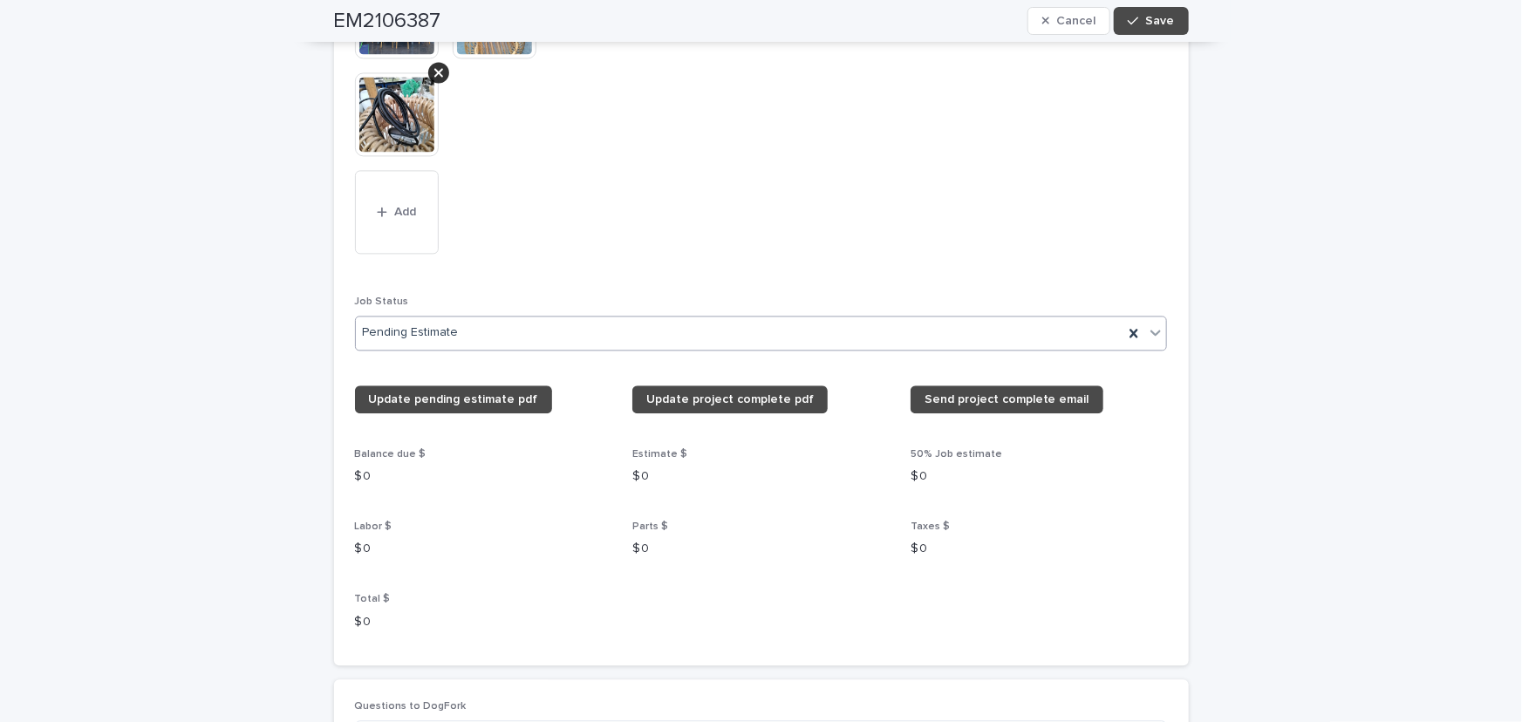
scroll to position [1860, 0]
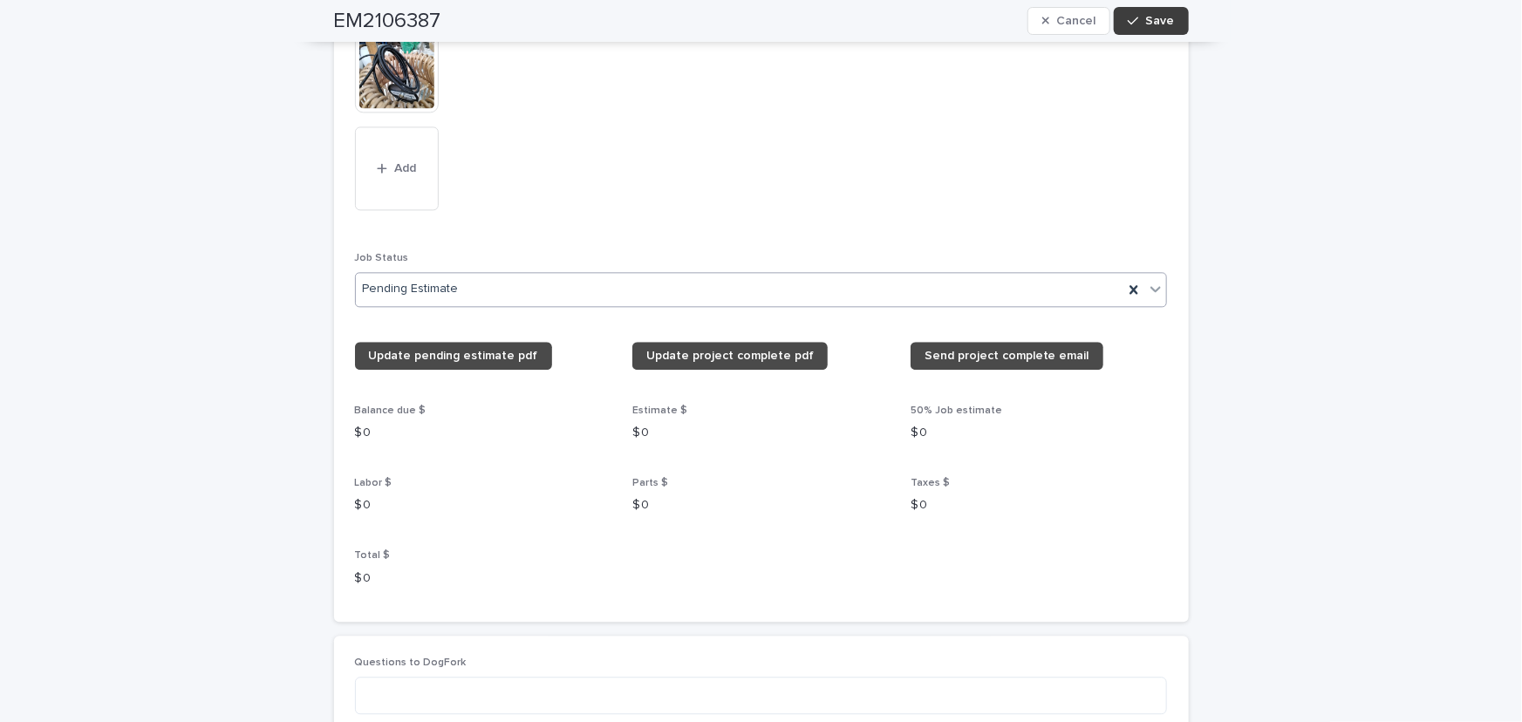
click at [1162, 17] on span "Save" at bounding box center [1160, 21] width 29 height 12
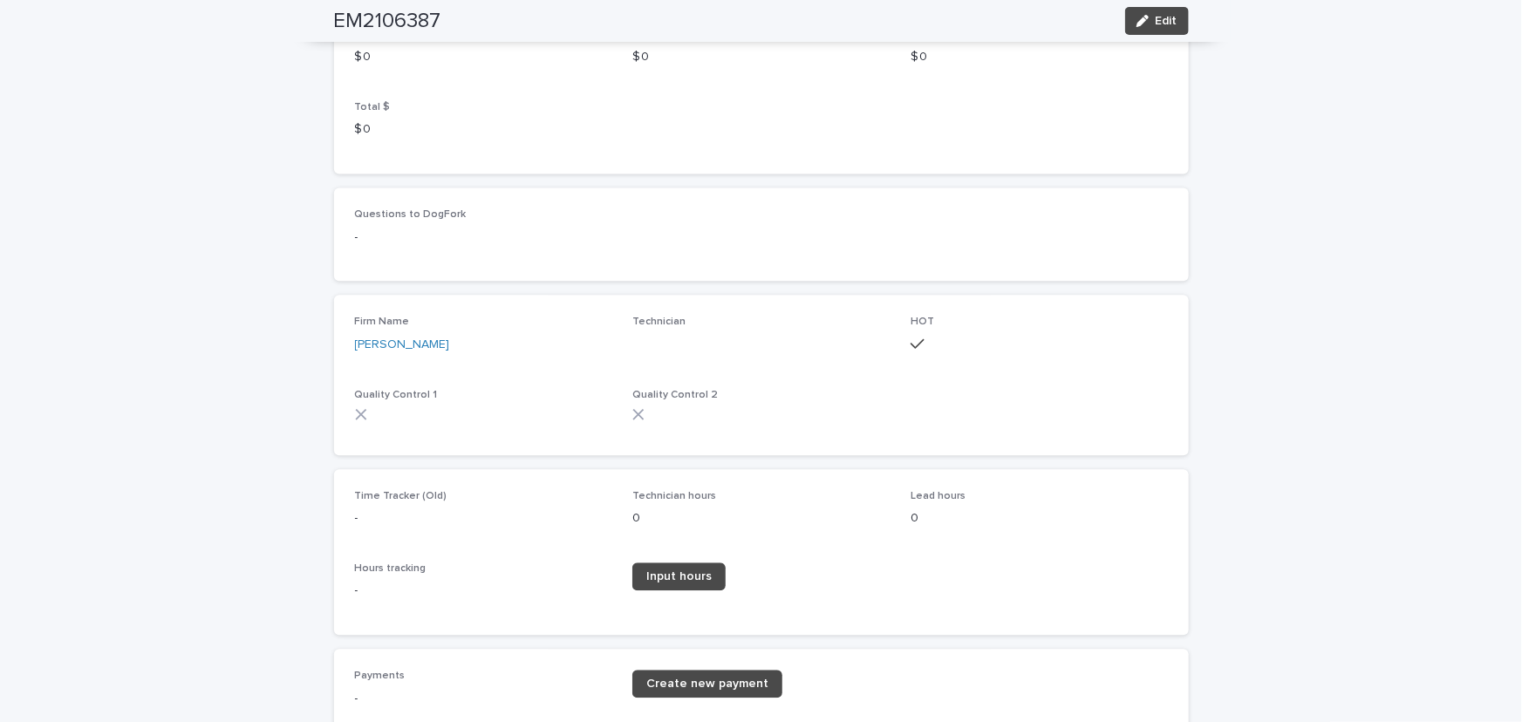
scroll to position [1576, 0]
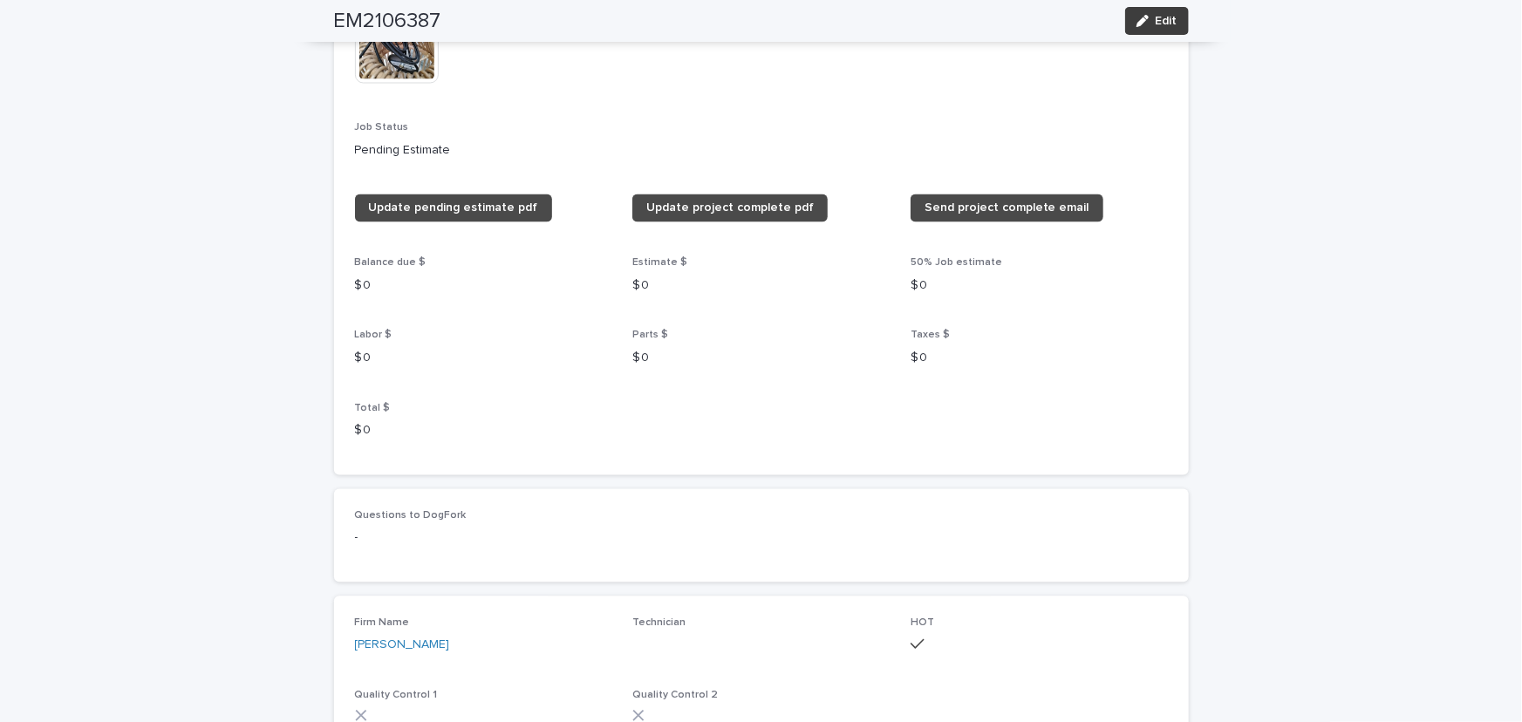
click at [1155, 18] on span "Edit" at bounding box center [1166, 21] width 22 height 12
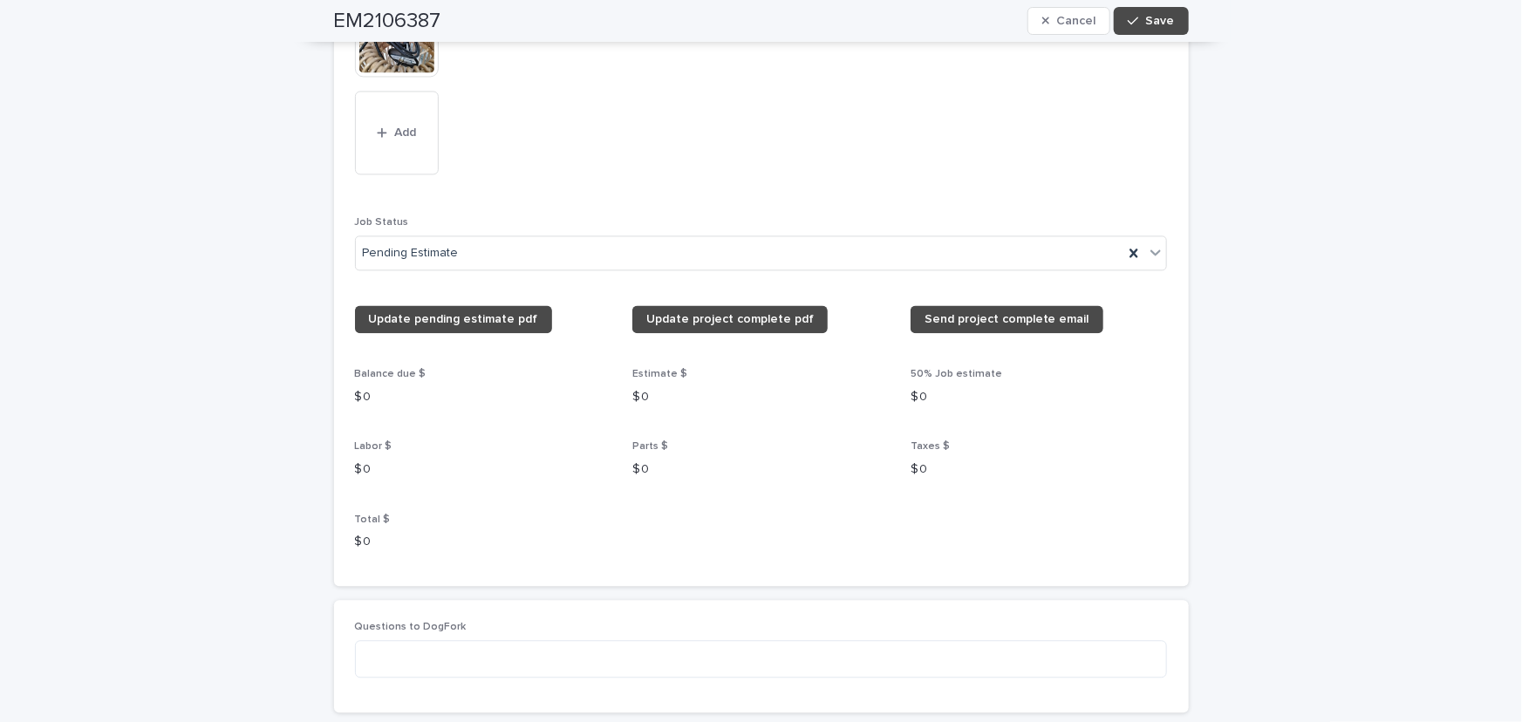
scroll to position [1796, 0]
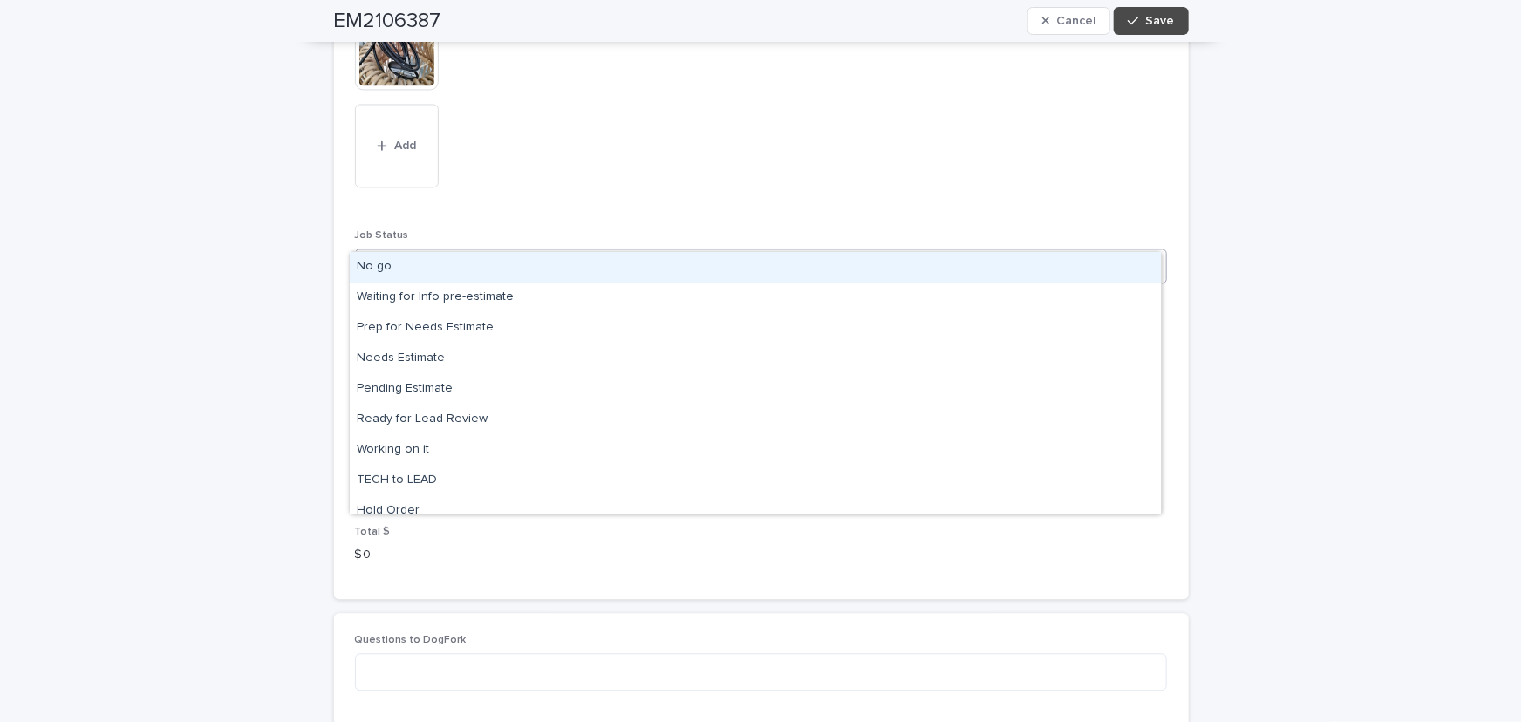
drag, startPoint x: 1150, startPoint y: 228, endPoint x: 985, endPoint y: 203, distance: 166.6
click at [1150, 256] on icon at bounding box center [1155, 264] width 17 height 17
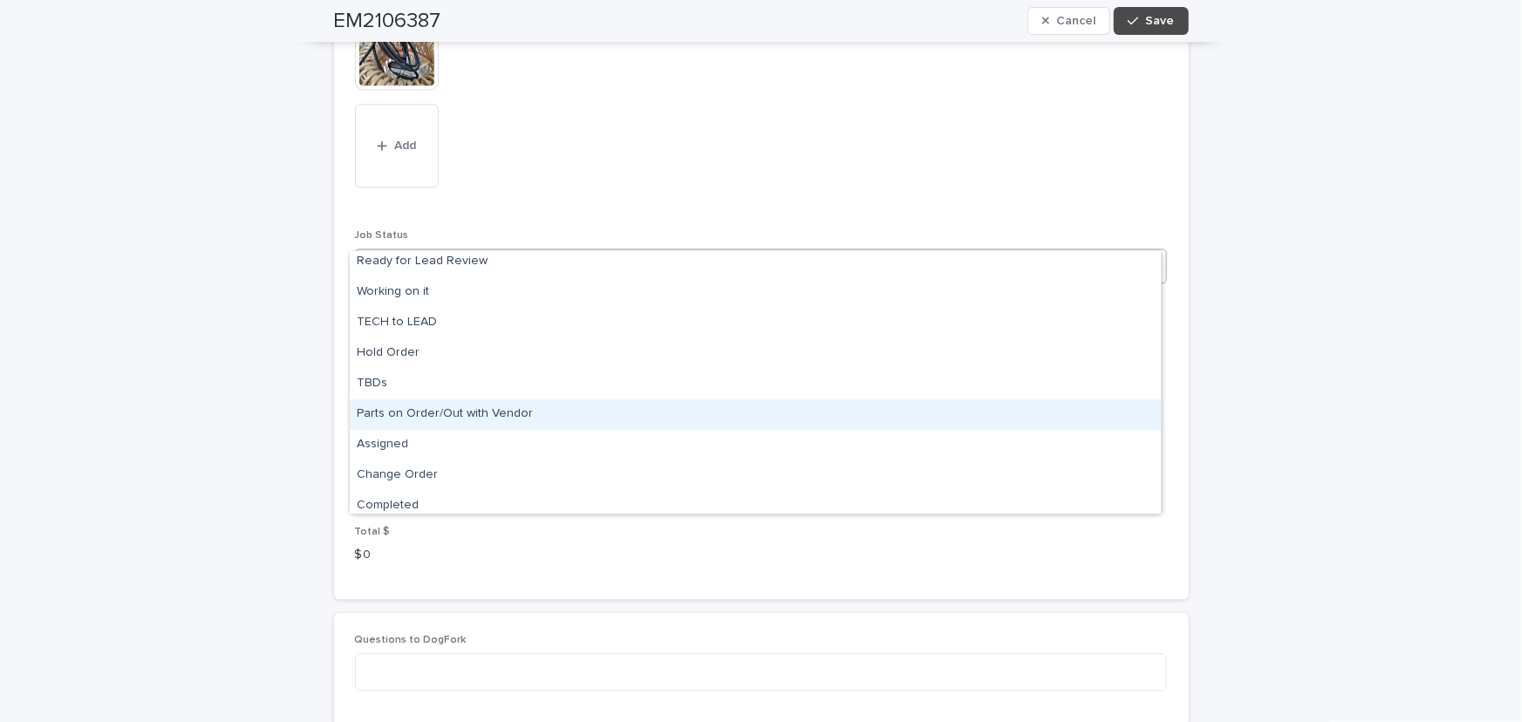
type input "**********"
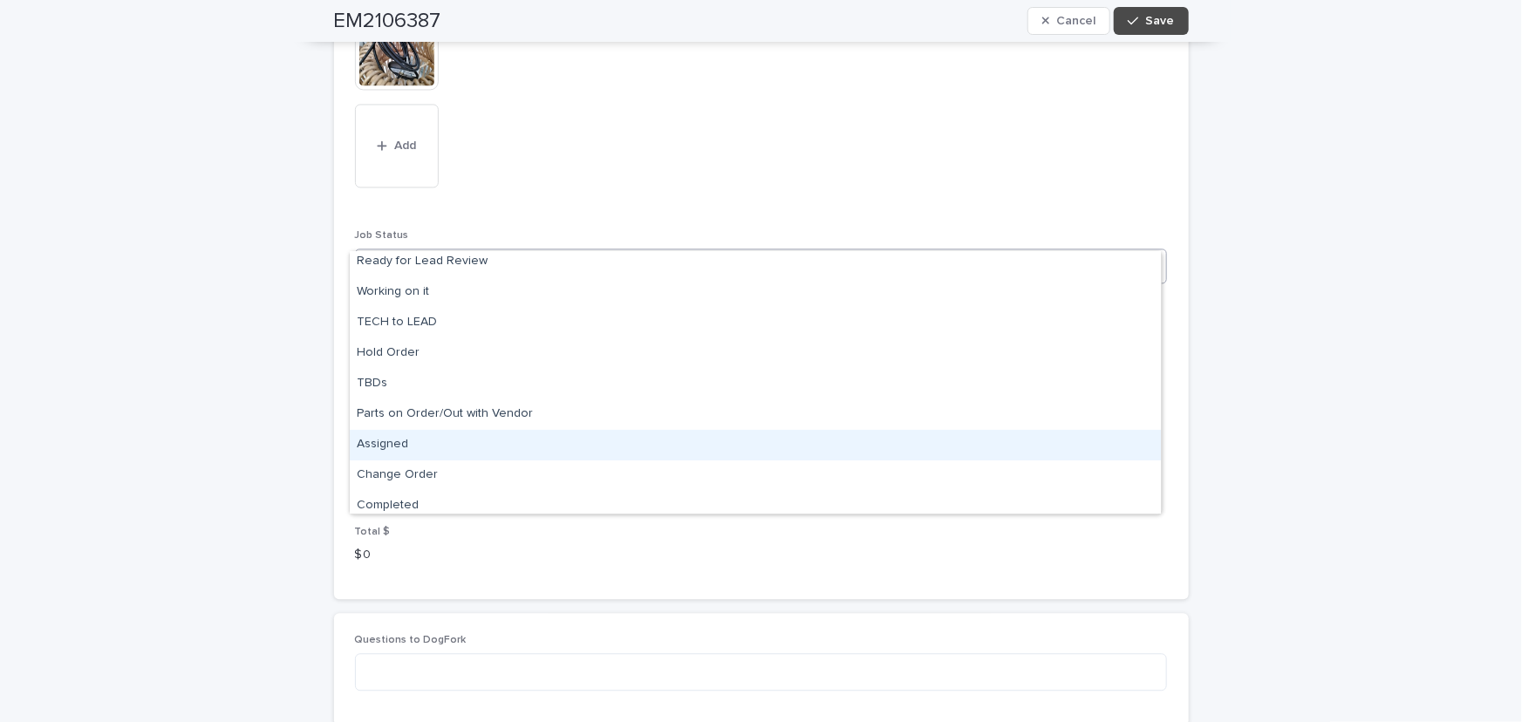
click at [407, 444] on div "Assigned" at bounding box center [755, 445] width 811 height 31
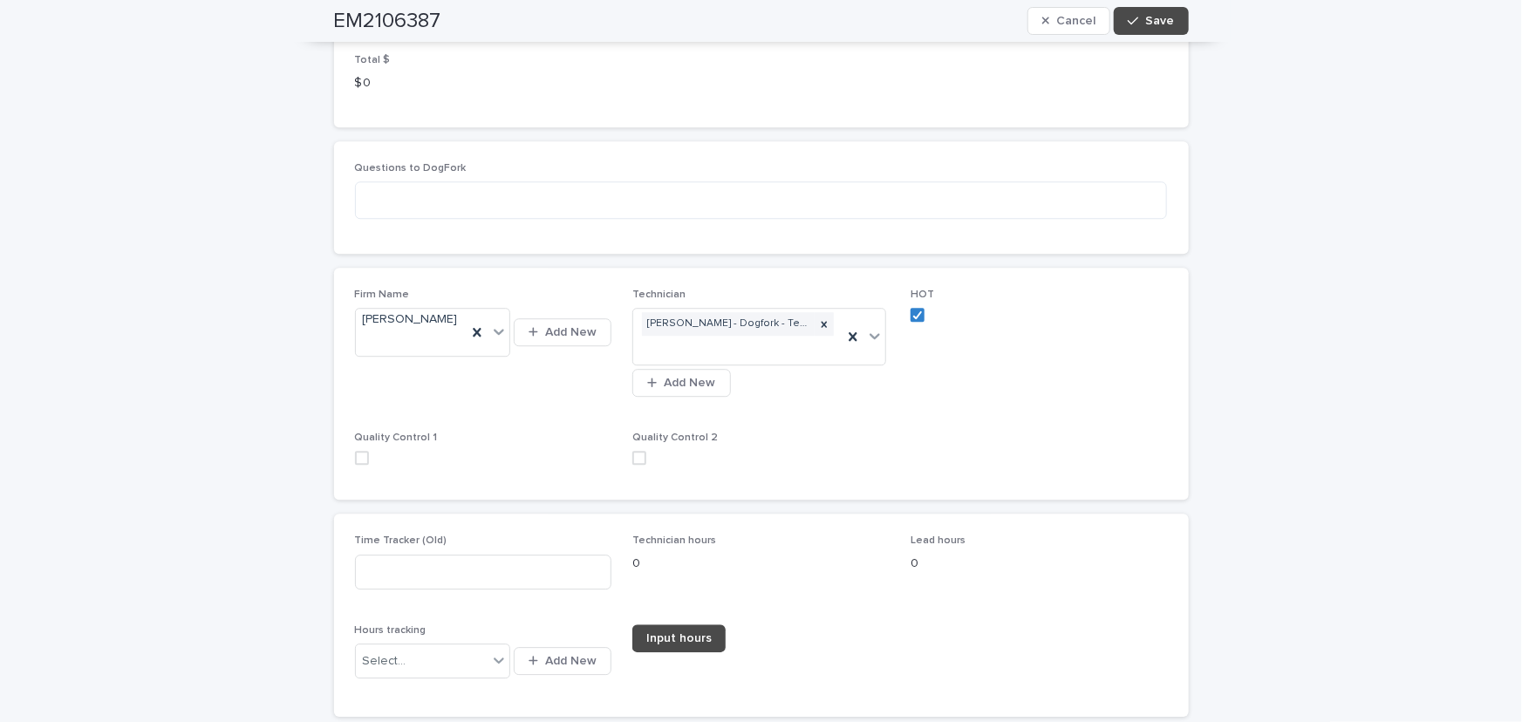
scroll to position [2271, 0]
click at [1157, 15] on span "Save" at bounding box center [1160, 21] width 29 height 12
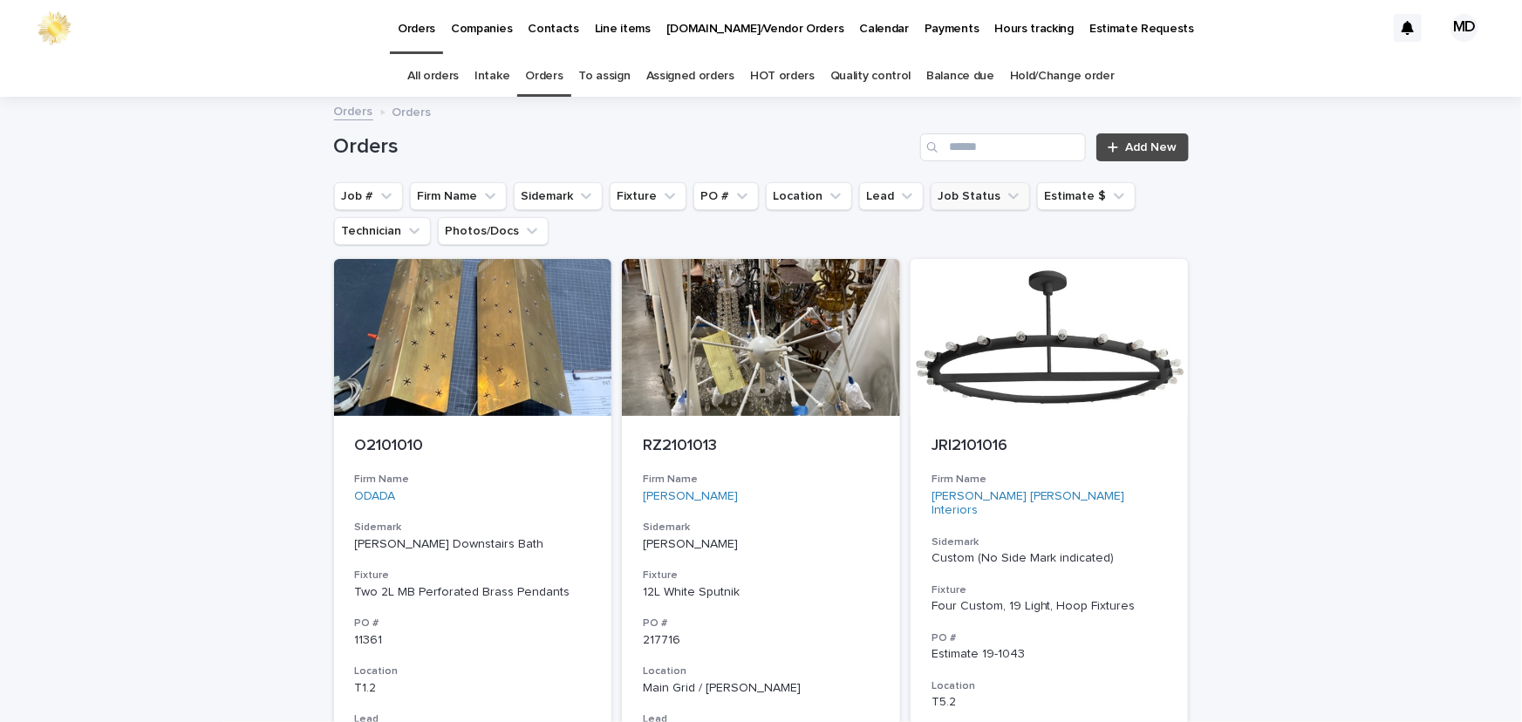
click at [956, 202] on button "Job Status" at bounding box center [979, 196] width 99 height 28
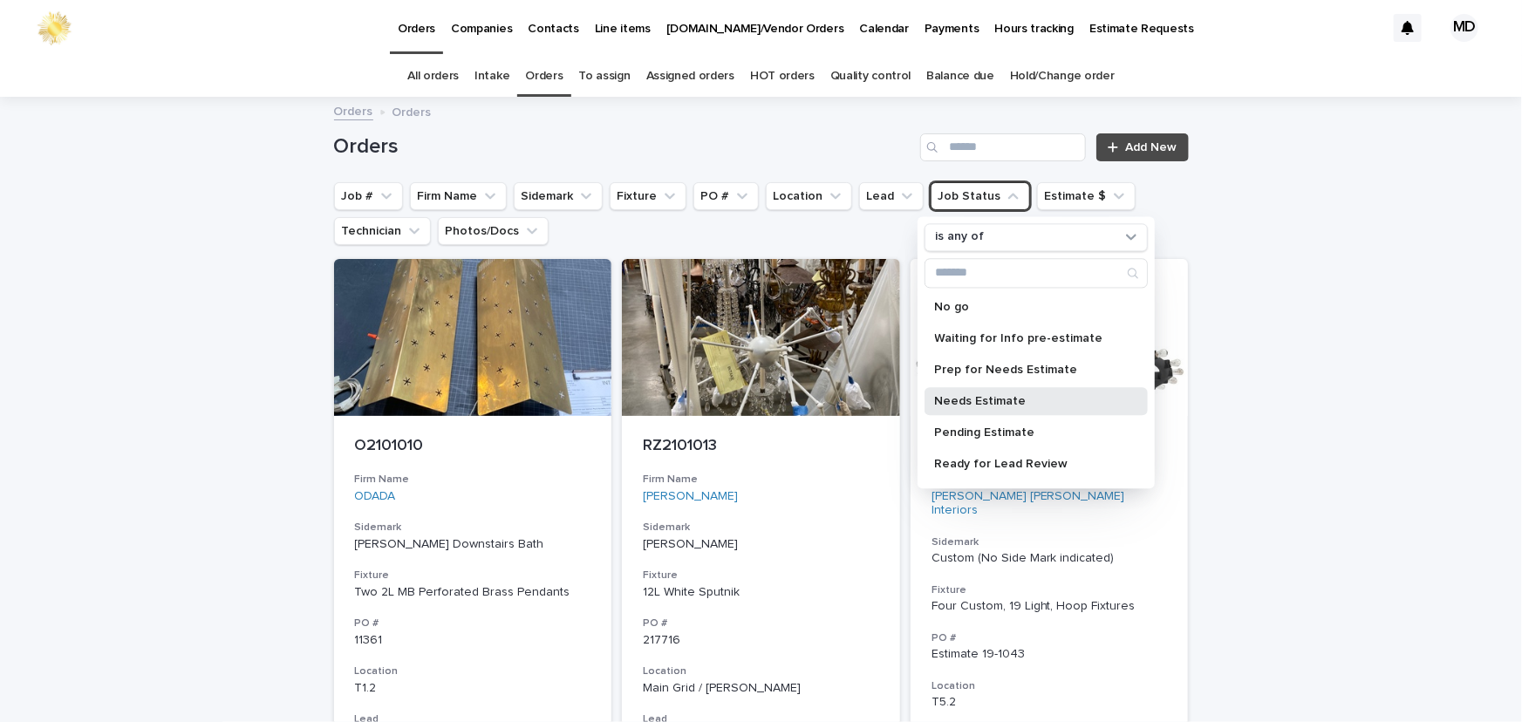
click at [973, 399] on p "Needs Estimate" at bounding box center [1027, 401] width 185 height 12
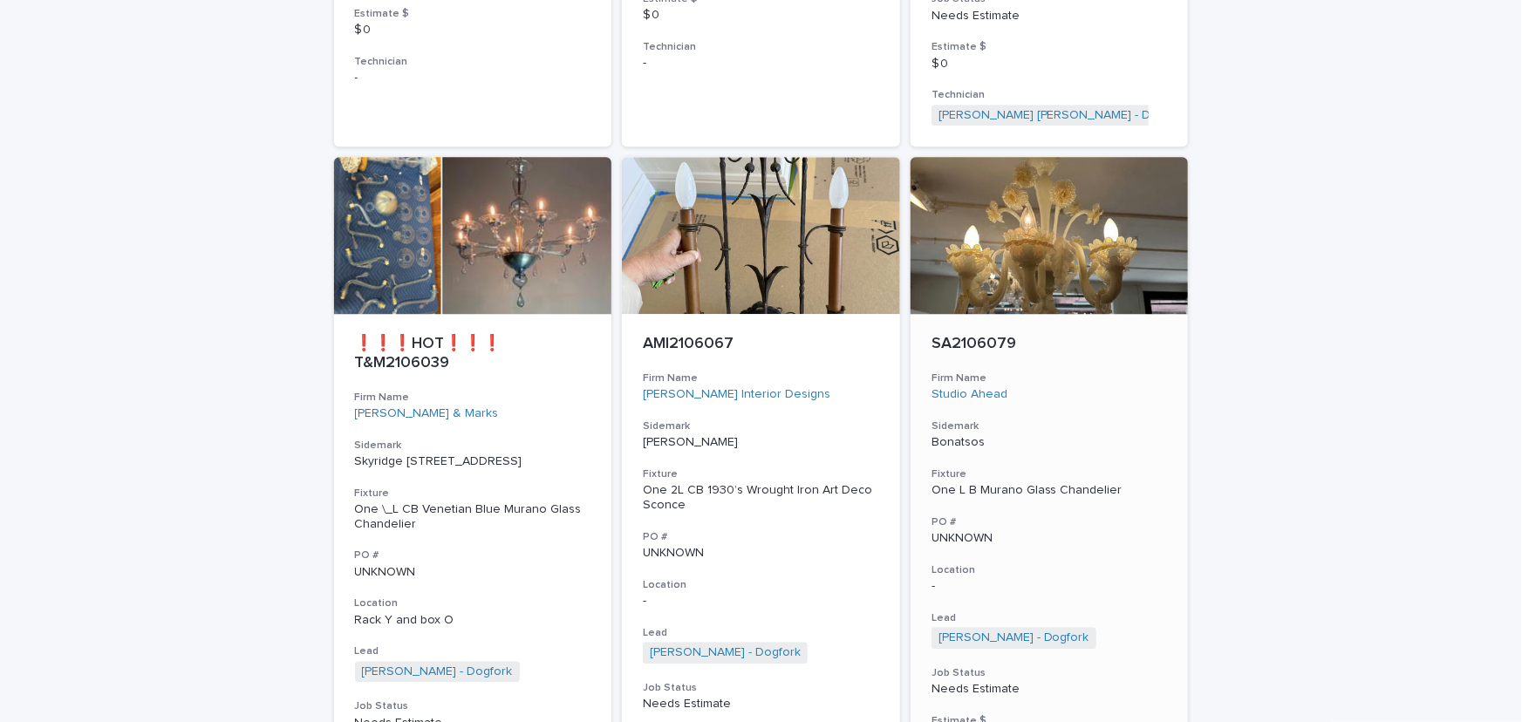
scroll to position [2184, 0]
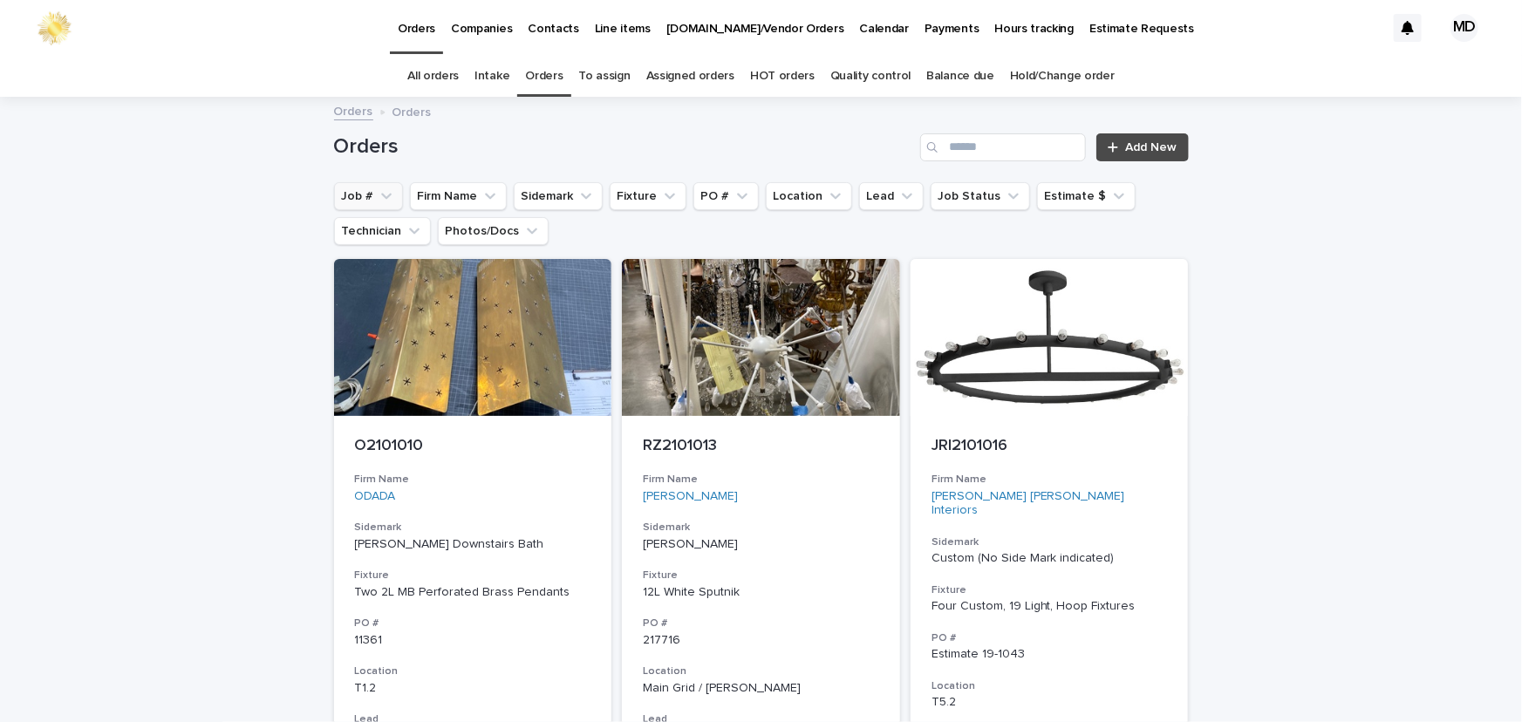
click at [378, 194] on icon "Job #" at bounding box center [386, 195] width 17 height 17
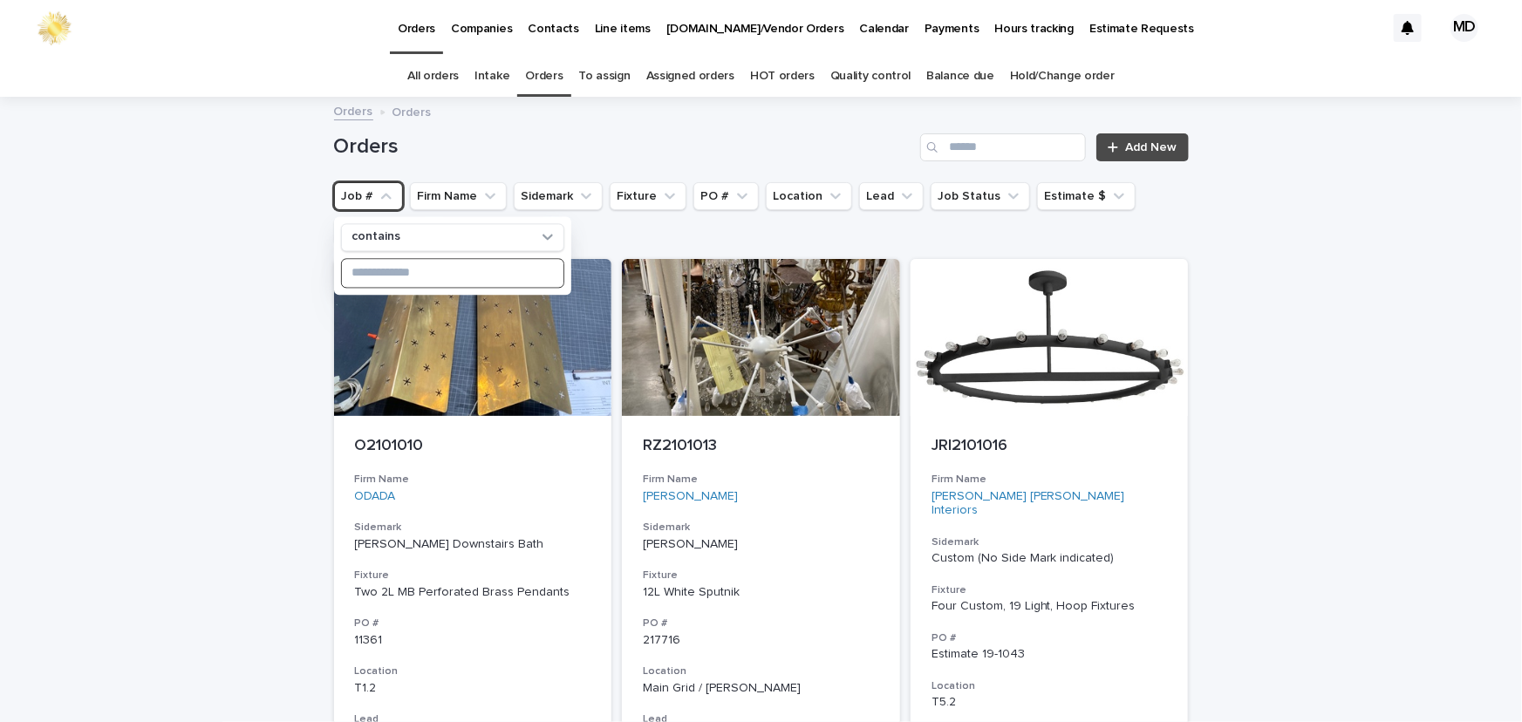
click at [375, 270] on input at bounding box center [452, 273] width 221 height 28
type input "*"
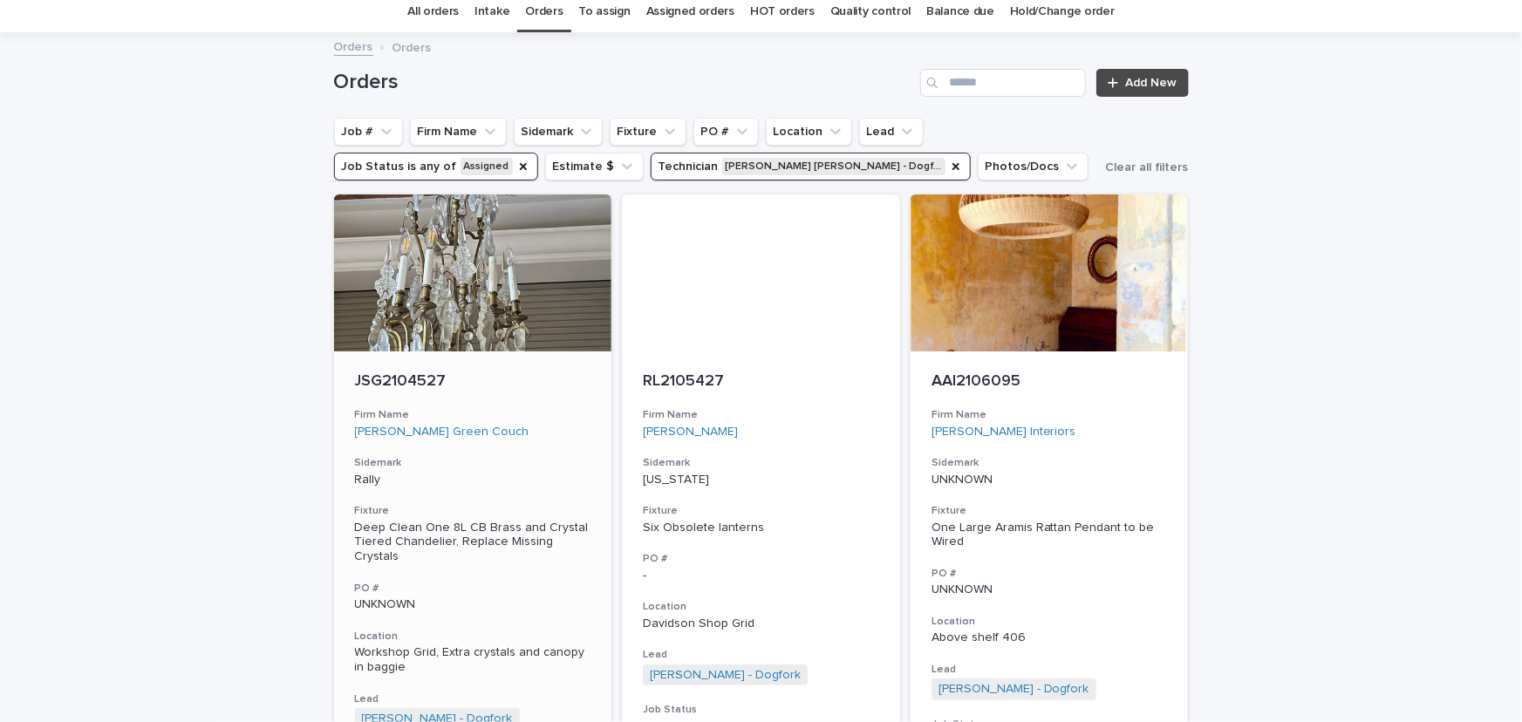
scroll to position [158, 0]
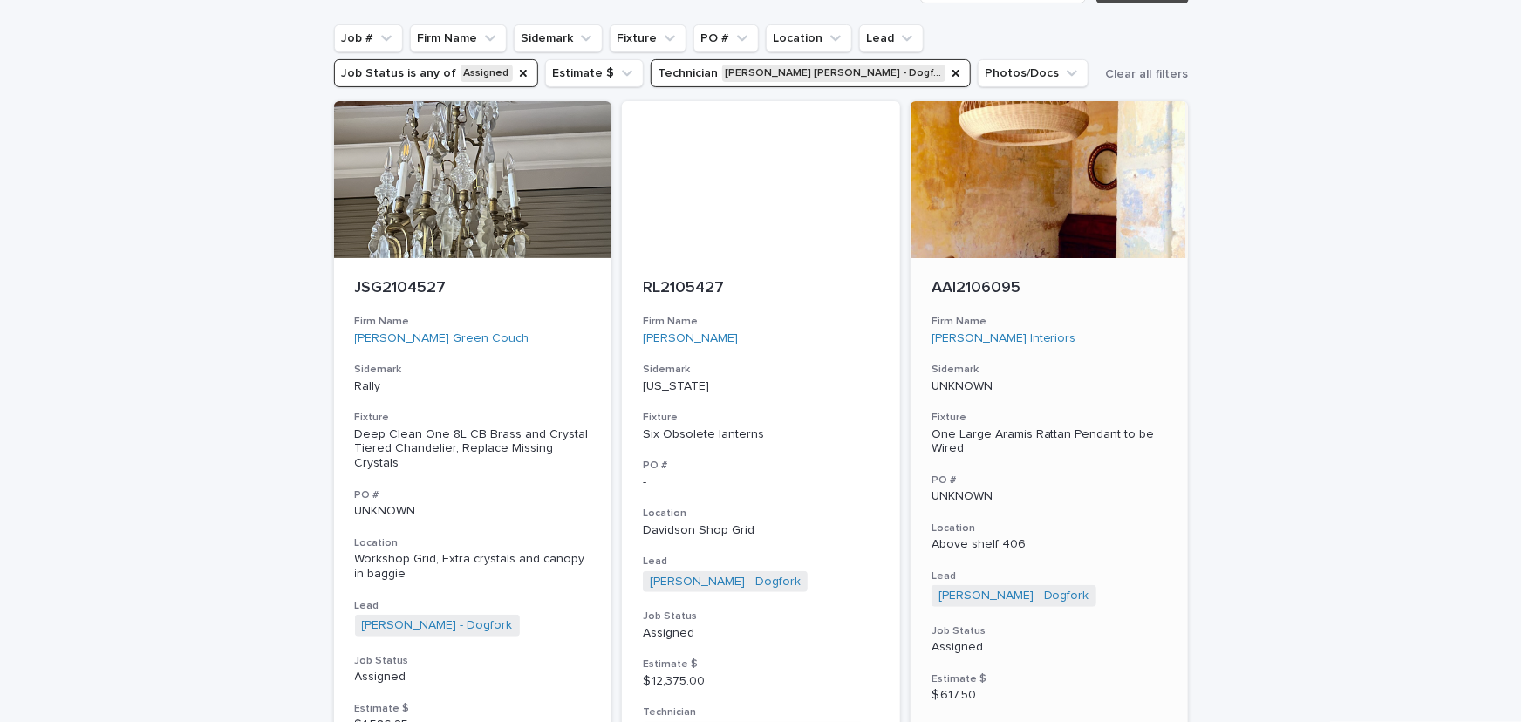
click at [964, 433] on div "One Large Aramis Rattan Pendant to be Wired" at bounding box center [1049, 442] width 236 height 30
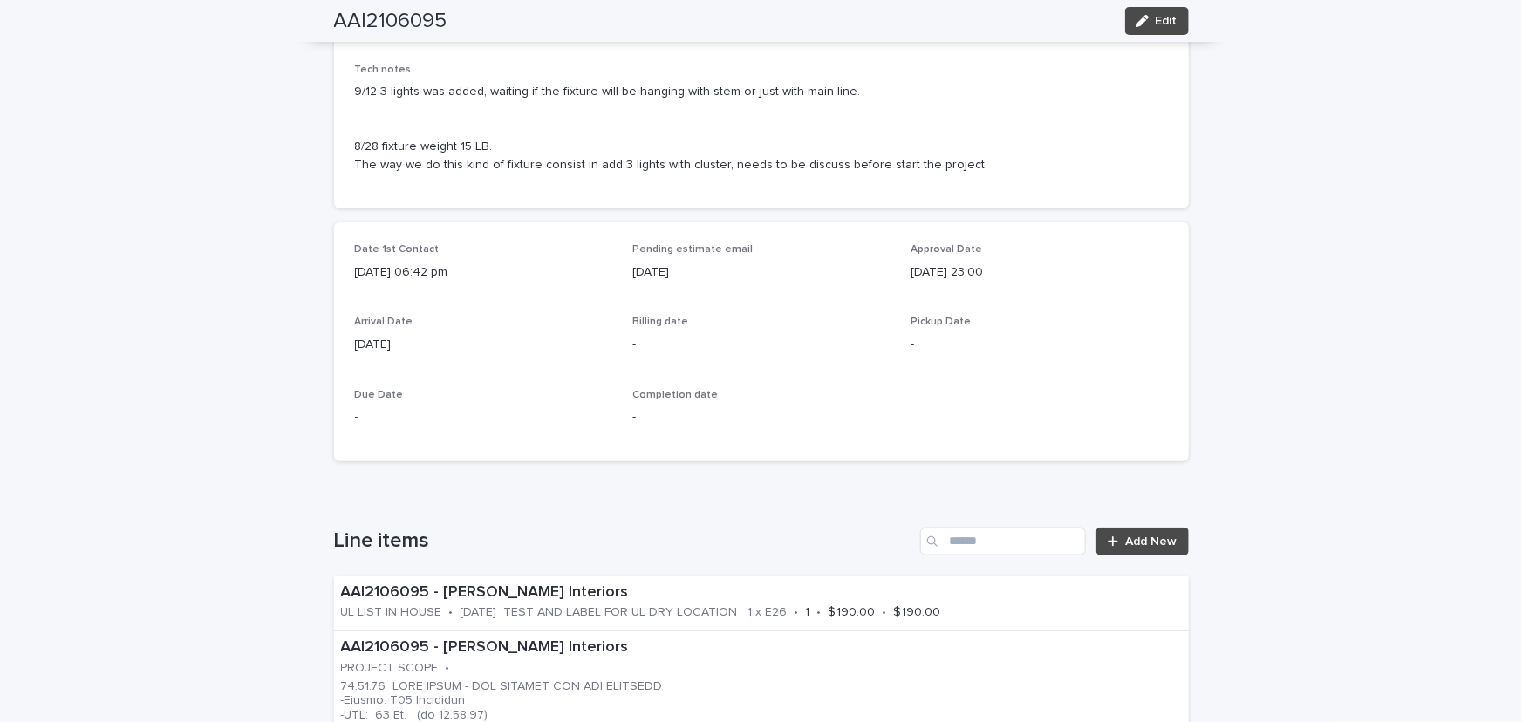
scroll to position [793, 0]
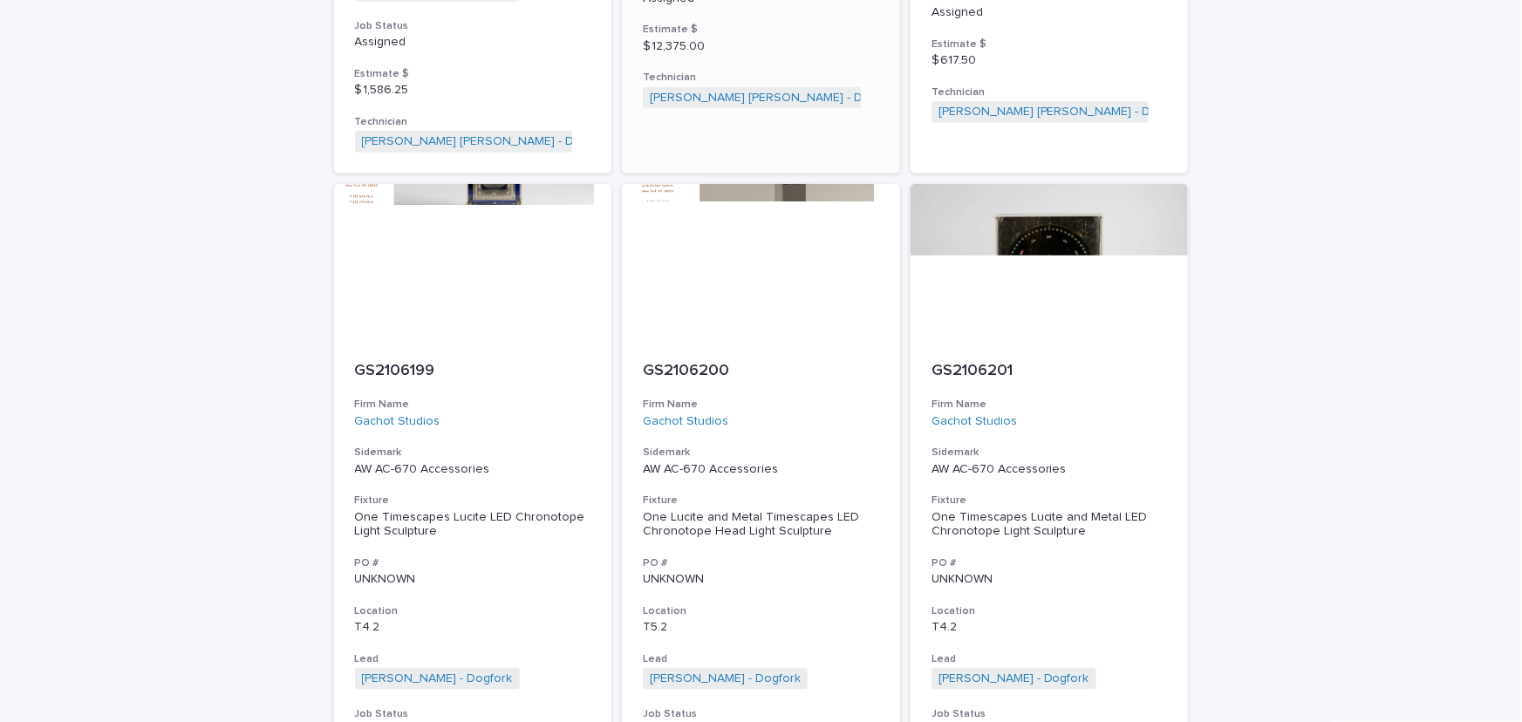
scroll to position [55, 0]
